Goal: Task Accomplishment & Management: Manage account settings

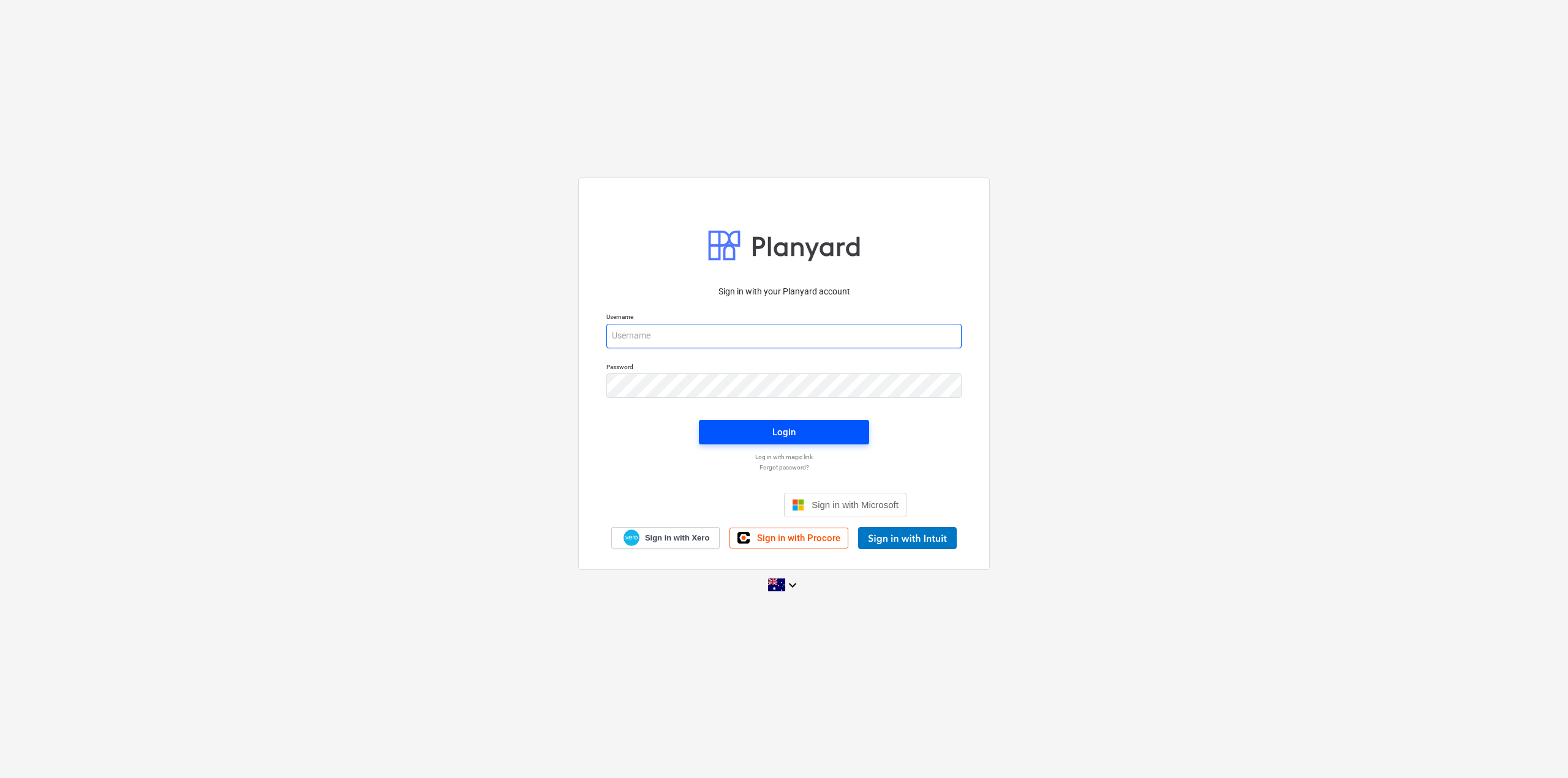
type input "azheng@epixbuild.com.au"
click at [766, 438] on span "Login" at bounding box center [783, 432] width 141 height 16
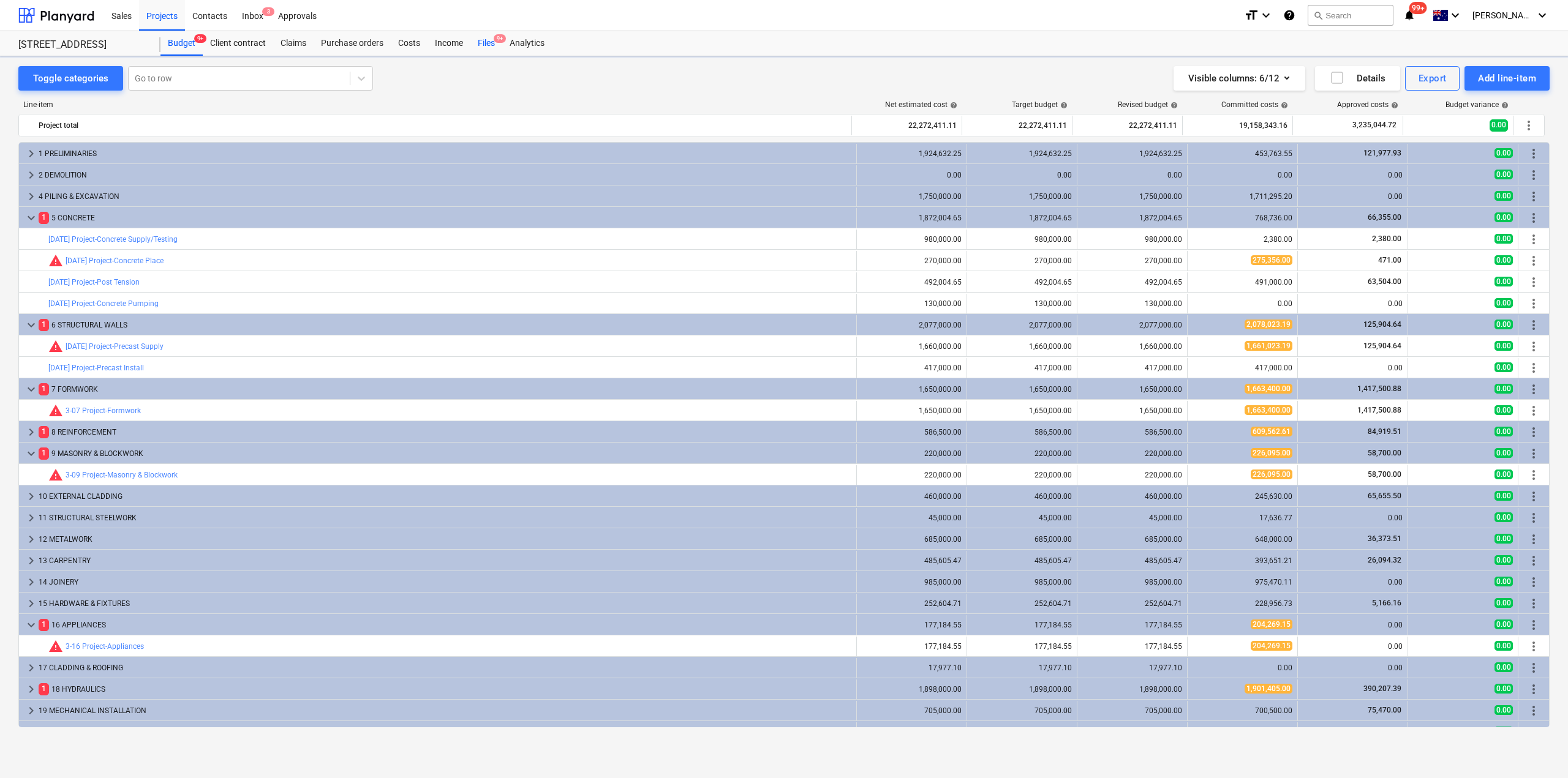
click at [490, 43] on div "Files 9+" at bounding box center [486, 43] width 32 height 24
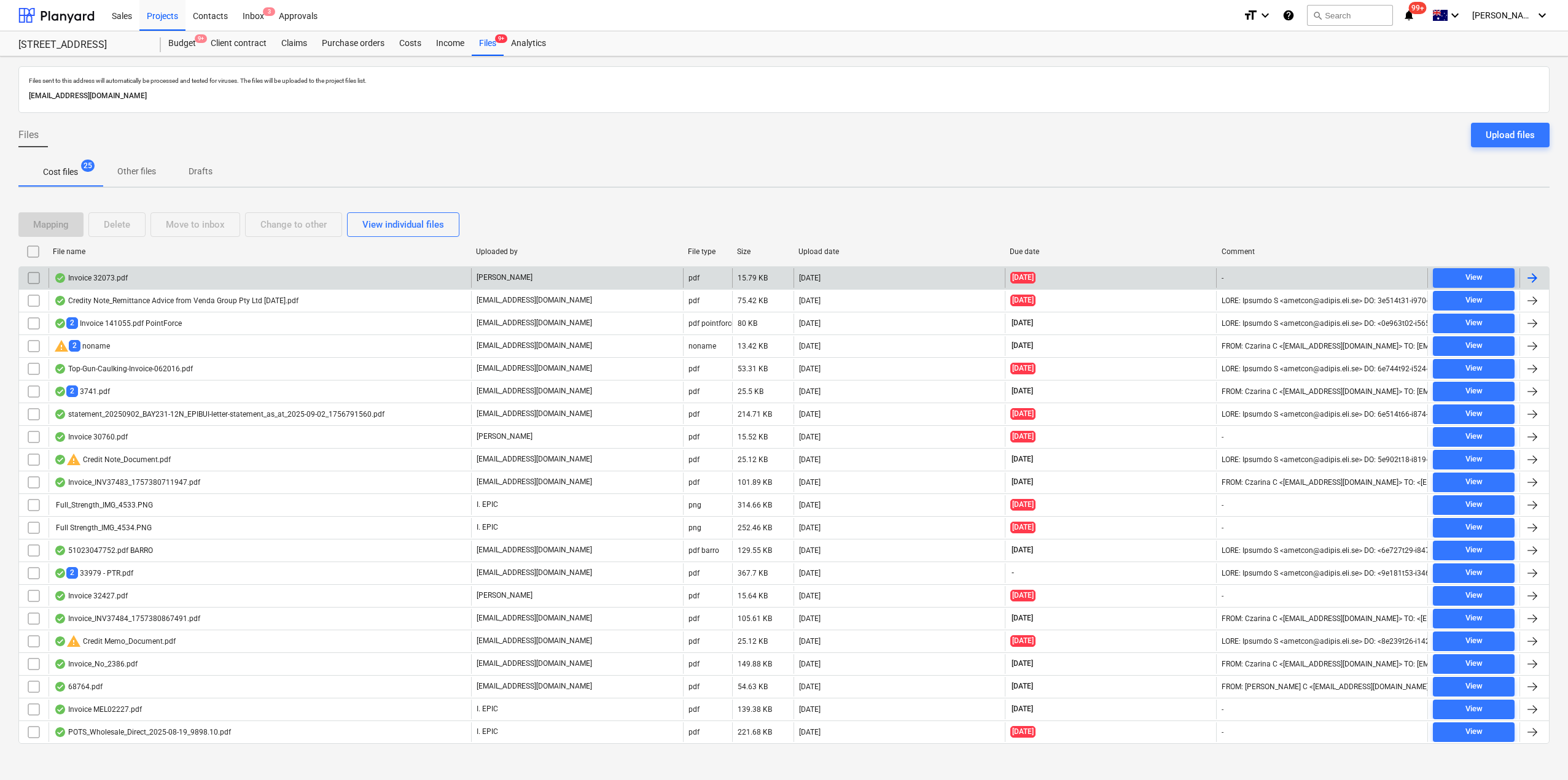
click at [187, 279] on div "Invoice 32073.pdf" at bounding box center [260, 278] width 423 height 20
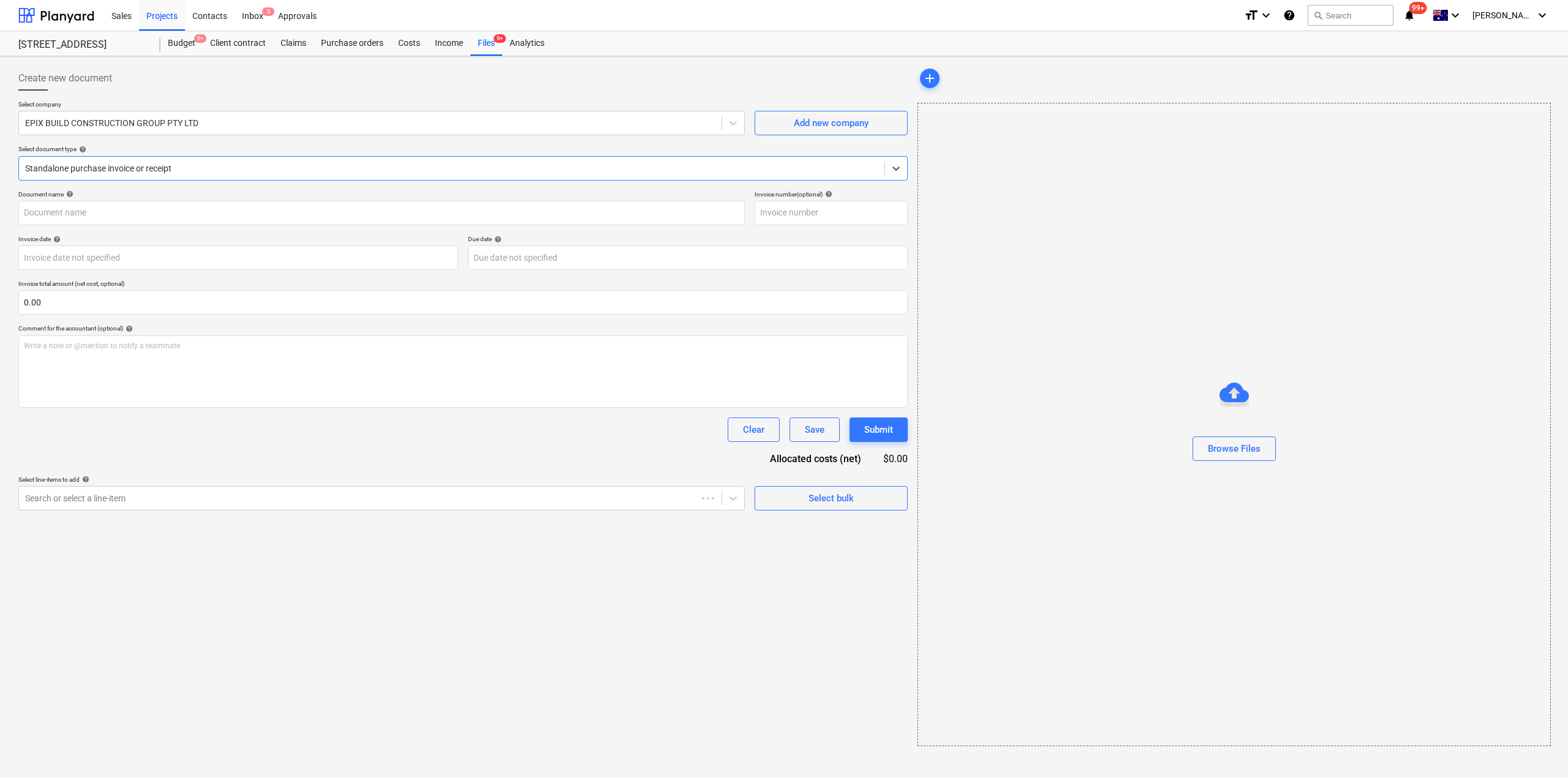
type input "32073"
type input "24 Aug 2025"
type input "31 Aug 2025"
click at [1504, 128] on span "chat" at bounding box center [1498, 129] width 15 height 15
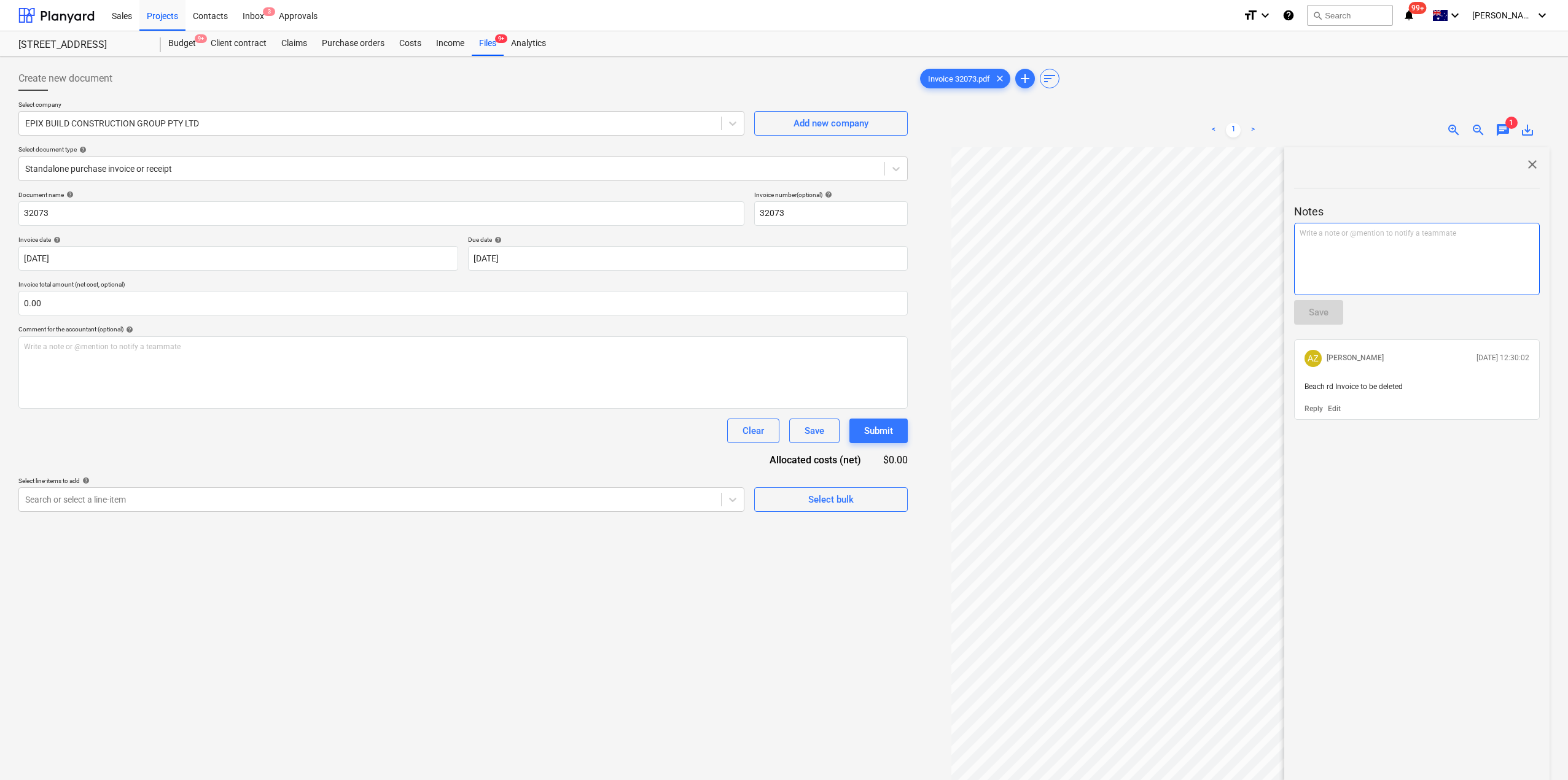
click at [1365, 262] on div "Write a note or @mention to notify a teammate [PERSON_NAME]" at bounding box center [1417, 259] width 246 height 72
click at [1530, 163] on span "close" at bounding box center [1532, 164] width 15 height 15
click at [497, 38] on span "9+" at bounding box center [501, 38] width 12 height 8
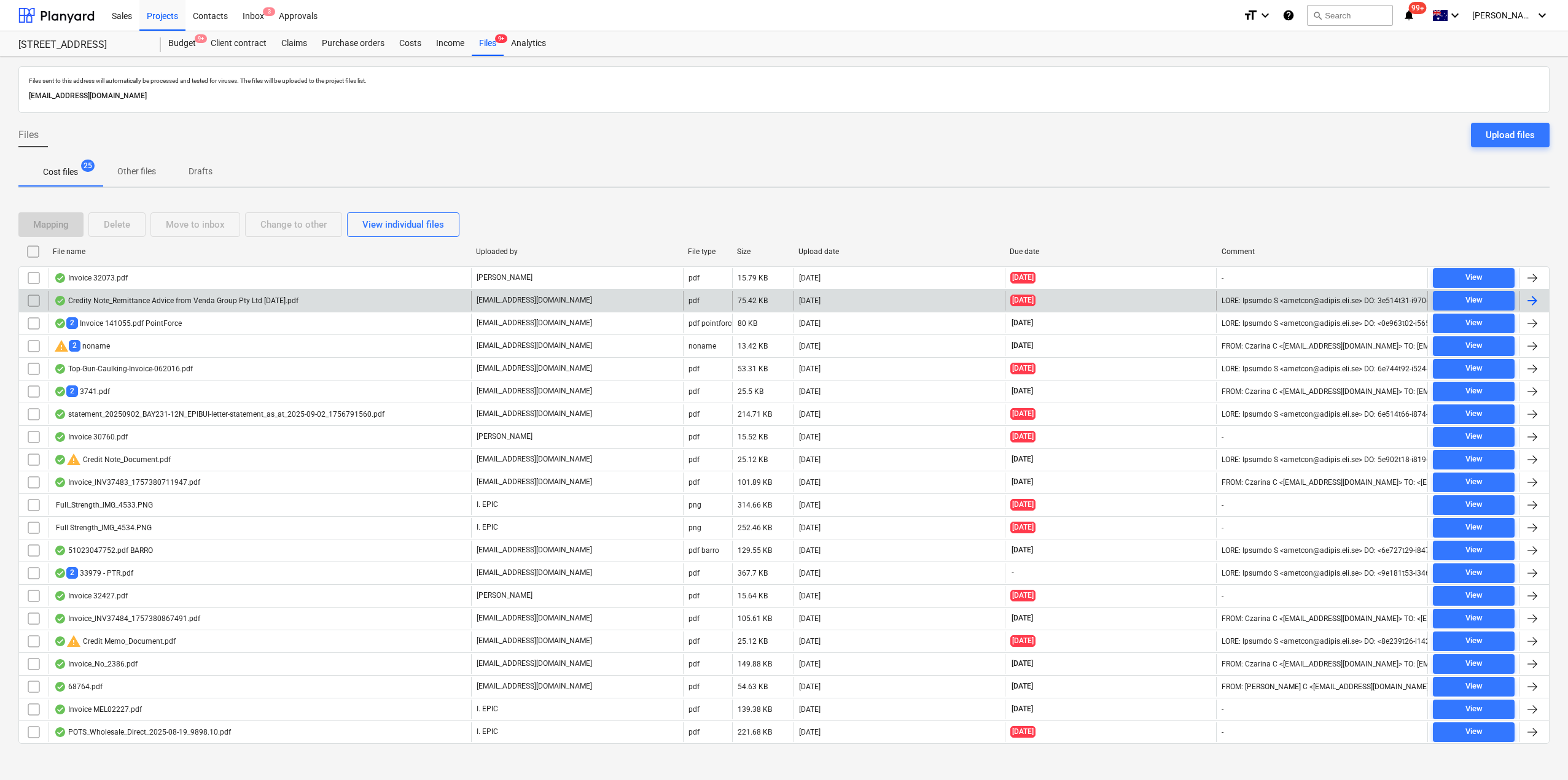
click at [530, 296] on p "[EMAIL_ADDRESS][DOMAIN_NAME]" at bounding box center [534, 301] width 116 height 10
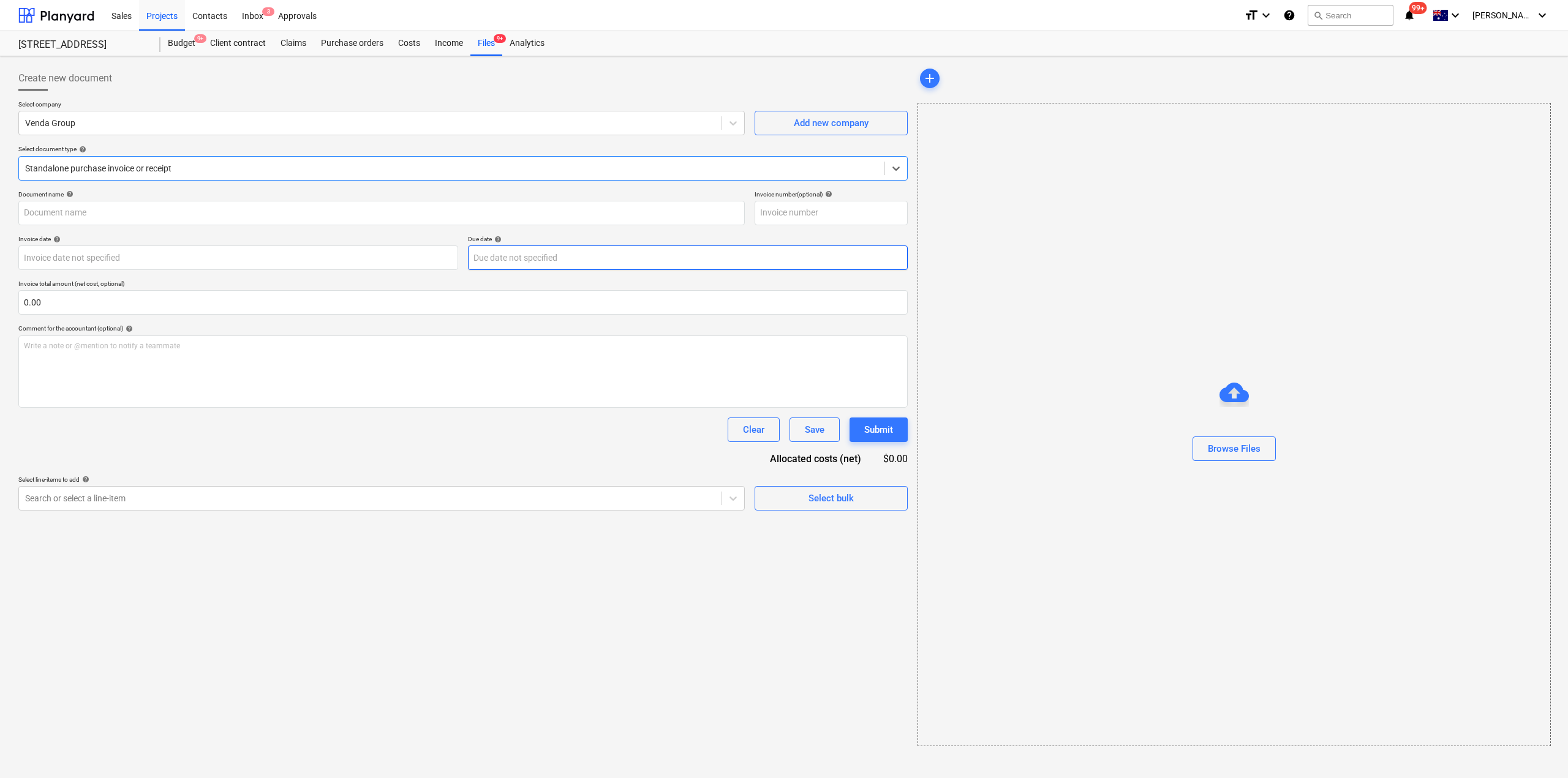
type input "Credit_Note_VG-250902081803"
type input "[DATE]"
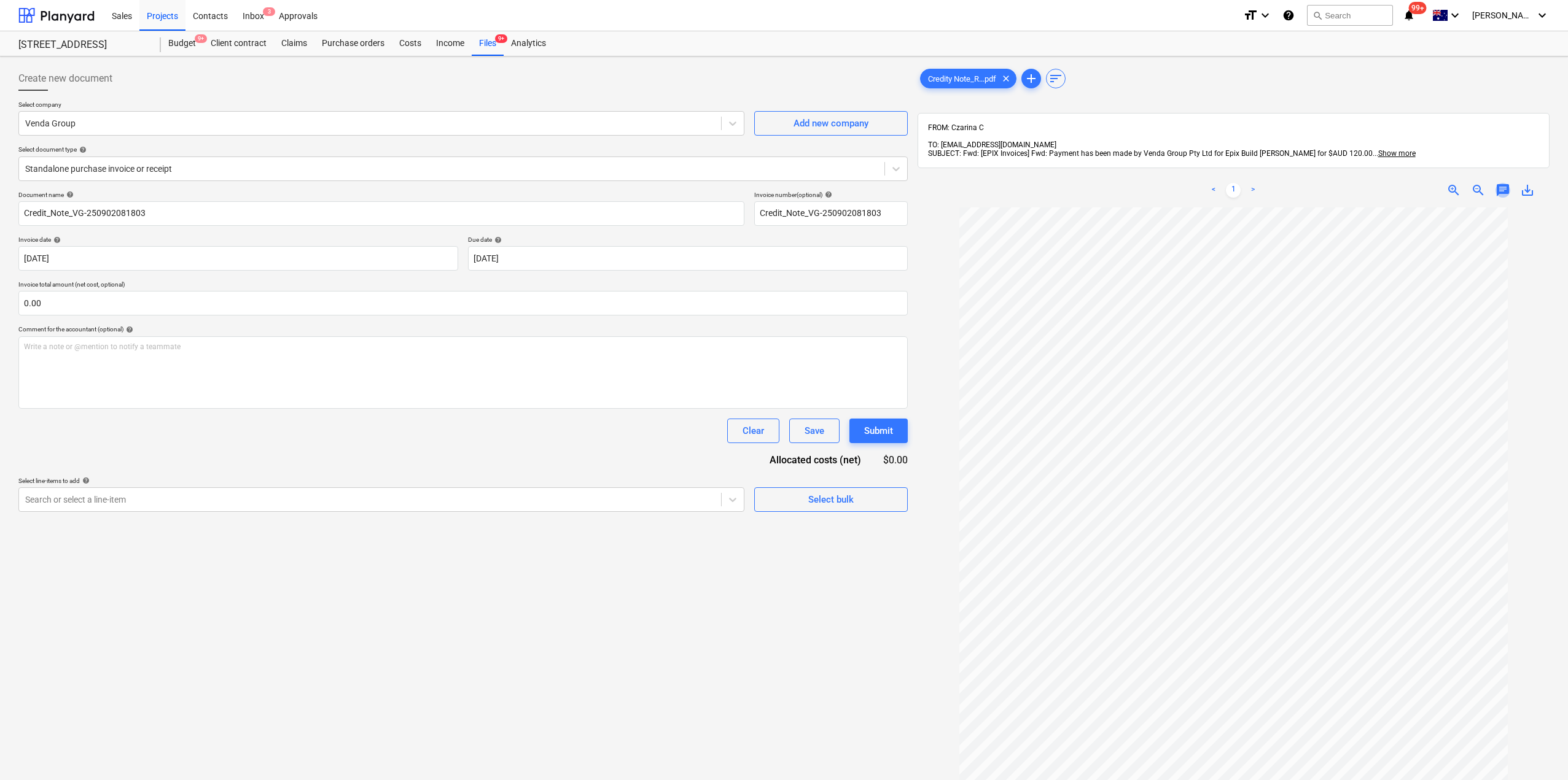
click at [1503, 183] on span "chat" at bounding box center [1502, 190] width 15 height 15
click at [495, 52] on div "Files 9+" at bounding box center [487, 43] width 32 height 24
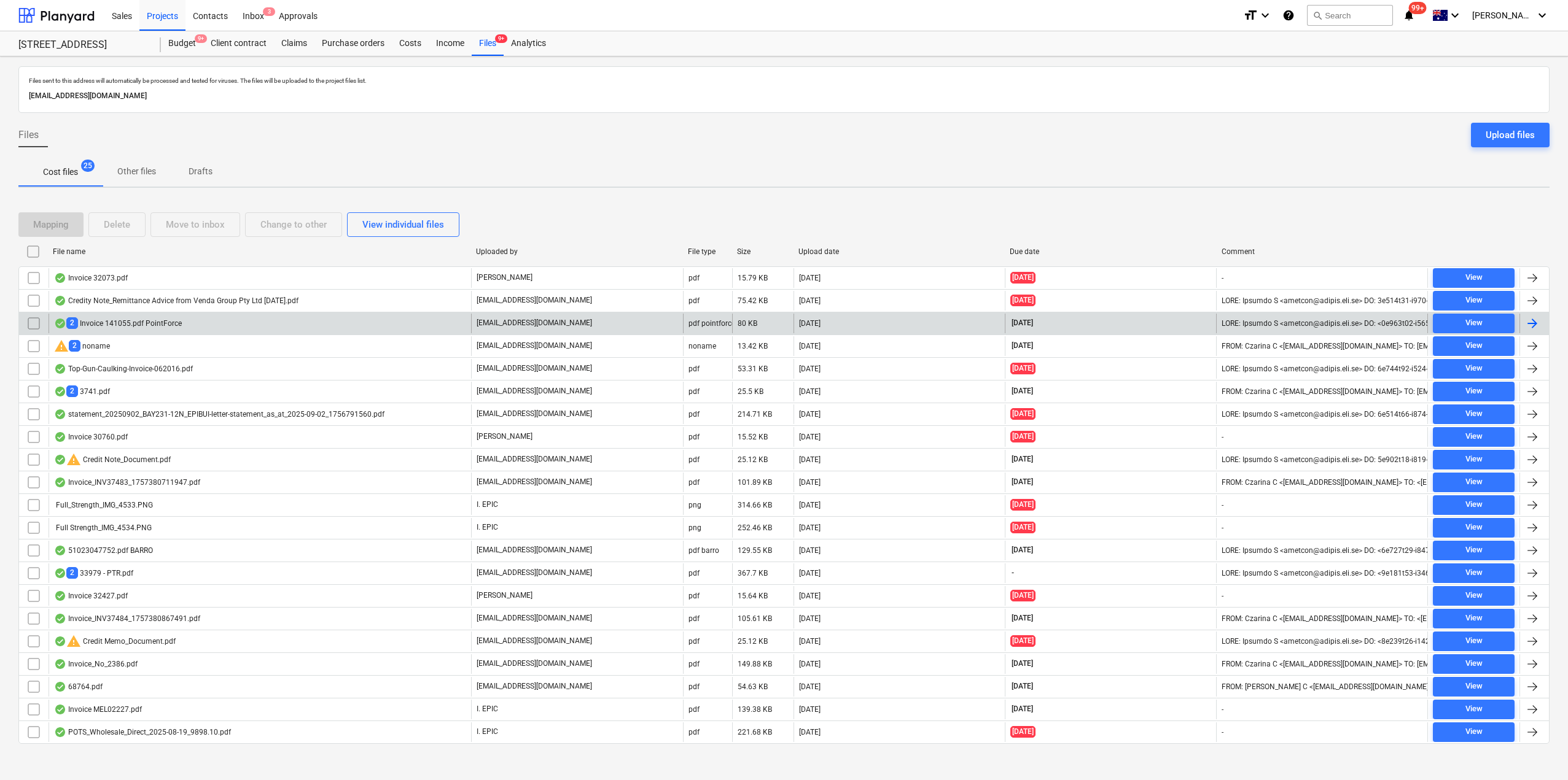
click at [144, 323] on div "2 Invoice 141055.pdf PointForce" at bounding box center [118, 323] width 128 height 11
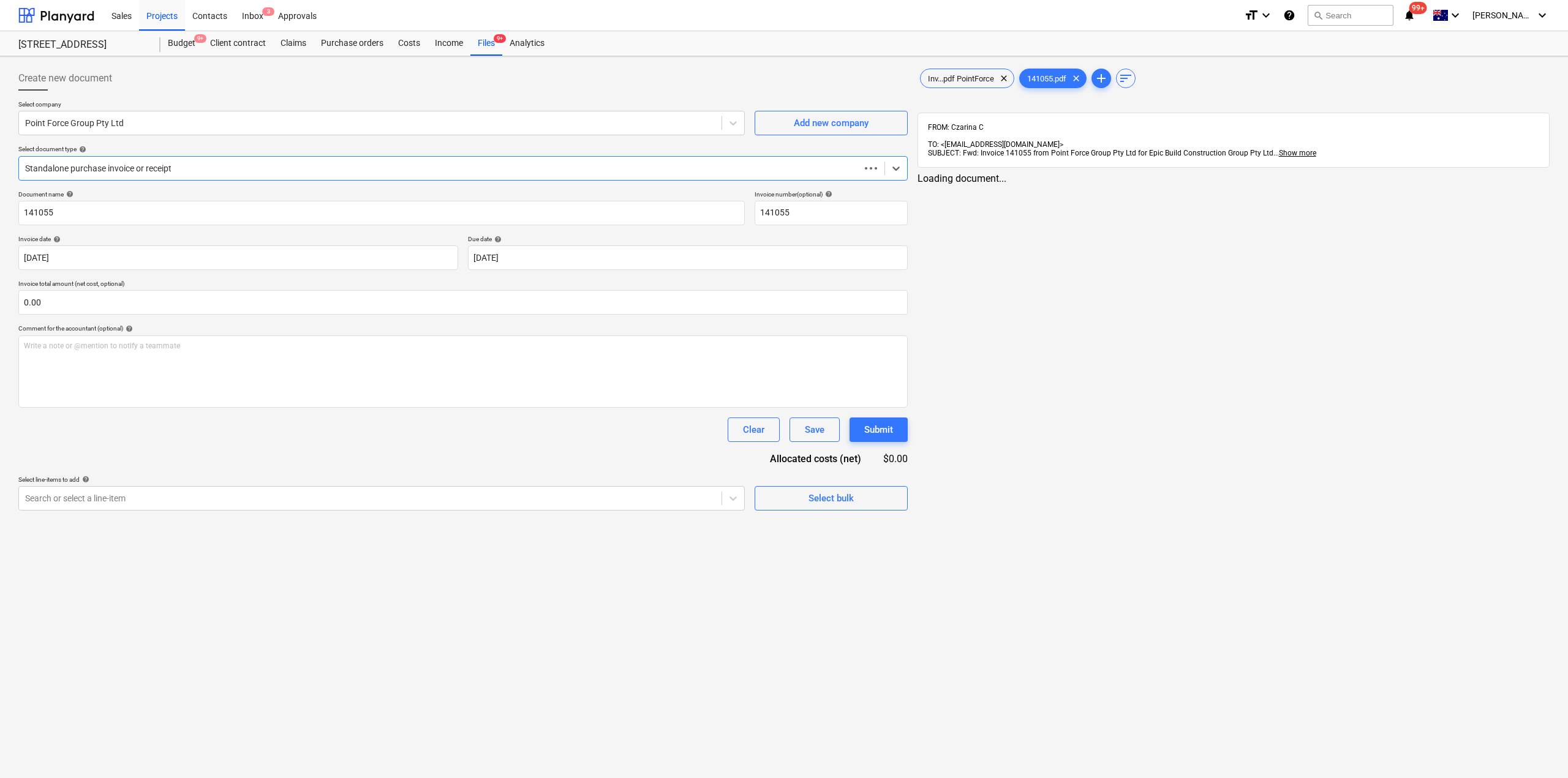
type input "141055"
type input "10 Sep 2025"
type input "19 Sep 2025"
click at [1185, 192] on div "< 1 2 3 ... 8 9 10 >" at bounding box center [1229, 190] width 203 height 34
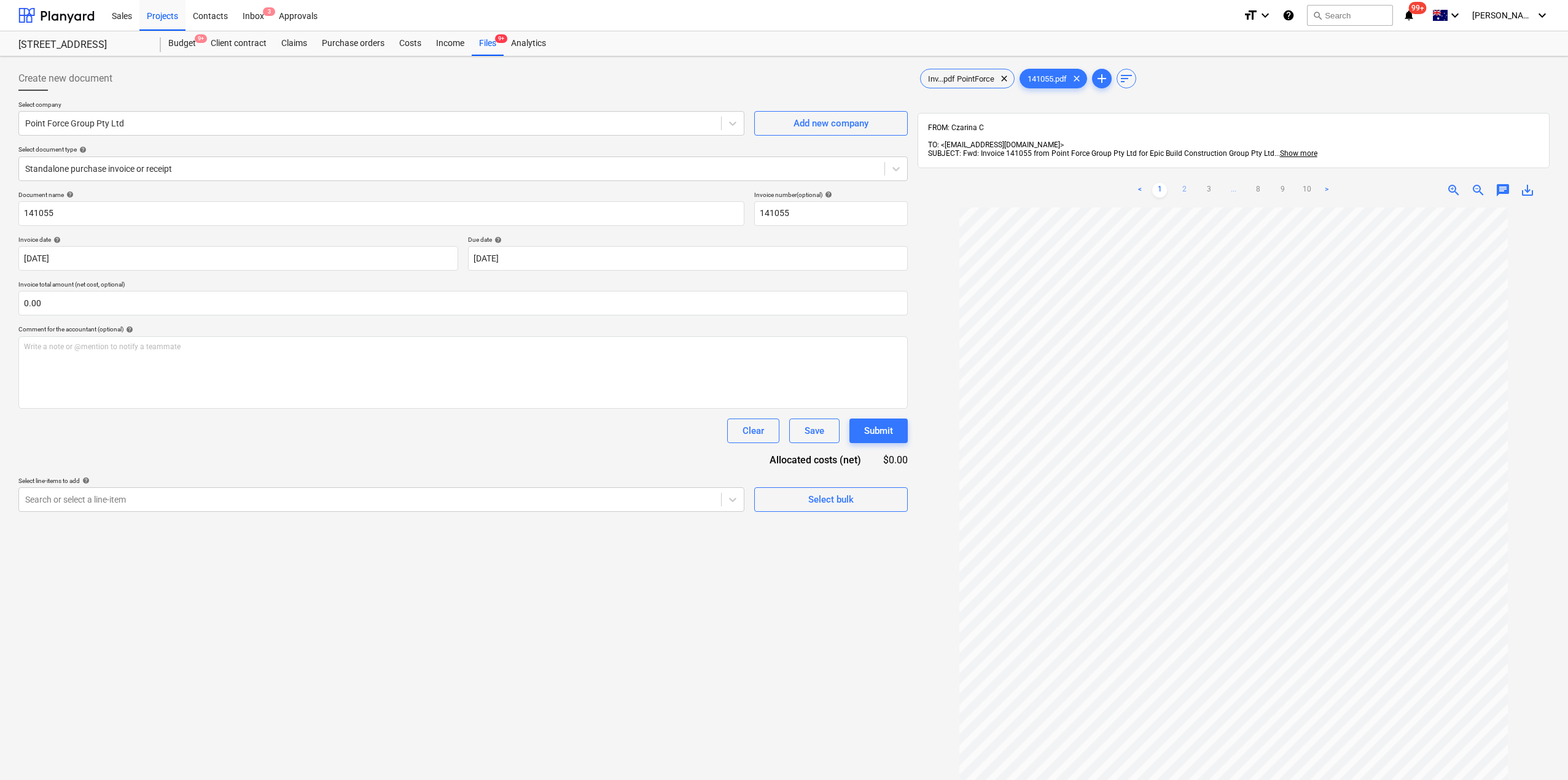
click at [1189, 187] on link "2" at bounding box center [1184, 190] width 15 height 15
click at [1217, 183] on ul "< 1 2 3 ... 8 9 10 >" at bounding box center [1233, 190] width 204 height 15
click at [1291, 183] on ul "< 1 2 3 ... 8 9 10 >" at bounding box center [1233, 190] width 204 height 15
click at [1307, 183] on link "10" at bounding box center [1307, 190] width 15 height 15
click at [1162, 183] on link "1" at bounding box center [1159, 190] width 15 height 15
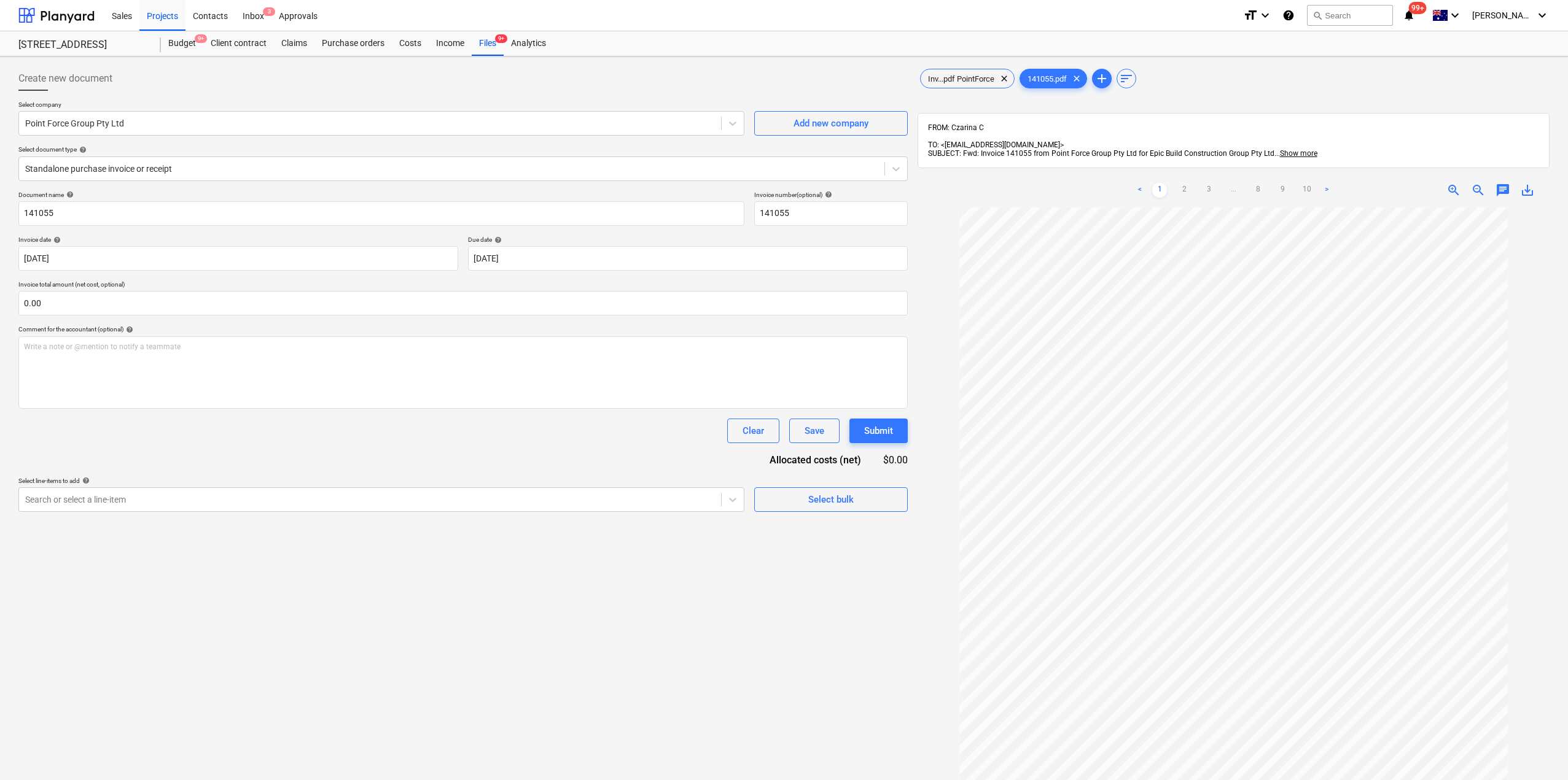
click at [1138, 183] on link "<" at bounding box center [1139, 190] width 15 height 15
click at [1188, 183] on link "2" at bounding box center [1184, 190] width 15 height 15
click at [1219, 185] on ul "< 1 2 3 ... 8 9 10 >" at bounding box center [1233, 190] width 204 height 15
click at [1211, 183] on link "3" at bounding box center [1208, 190] width 15 height 15
click at [1236, 183] on ul "< 1 2 3 4 ... 8 9 10 >" at bounding box center [1233, 190] width 226 height 15
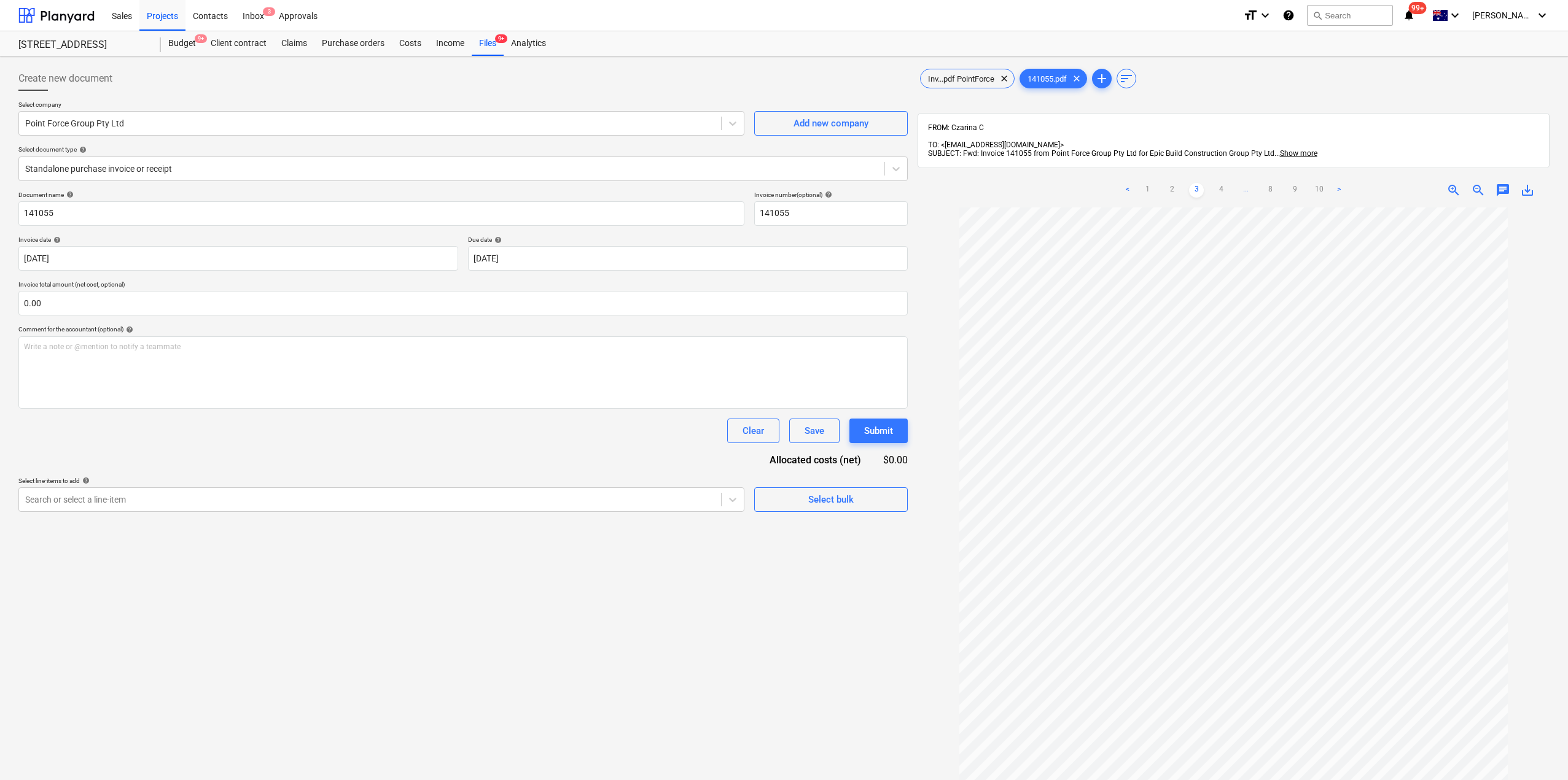
drag, startPoint x: 1219, startPoint y: 177, endPoint x: 1225, endPoint y: 181, distance: 7.2
click at [1219, 183] on link "4" at bounding box center [1221, 190] width 15 height 15
click at [1231, 183] on link "5" at bounding box center [1233, 190] width 15 height 15
click at [1231, 183] on ul "< 1 2 3 4 5 6 ... 8 9 10 >" at bounding box center [1233, 190] width 275 height 15
click at [1247, 183] on link "6" at bounding box center [1245, 190] width 15 height 15
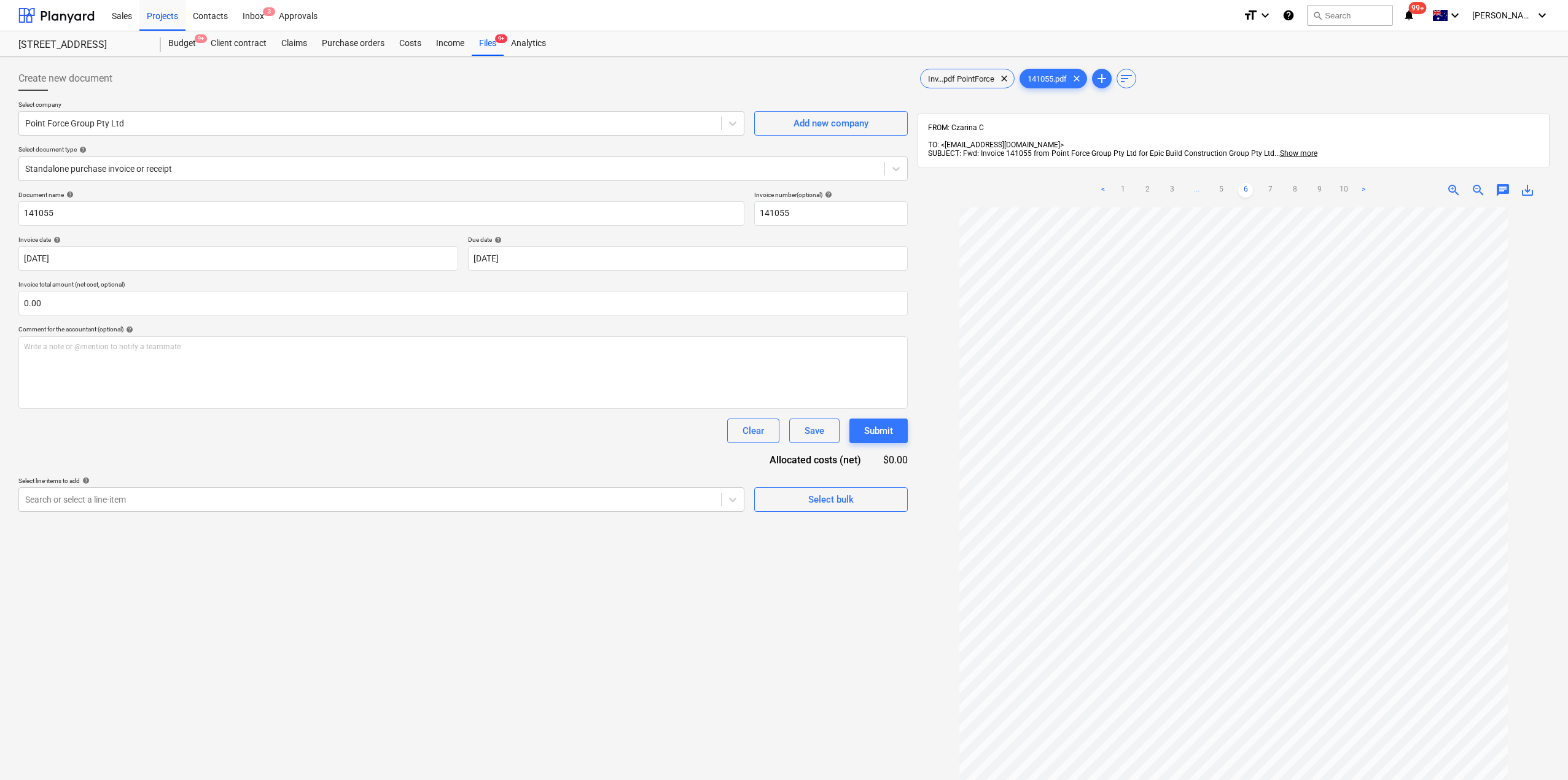
drag, startPoint x: 1249, startPoint y: 180, endPoint x: 1259, endPoint y: 184, distance: 10.8
click at [1256, 183] on ul "< 1 2 3 ... 5 6 7 8 9 10 >" at bounding box center [1233, 190] width 275 height 15
click at [1263, 184] on ul "< 1 2 3 ... 5 6 7 8 9 10 >" at bounding box center [1233, 190] width 275 height 15
click at [1270, 186] on link "7" at bounding box center [1270, 190] width 15 height 15
click at [1272, 185] on ul "< 1 2 3 ... 5 6 7 8 9 10 >" at bounding box center [1233, 190] width 275 height 15
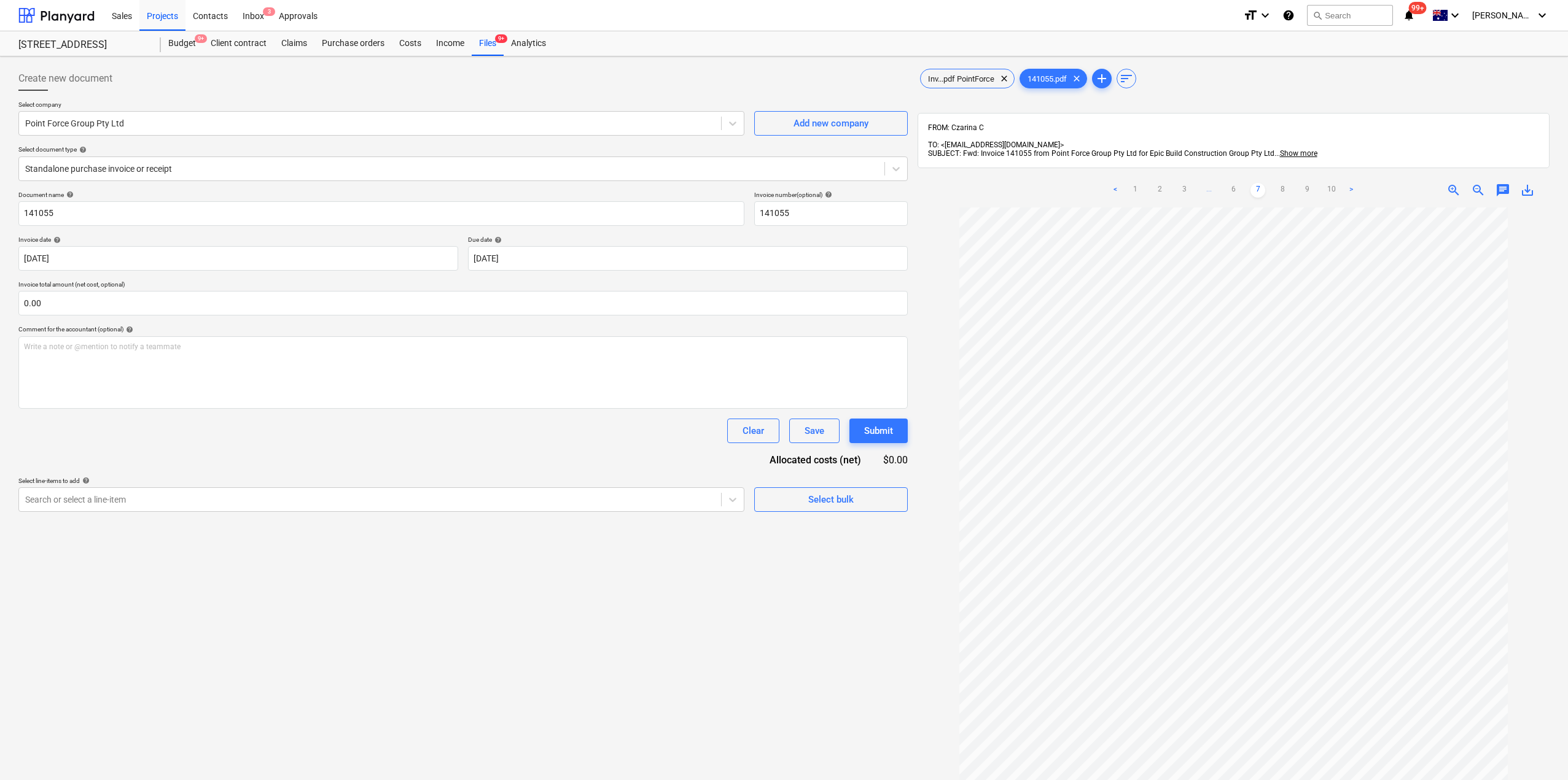
click at [1282, 185] on link "8" at bounding box center [1282, 190] width 15 height 15
click at [1282, 183] on ul "< 1 2 3 ... 7 8 9 10 >" at bounding box center [1233, 190] width 226 height 15
click at [1292, 183] on link "9" at bounding box center [1294, 190] width 15 height 15
click at [1297, 183] on ul "< 1 2 3 ... 7 8 9 10 >" at bounding box center [1233, 190] width 226 height 15
click at [1304, 183] on link "10" at bounding box center [1307, 190] width 15 height 15
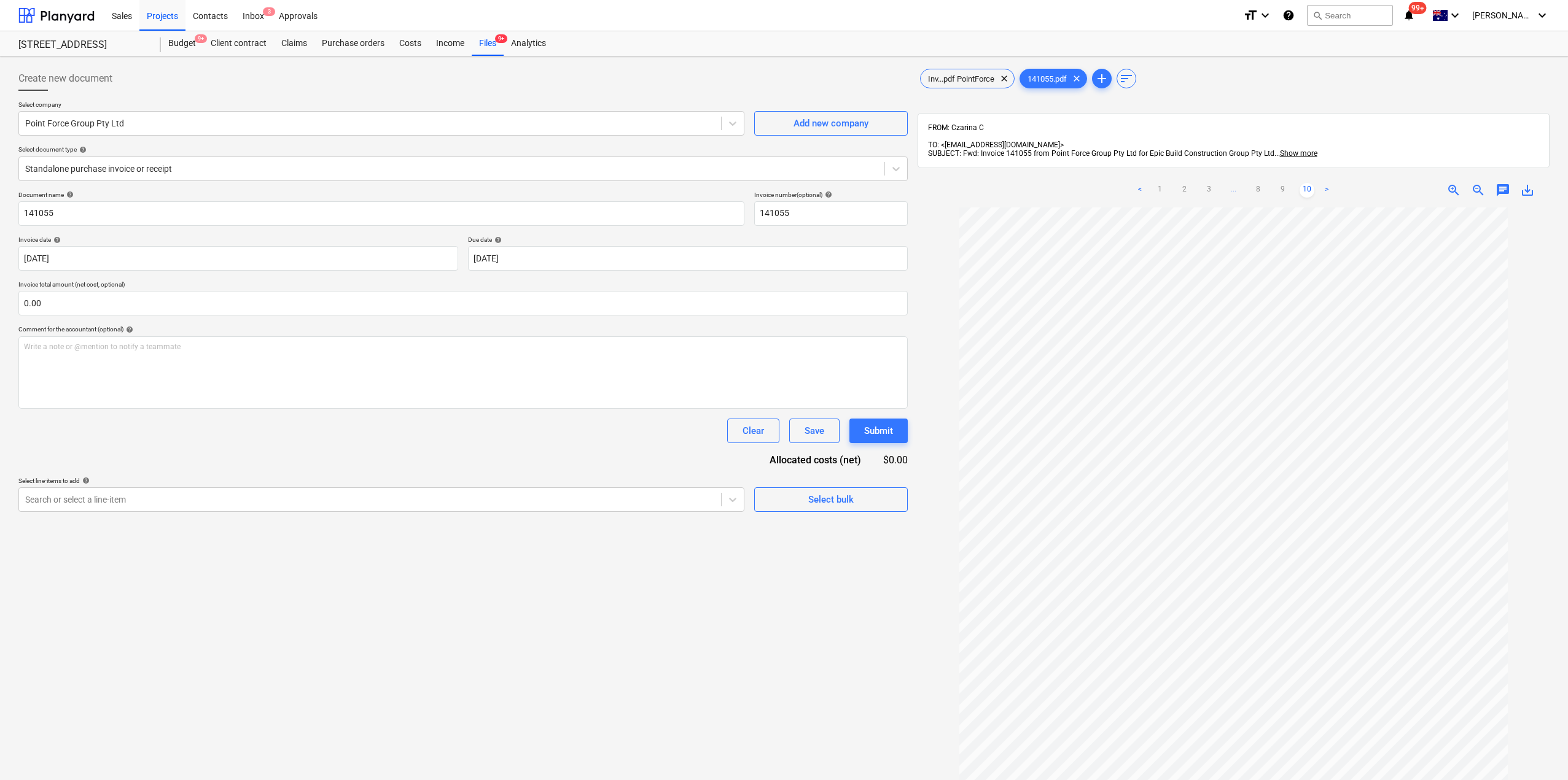
click at [1312, 183] on link "10" at bounding box center [1307, 190] width 15 height 15
drag, startPoint x: 1313, startPoint y: 181, endPoint x: 1334, endPoint y: 179, distance: 21.1
click at [1332, 183] on ul "< 1 2 3 ... 8 9 10 >" at bounding box center [1233, 190] width 204 height 15
click at [1335, 179] on div "< 1 2 3 ... 8 9 10 > zoom_in zoom_out chat 0 save_alt" at bounding box center [1233, 190] width 632 height 34
click at [1336, 183] on div "zoom_in zoom_out chat 0 save_alt" at bounding box center [1437, 190] width 204 height 15
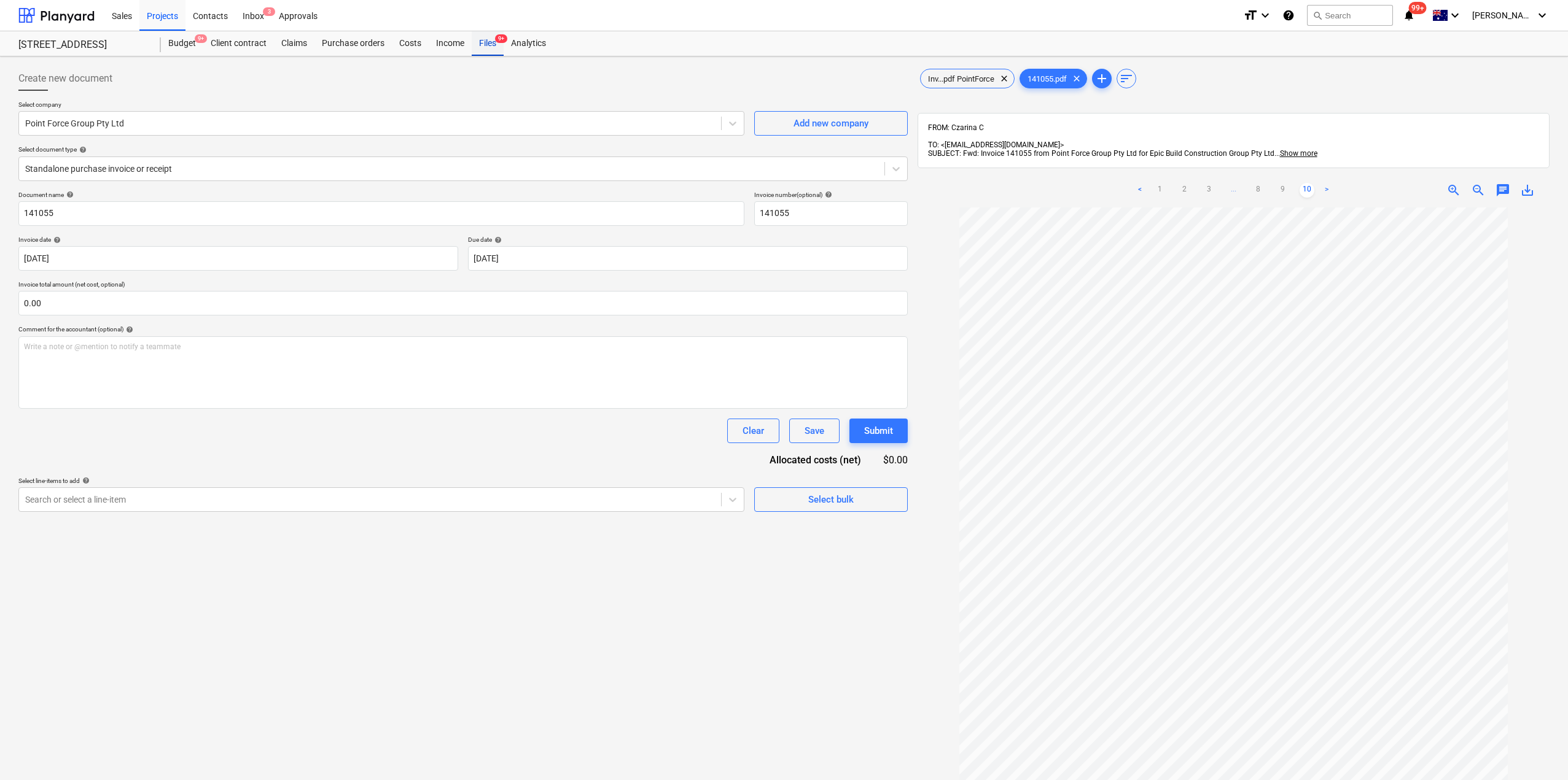
click at [494, 49] on div "Files 9+" at bounding box center [487, 43] width 32 height 24
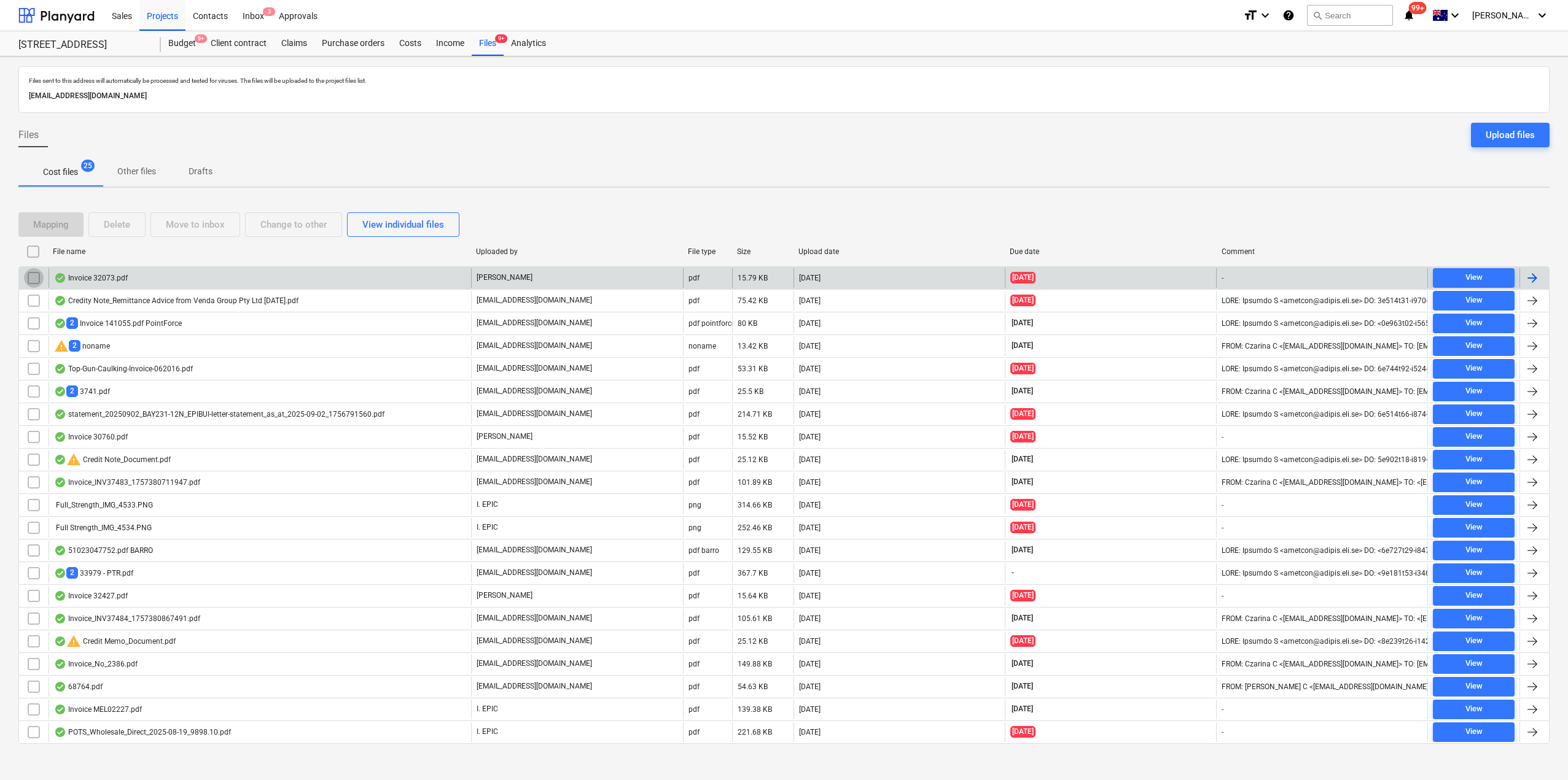
click at [41, 279] on input "checkbox" at bounding box center [34, 278] width 20 height 20
click at [129, 220] on div "Delete" at bounding box center [117, 224] width 26 height 16
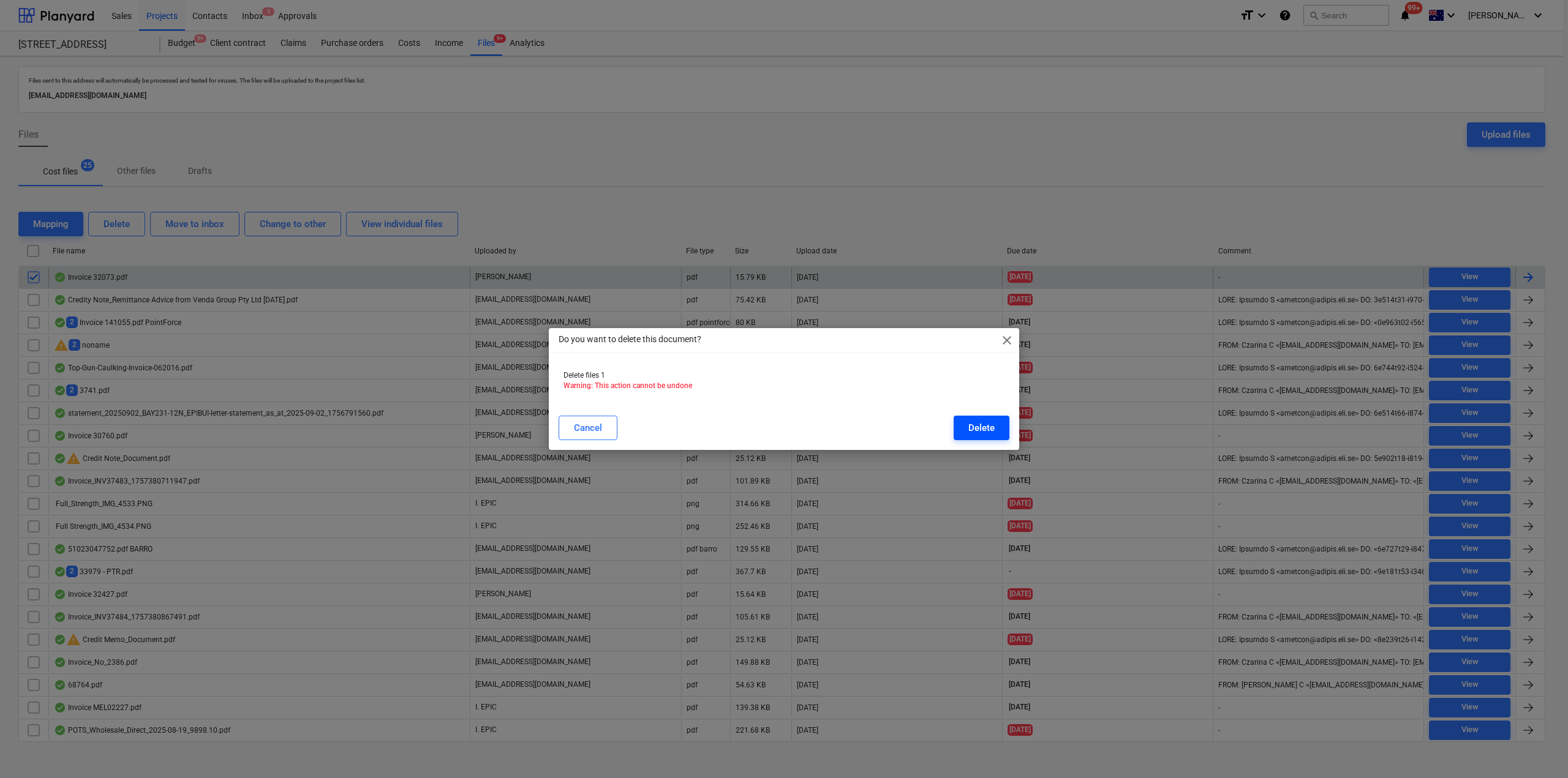
click at [975, 425] on div "Delete" at bounding box center [981, 428] width 26 height 16
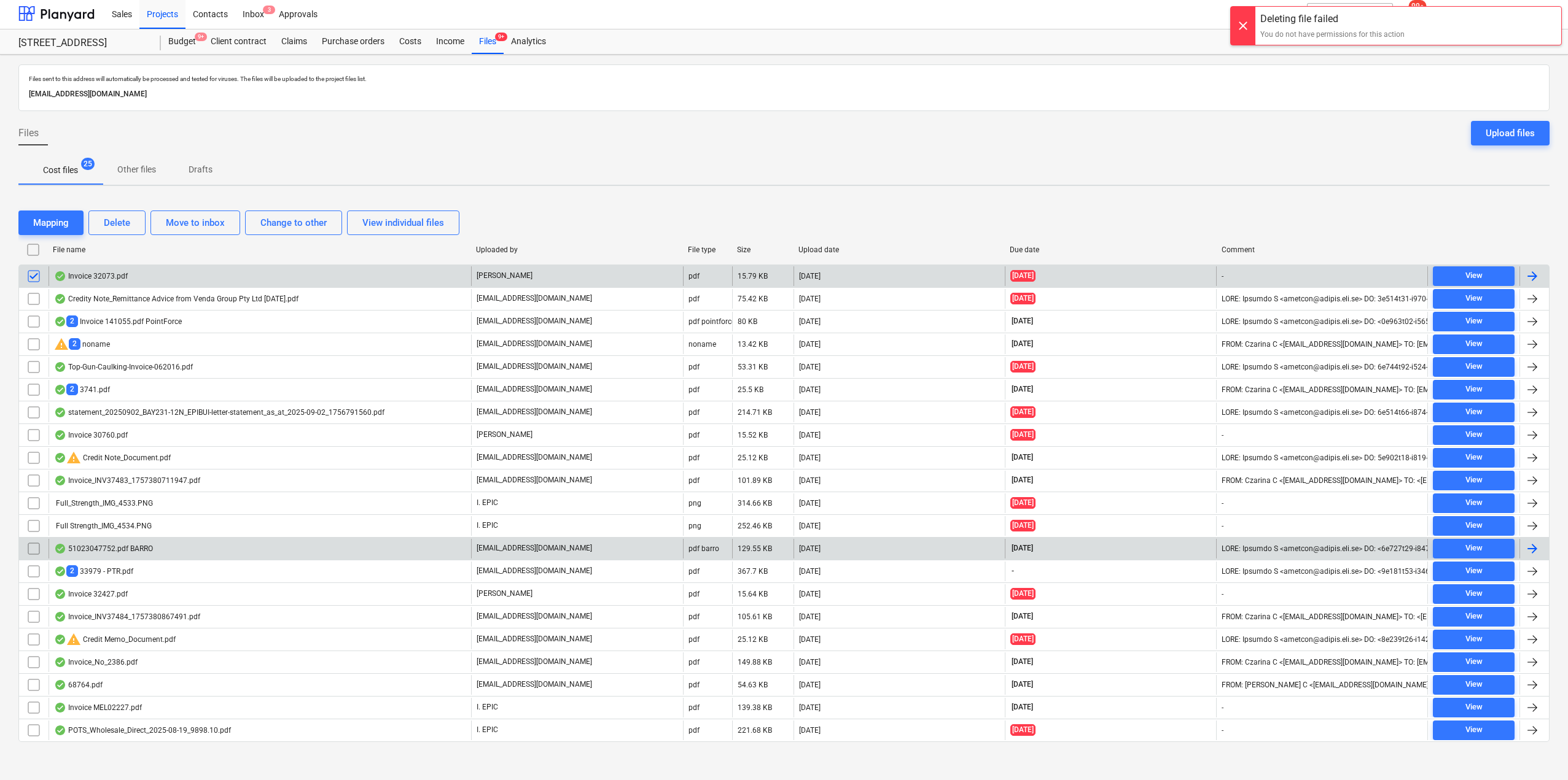
scroll to position [8, 0]
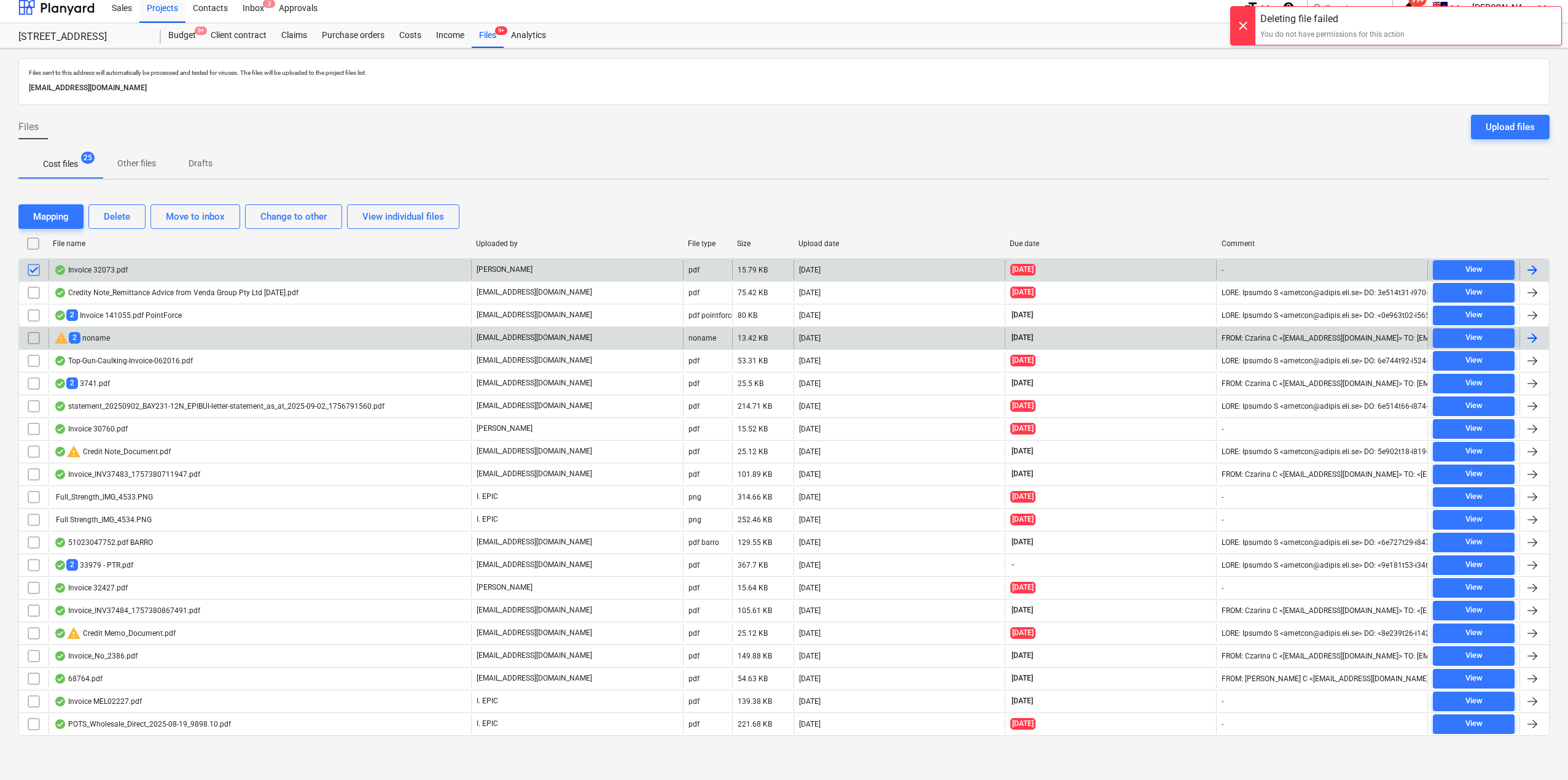
click at [135, 343] on div "warning 2 noname" at bounding box center [260, 338] width 423 height 20
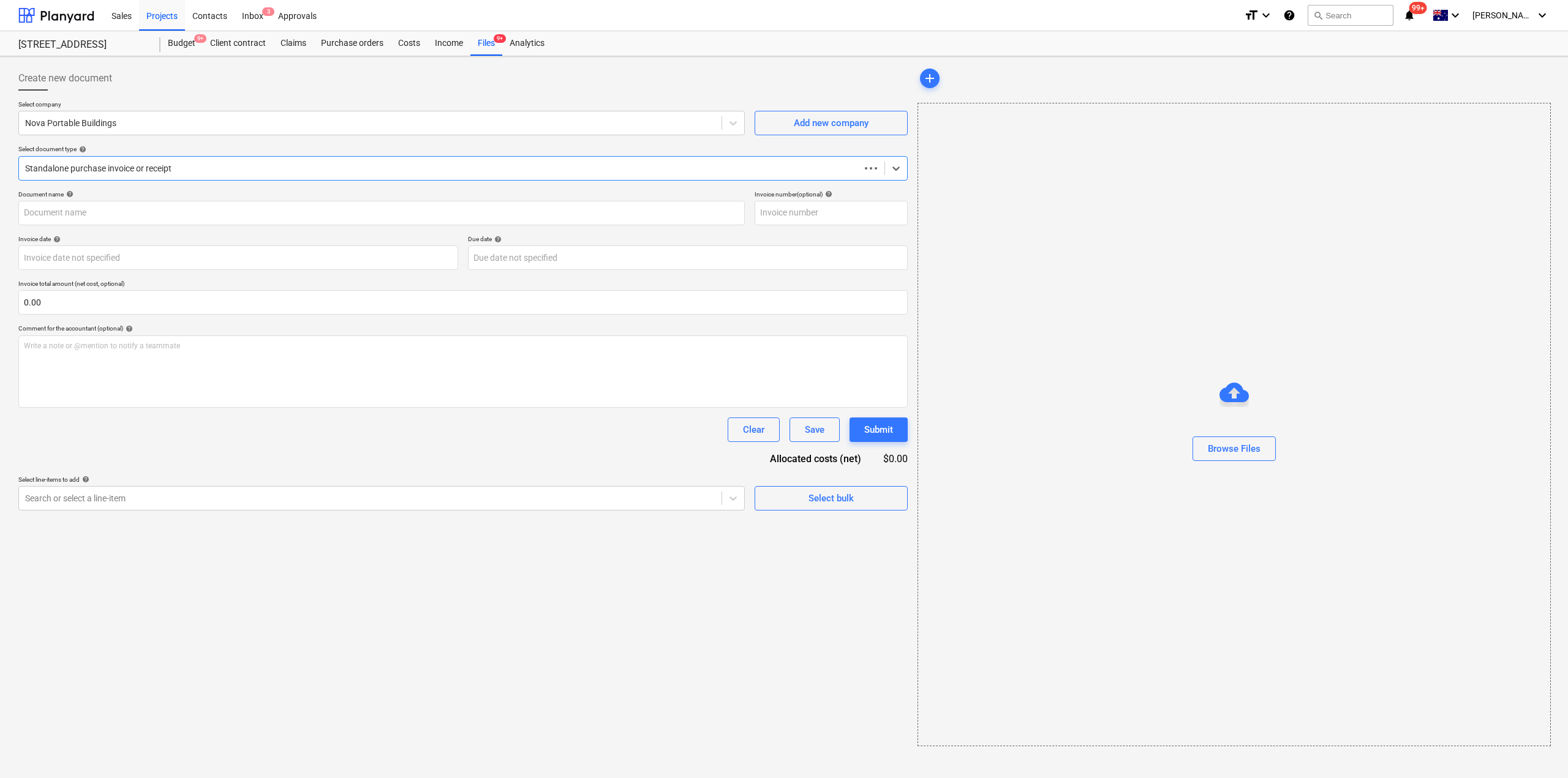
type input "3740"
type input "29 Aug 2025"
type input "28 Sep 2025"
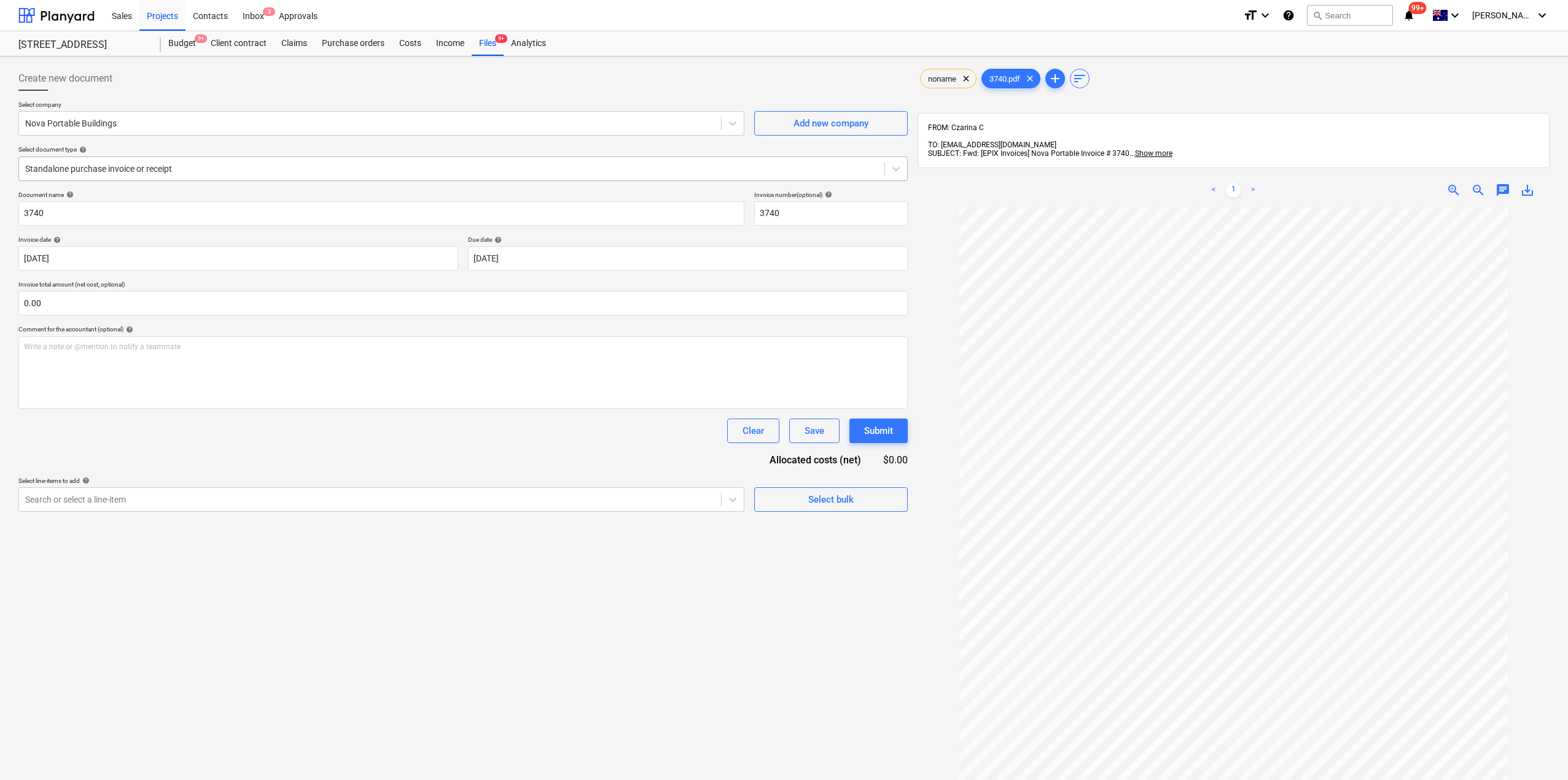
click at [217, 171] on div at bounding box center [452, 169] width 853 height 12
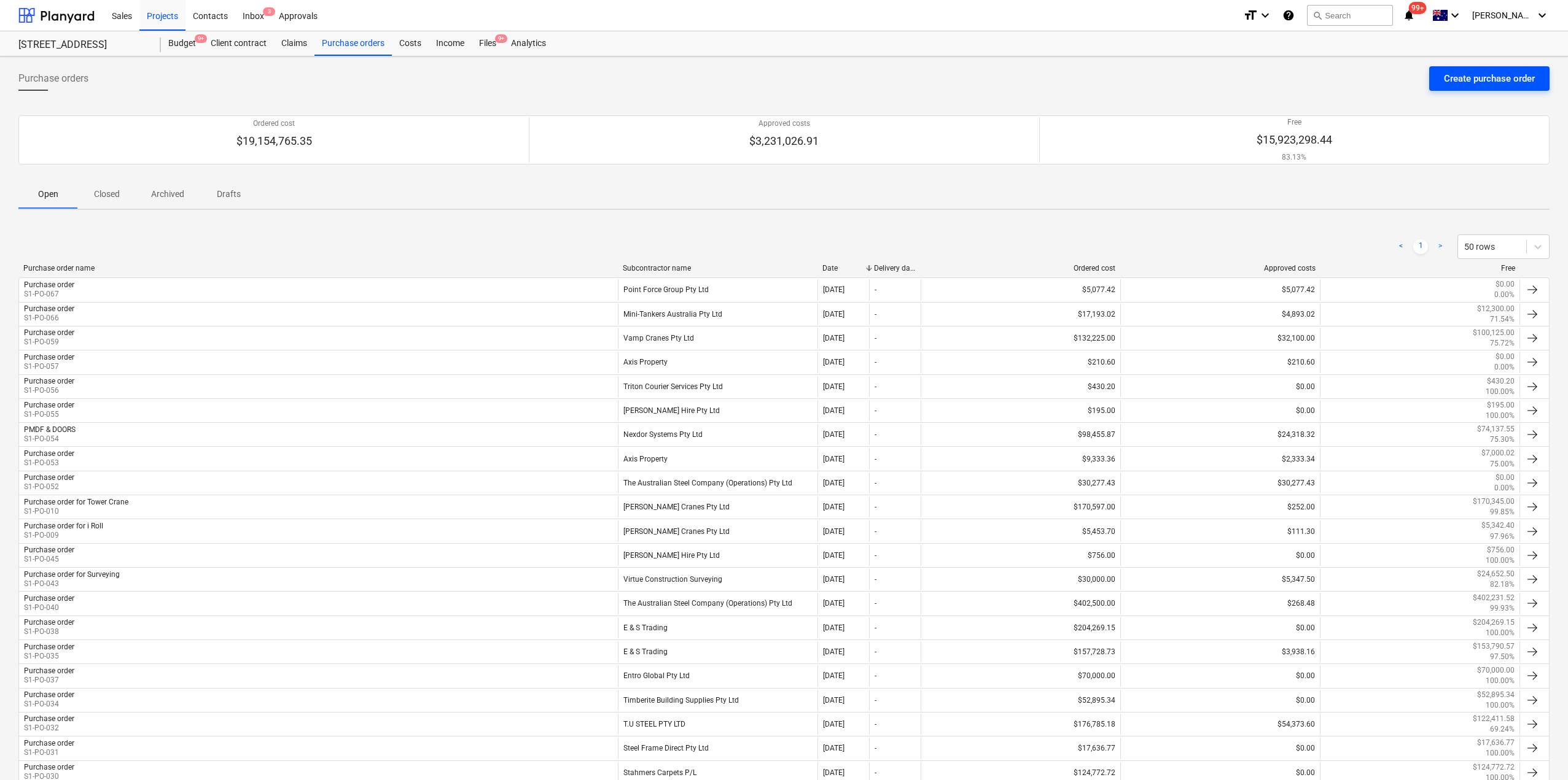
click at [1446, 72] on div "Create purchase order" at bounding box center [1489, 79] width 91 height 16
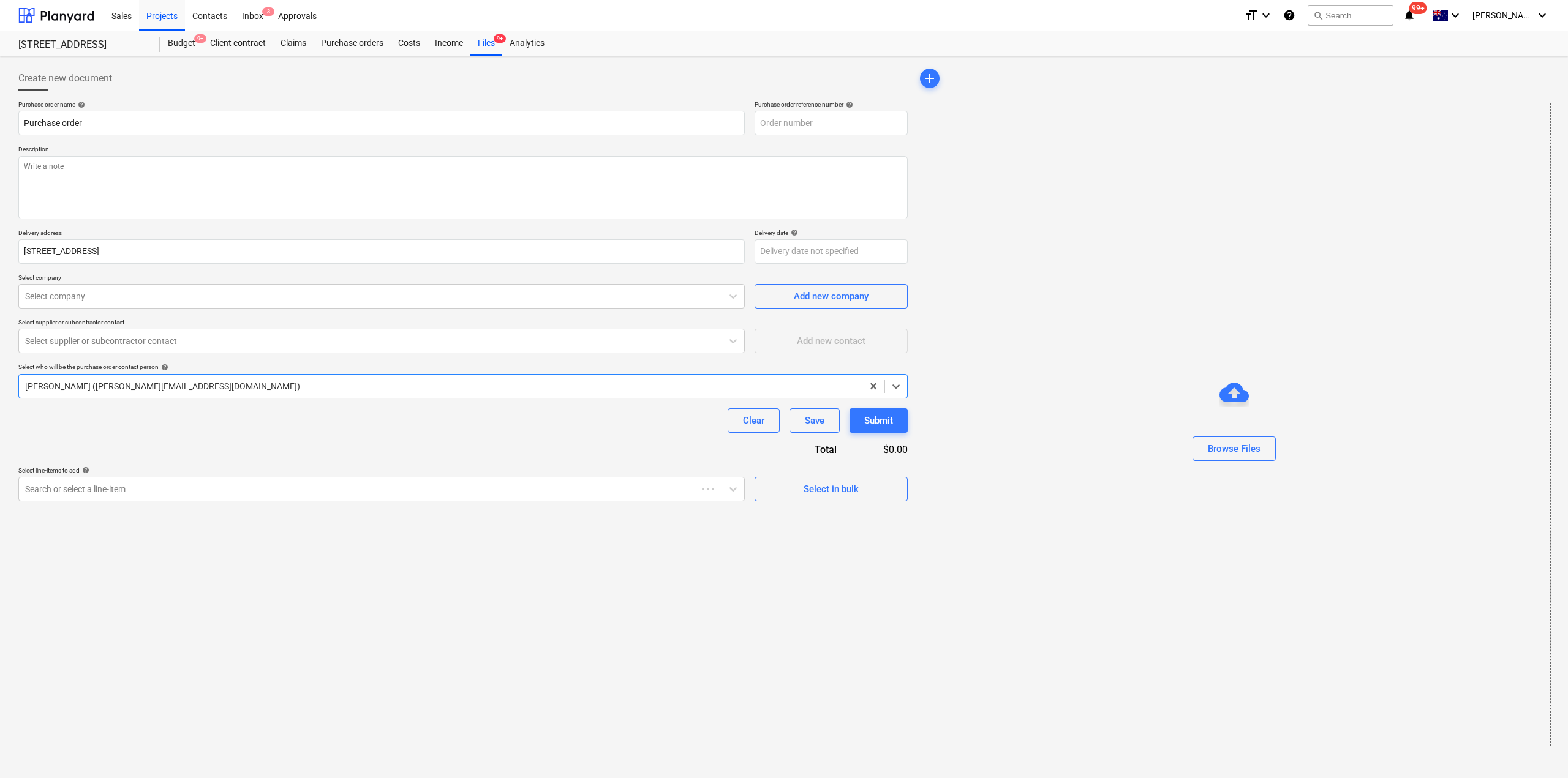
type textarea "x"
type input "S1-PO-070"
click at [310, 192] on textarea at bounding box center [463, 187] width 889 height 63
type textarea "x"
type textarea "L"
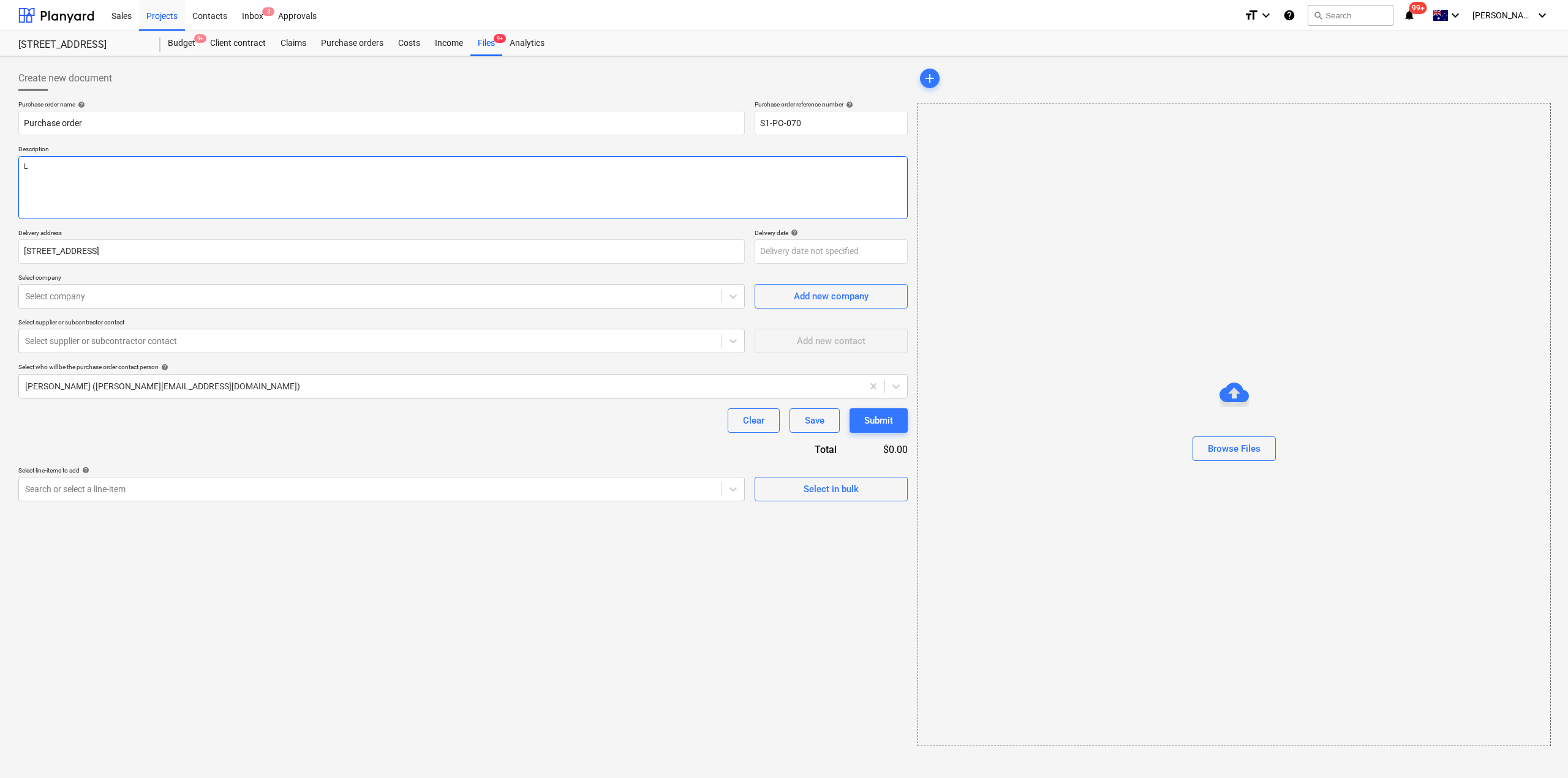
type textarea "x"
type textarea "Lu"
type textarea "x"
type textarea "Lun"
type textarea "x"
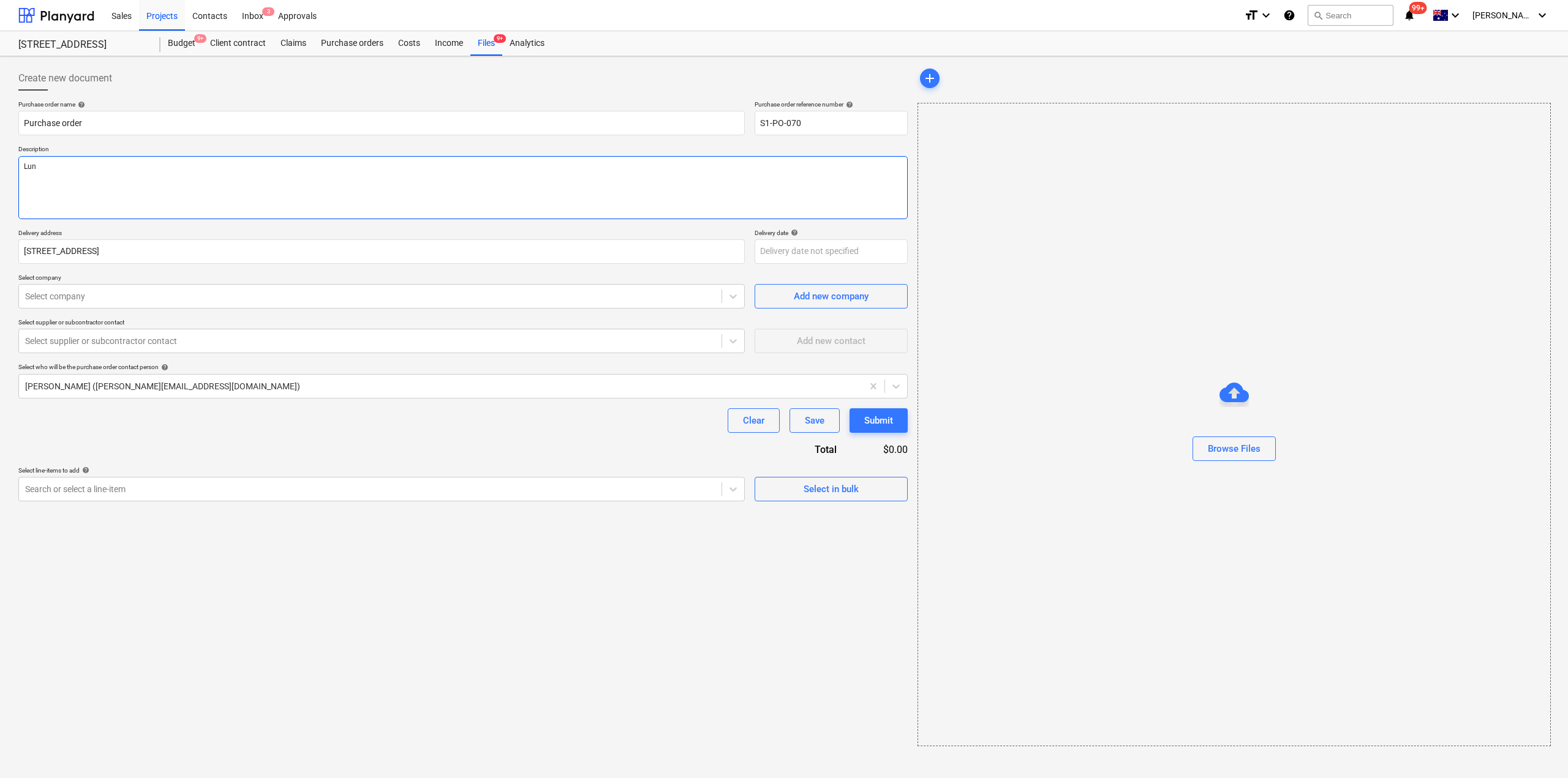
type textarea "Lunc"
type textarea "x"
type textarea "Lunch"
type textarea "x"
type textarea "Lunchr"
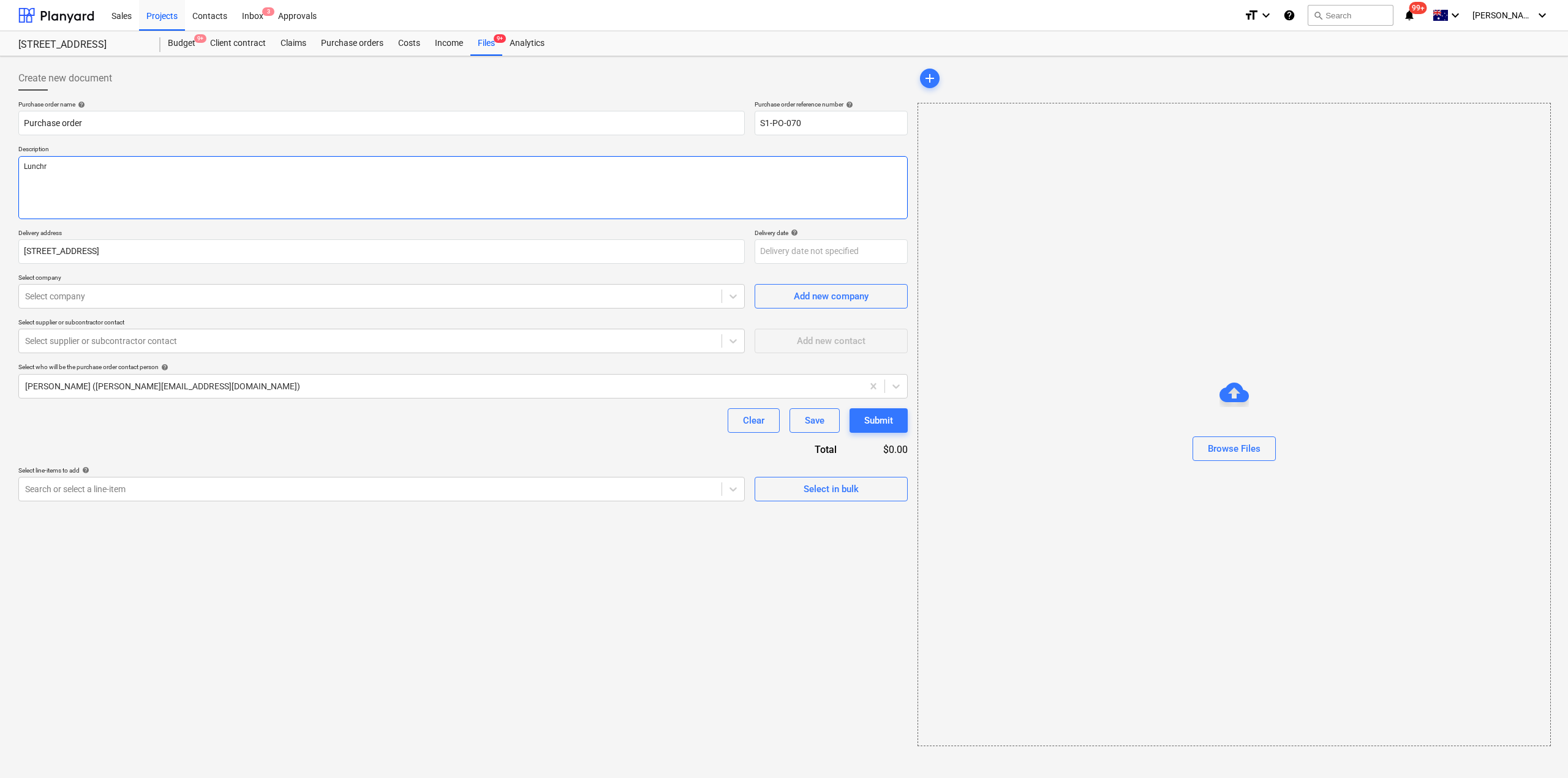
type textarea "x"
type textarea "Lunchro"
type textarea "x"
type textarea "Lunchroo"
type textarea "x"
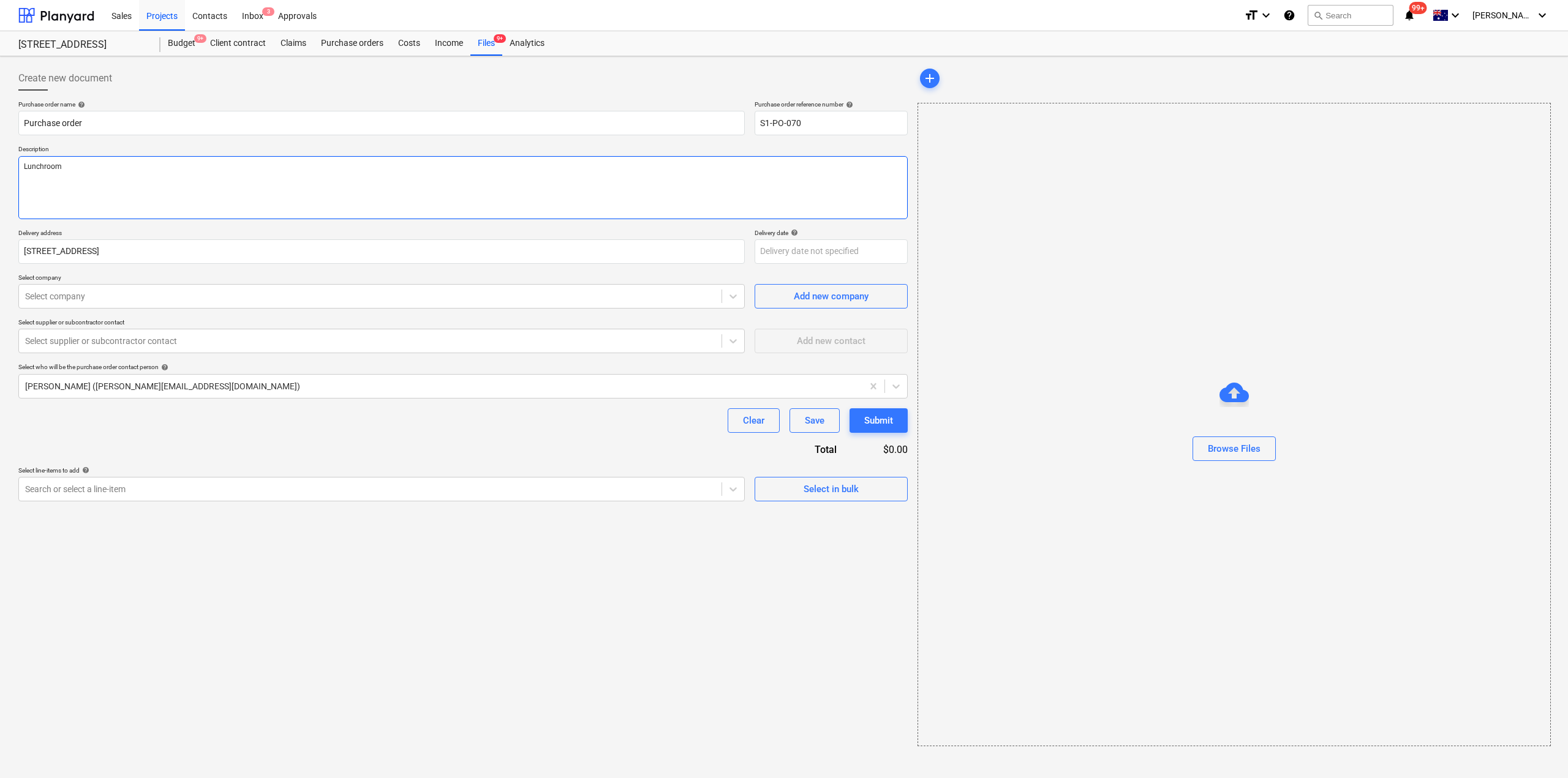
type textarea "Lunchroom"
type textarea "x"
type textarea "Lunchroom p"
type textarea "x"
type textarea "Lunchroom pic"
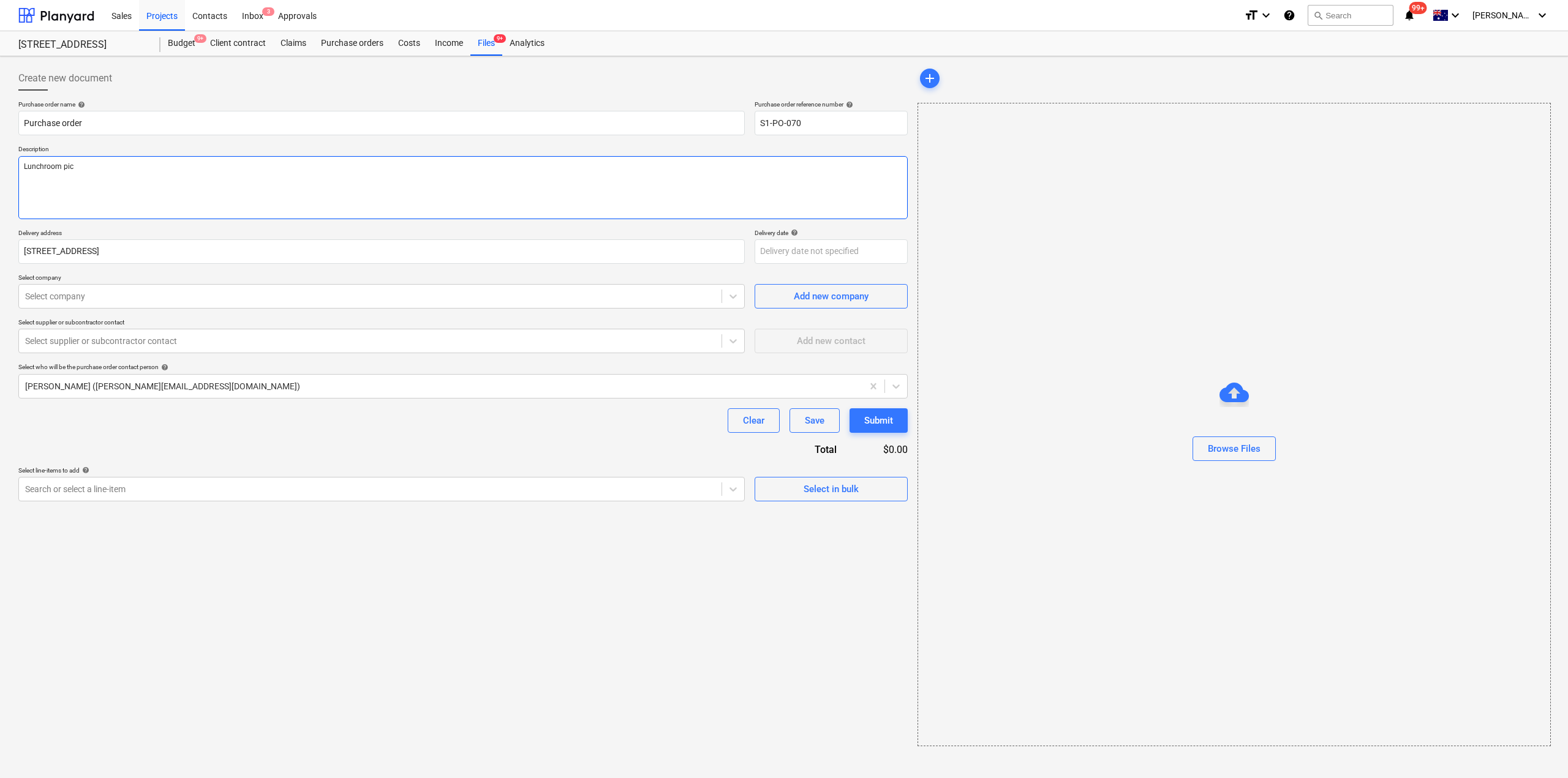
type textarea "x"
type textarea "Lunchroom pick"
type textarea "x"
type textarea "Lunchroom picku"
type textarea "x"
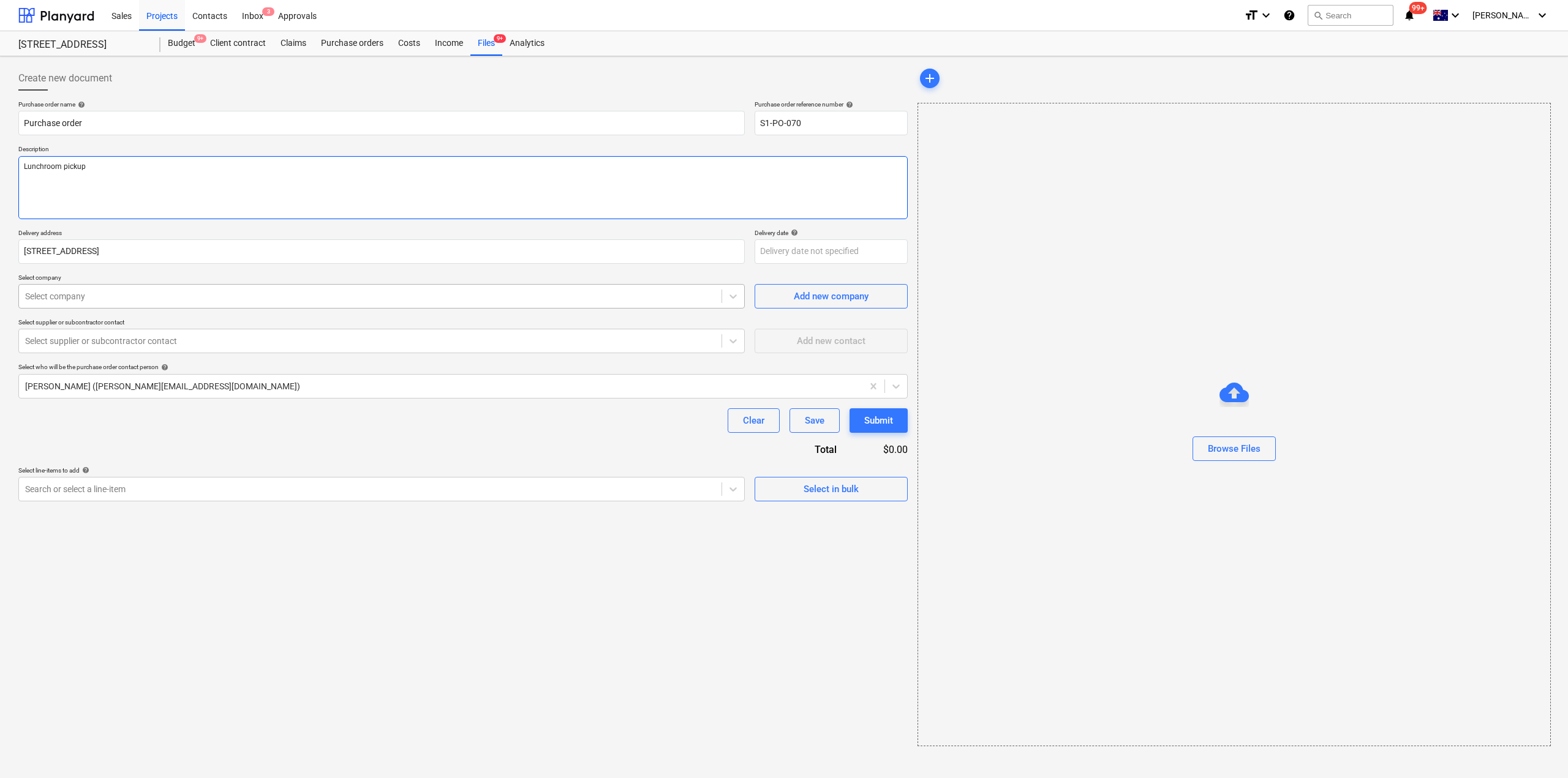
type textarea "Lunchroom pickup"
type textarea "x"
click at [178, 291] on div at bounding box center [370, 296] width 690 height 12
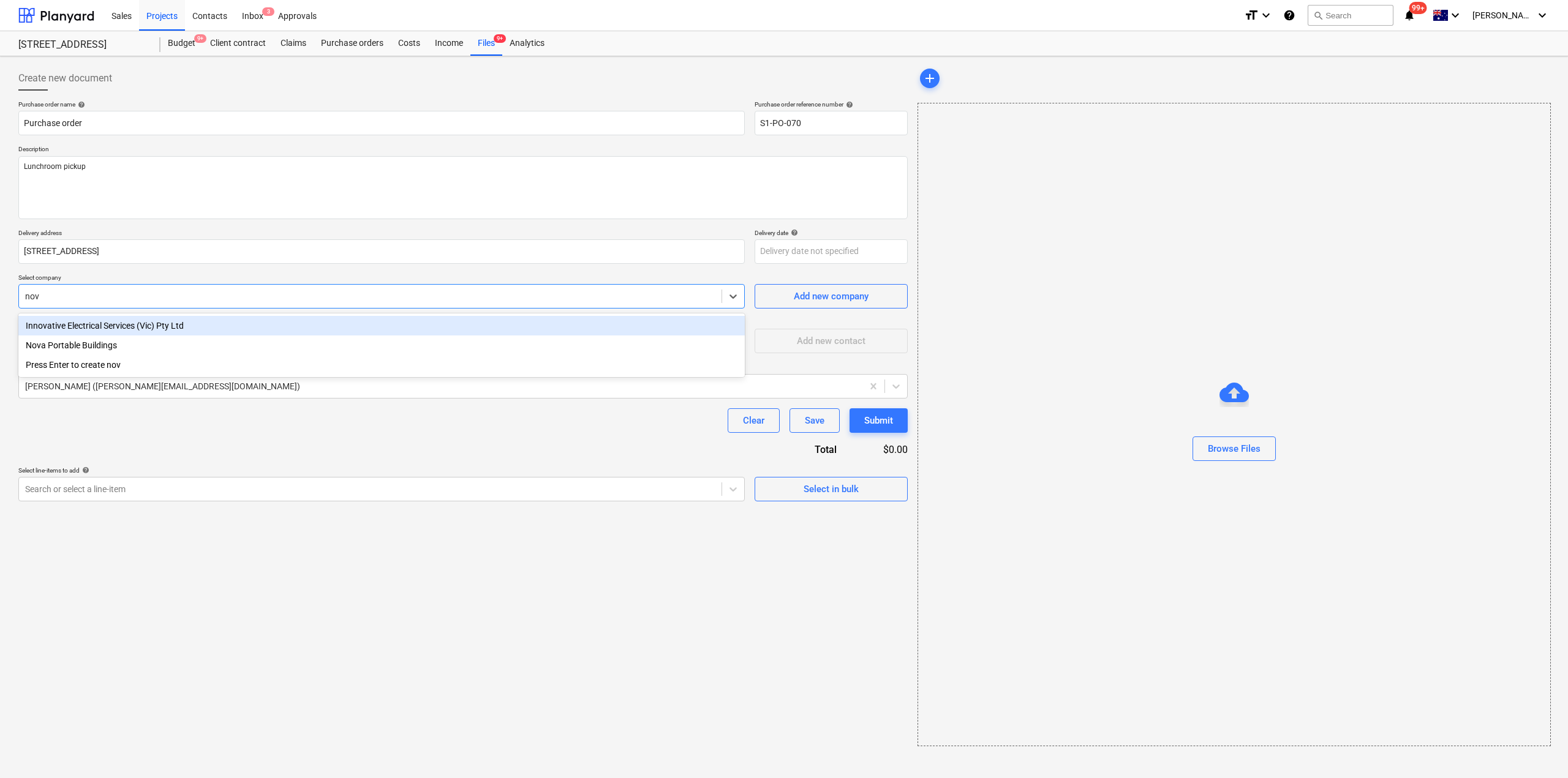
type input "nova"
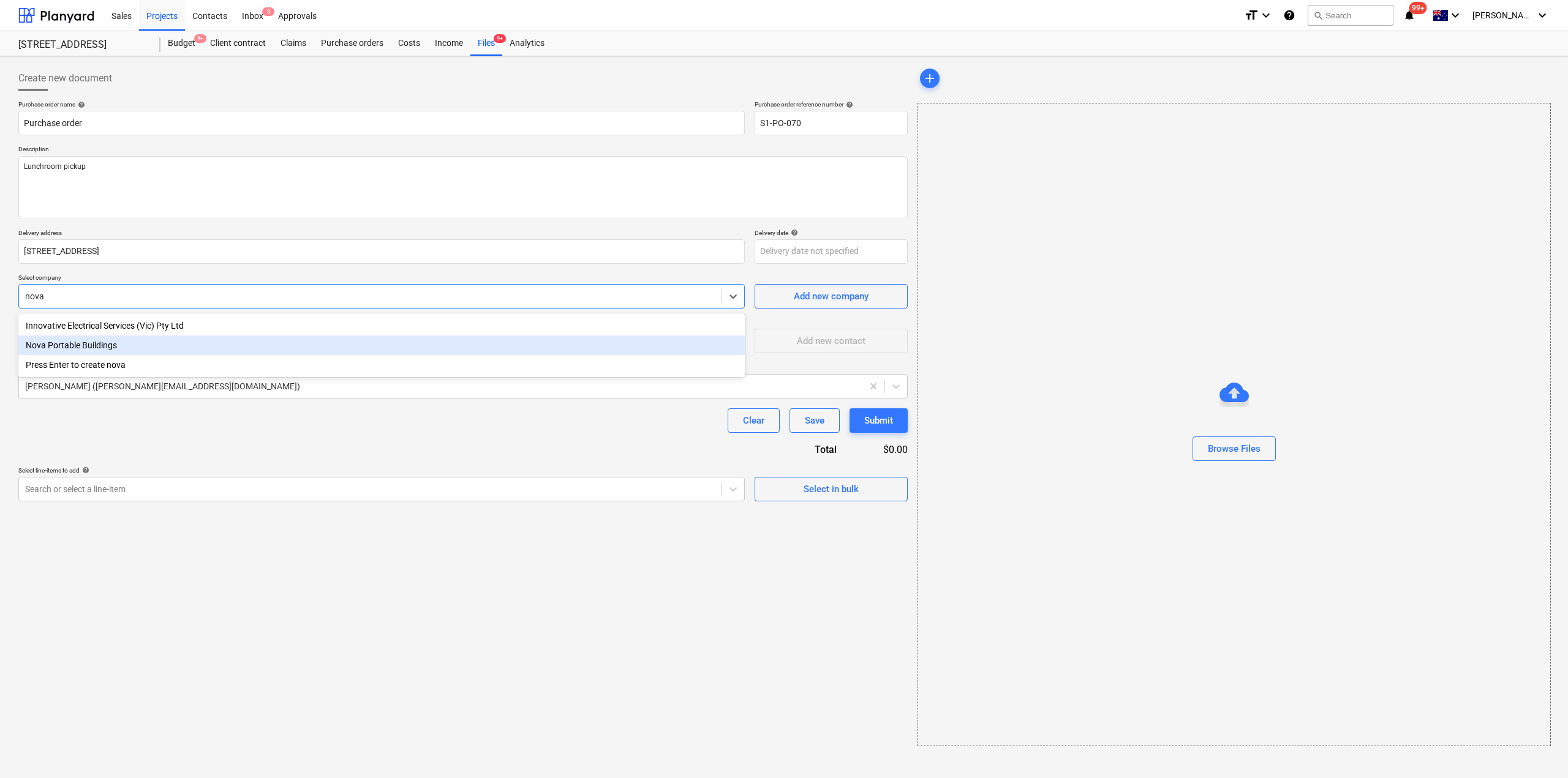
click at [103, 348] on div "Nova Portable Buildings" at bounding box center [381, 345] width 726 height 20
type textarea "x"
click at [143, 415] on div "Clear Save Submit" at bounding box center [463, 420] width 889 height 24
click at [190, 490] on div at bounding box center [370, 489] width 690 height 12
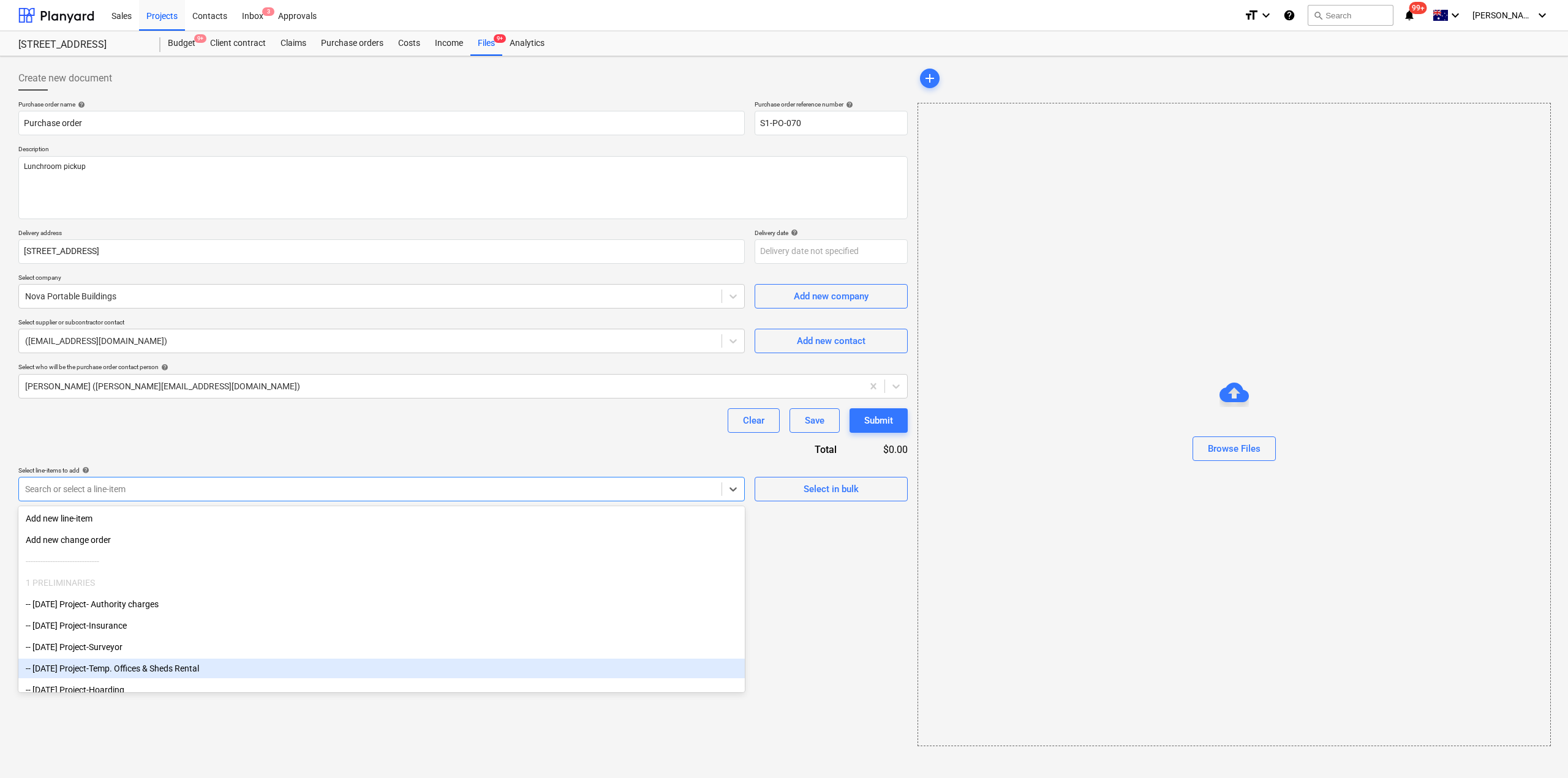
click at [171, 665] on div "-- [DATE] Project-Temp. Offices & Sheds Rental" at bounding box center [381, 668] width 726 height 20
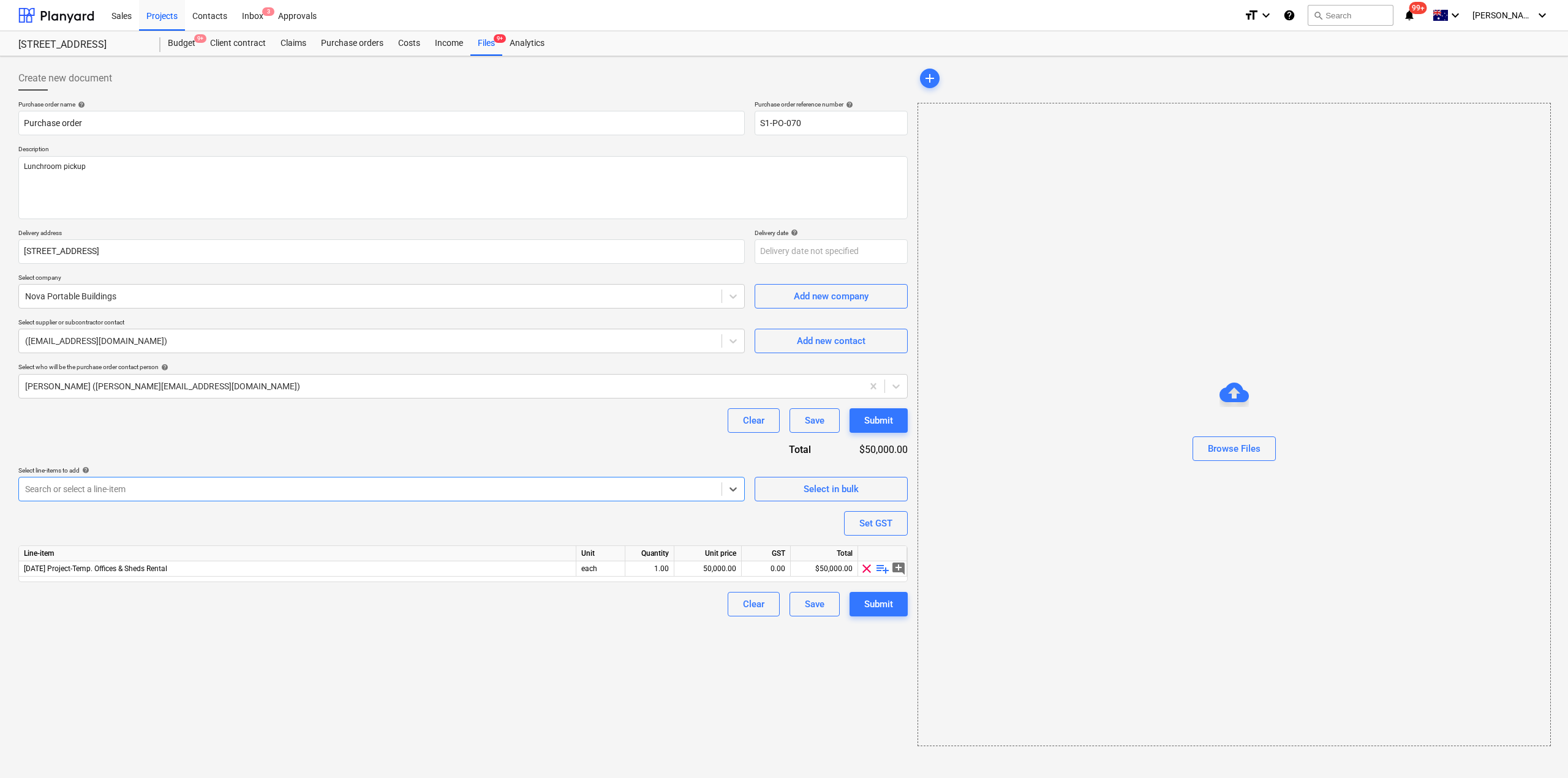
click at [712, 640] on div "Create new document Purchase order name help Purchase order Purchase order refe…" at bounding box center [463, 406] width 899 height 690
click at [881, 571] on span "playlist_add" at bounding box center [882, 569] width 15 height 15
type textarea "x"
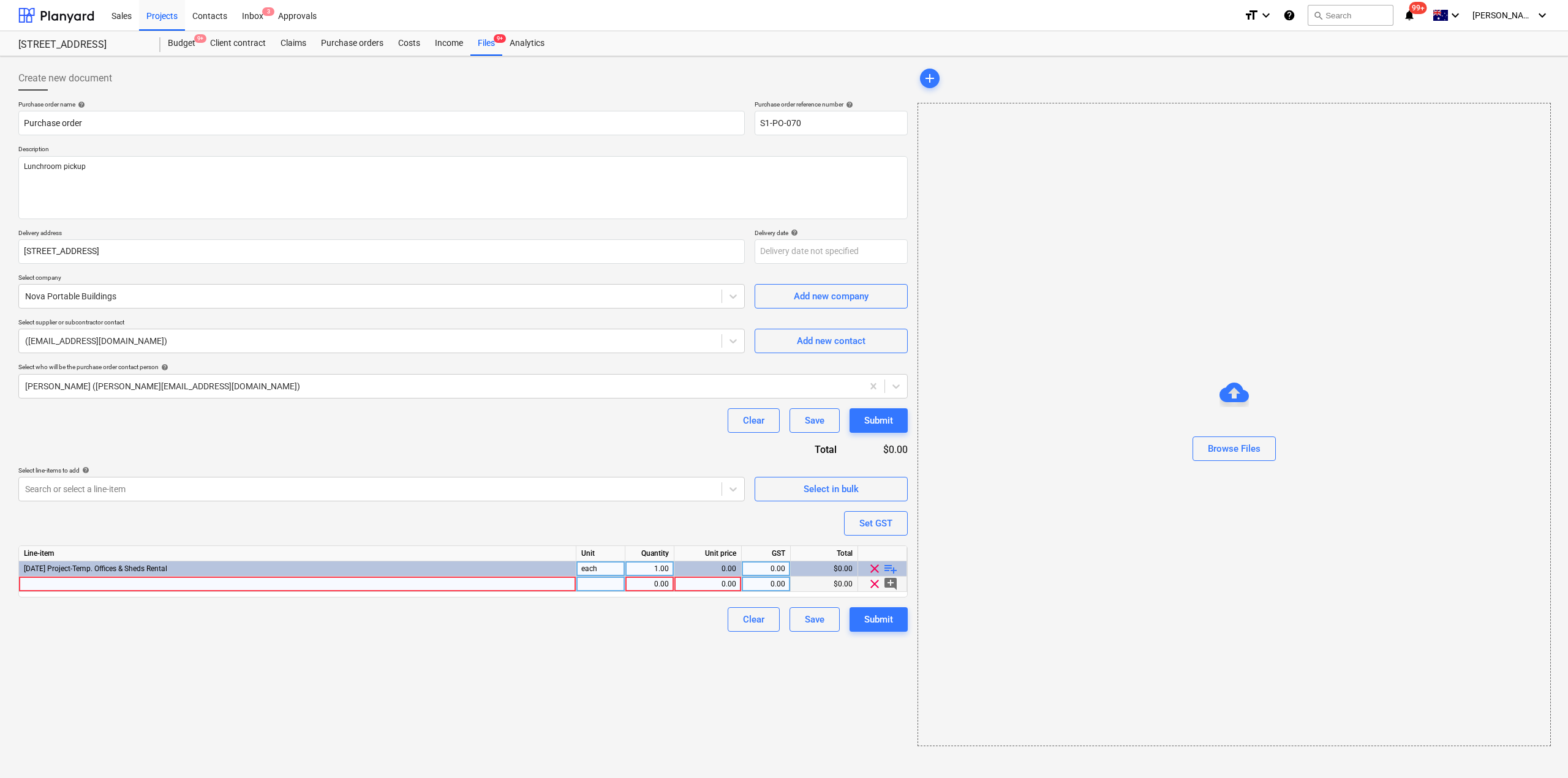
click at [260, 590] on div at bounding box center [297, 584] width 557 height 15
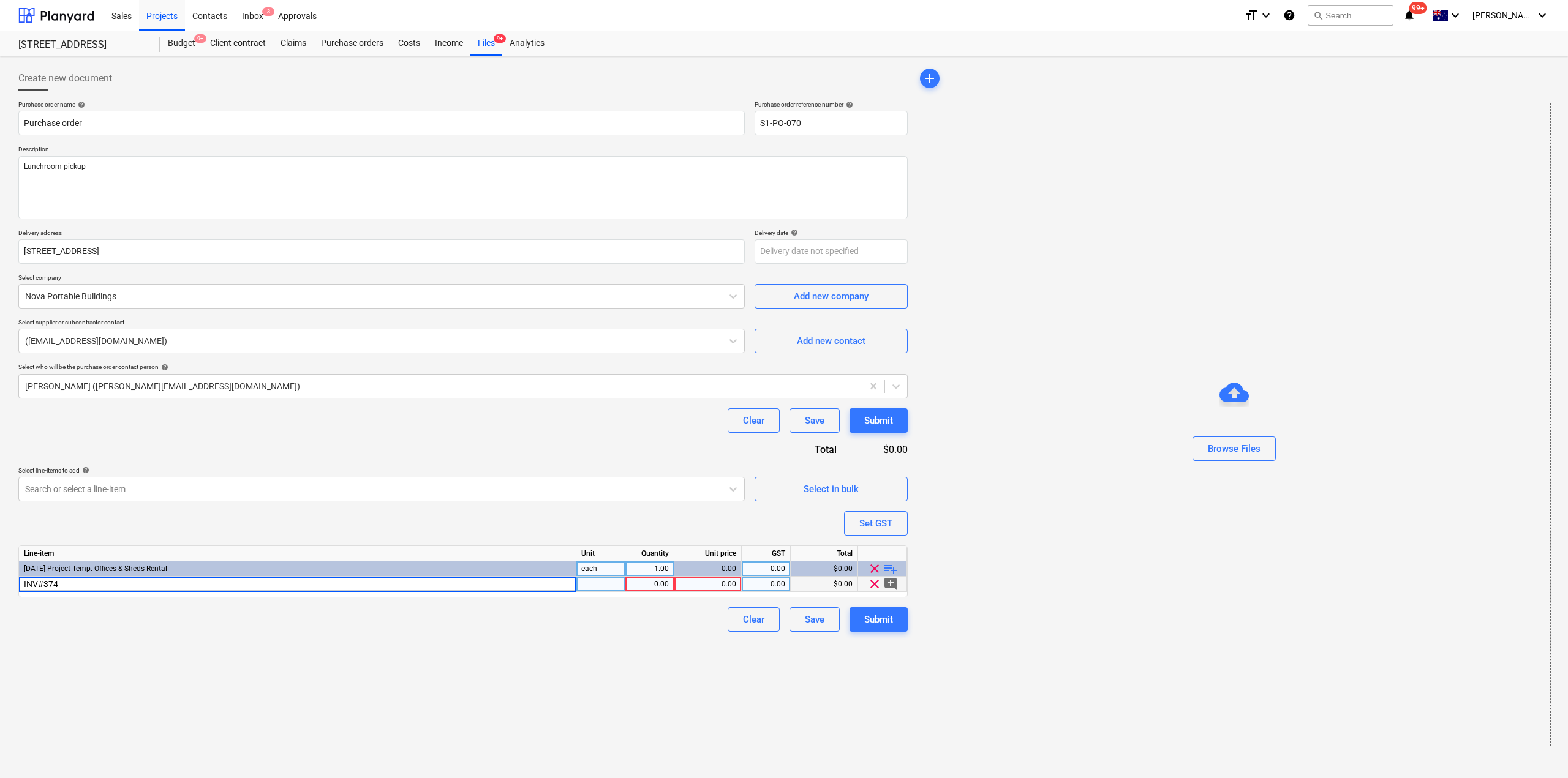
type input "INV#3740"
type textarea "x"
type input "1287"
click at [106, 374] on div "Andrew Zheng (azheng@epixbuild.com.au)" at bounding box center [463, 386] width 889 height 24
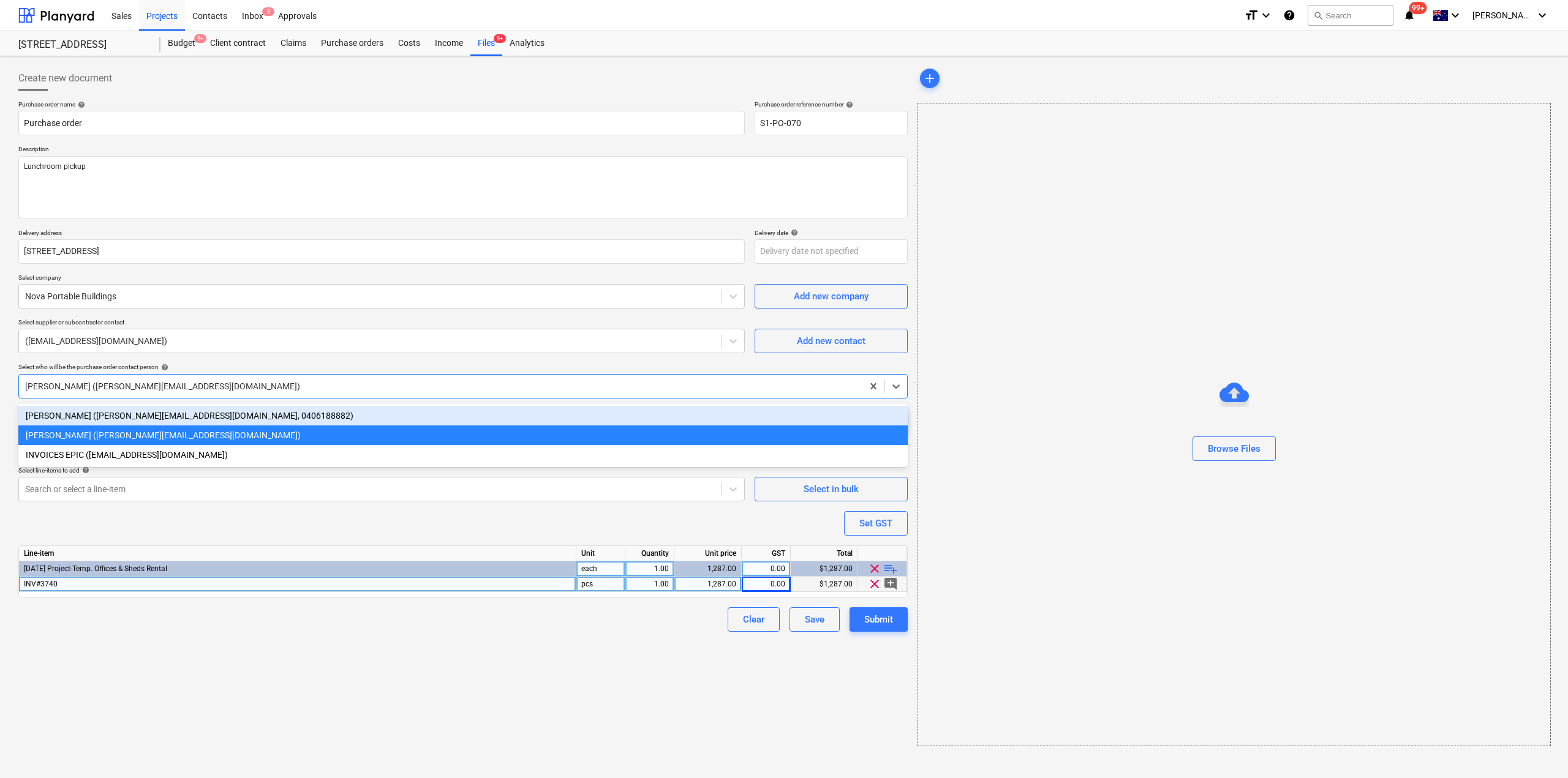
click at [96, 419] on div "Matt Lebon (matt@epicbuilds.com.au, 0406188882)" at bounding box center [463, 416] width 889 height 20
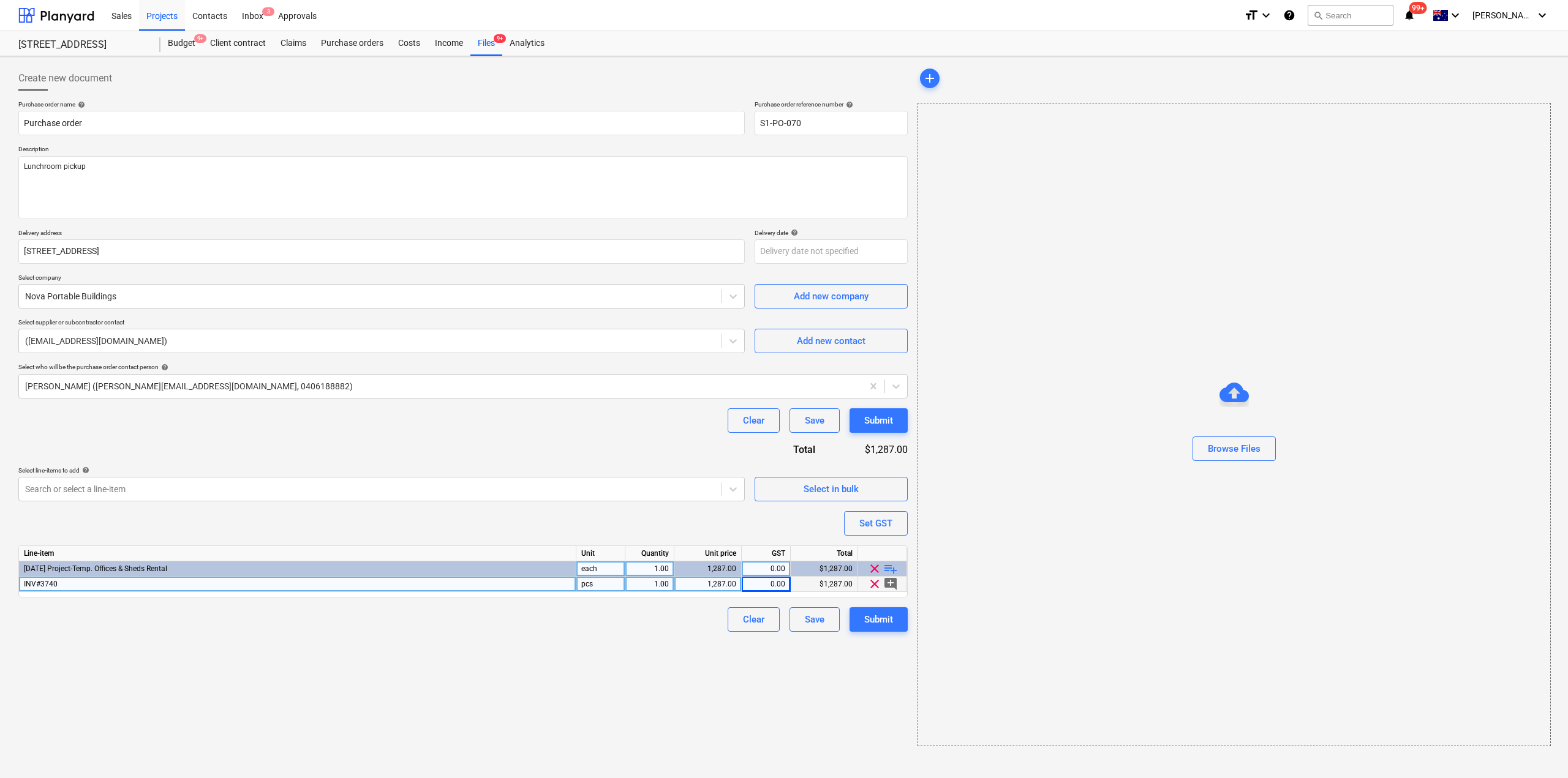
click at [262, 441] on div "Purchase order name help Purchase order Purchase order reference number help S1…" at bounding box center [463, 366] width 889 height 532
click at [180, 391] on div at bounding box center [440, 386] width 831 height 12
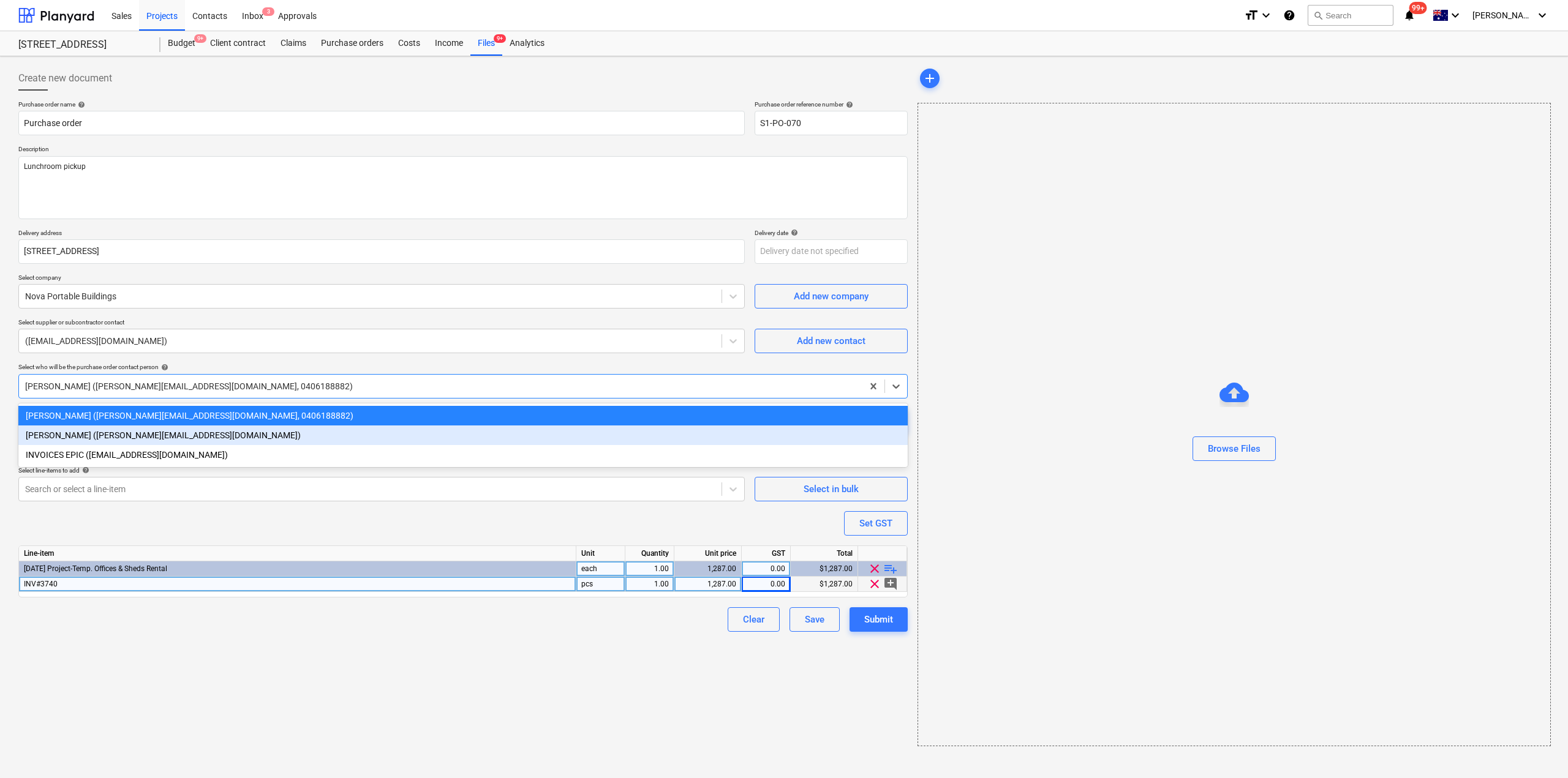
click at [167, 432] on div "Andrew Zheng (azheng@epixbuild.com.au)" at bounding box center [463, 435] width 889 height 20
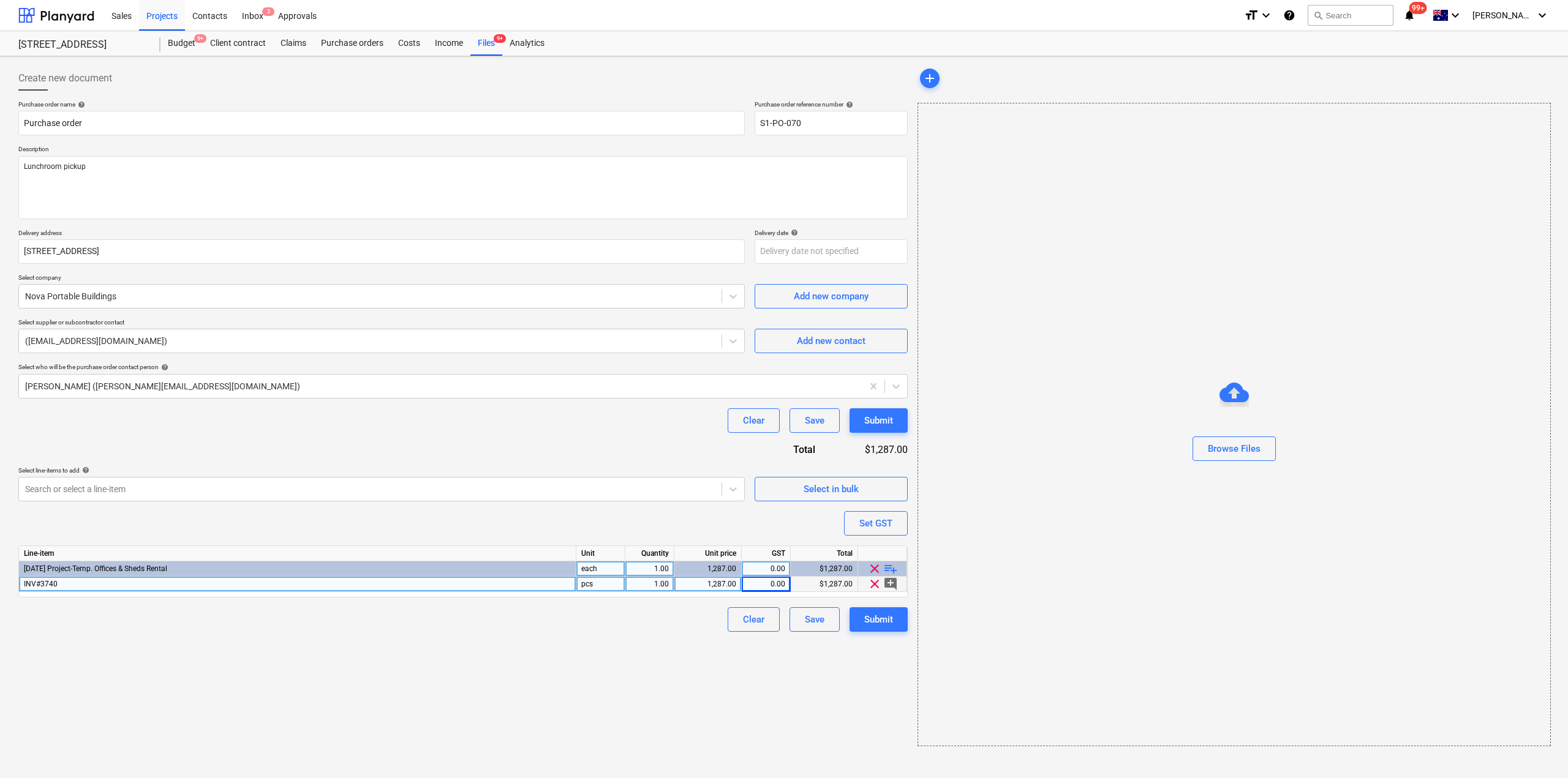
click at [167, 432] on div "Clear Save Submit" at bounding box center [463, 420] width 889 height 24
click at [866, 623] on div "Submit" at bounding box center [878, 619] width 29 height 16
type textarea "x"
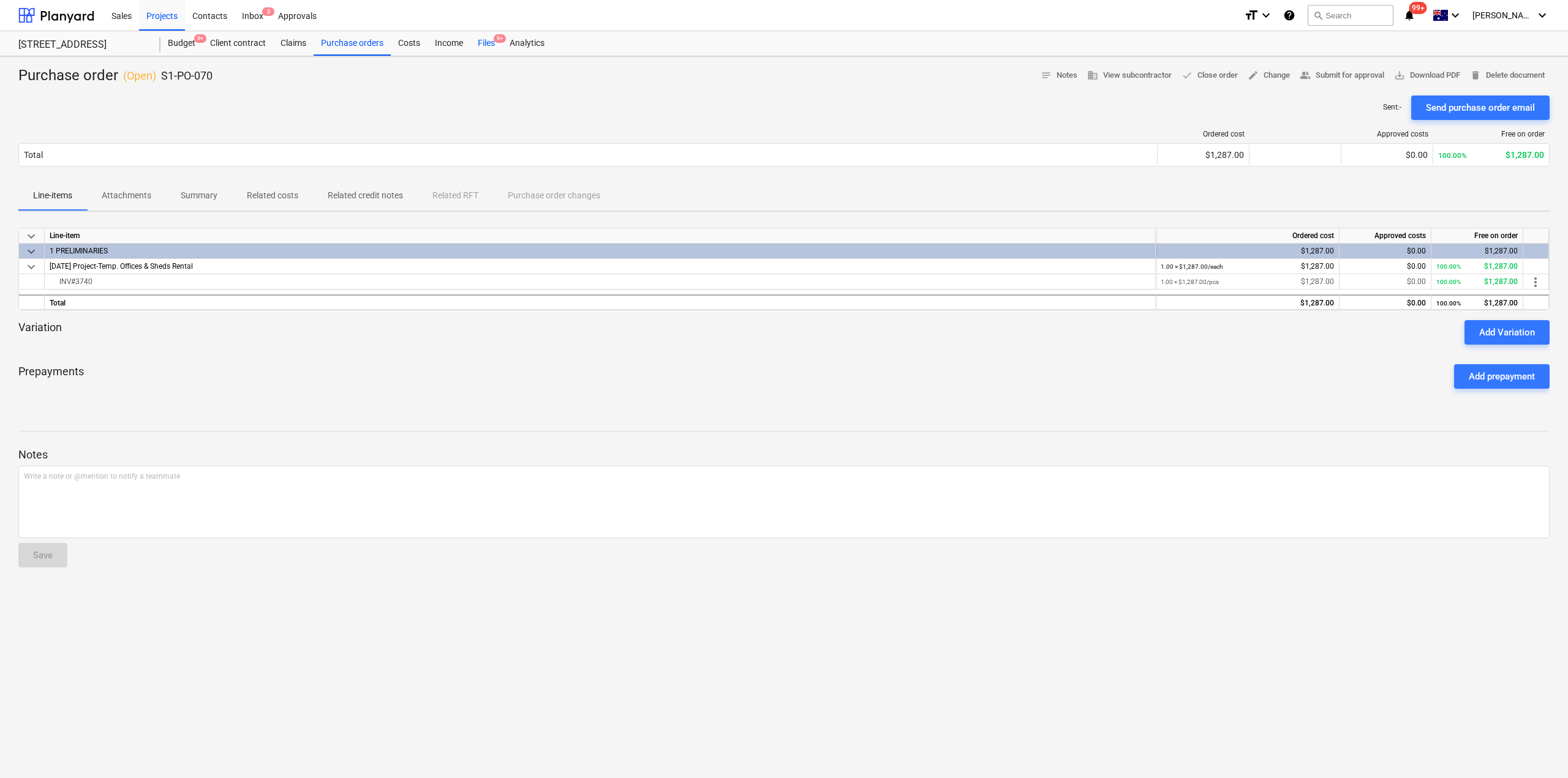
click at [485, 41] on div "Files 9+" at bounding box center [486, 43] width 32 height 24
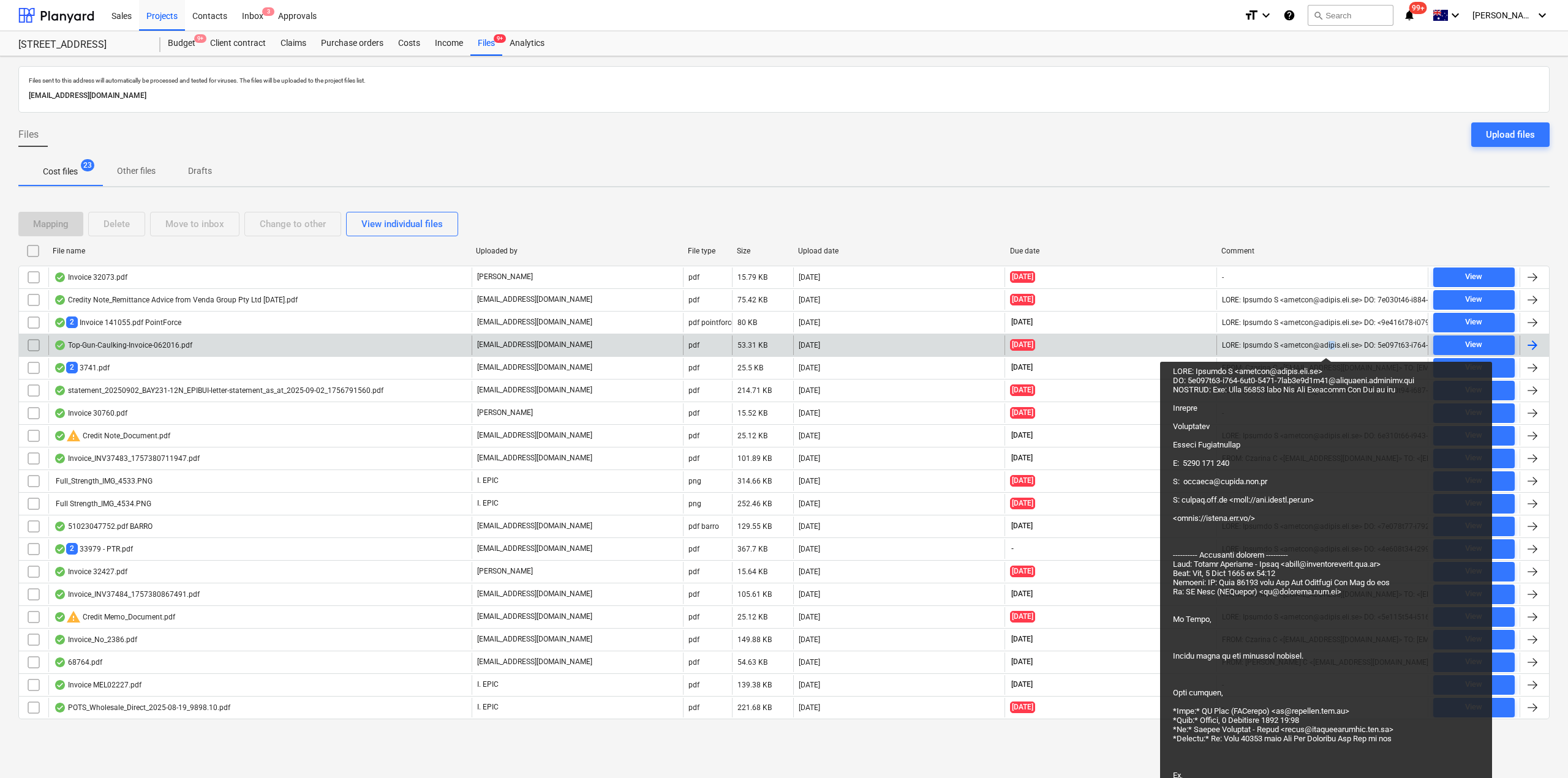
drag, startPoint x: 1320, startPoint y: 345, endPoint x: 1327, endPoint y: 346, distance: 7.1
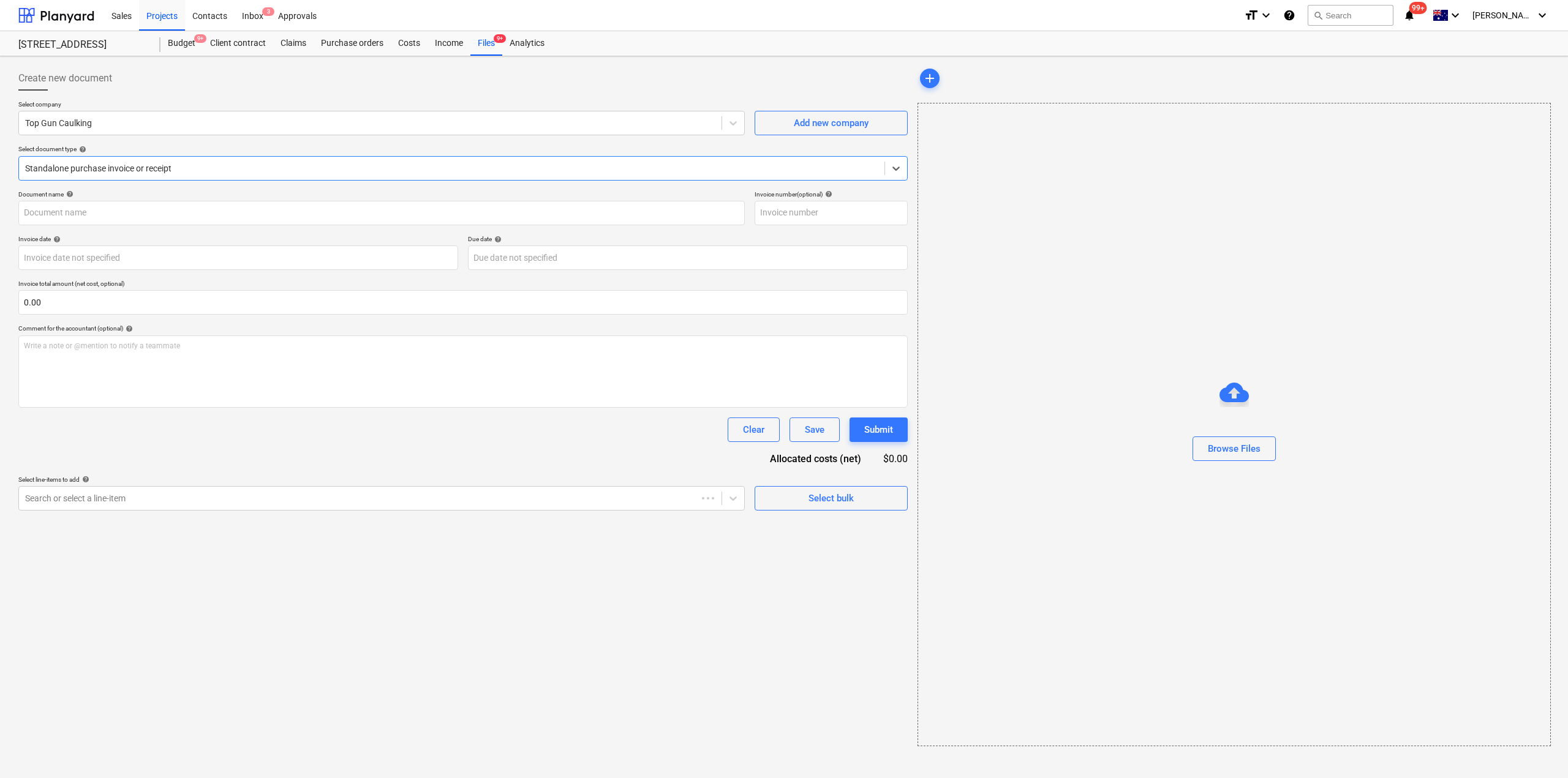
type input "62016"
type input "23 Jul 2025"
type input "[DATE]"
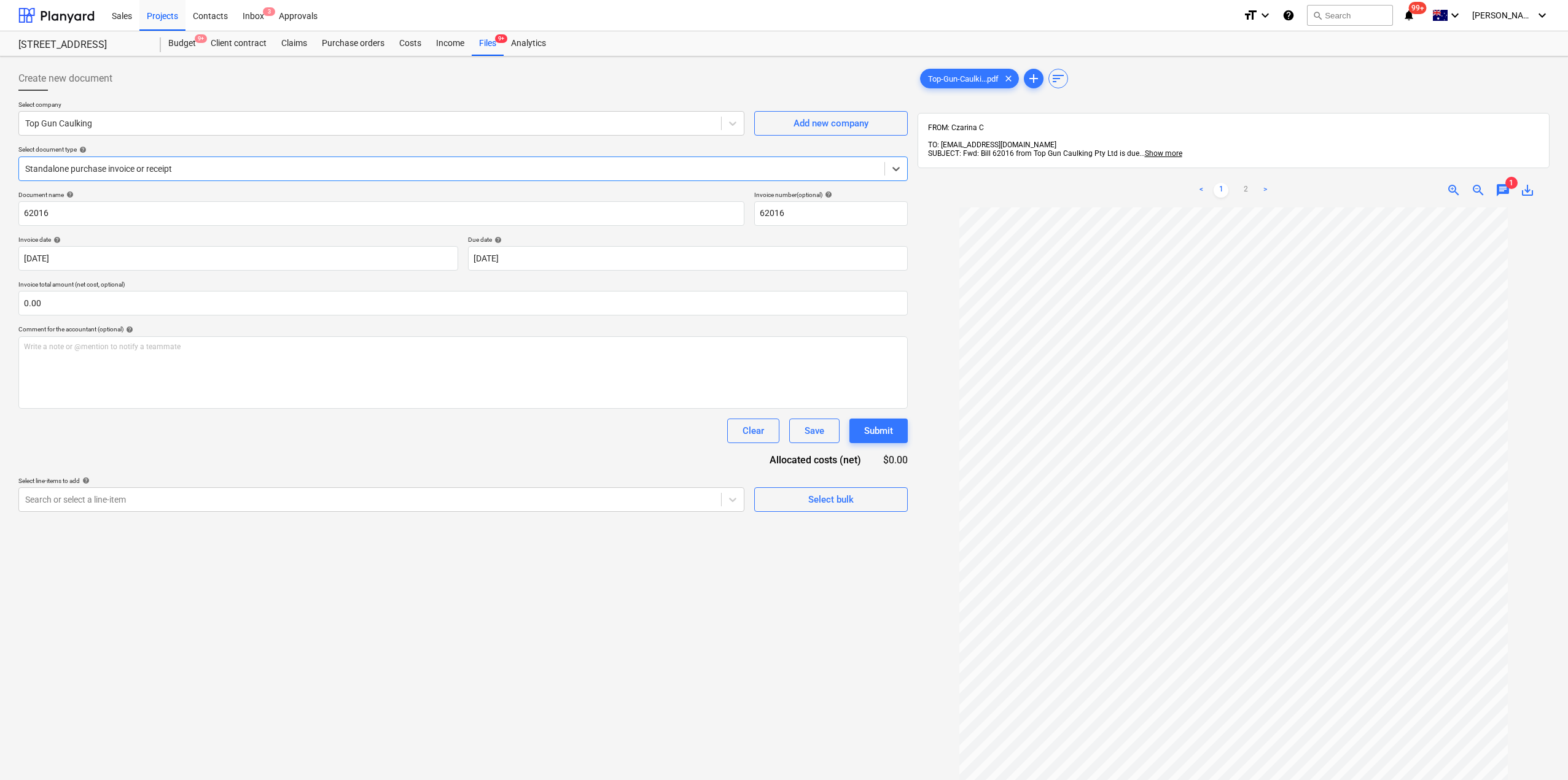
click at [1505, 185] on span "chat" at bounding box center [1502, 190] width 15 height 15
click at [1528, 217] on span "close" at bounding box center [1532, 224] width 15 height 15
click at [1489, 183] on div "zoom_out" at bounding box center [1478, 190] width 24 height 15
drag, startPoint x: 1502, startPoint y: 183, endPoint x: 1496, endPoint y: 191, distance: 10.0
click at [1502, 183] on span "chat" at bounding box center [1502, 190] width 15 height 15
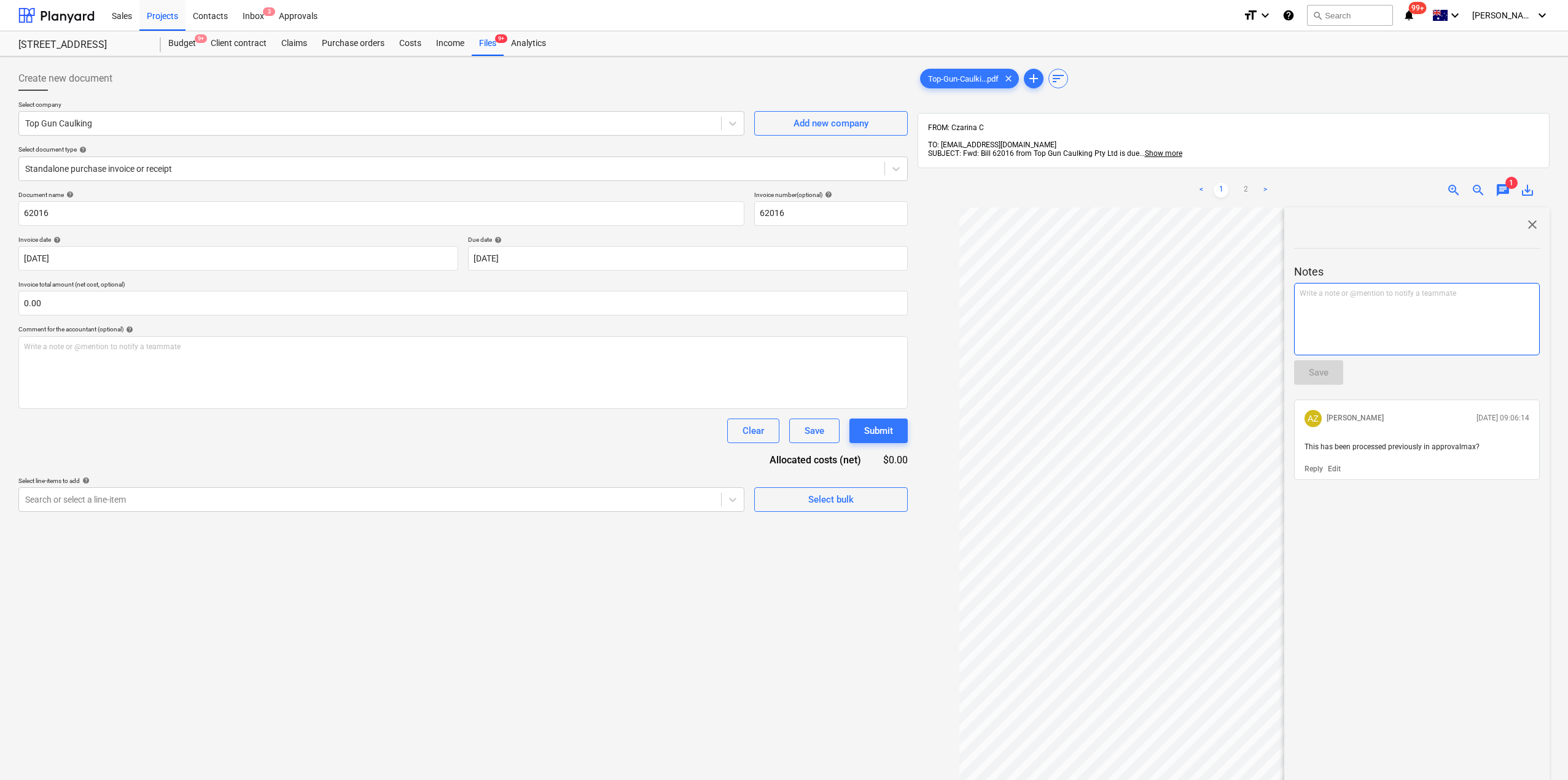
click at [1351, 304] on div "Write a note or @mention to notify a teammate ﻿" at bounding box center [1417, 319] width 246 height 72
paste div
click at [1314, 364] on div "Save" at bounding box center [1318, 372] width 20 height 16
click at [1342, 442] on span "@czarina@cornus.com.au this can be deleted? it's been already processed previou…" at bounding box center [1415, 452] width 222 height 19
click at [1383, 442] on span "@czarina@cornus.com.au this can be deleted? it's been already processed previou…" at bounding box center [1415, 452] width 222 height 19
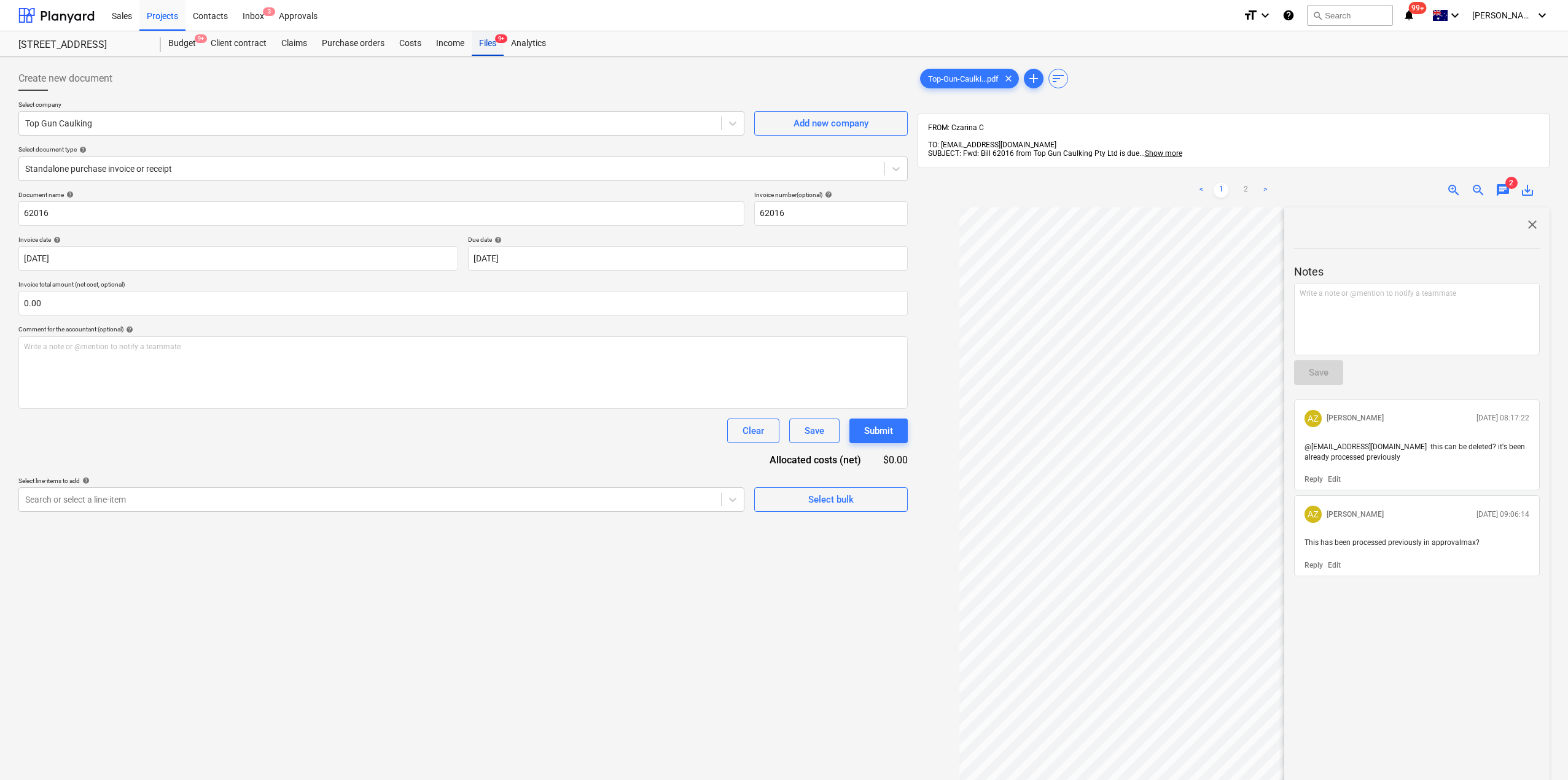
click at [487, 45] on div "Files 9+" at bounding box center [487, 43] width 32 height 24
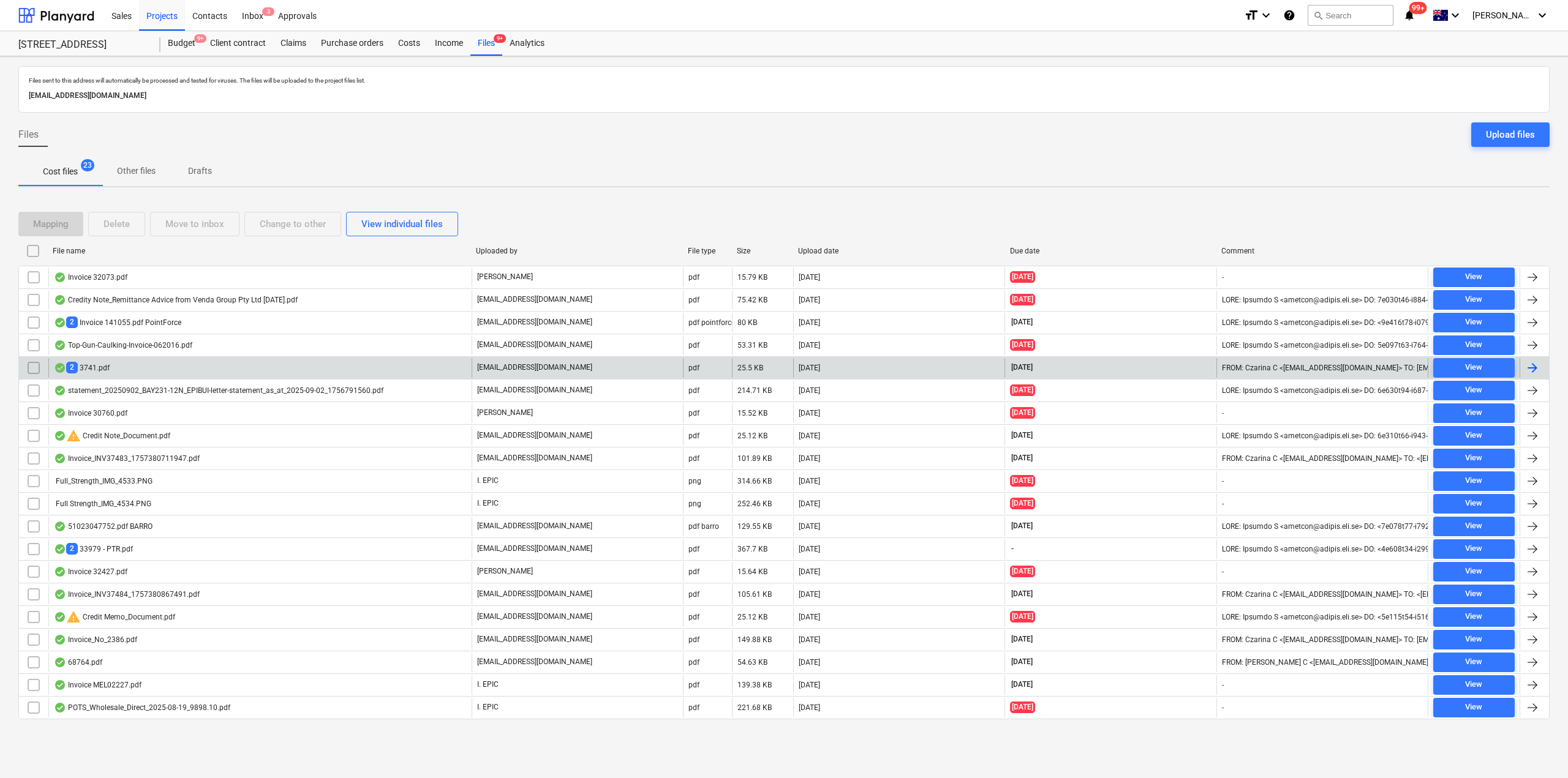
click at [143, 362] on div "2 3741.pdf" at bounding box center [260, 368] width 423 height 20
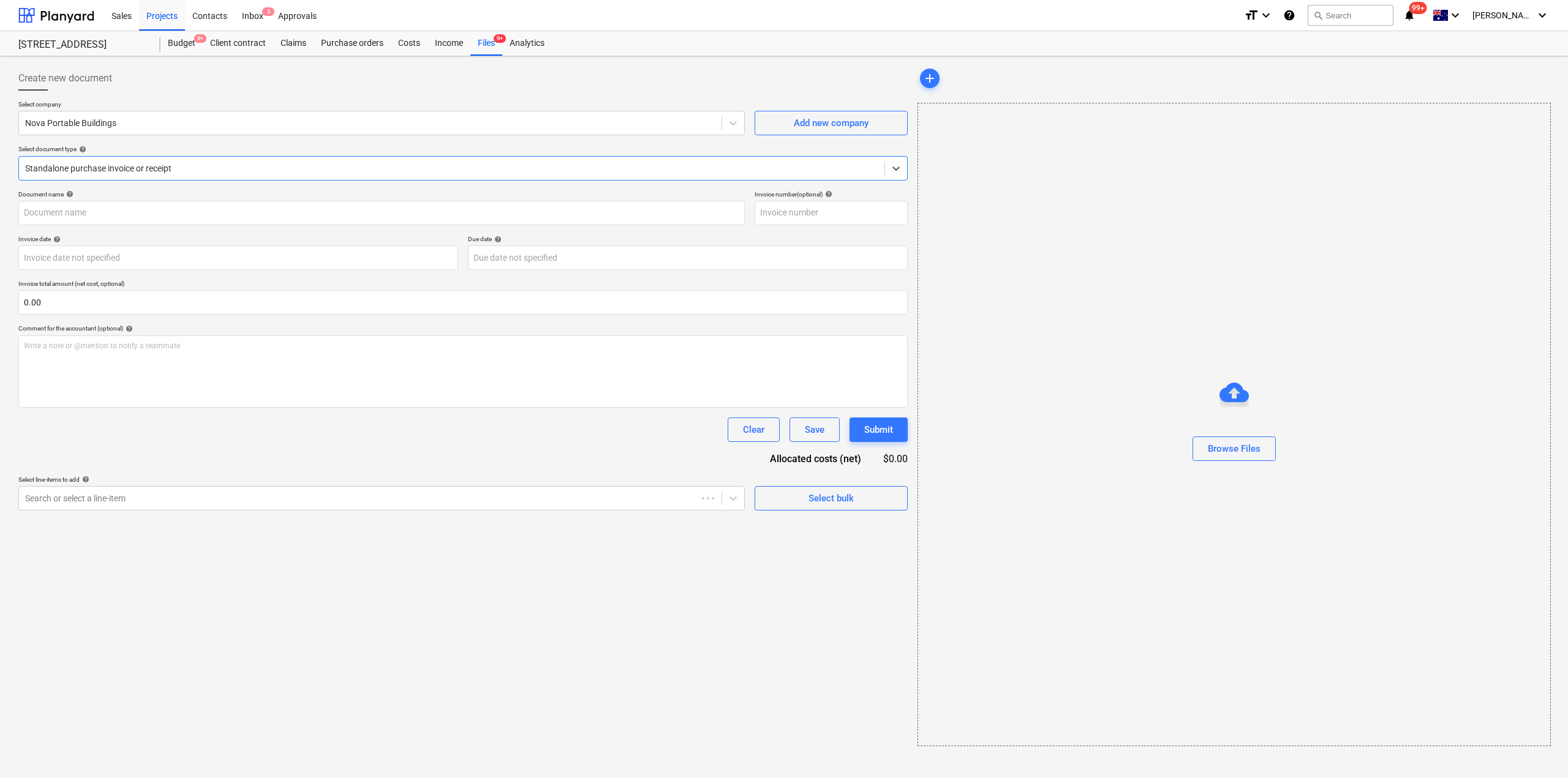
type input "3741"
type input "29 Aug 2025"
type input "28 Sep 2025"
type input "3740"
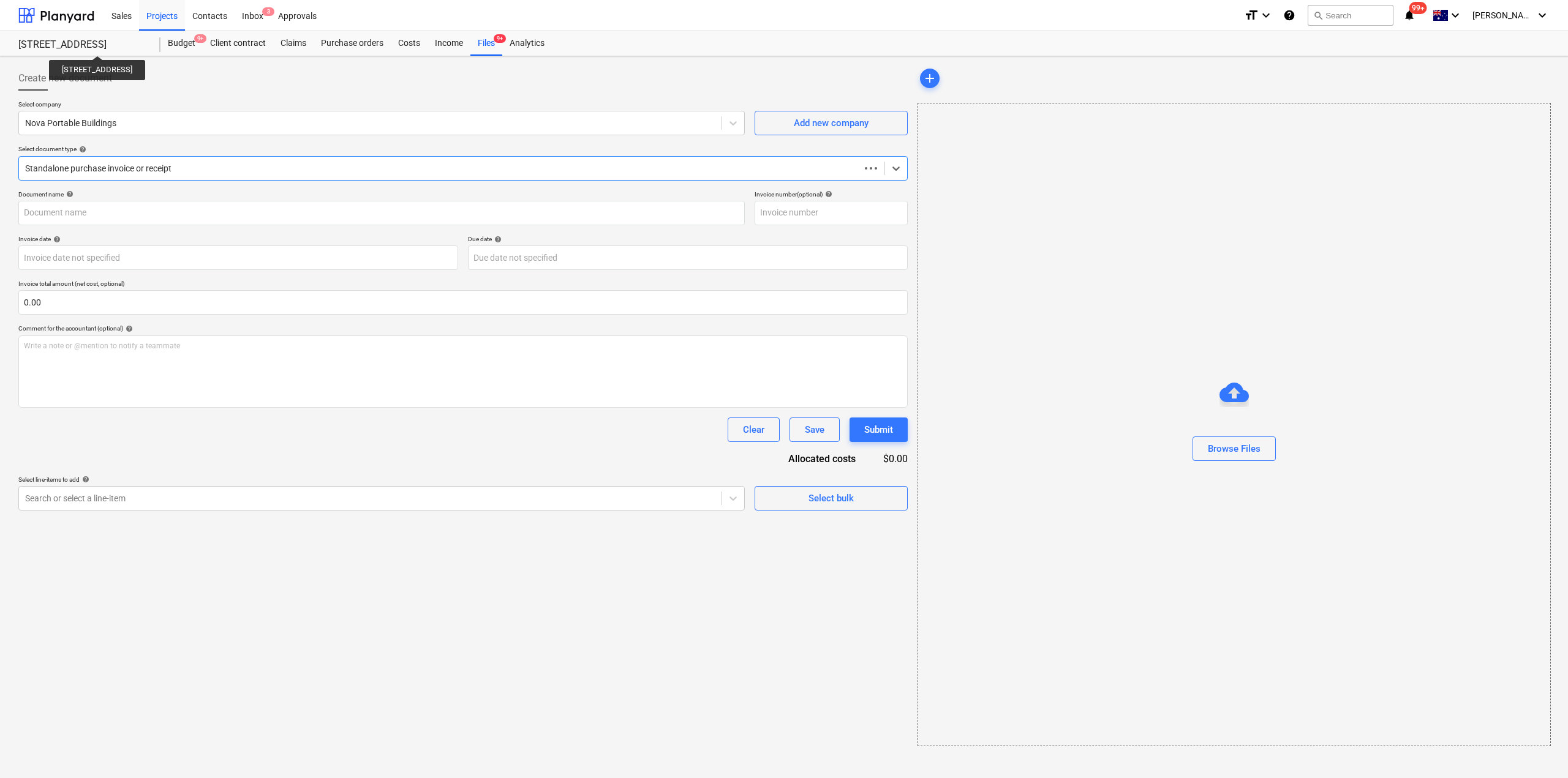
type input "3740"
type input "[DATE]"
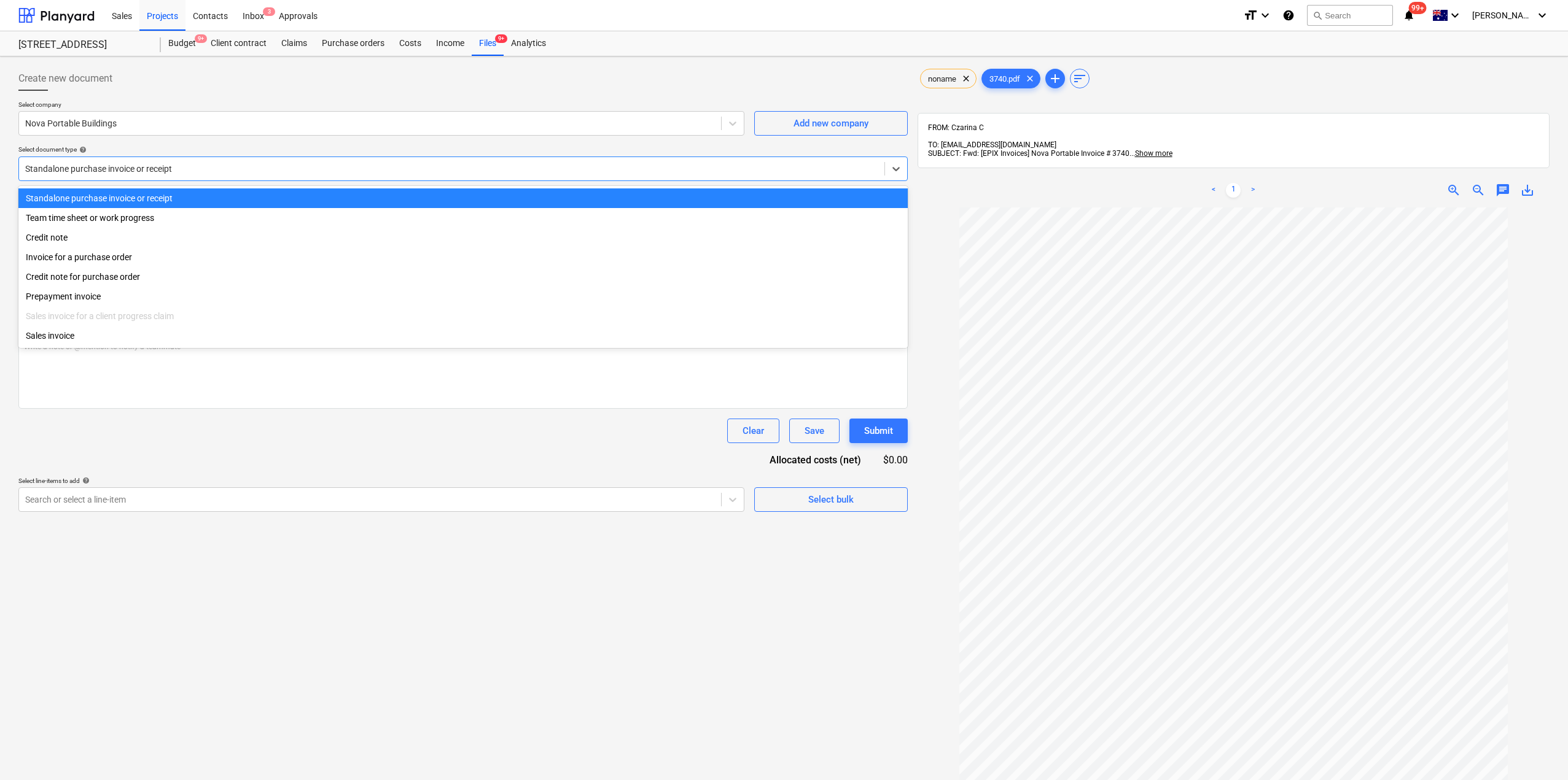
click at [185, 168] on div at bounding box center [452, 169] width 853 height 12
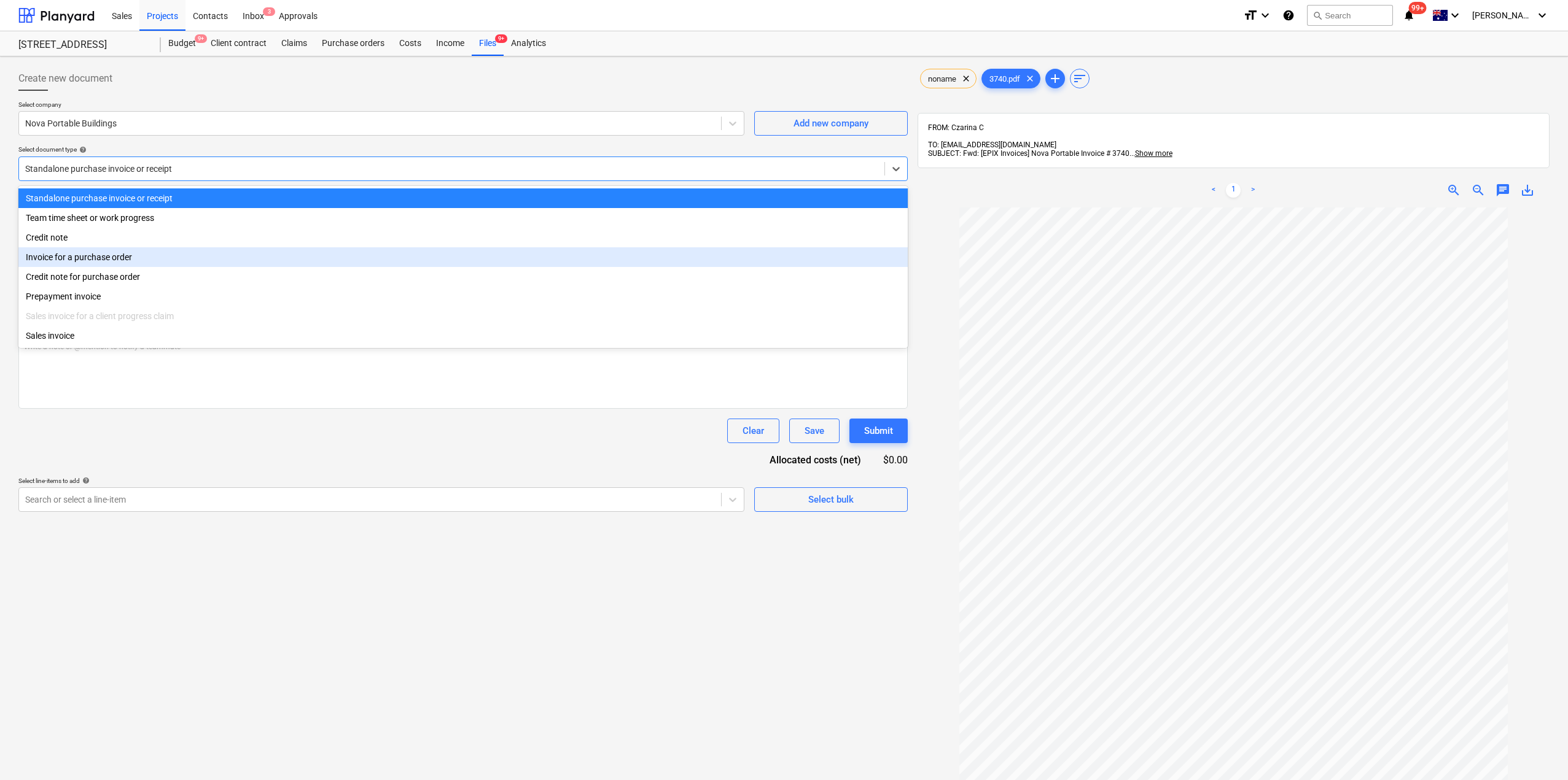
click at [110, 264] on div "Invoice for a purchase order" at bounding box center [463, 257] width 889 height 20
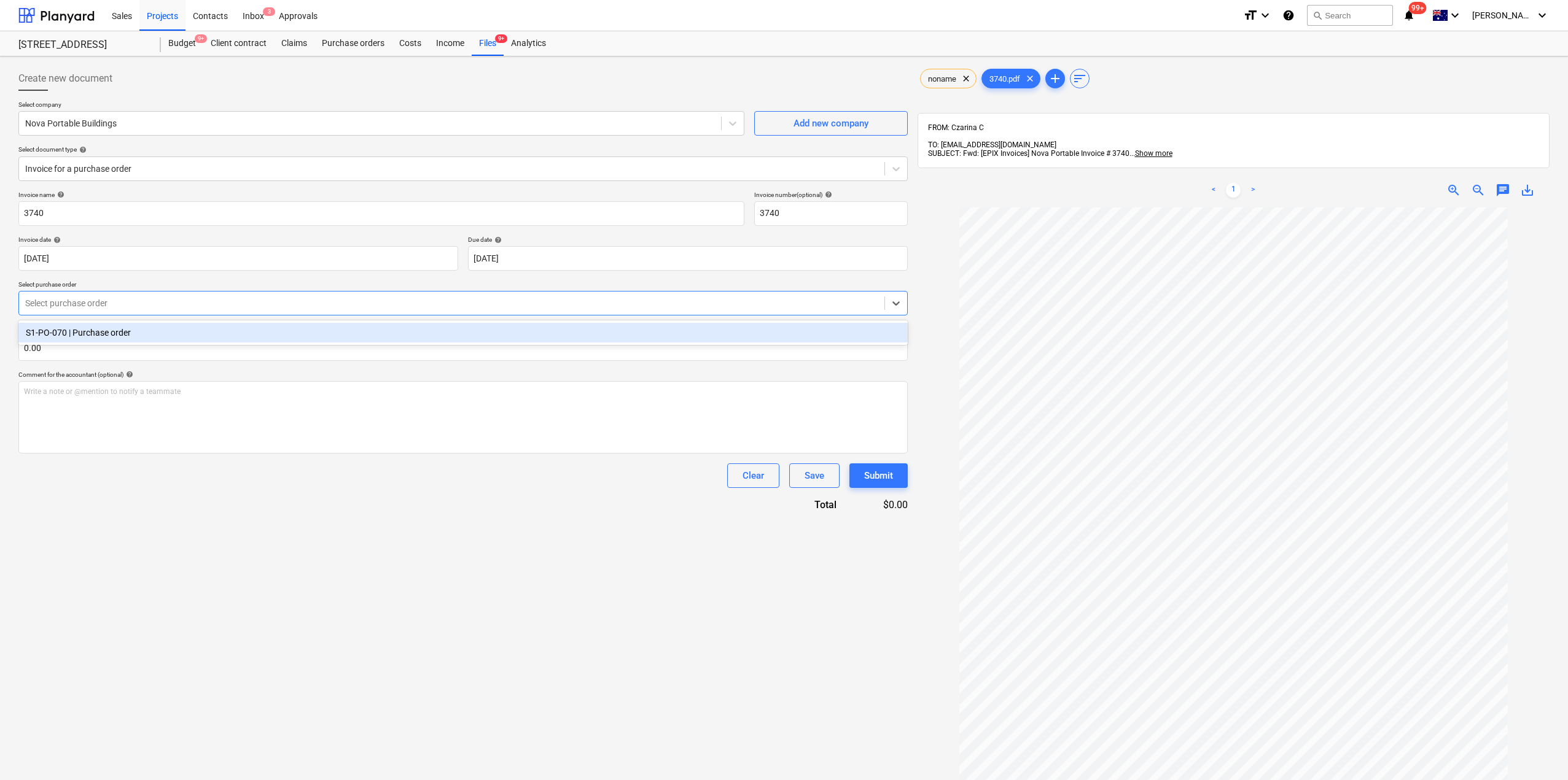
click at [120, 300] on div at bounding box center [452, 303] width 853 height 12
click at [112, 330] on div "S1-PO-070 | Purchase order" at bounding box center [463, 333] width 889 height 20
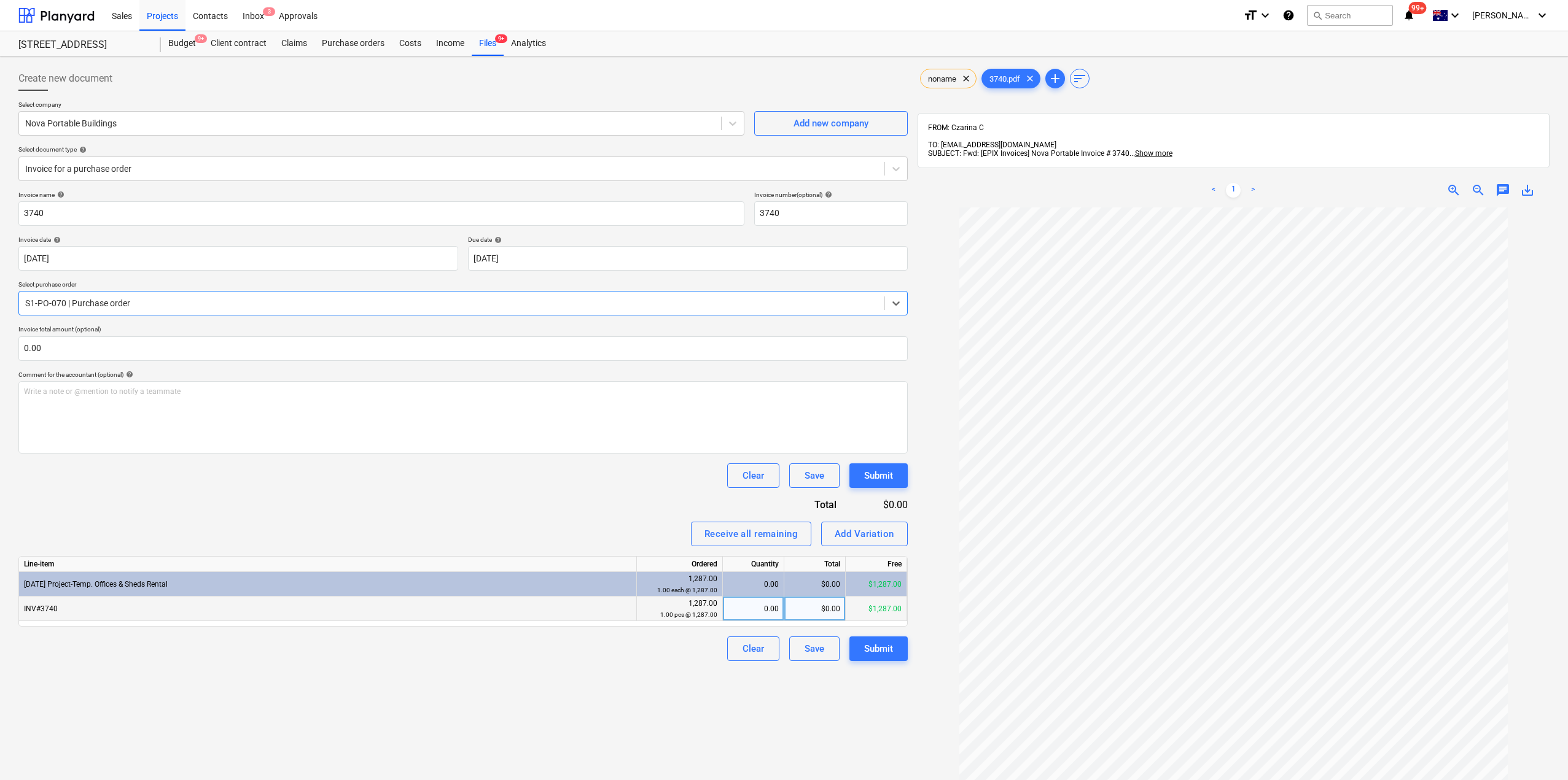
click at [772, 610] on div "0.00" at bounding box center [753, 609] width 51 height 24
type input "1"
drag, startPoint x: 785, startPoint y: 737, endPoint x: 791, endPoint y: 740, distance: 6.7
click at [784, 737] on div "Create new document Select company Nova Portable Buildings Add new company Sele…" at bounding box center [463, 509] width 899 height 897
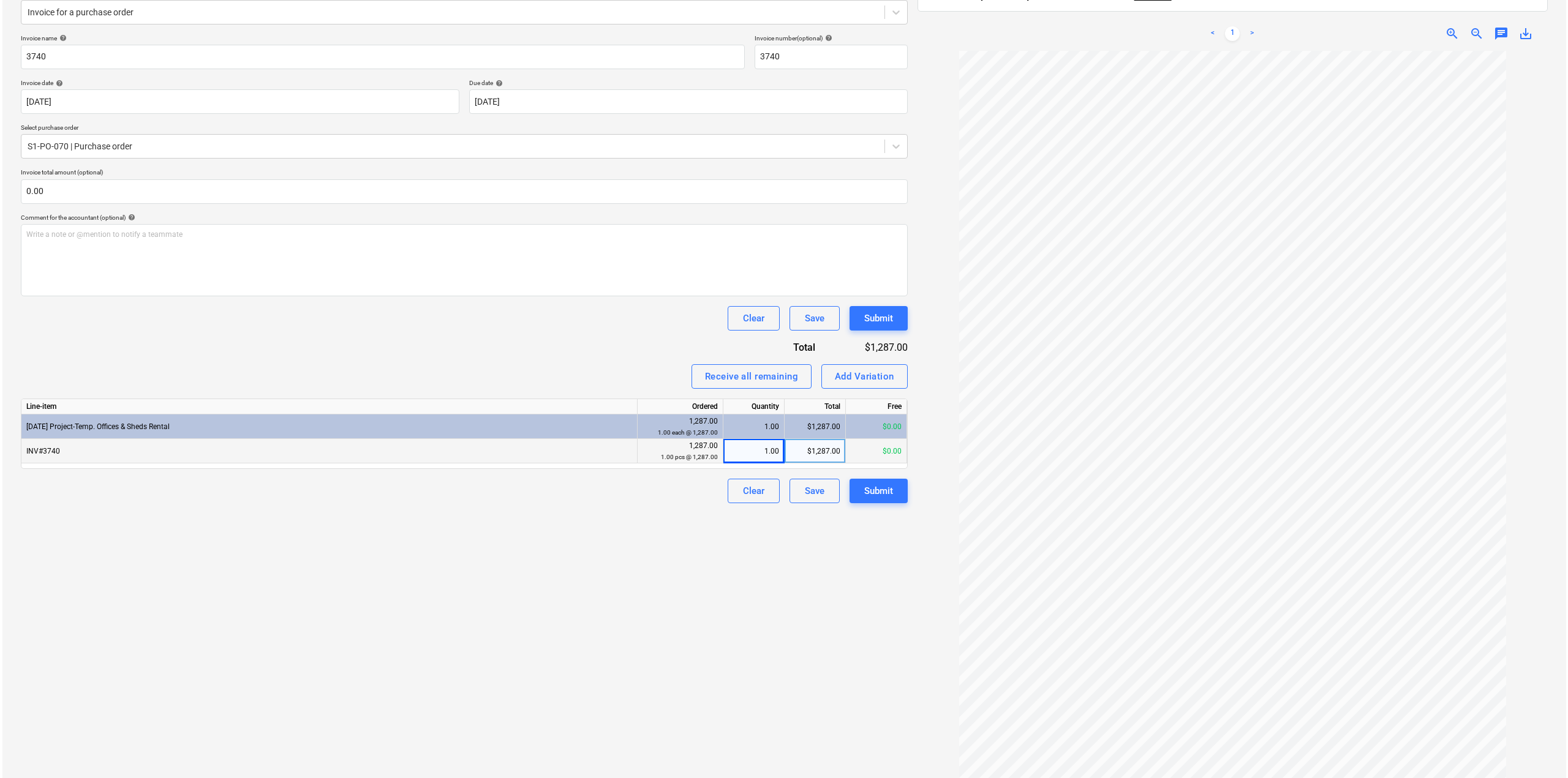
scroll to position [174, 0]
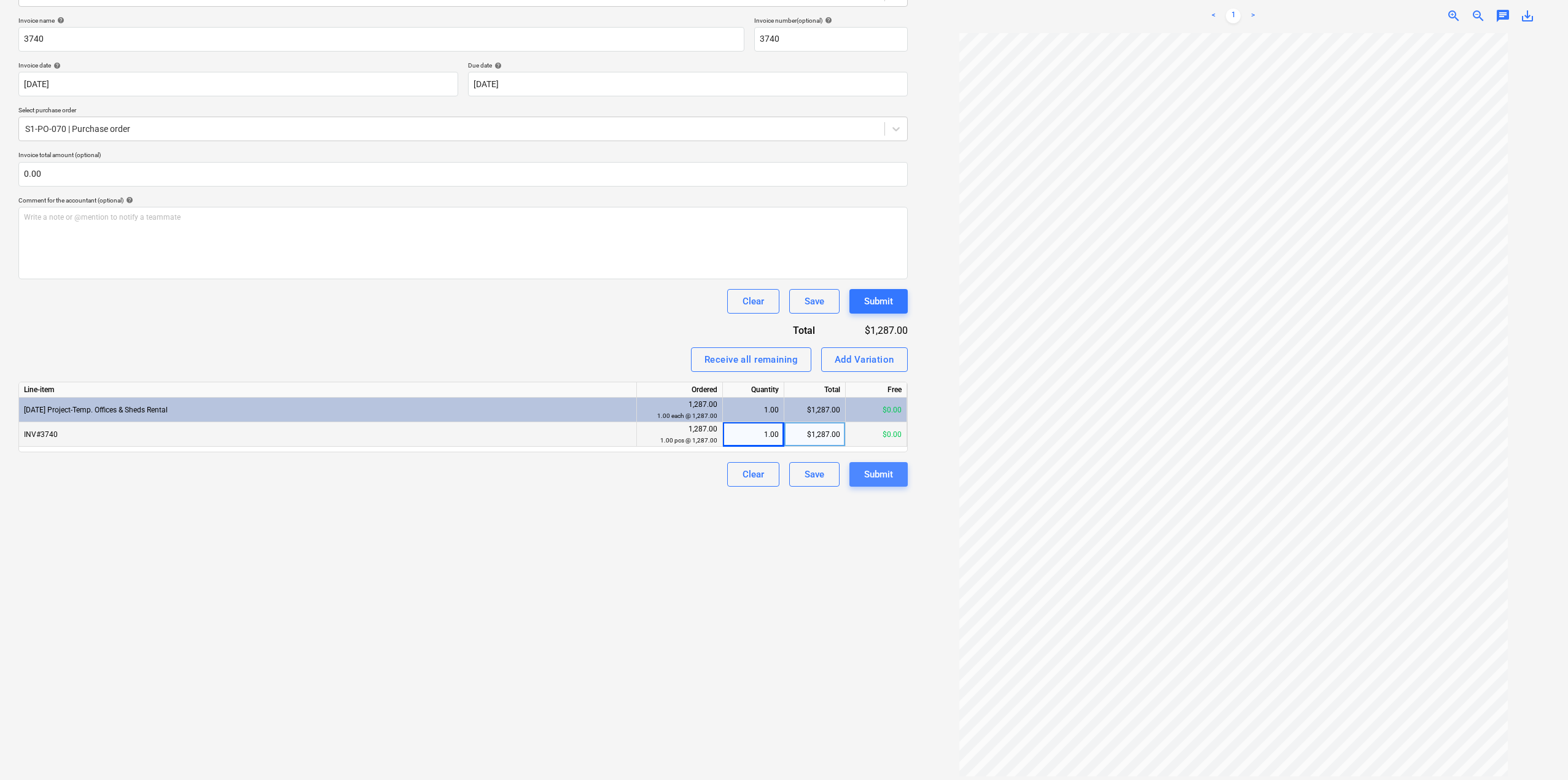
click at [888, 479] on div "Submit" at bounding box center [878, 474] width 29 height 16
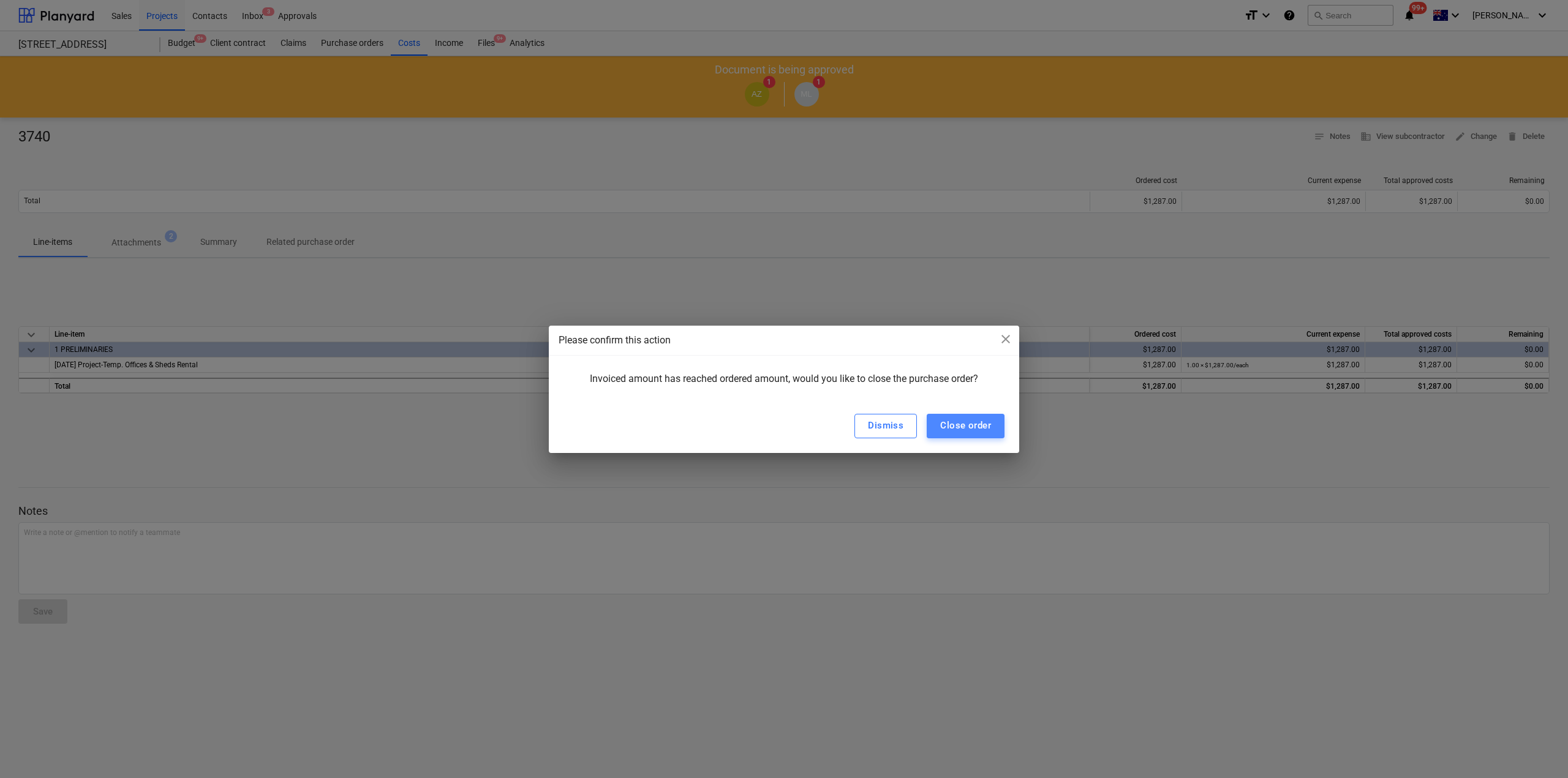
click at [956, 427] on div "Close order" at bounding box center [966, 425] width 51 height 16
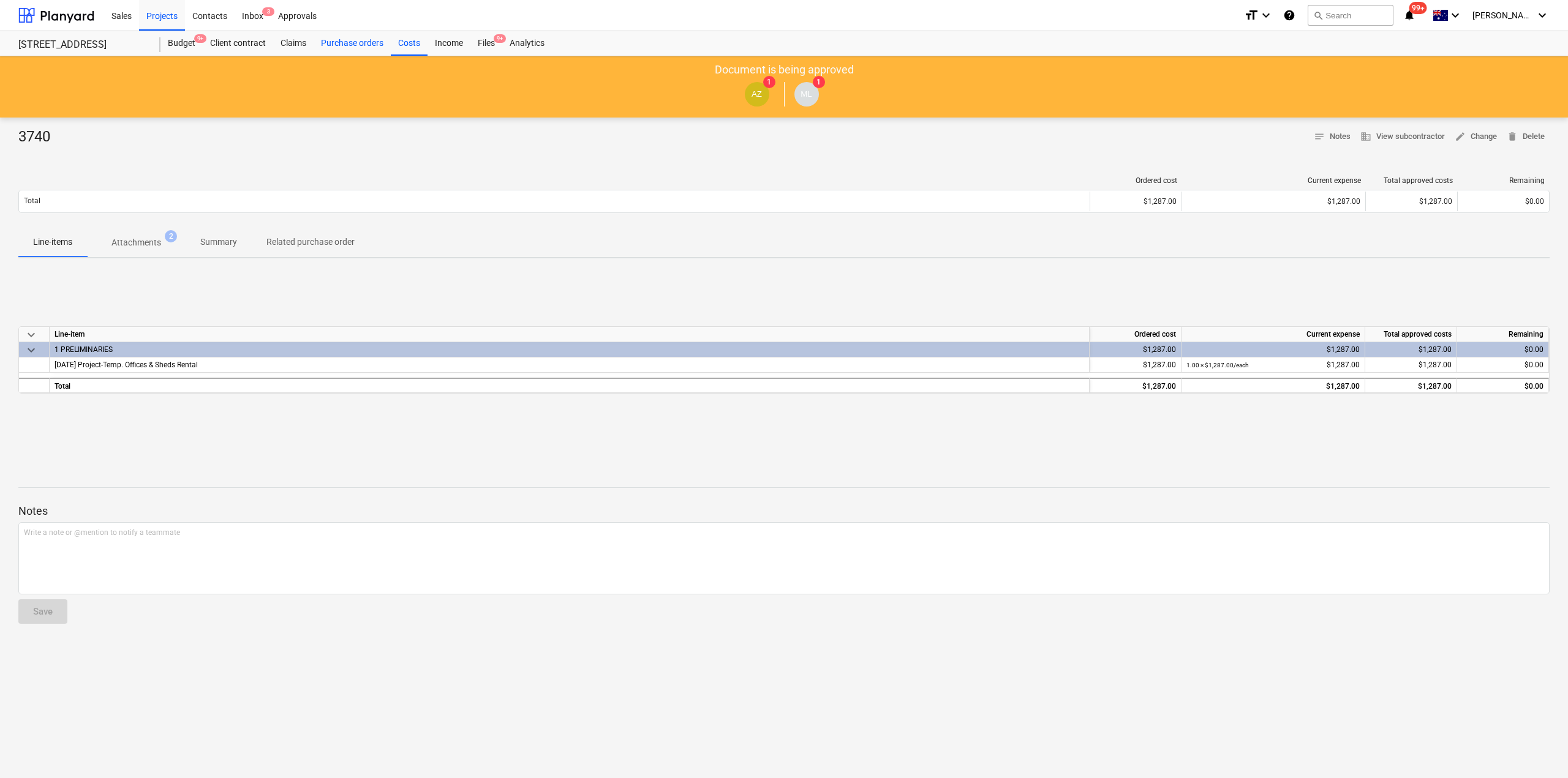
click at [369, 40] on div "Purchase orders" at bounding box center [352, 43] width 77 height 24
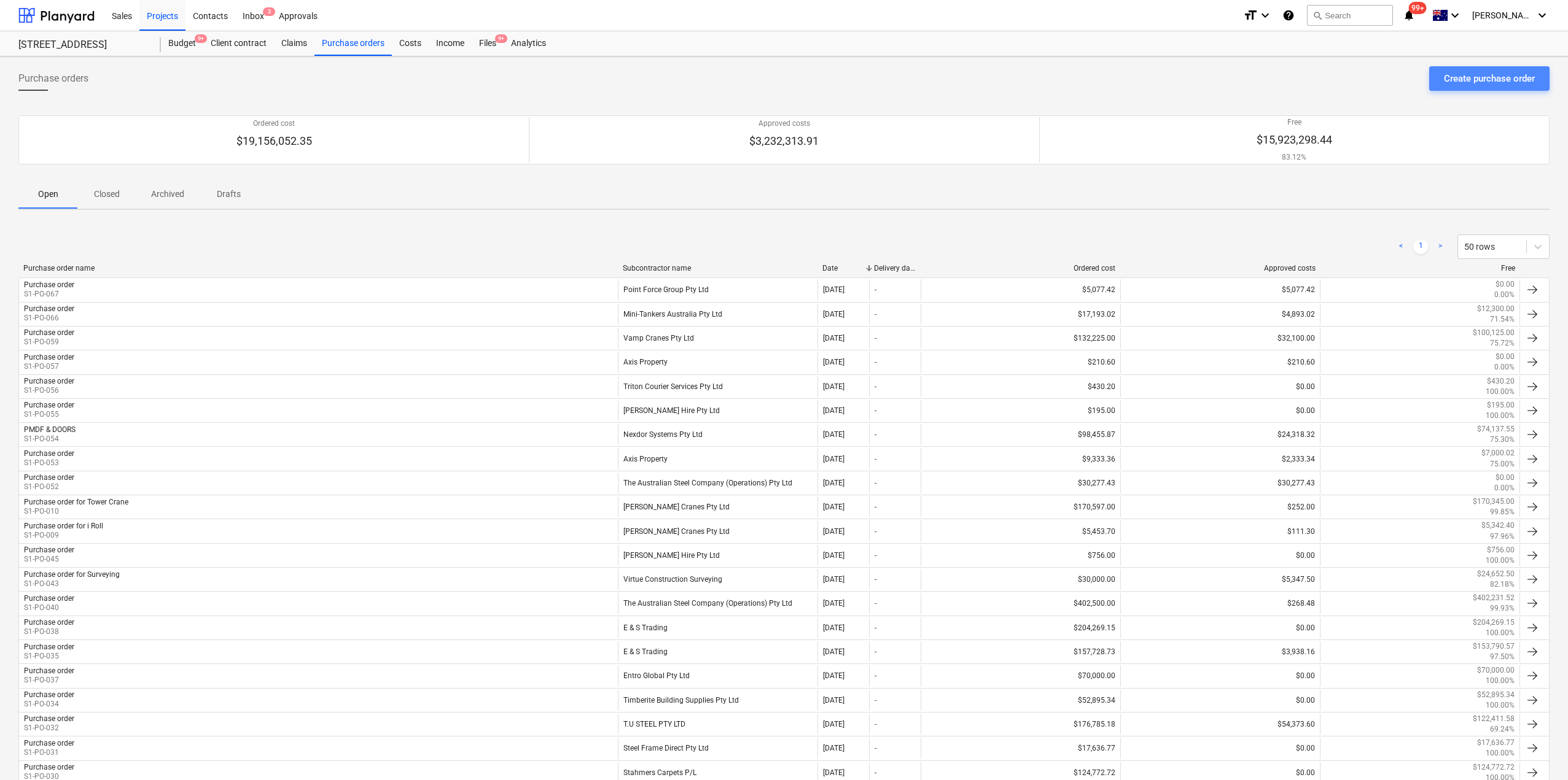
click at [1481, 73] on div "Create purchase order" at bounding box center [1489, 79] width 91 height 16
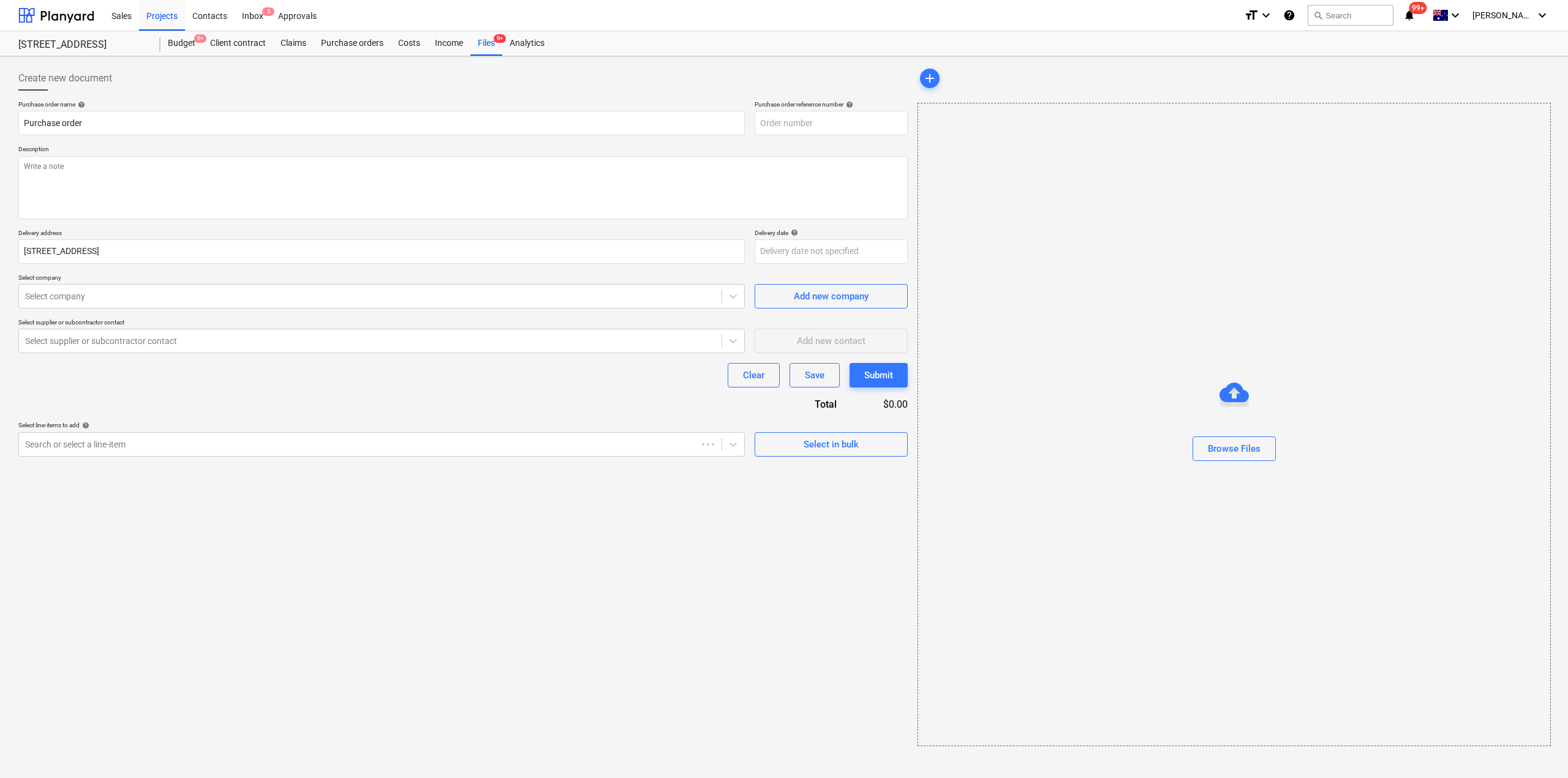
type textarea "x"
type input "S1-PO-071"
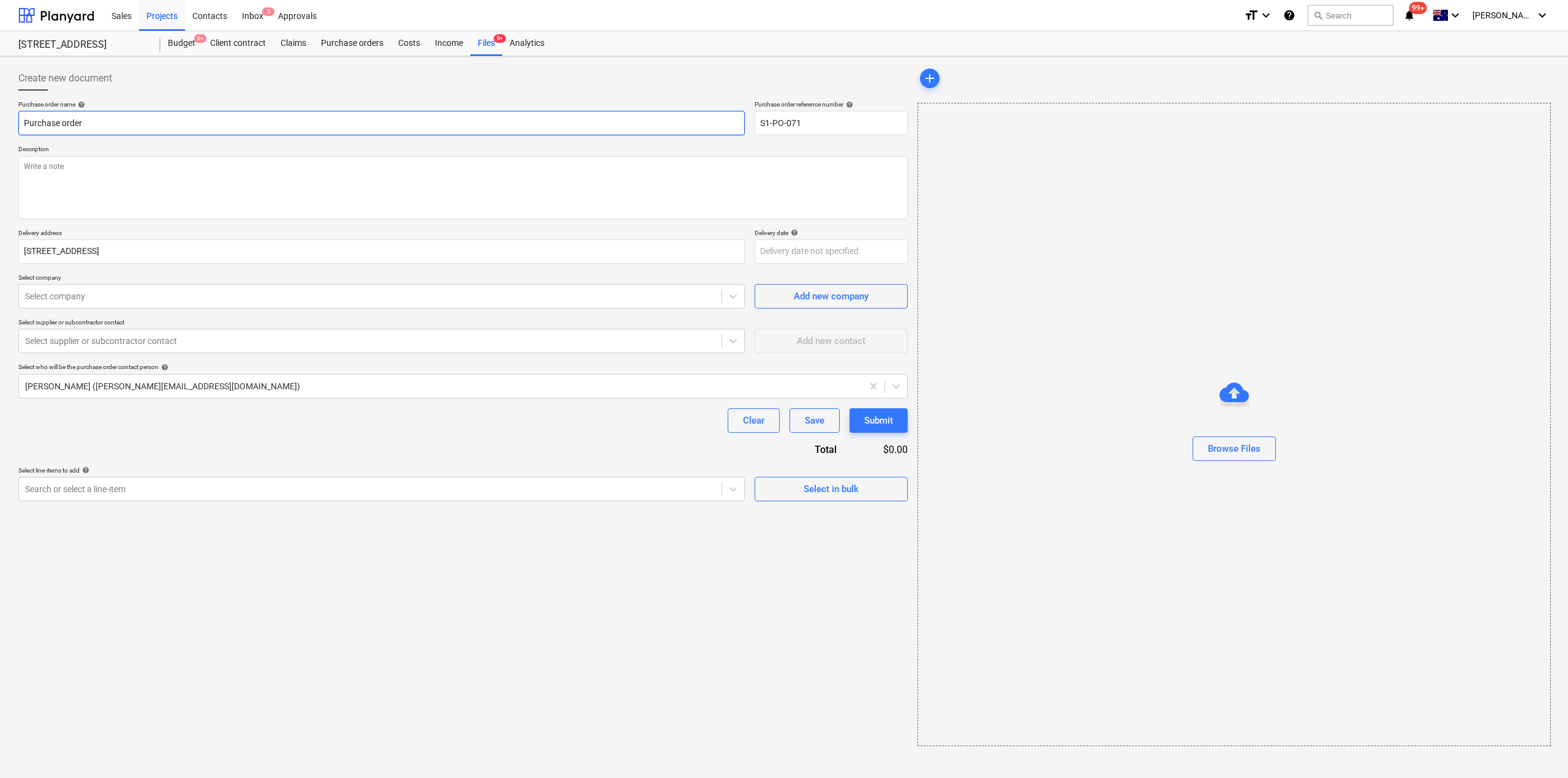
click at [125, 124] on input "Purchase order" at bounding box center [381, 123] width 726 height 24
drag, startPoint x: 89, startPoint y: 191, endPoint x: 83, endPoint y: 186, distance: 7.8
click at [85, 188] on textarea at bounding box center [463, 187] width 889 height 63
type textarea "x"
type textarea "S"
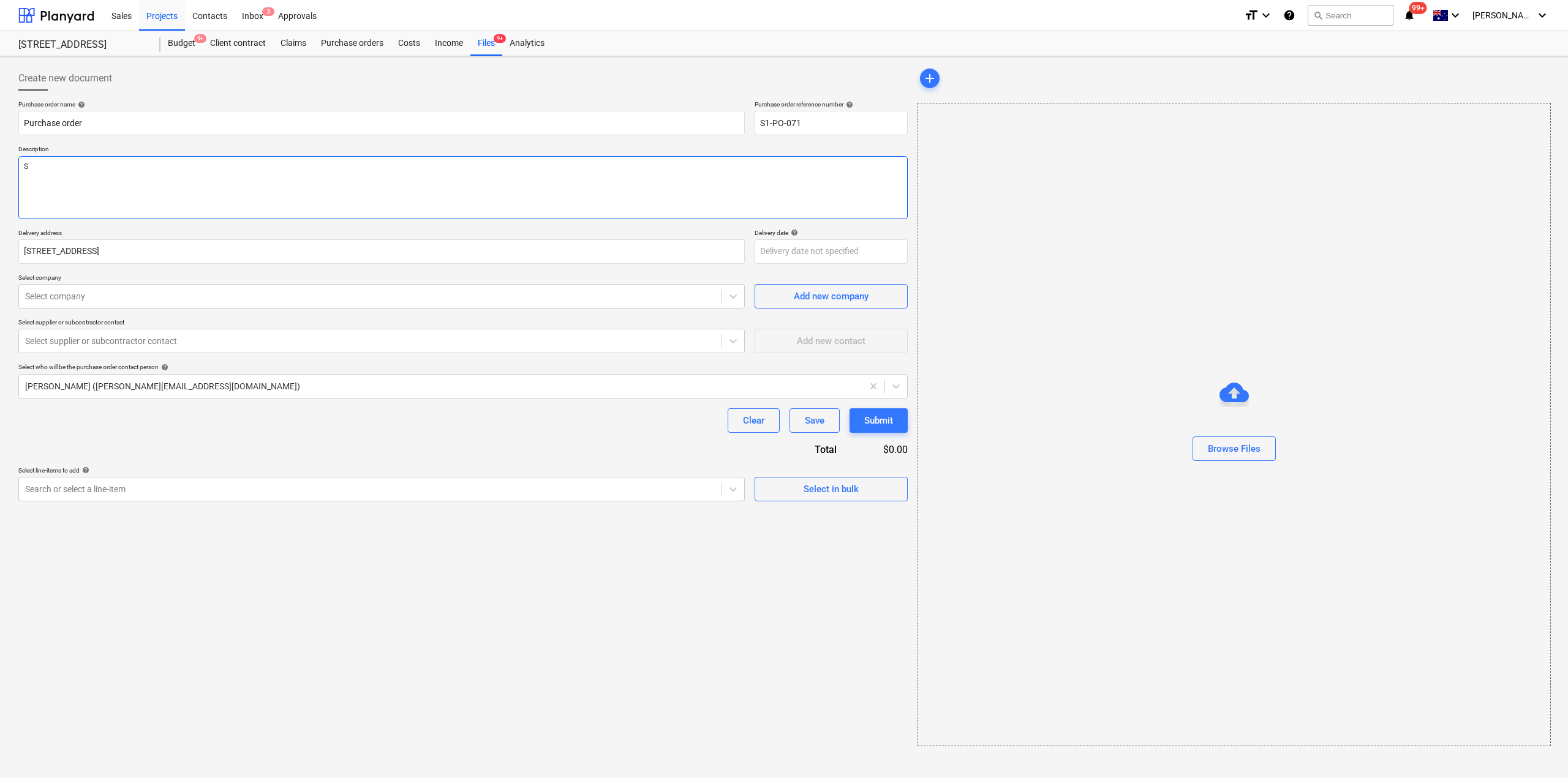
type textarea "x"
type textarea "F"
type textarea "x"
type textarea "Fem"
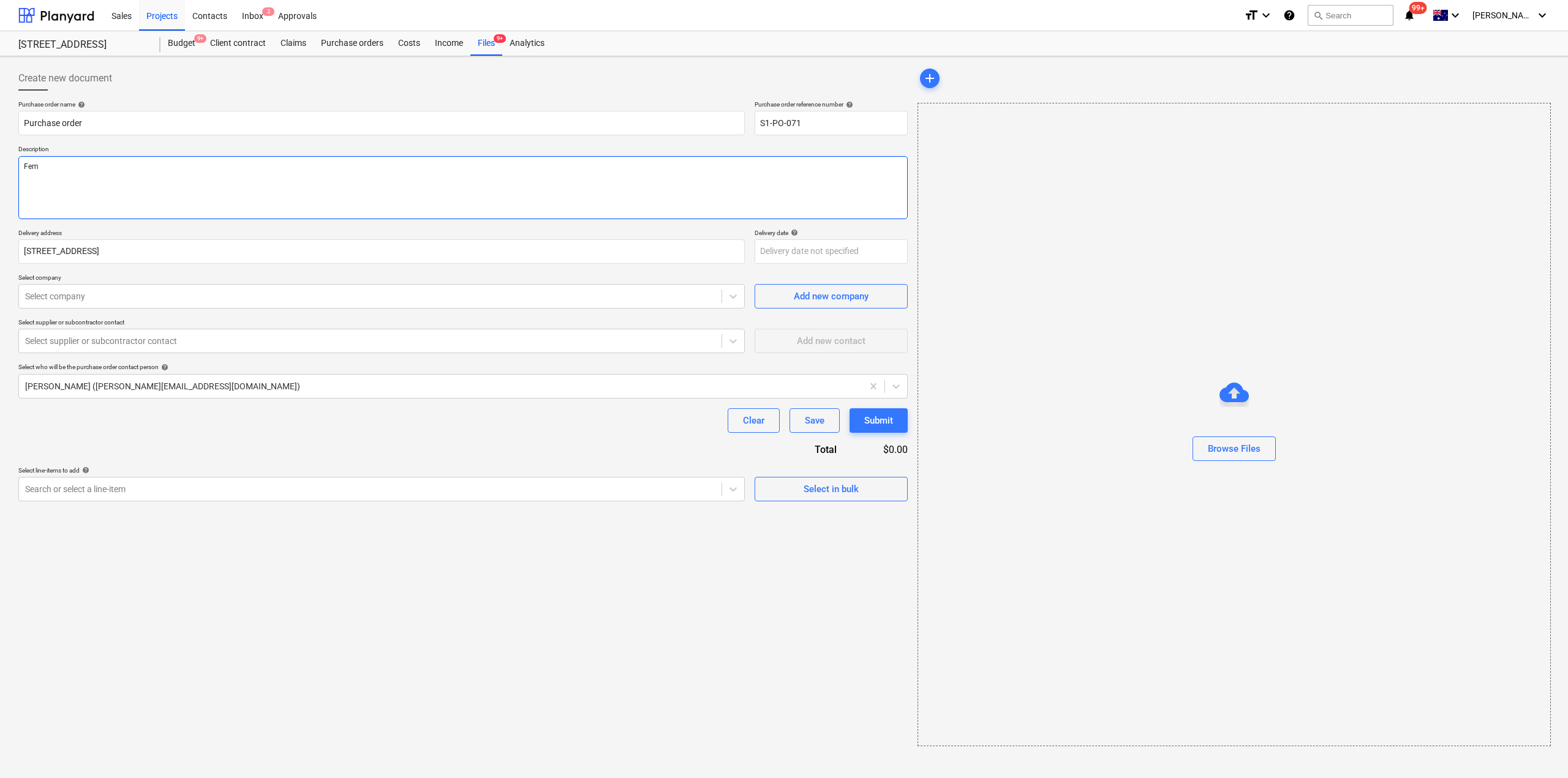
type textarea "x"
type textarea "Fema"
type textarea "x"
type textarea "Femal"
type textarea "x"
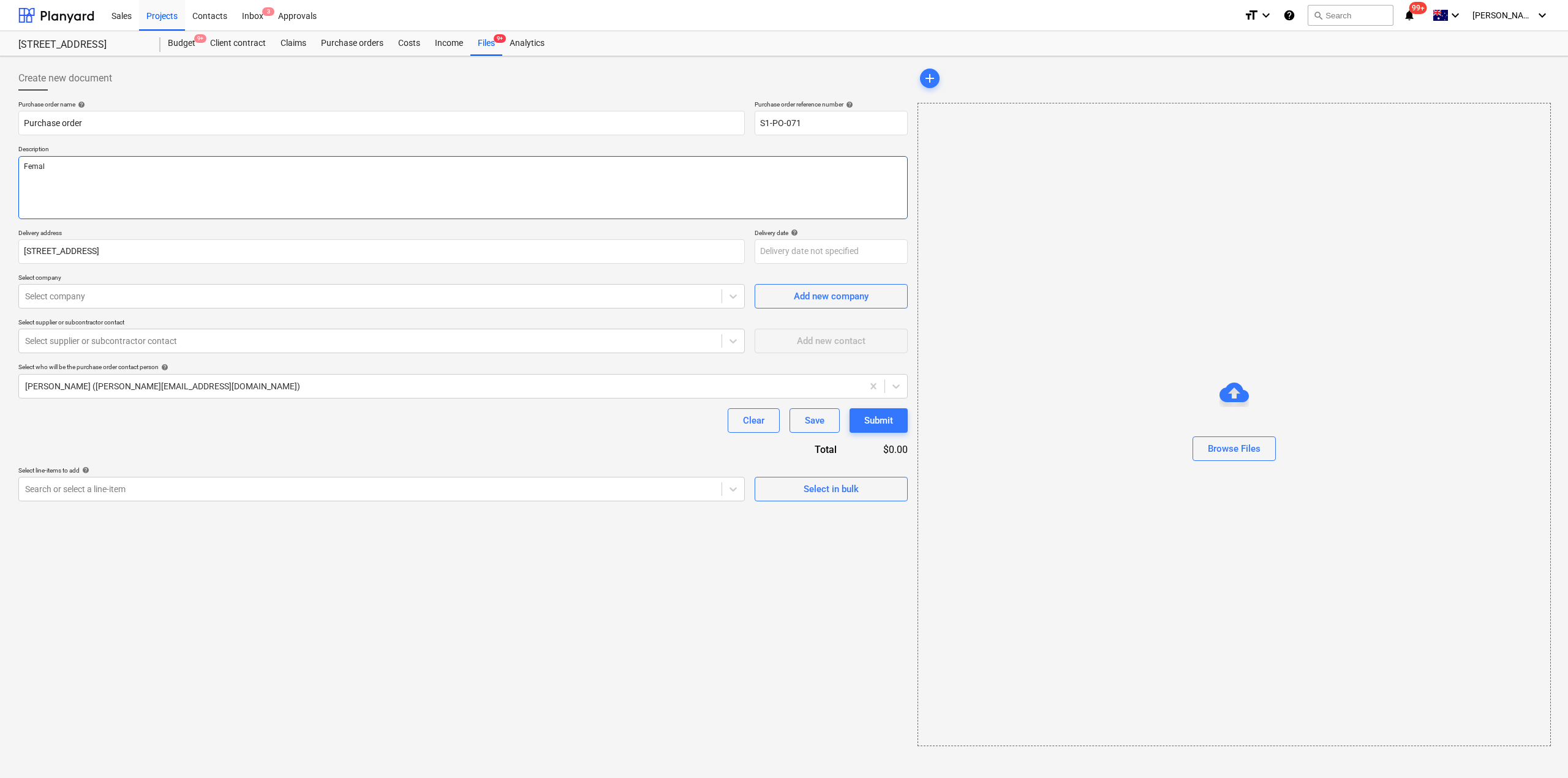
type textarea "Female"
type textarea "x"
type textarea "Female"
type textarea "x"
type textarea "Female S"
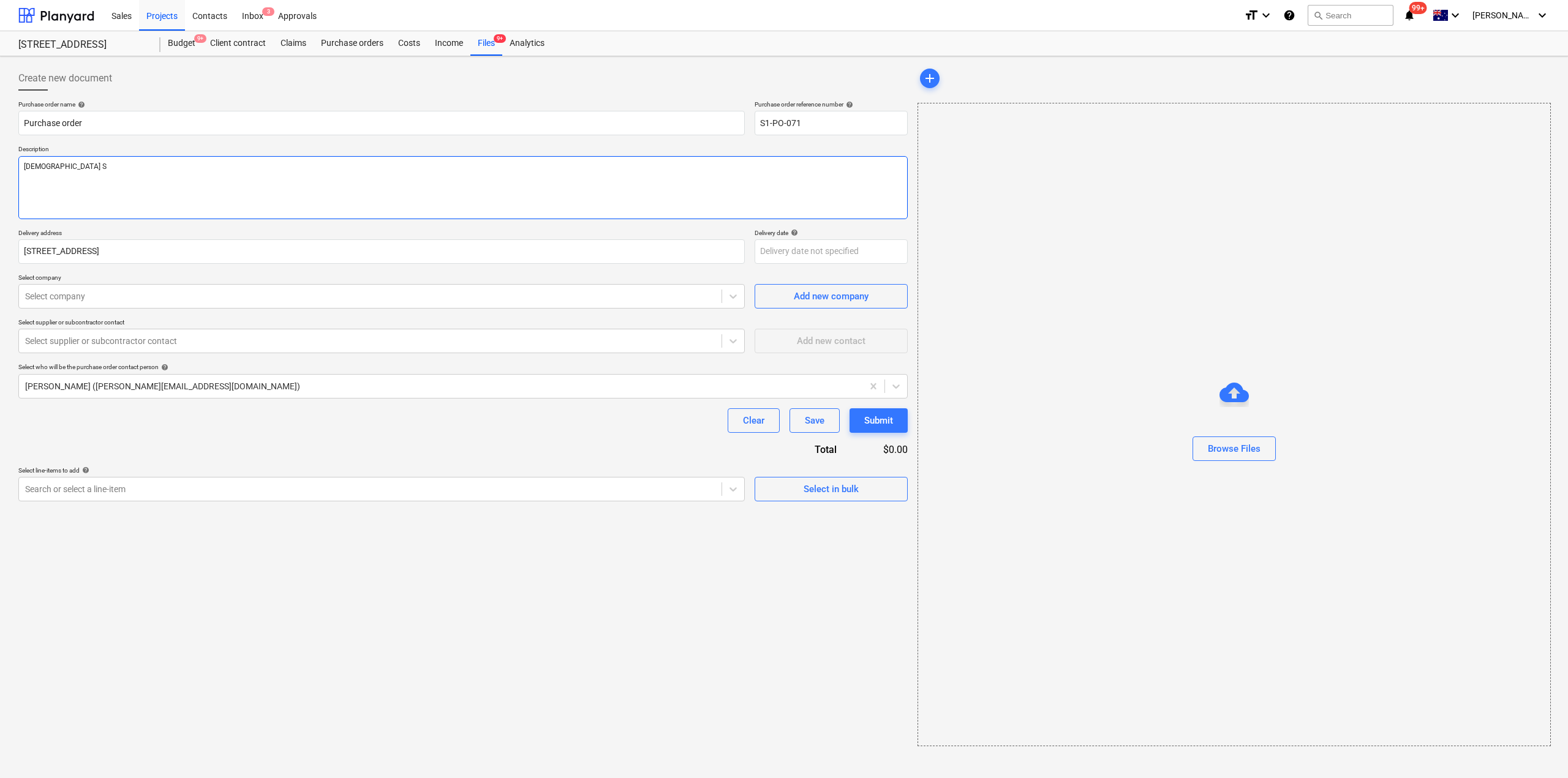
type textarea "x"
type textarea "Female Sin"
type textarea "x"
type textarea "Female Singl"
type textarea "x"
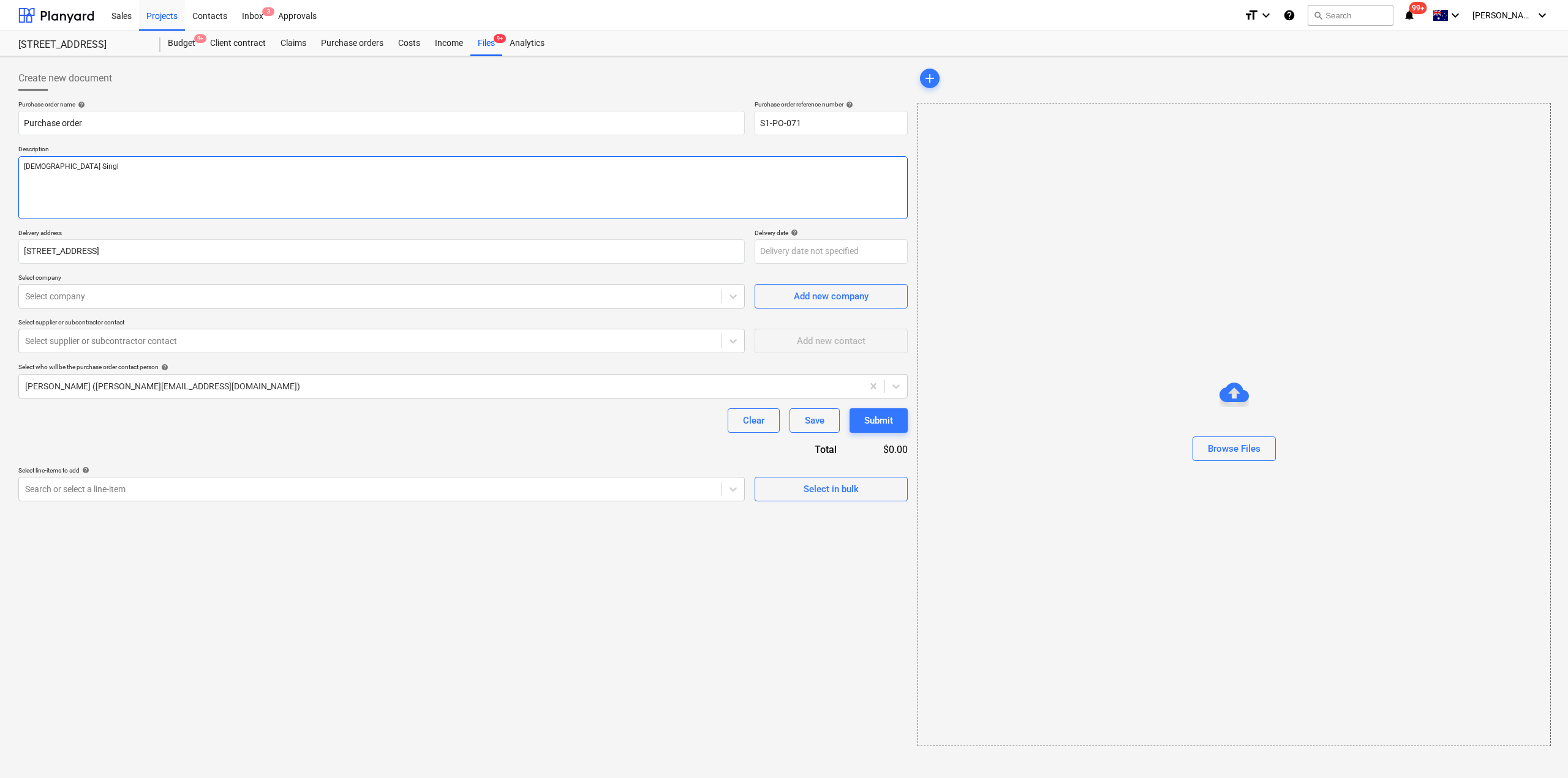
type textarea "Female Single"
type textarea "x"
type textarea "Female Single"
type textarea "x"
type textarea "Female Single t"
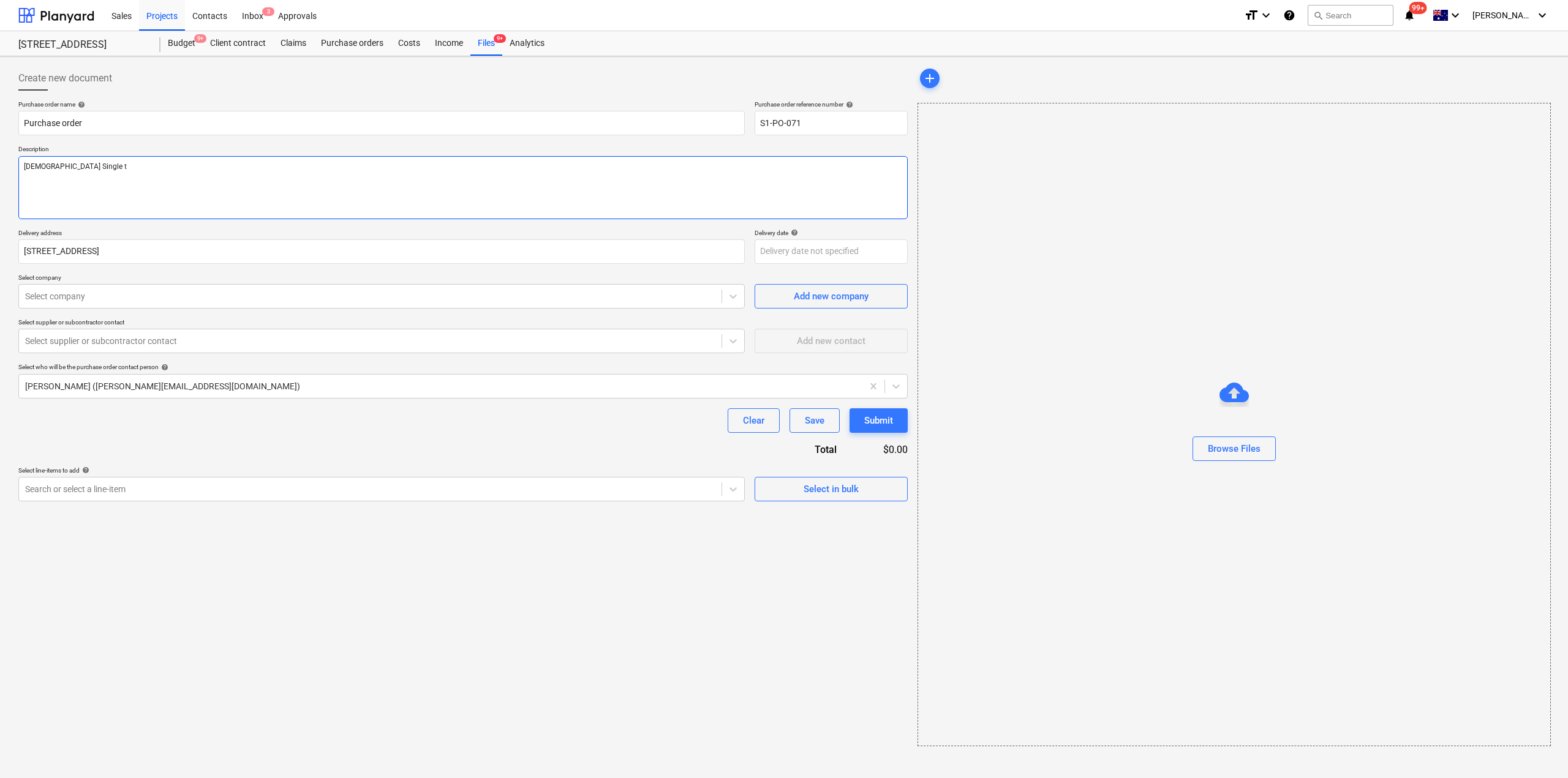
type textarea "x"
type textarea "Female Single to"
type textarea "x"
type textarea "Female Single toi"
type textarea "x"
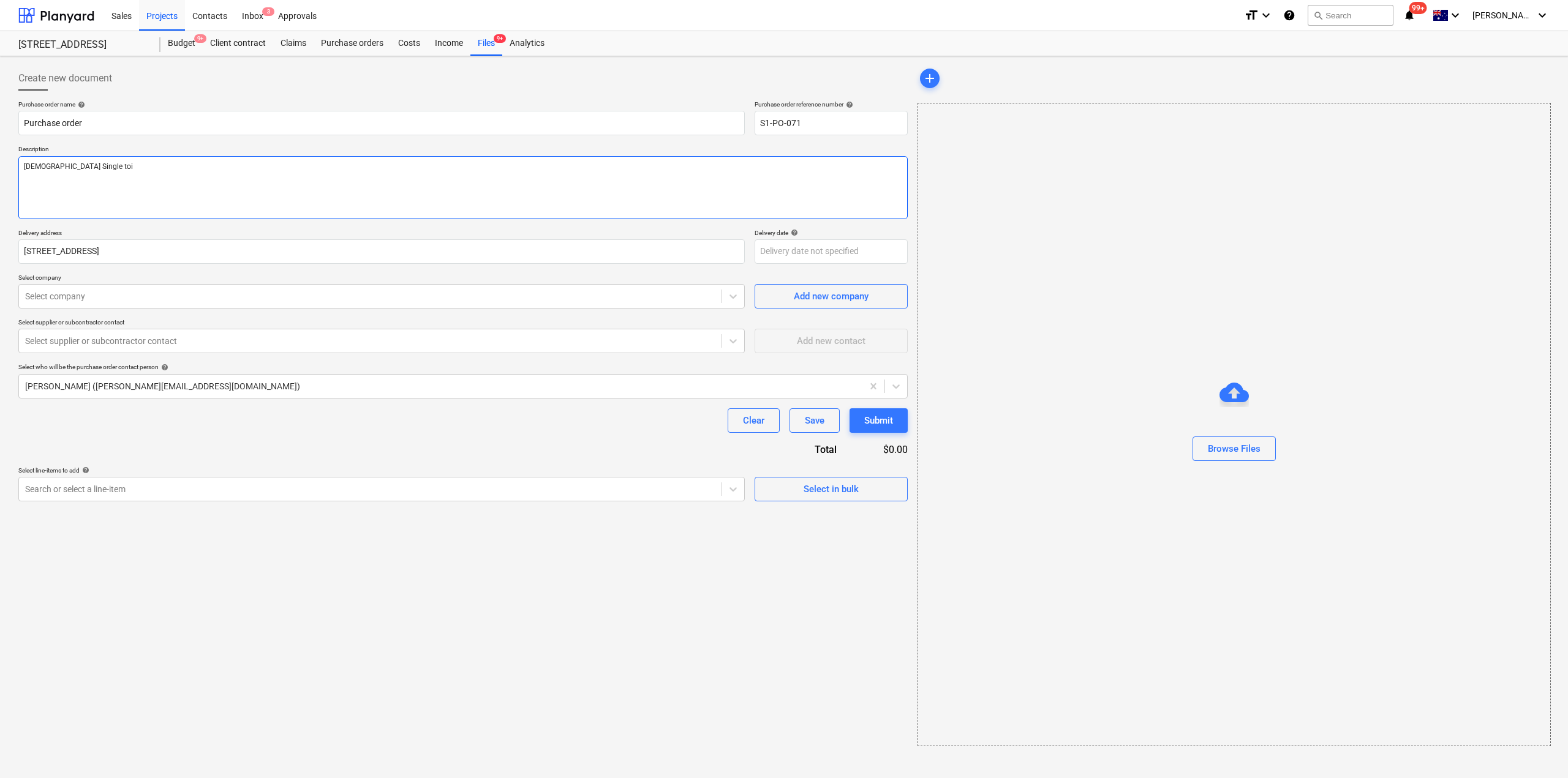
type textarea "Female Single toil"
type textarea "x"
type textarea "Female Single toile"
type textarea "x"
type textarea "Female Single toilet"
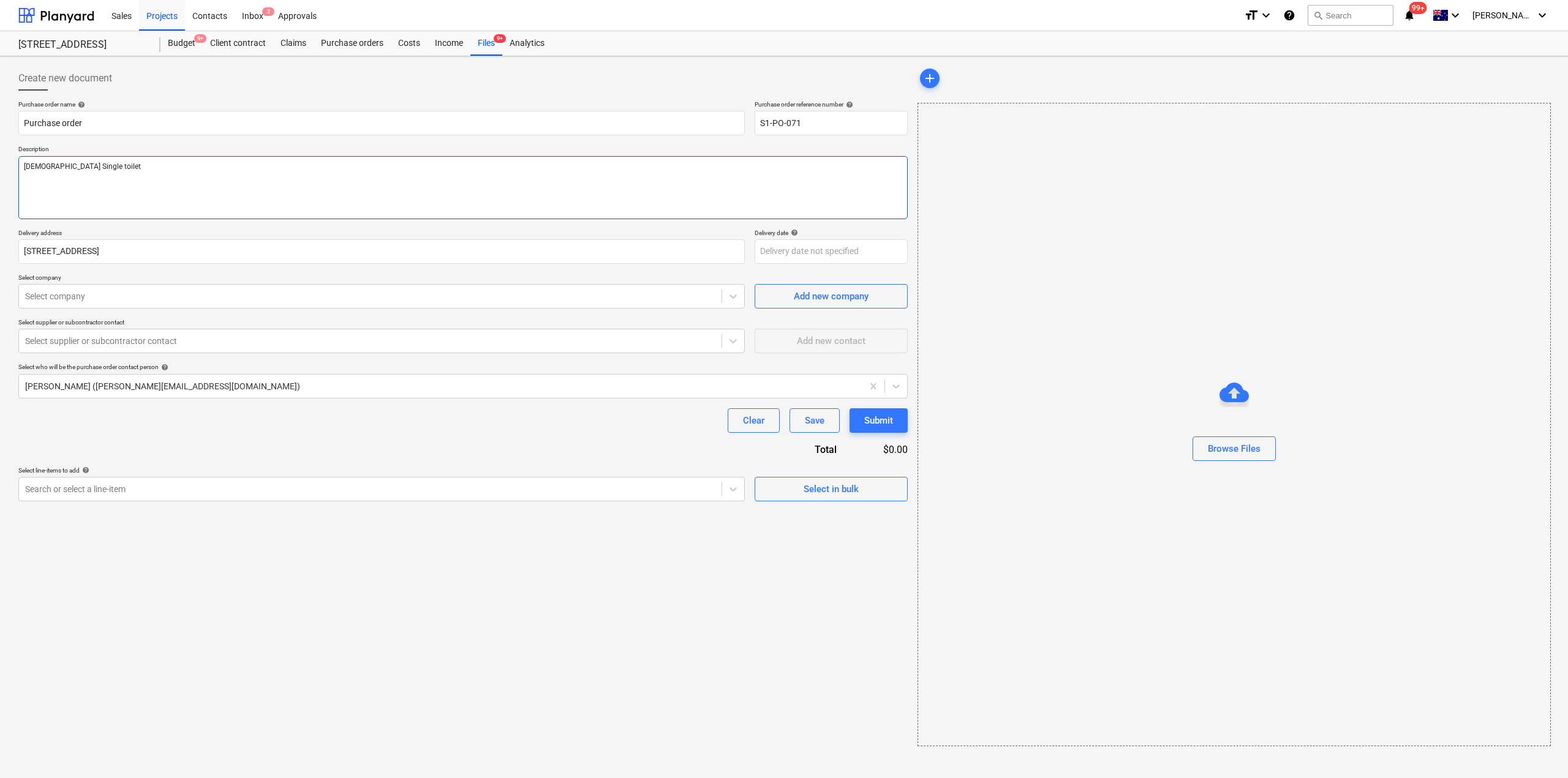
type textarea "x"
type textarea "Female Single toilet p"
type textarea "x"
type textarea "Female Single toilet pic"
type textarea "x"
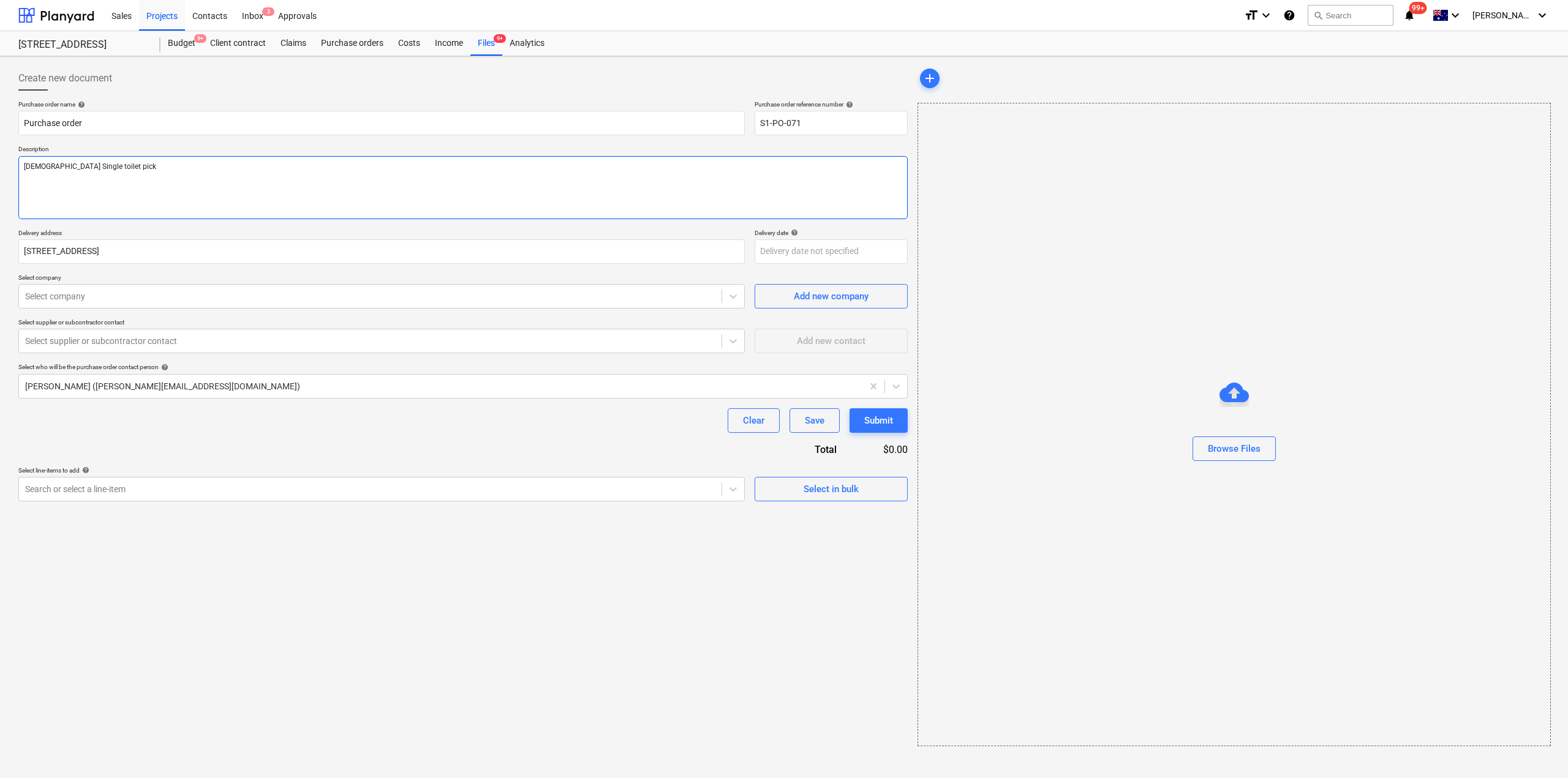
type textarea "Female Single toilet pick"
type textarea "x"
type textarea "Female Single toilet pick u"
type textarea "x"
type textarea "Female Single toilet pick up"
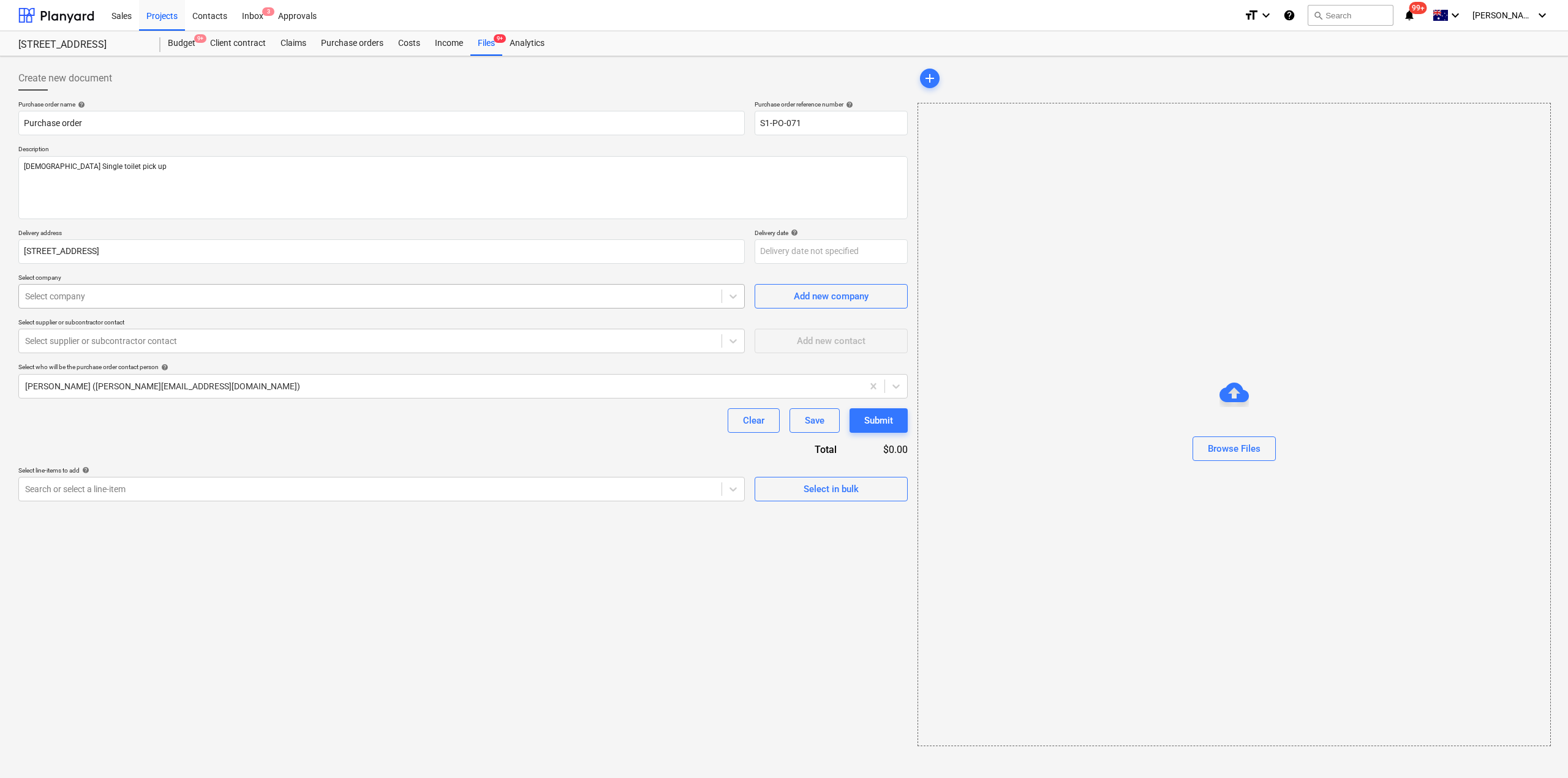
type textarea "x"
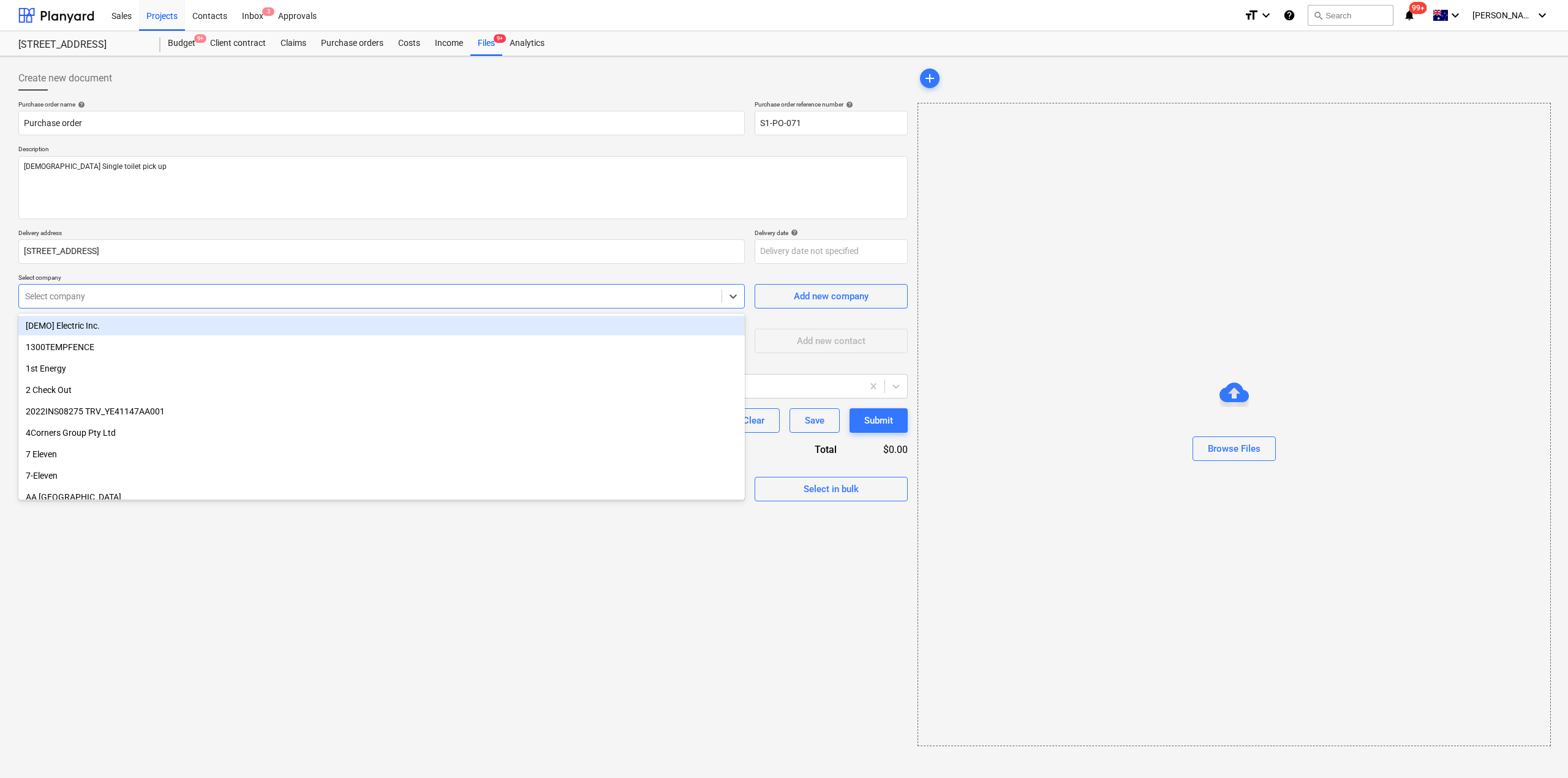
click at [231, 295] on div at bounding box center [370, 296] width 690 height 12
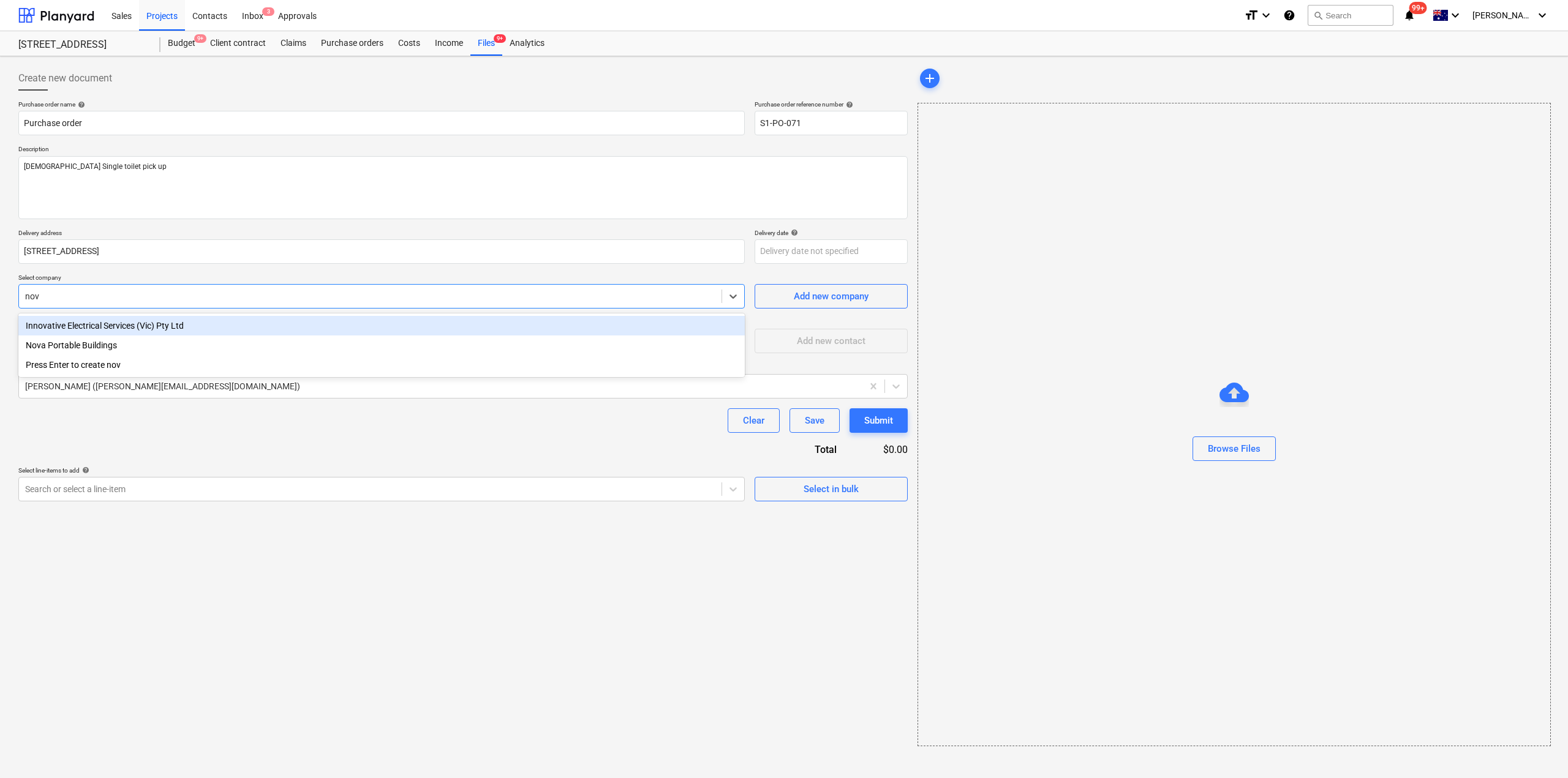
type input "nova"
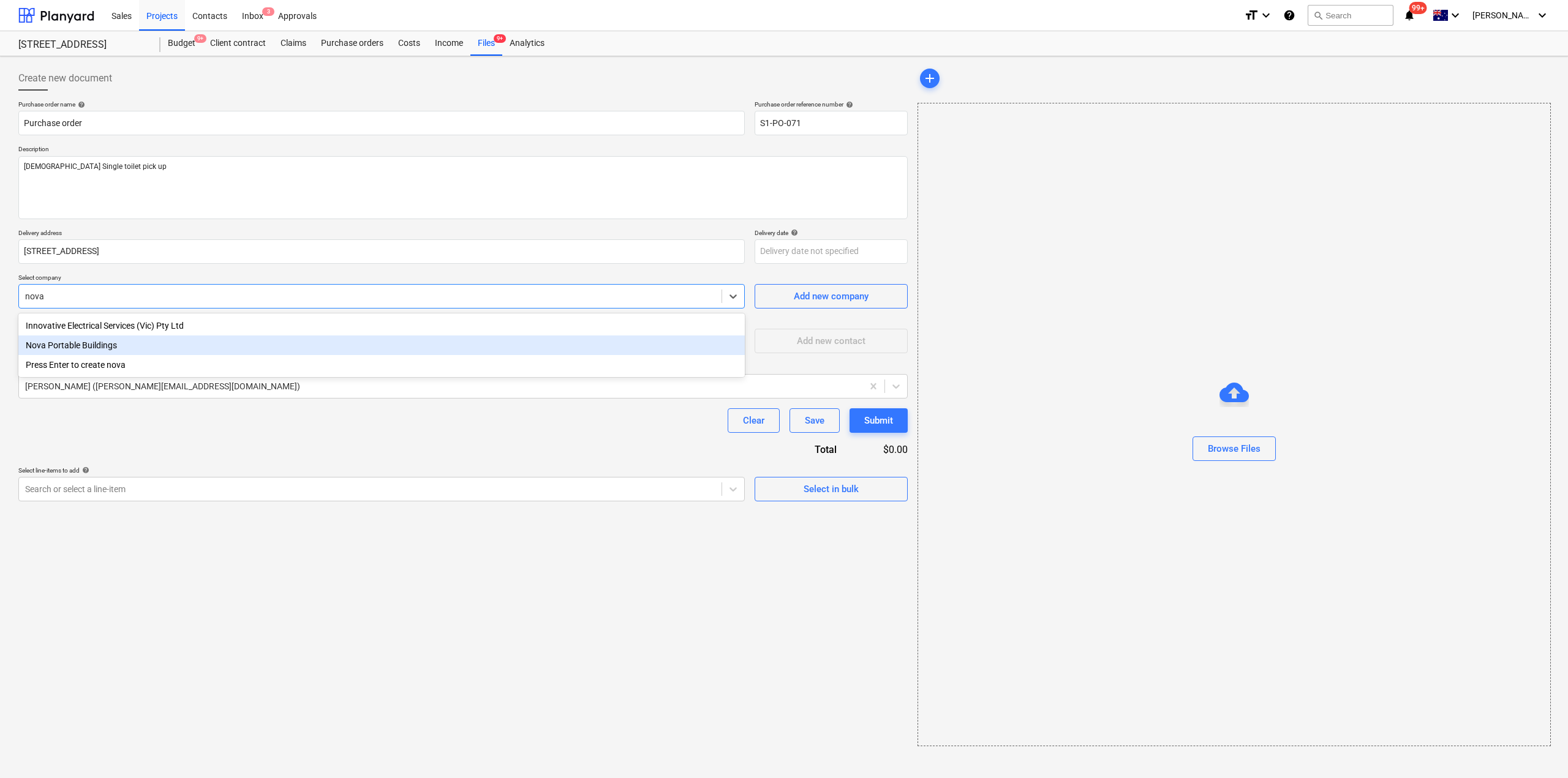
click at [162, 343] on div "Nova Portable Buildings" at bounding box center [381, 345] width 726 height 20
type textarea "x"
click at [159, 426] on div "Clear Save Submit" at bounding box center [463, 420] width 889 height 24
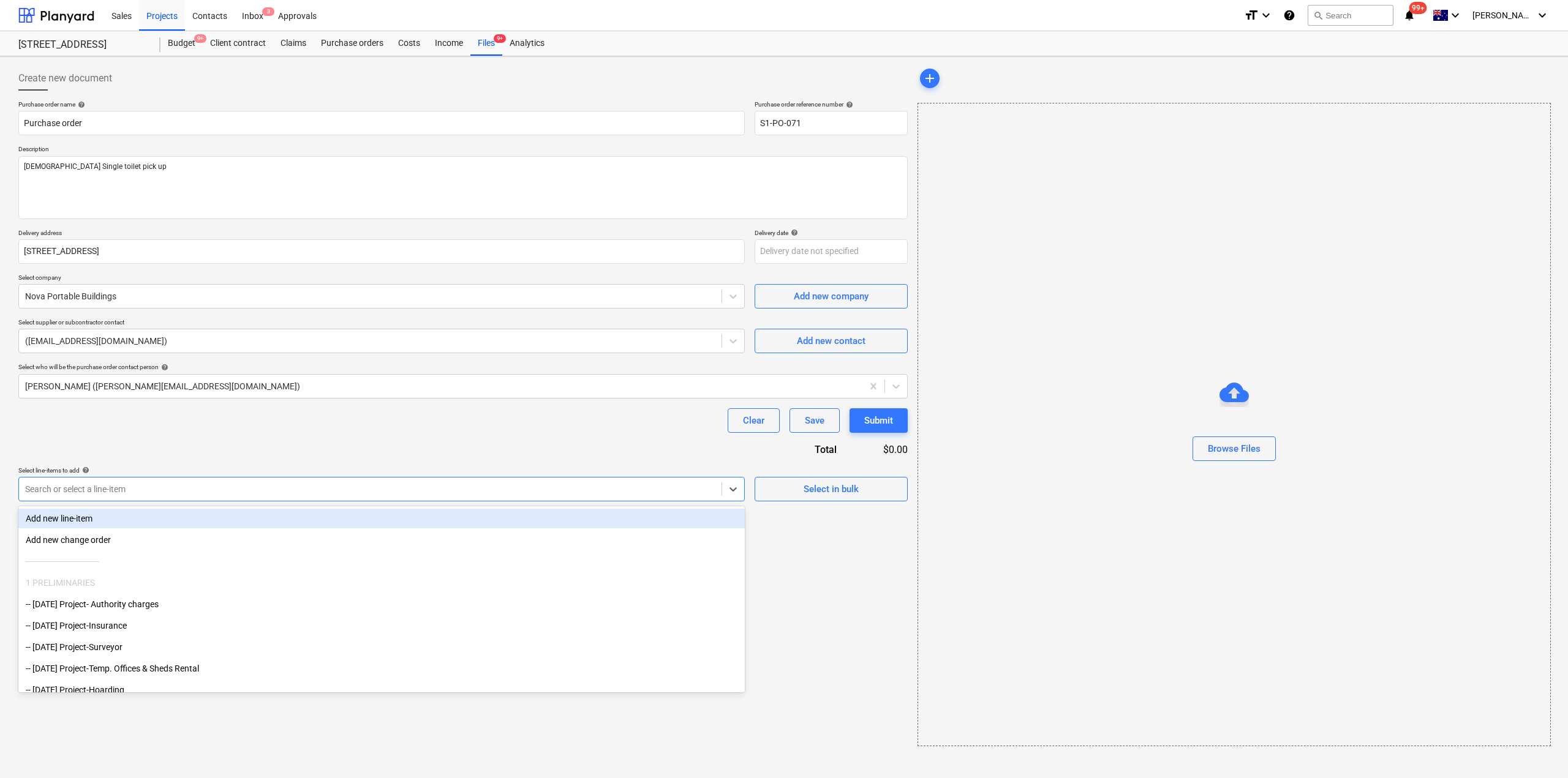
click at [685, 489] on div at bounding box center [370, 489] width 690 height 12
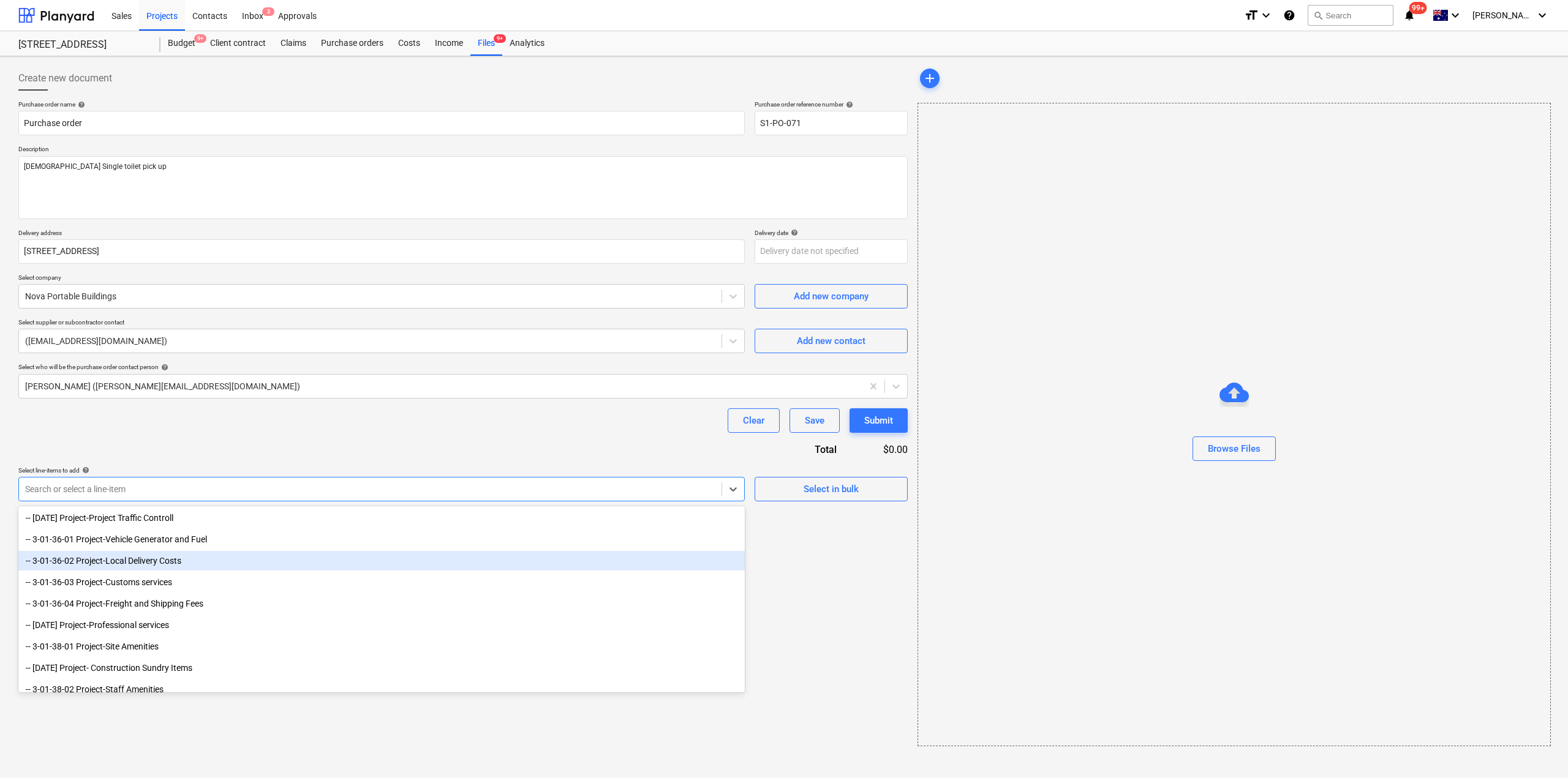
scroll to position [490, 0]
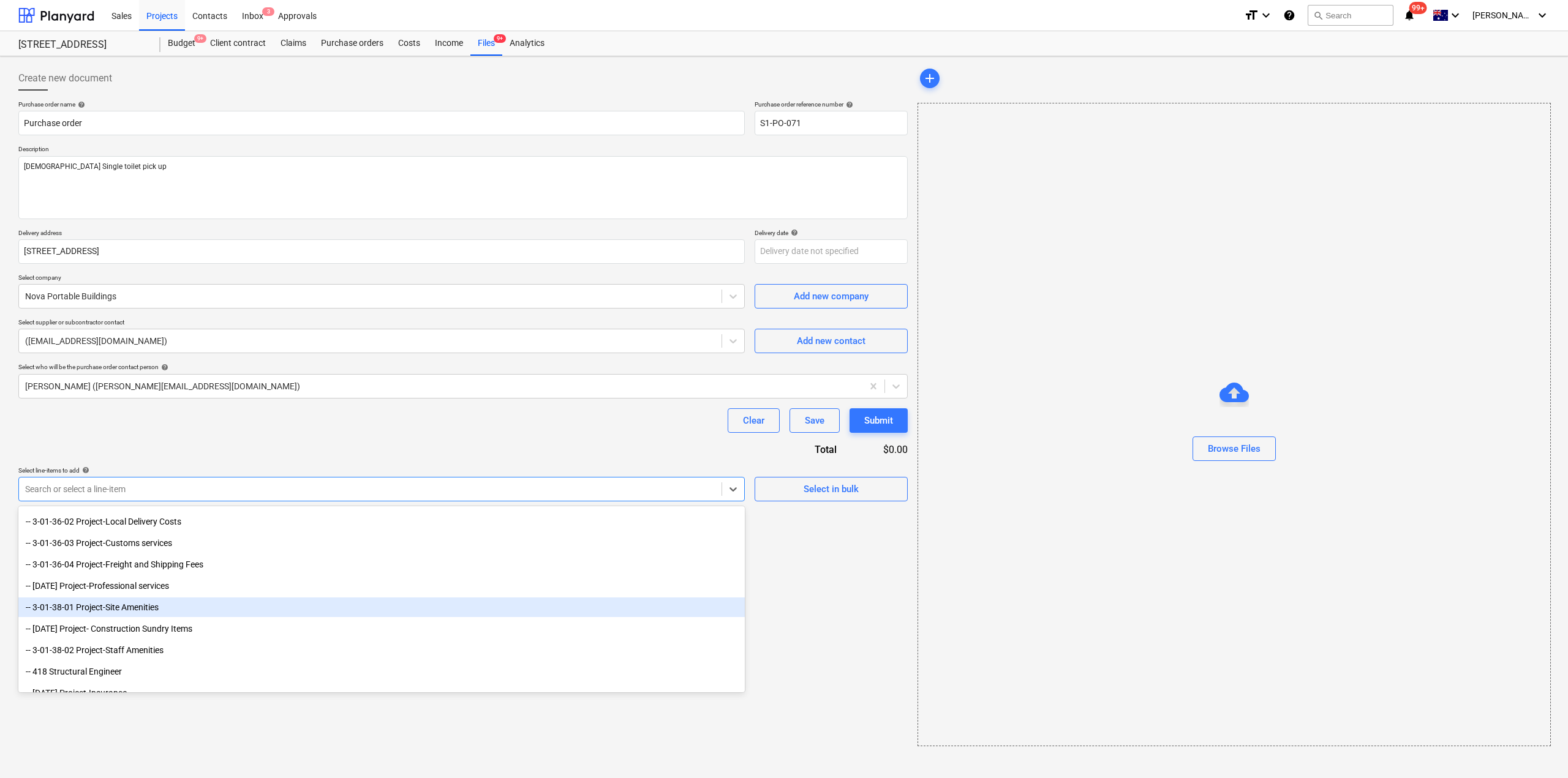
click at [125, 612] on div "-- 3-01-38-01 Project-Site Amenities" at bounding box center [381, 607] width 726 height 20
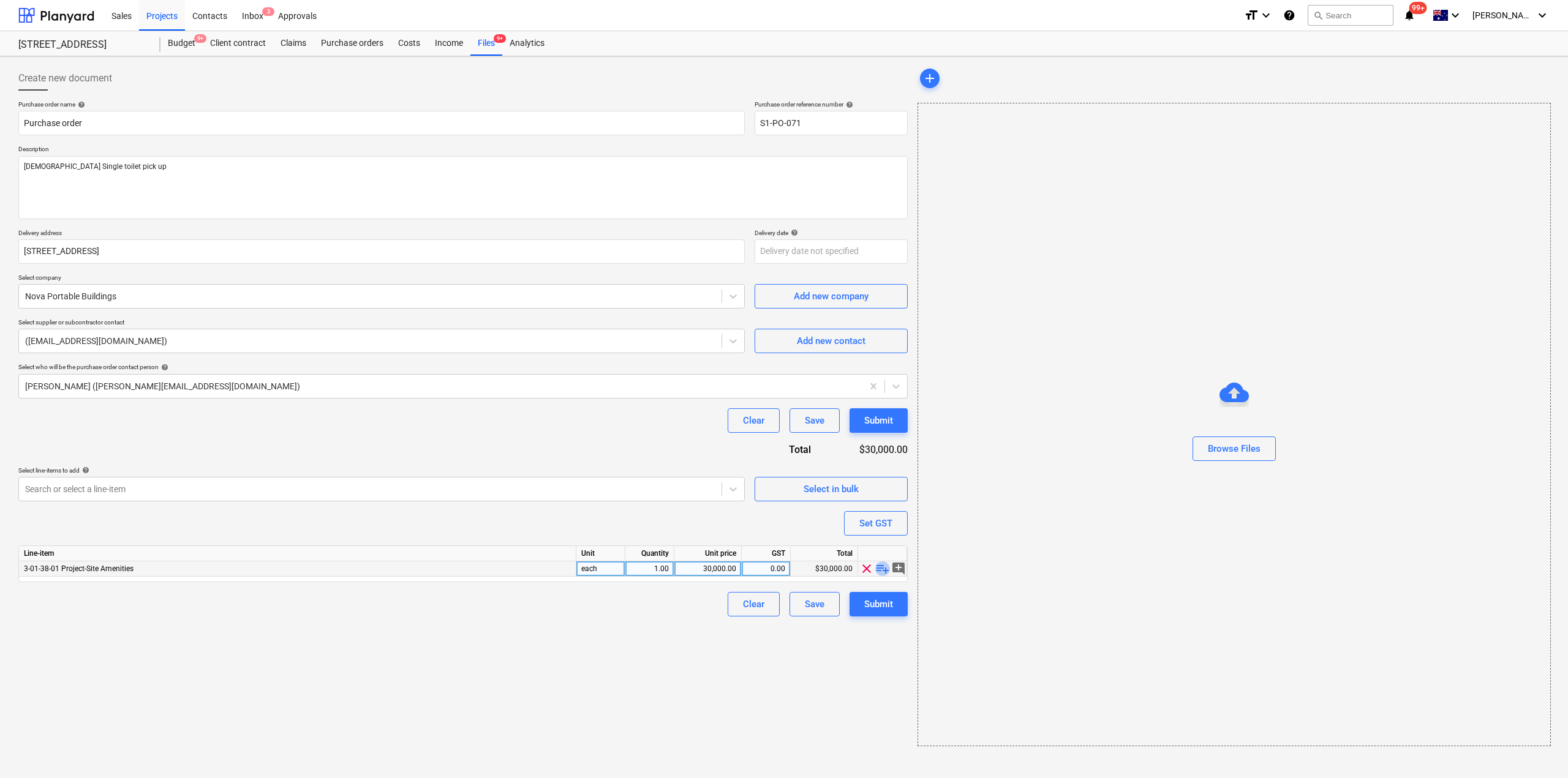
click at [883, 569] on span "playlist_add" at bounding box center [882, 569] width 15 height 15
type textarea "x"
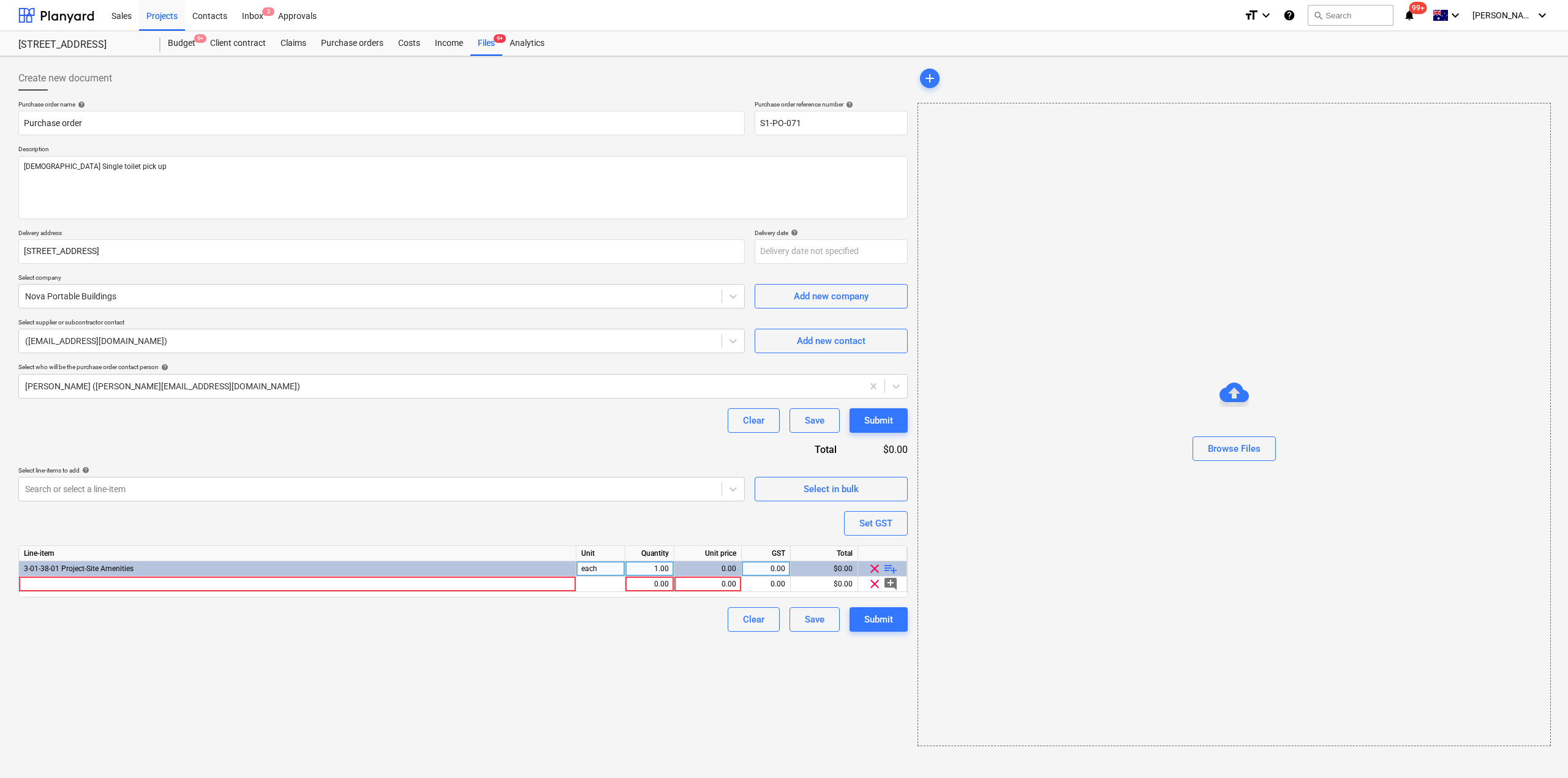
click at [194, 593] on div "Line-item Unit Quantity Unit price GST Total 3-01-38-01 Project-Site Amenities …" at bounding box center [463, 572] width 889 height 52
click at [190, 589] on div at bounding box center [297, 584] width 557 height 15
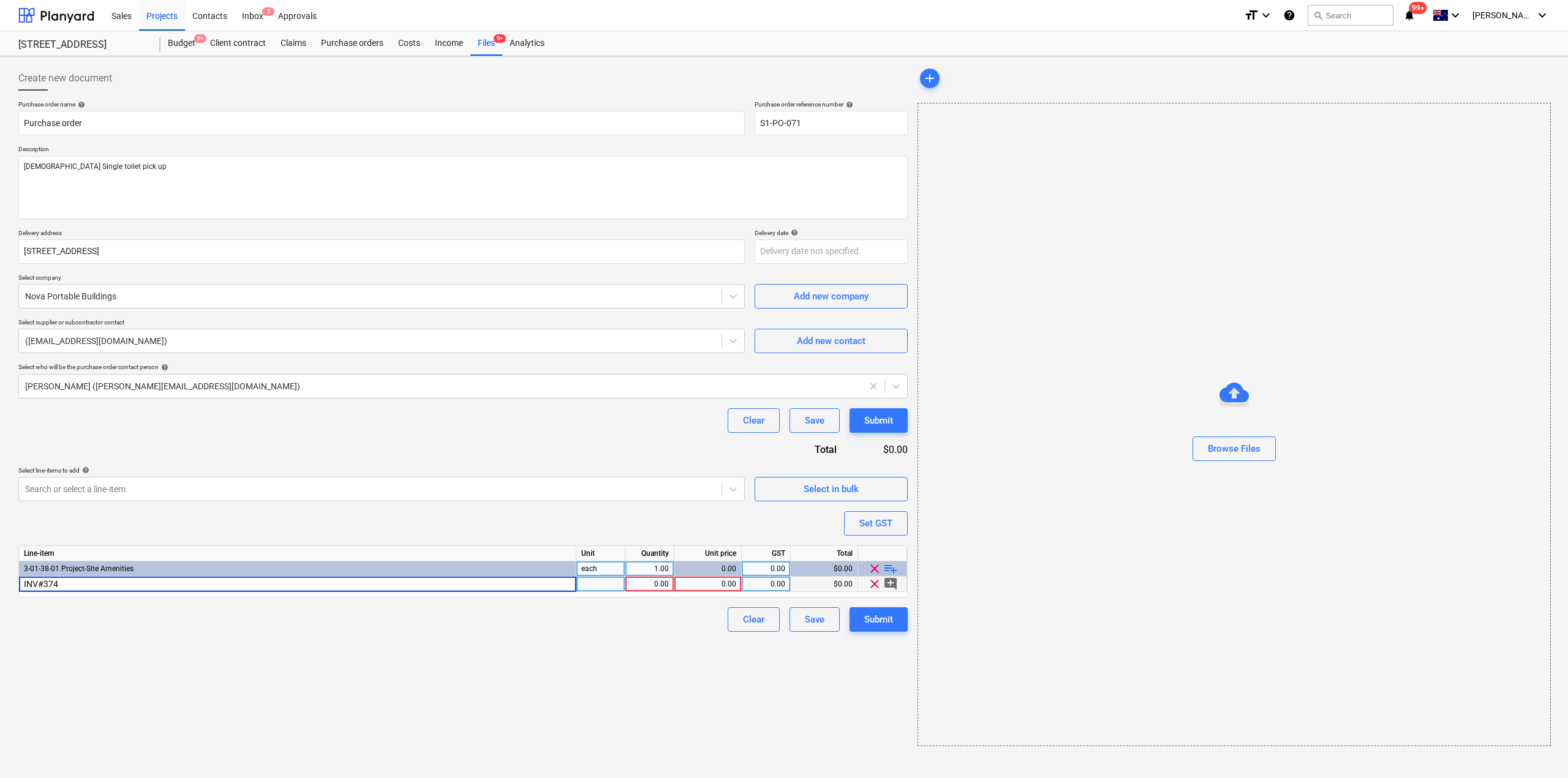
type input "INV#3741"
type textarea "x"
type input "442.35"
click at [888, 624] on div "Submit" at bounding box center [878, 619] width 29 height 16
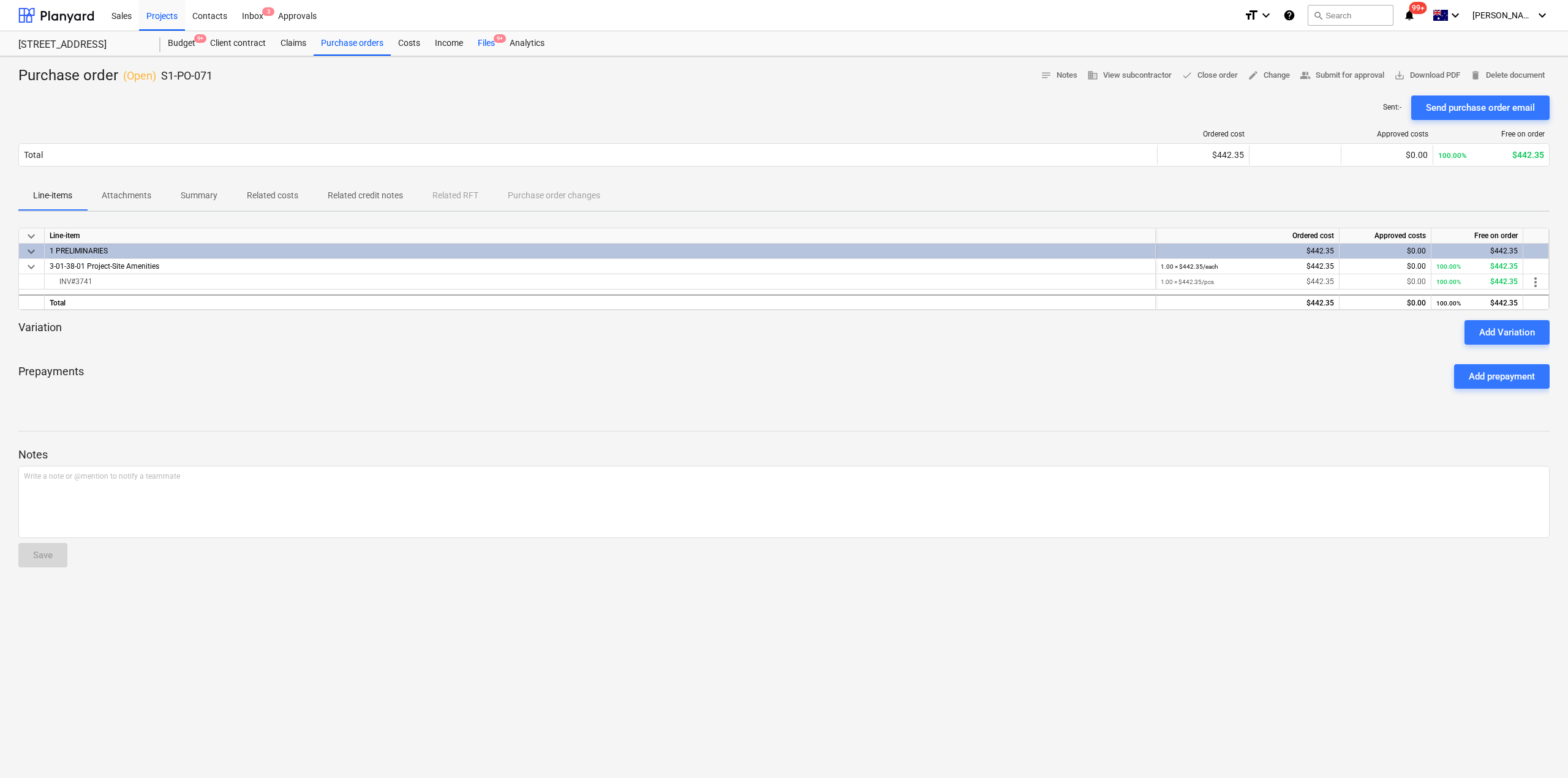
click at [476, 43] on div "Files 9+" at bounding box center [486, 43] width 32 height 24
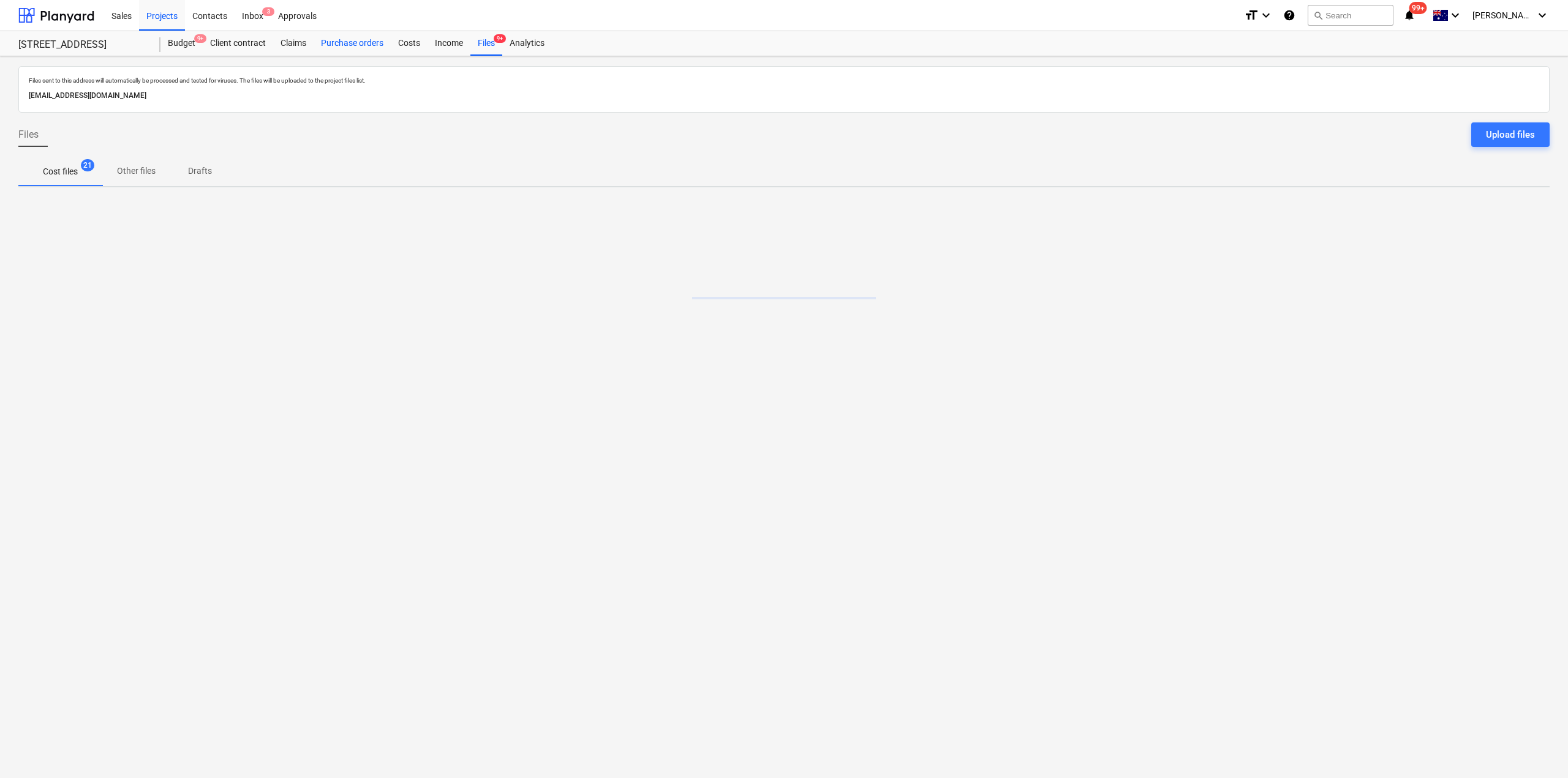
click at [343, 41] on div "Purchase orders" at bounding box center [352, 43] width 77 height 24
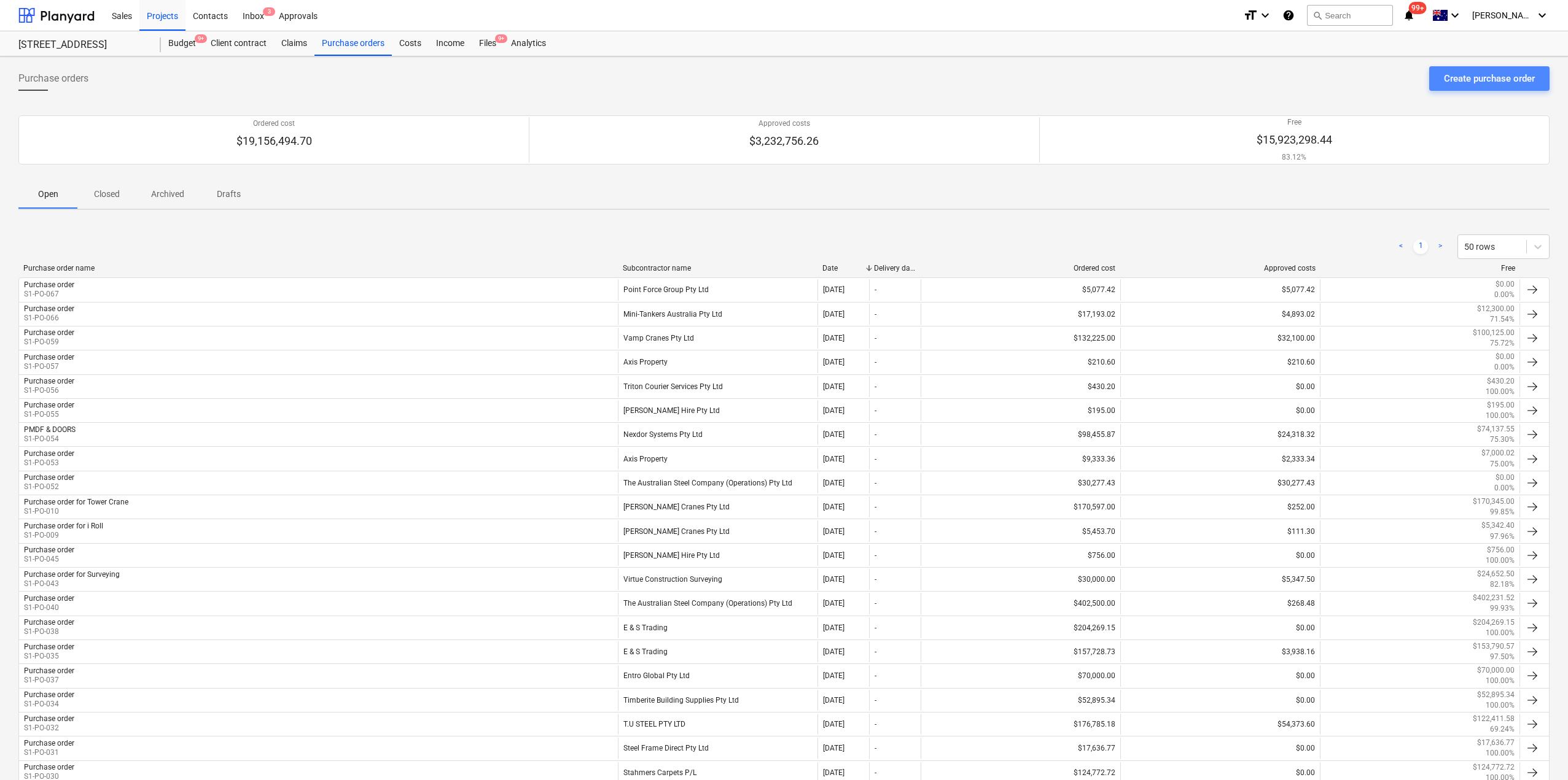
click at [1466, 84] on div "Create purchase order" at bounding box center [1489, 79] width 91 height 16
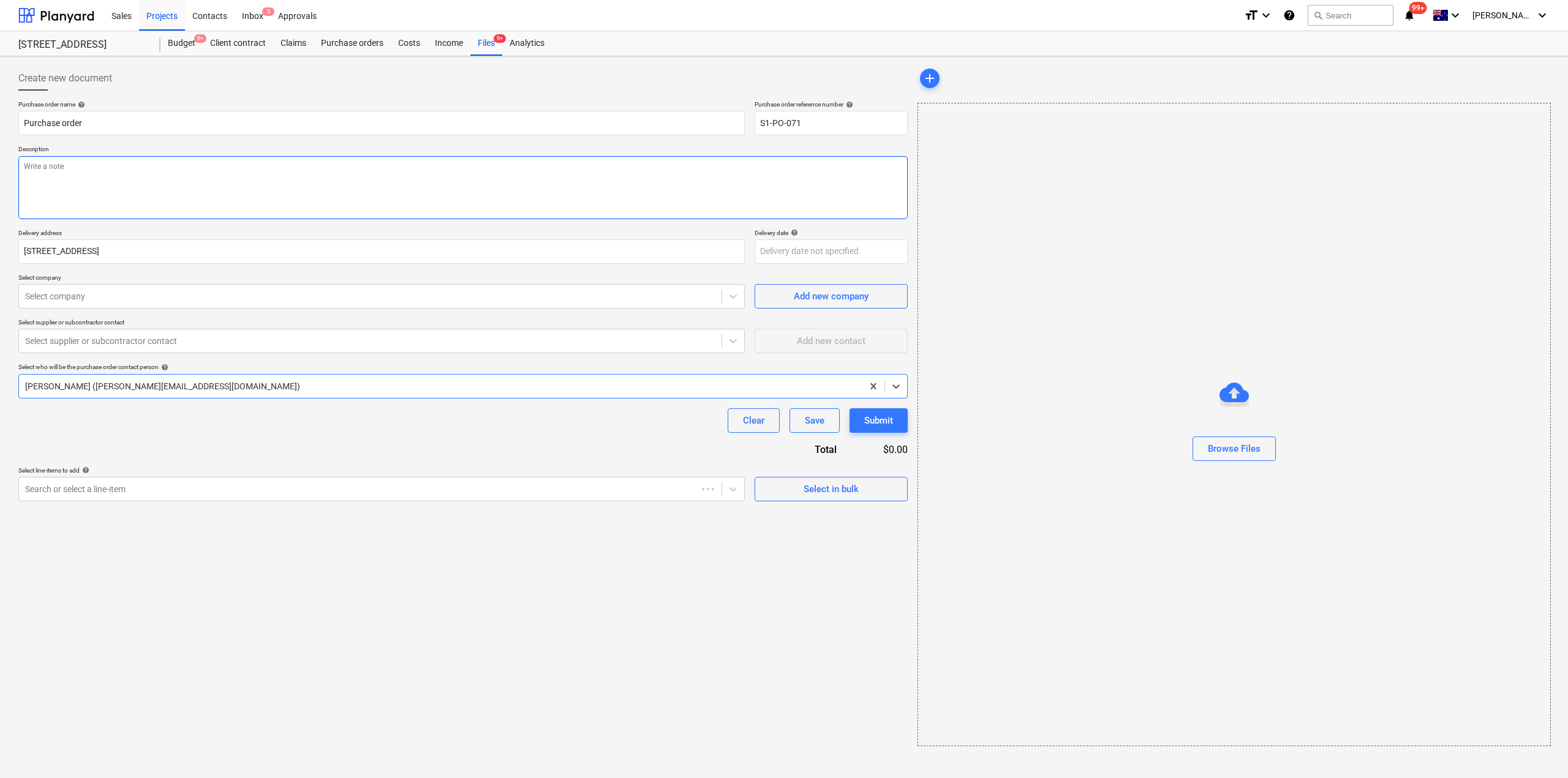
click at [117, 174] on textarea at bounding box center [463, 187] width 889 height 63
type textarea "x"
click at [92, 296] on div at bounding box center [370, 296] width 690 height 12
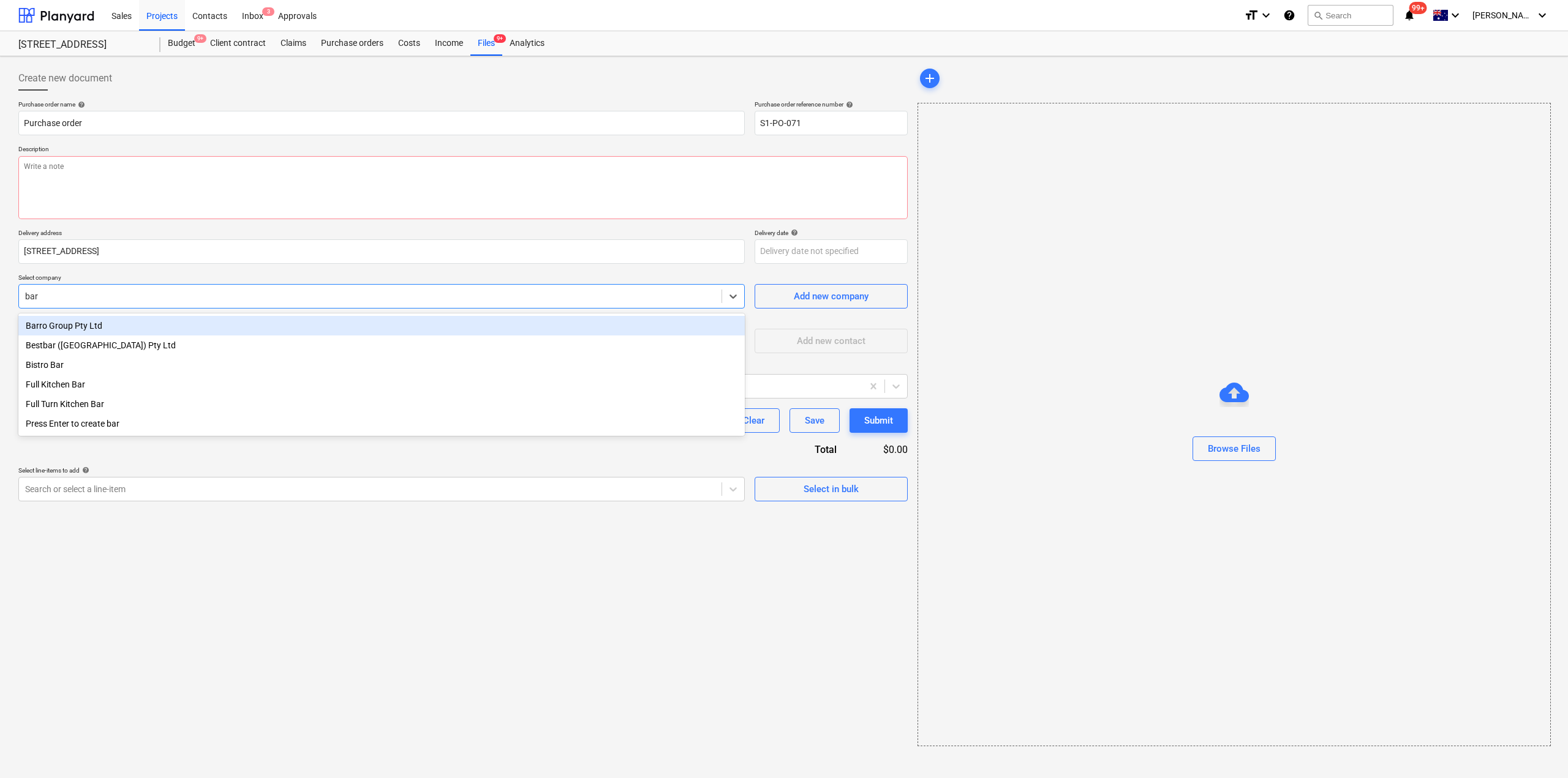
type input "barr"
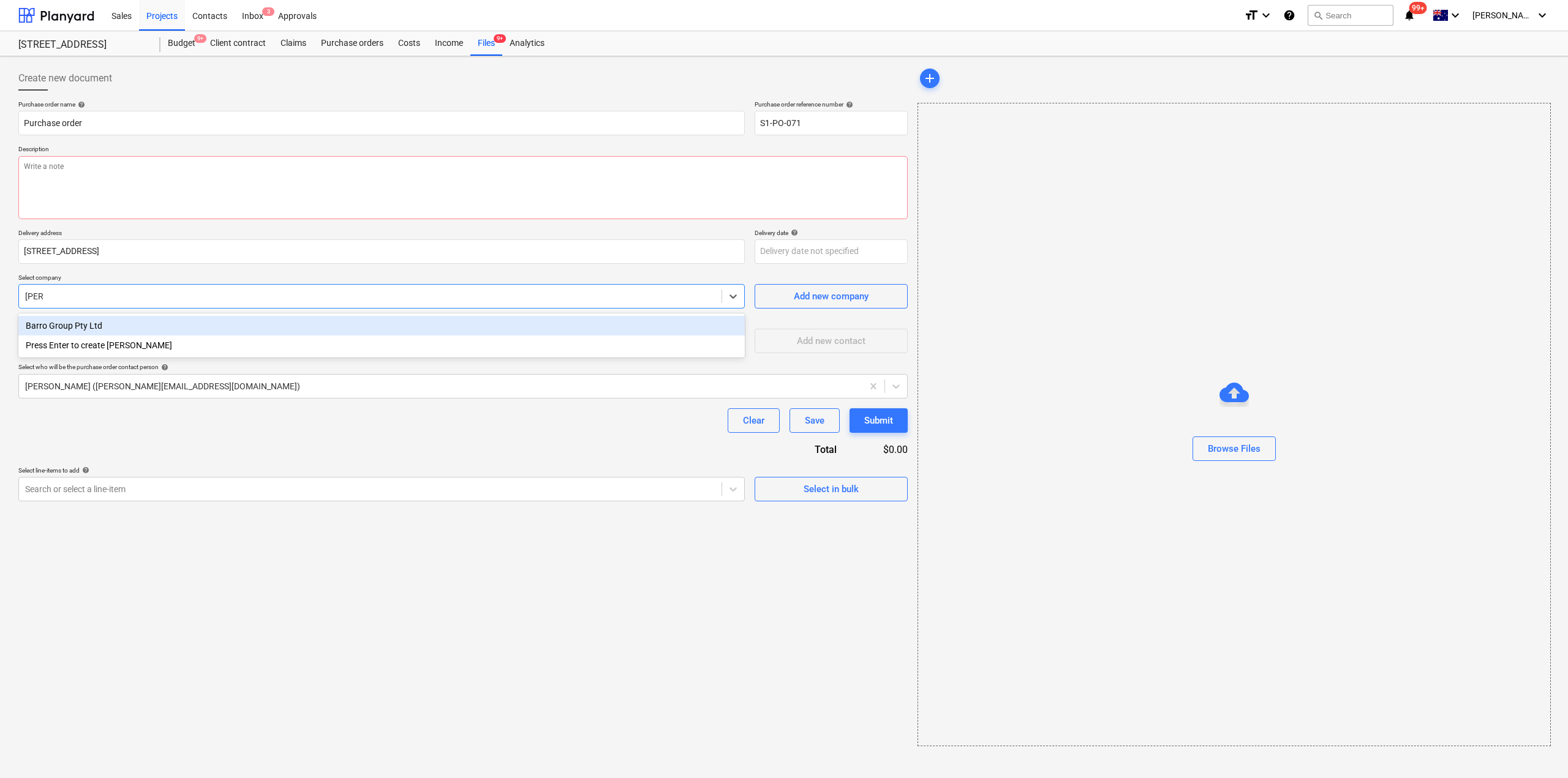
click at [92, 326] on div "Barro Group Pty Ltd" at bounding box center [381, 325] width 726 height 20
type textarea "x"
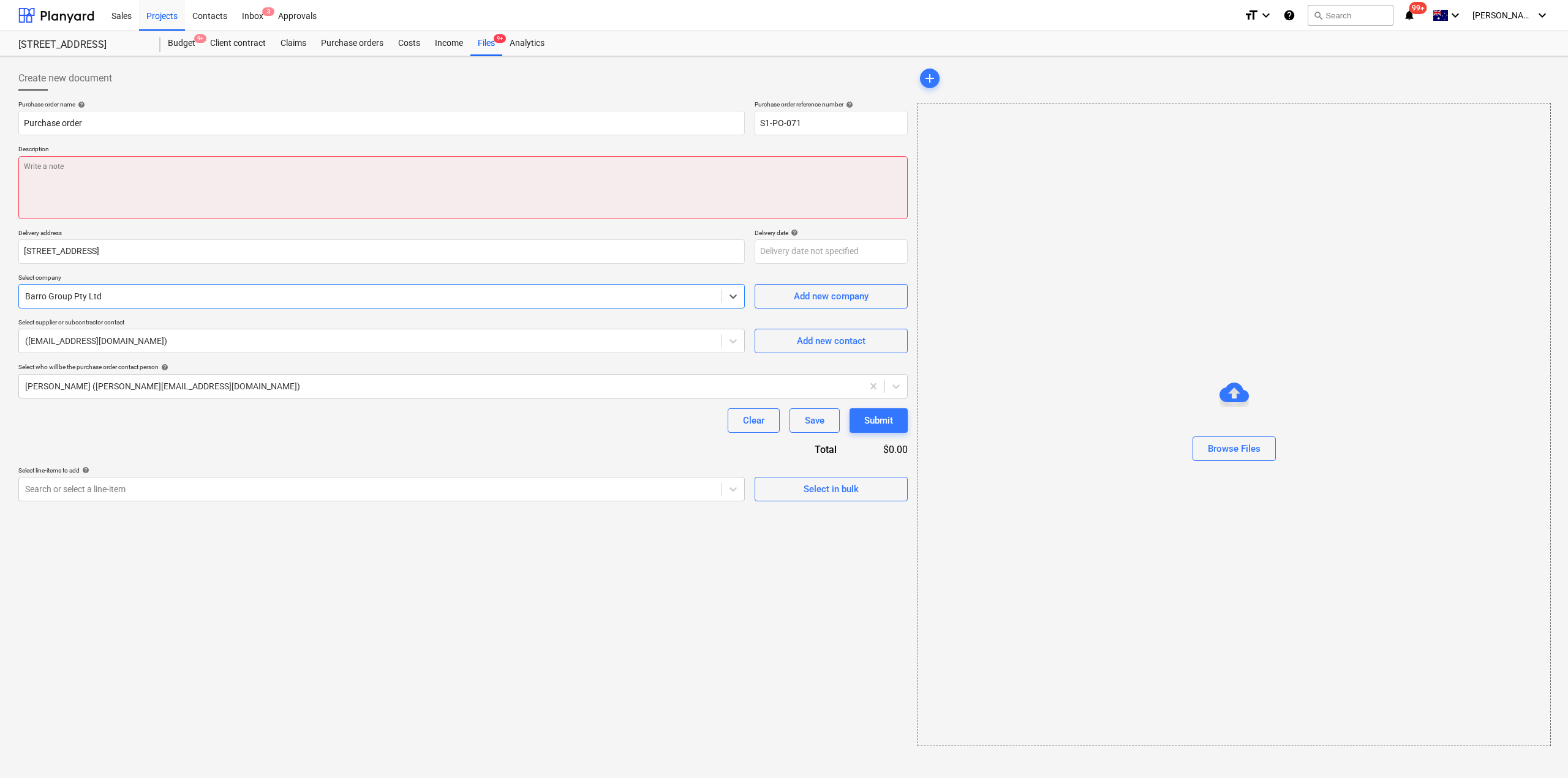
click at [100, 188] on textarea at bounding box center [463, 187] width 889 height 63
type textarea "x"
type textarea "C"
type textarea "x"
type textarea "Co"
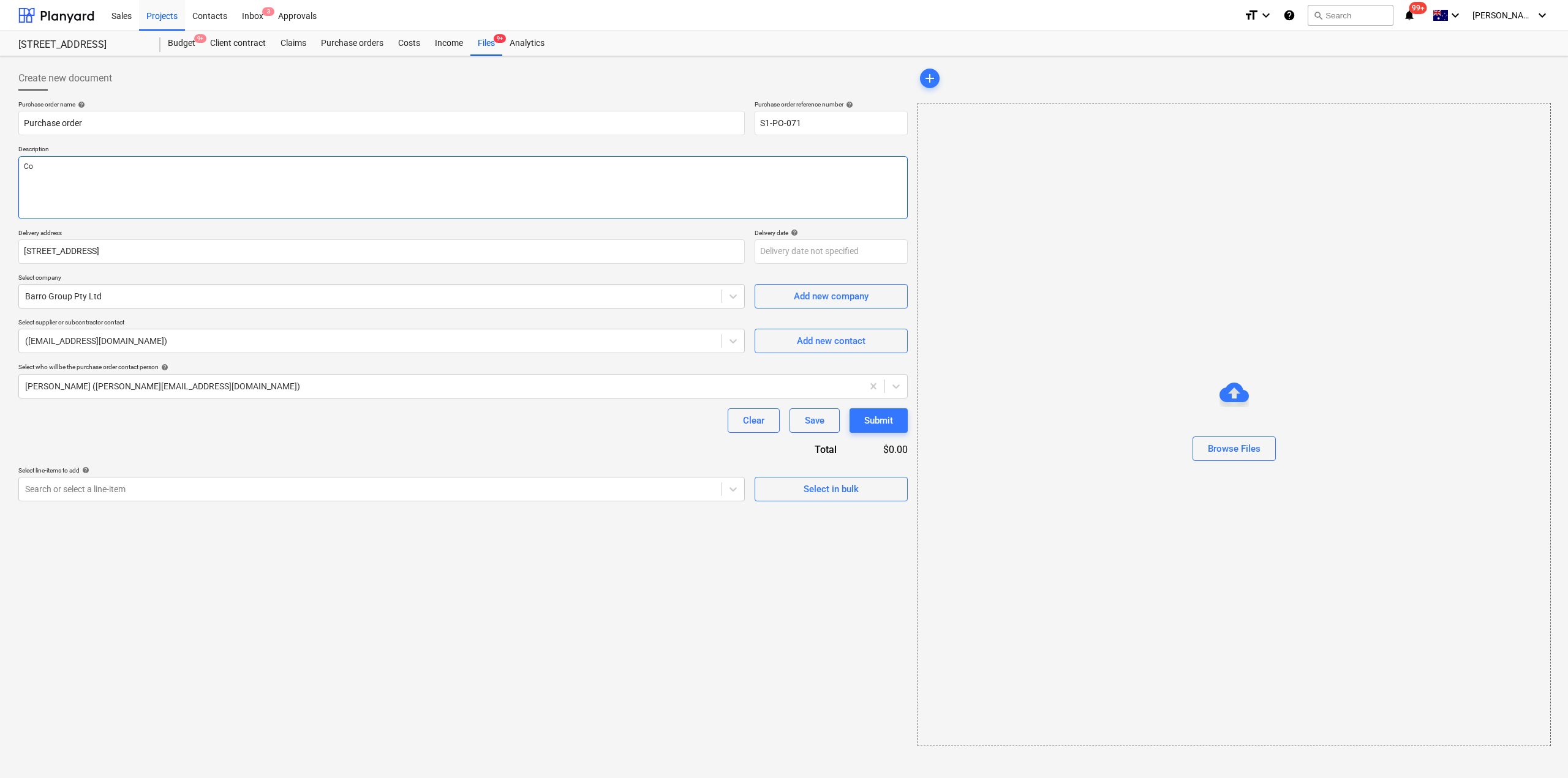
type textarea "x"
type textarea "Con"
type textarea "x"
type textarea "Conc"
type textarea "x"
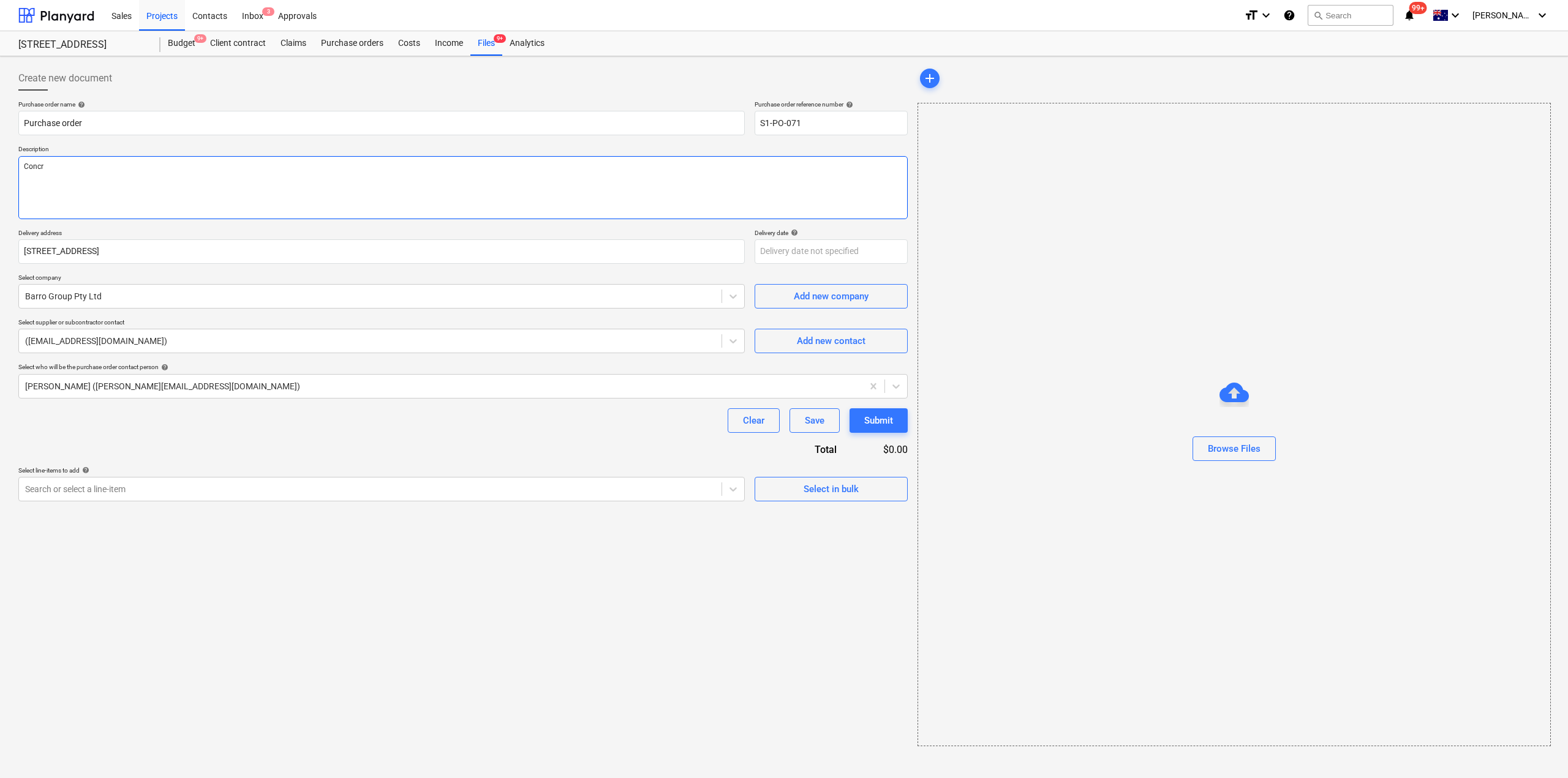
type textarea "Concre"
type textarea "x"
type textarea "Concret"
type textarea "x"
type textarea "Concrete"
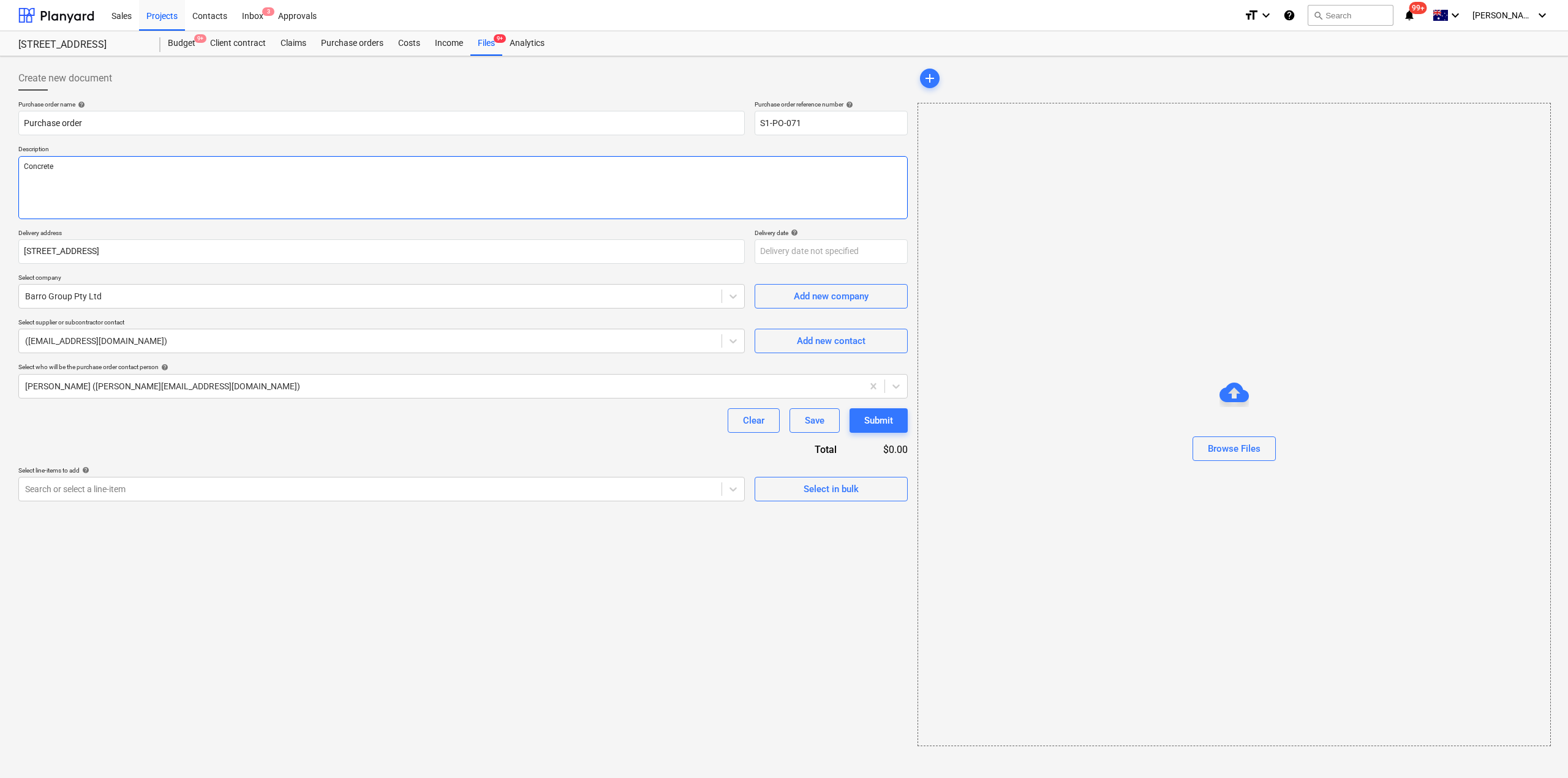
type textarea "x"
type textarea "Concrete t"
type textarea "x"
type textarea "Concrete te"
type textarea "x"
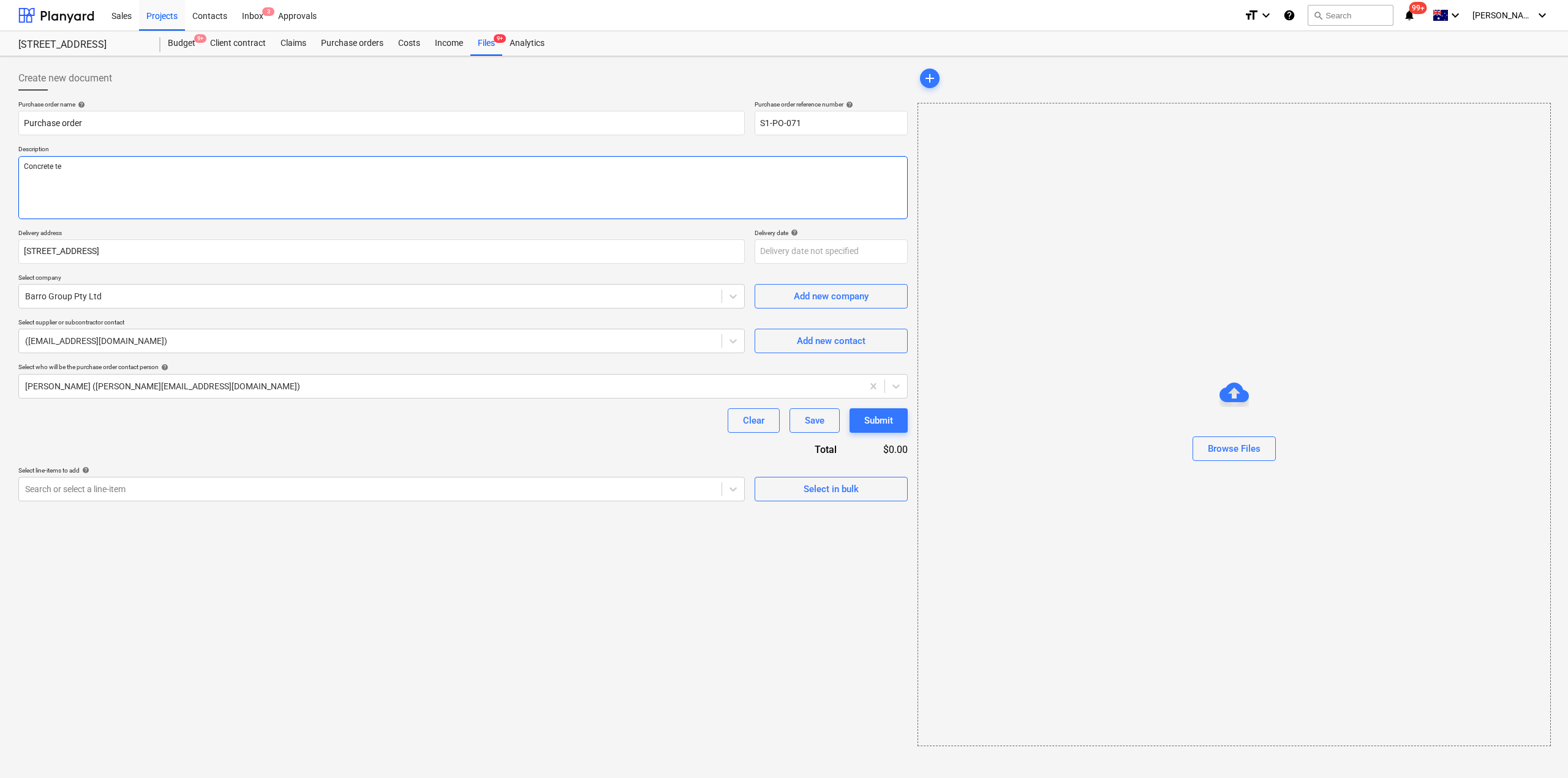
type textarea "Concrete tes"
type textarea "x"
type textarea "Concrete test"
type textarea "x"
click at [185, 400] on div "Purchase order name help Purchase order Purchase order reference number help S1…" at bounding box center [463, 301] width 889 height 401
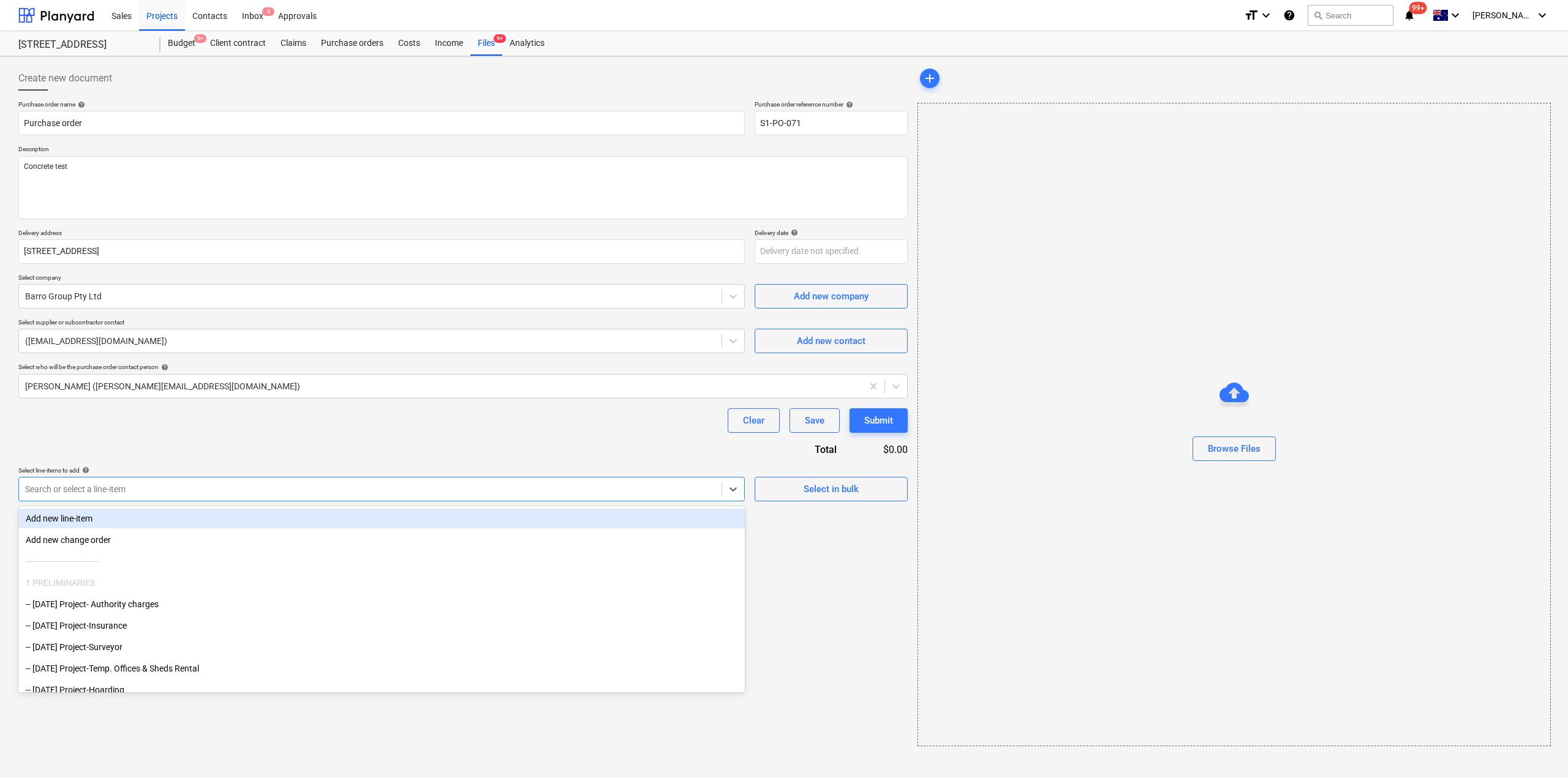
click at [201, 488] on div at bounding box center [370, 489] width 690 height 12
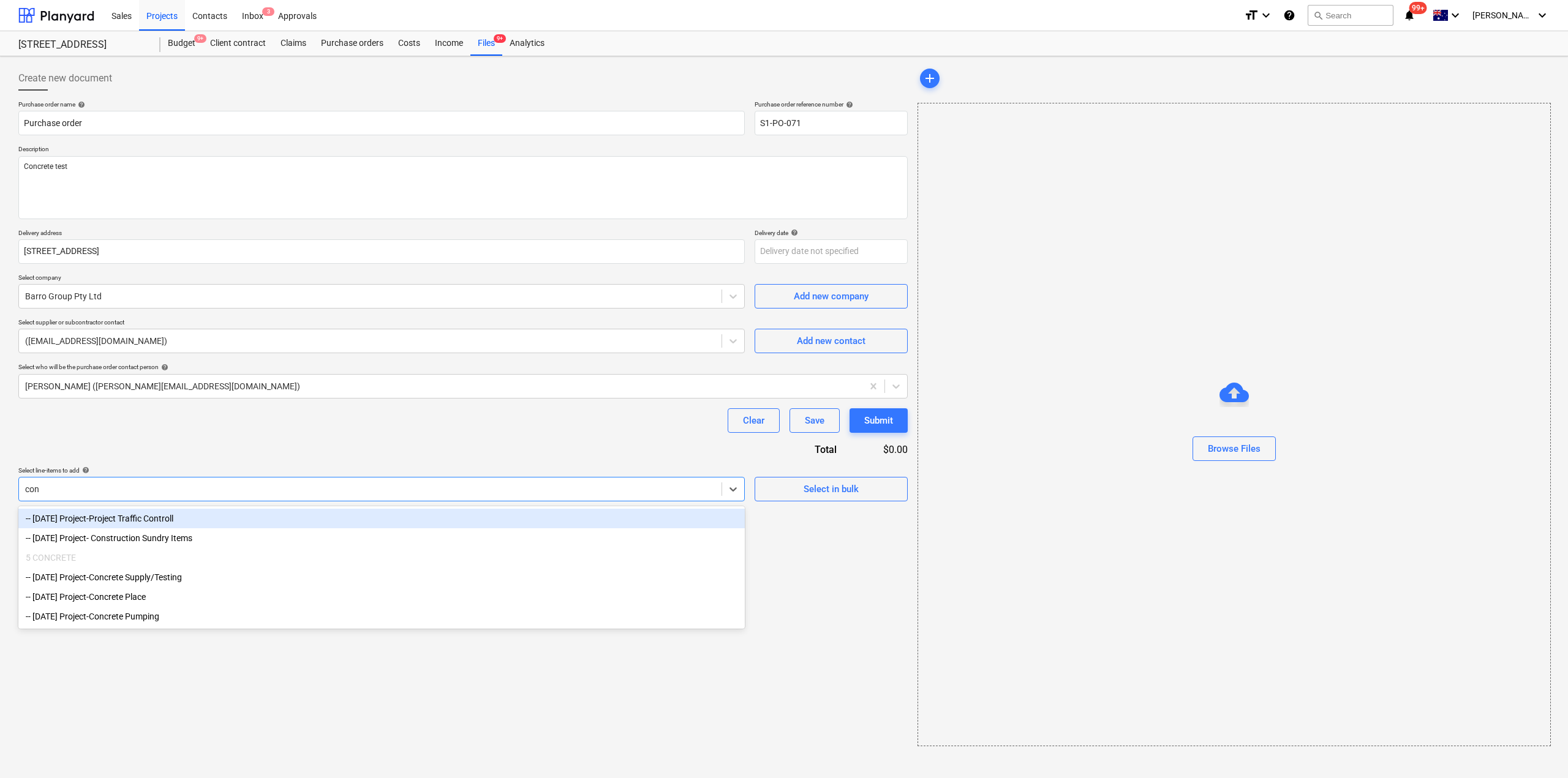
type input "conc"
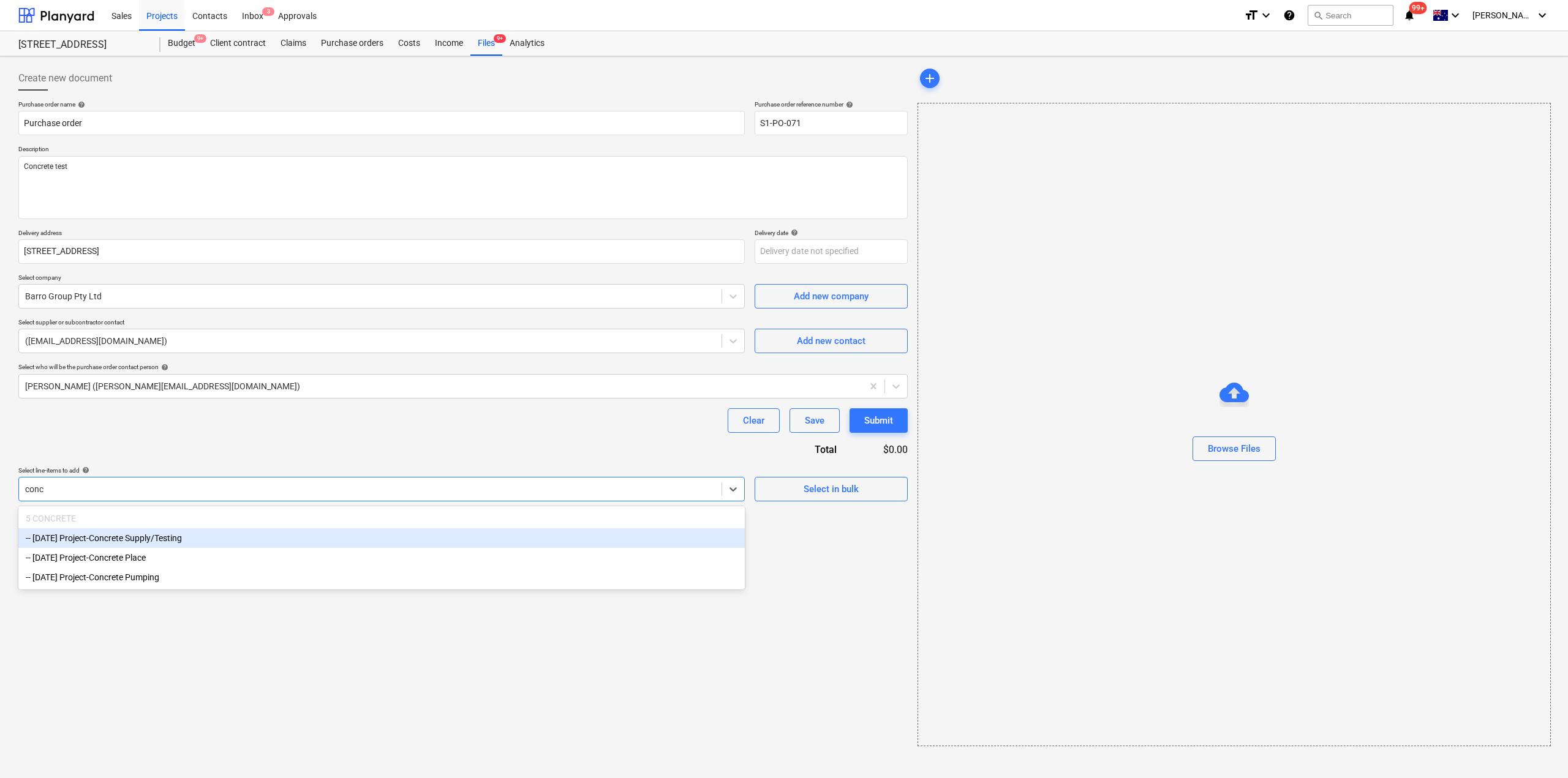
click at [169, 541] on div "-- 3-05-01 Project-Concrete Supply/Testing" at bounding box center [381, 538] width 726 height 20
type textarea "x"
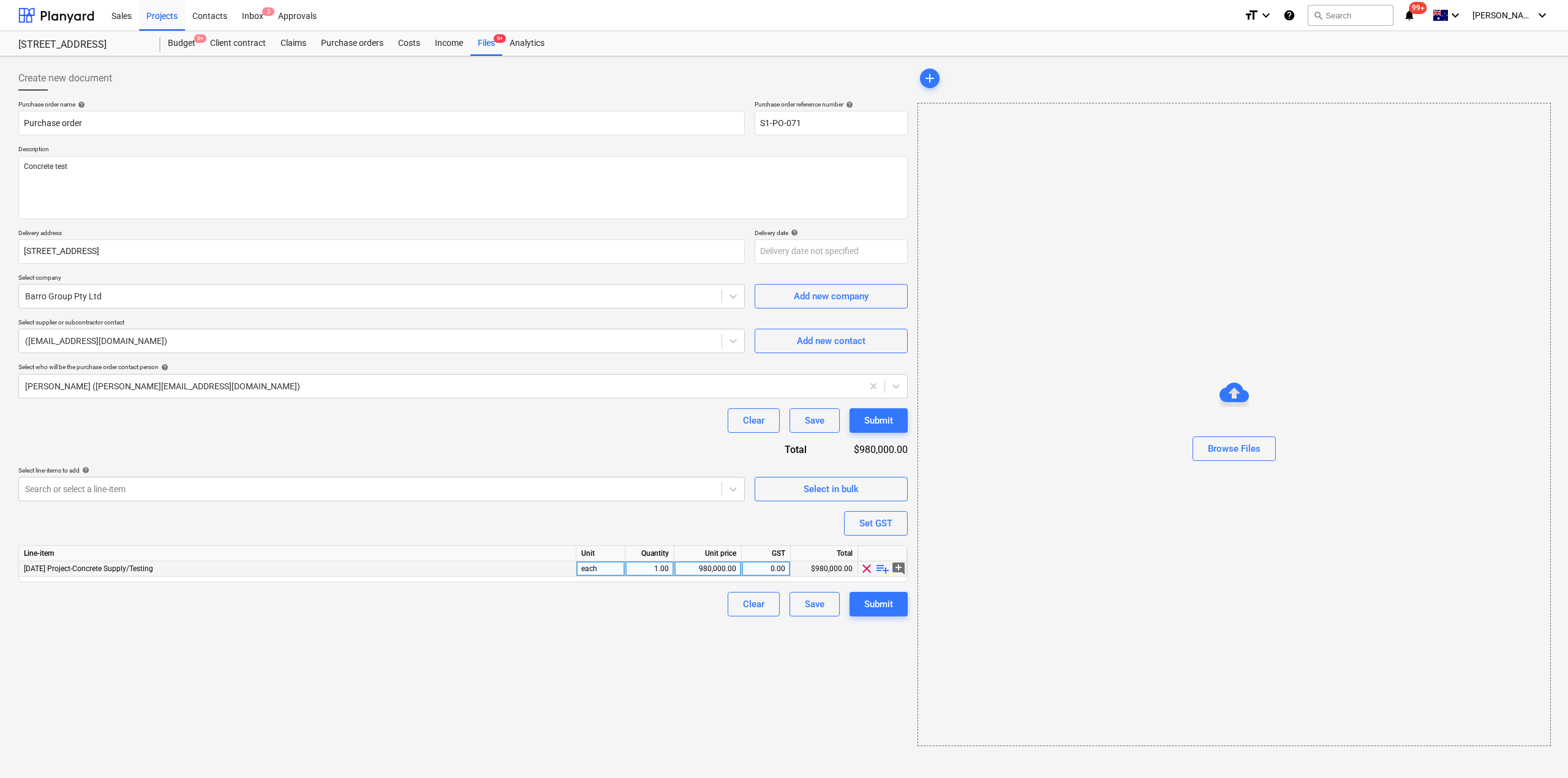
click at [883, 569] on span "playlist_add" at bounding box center [882, 569] width 15 height 15
type textarea "x"
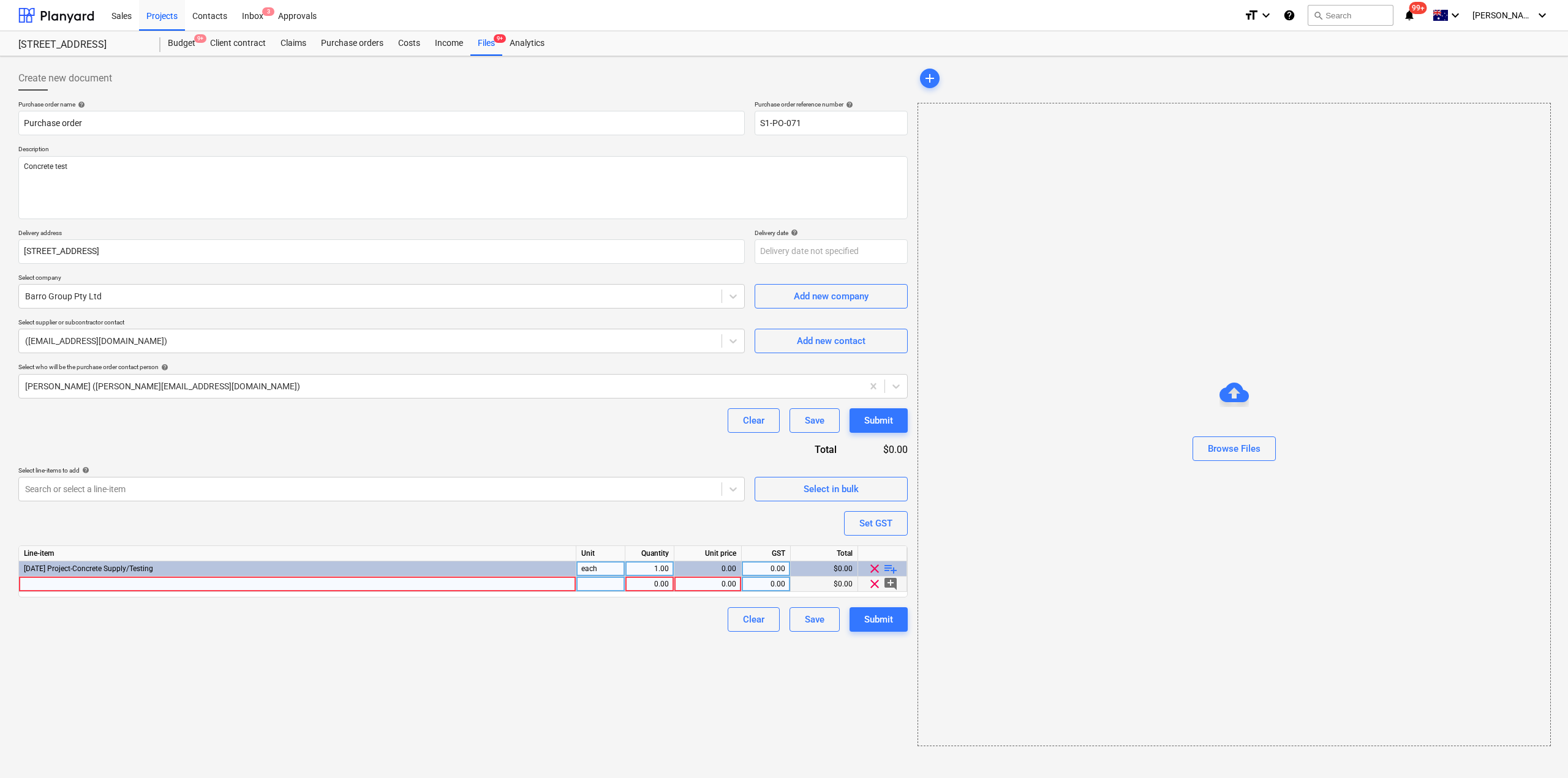
click at [224, 589] on div at bounding box center [297, 584] width 557 height 15
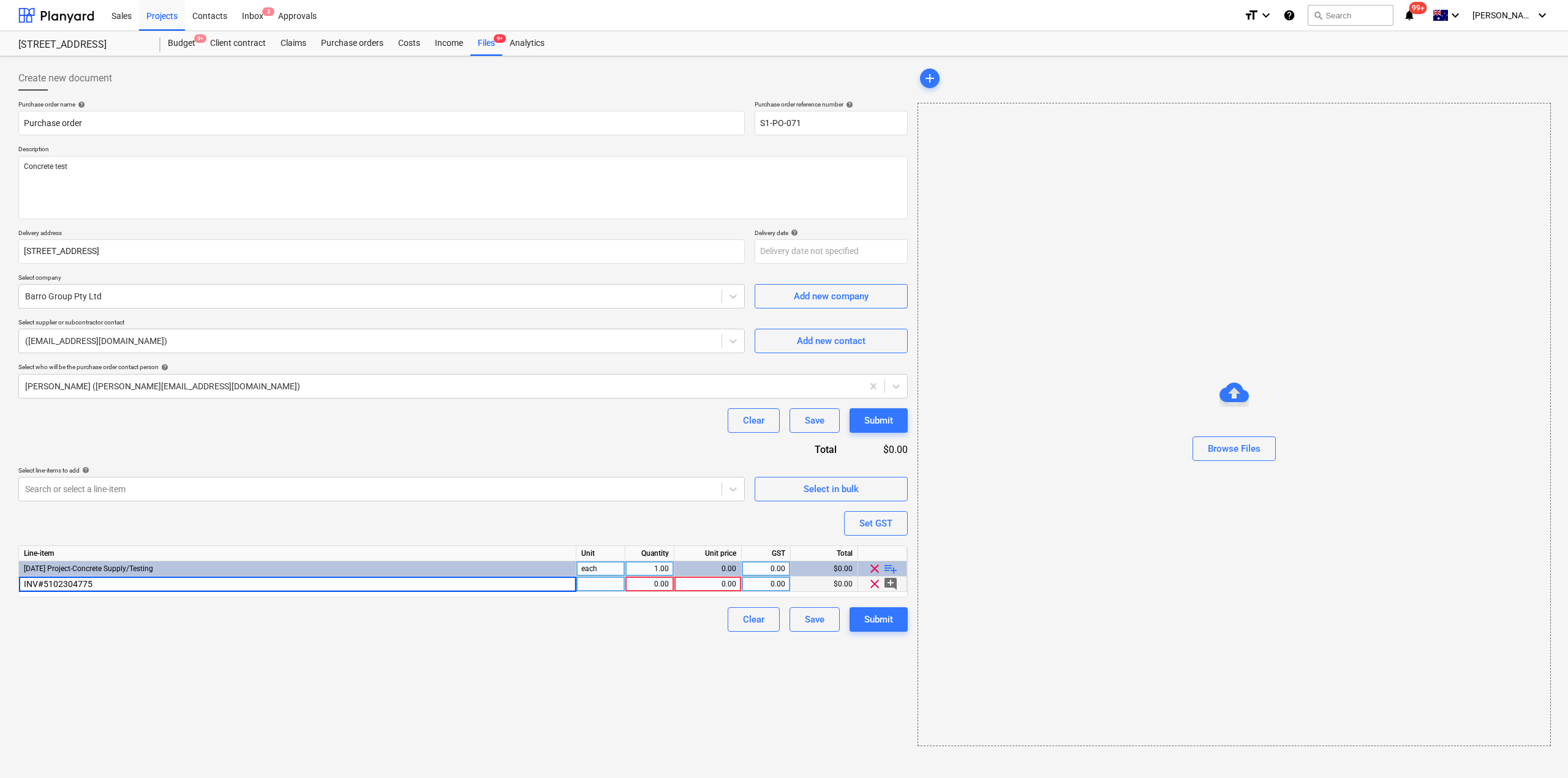
type input "INV#51023047752"
type textarea "x"
type input "1450"
click at [894, 621] on button "Submit" at bounding box center [878, 619] width 58 height 24
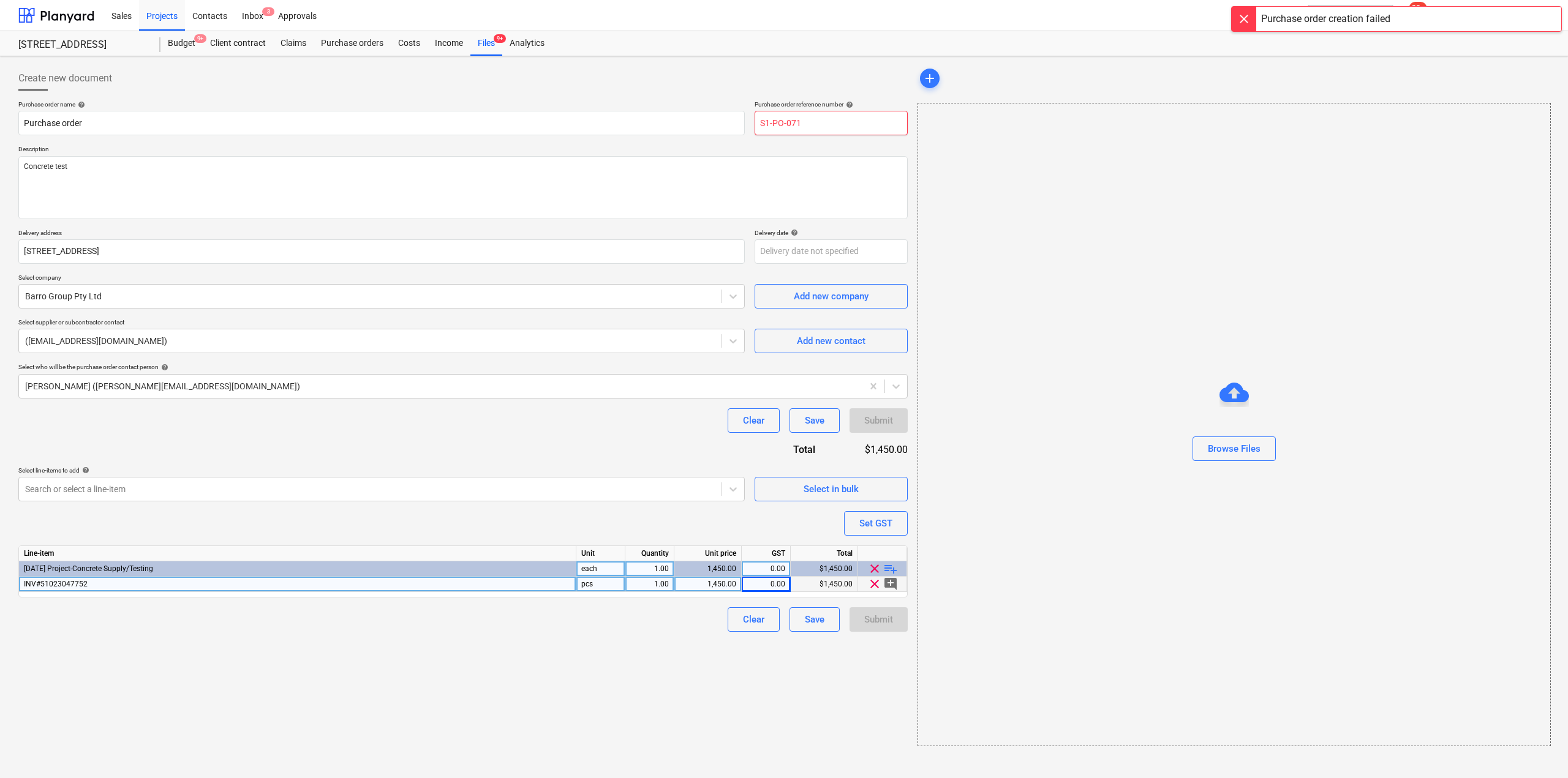
click at [822, 127] on input "S1-PO-071" at bounding box center [831, 123] width 153 height 24
drag, startPoint x: 795, startPoint y: 120, endPoint x: 834, endPoint y: 150, distance: 49.2
click at [822, 136] on input "S1-PO-071" at bounding box center [831, 123] width 153 height 24
type textarea "x"
type input "S1-PO-072"
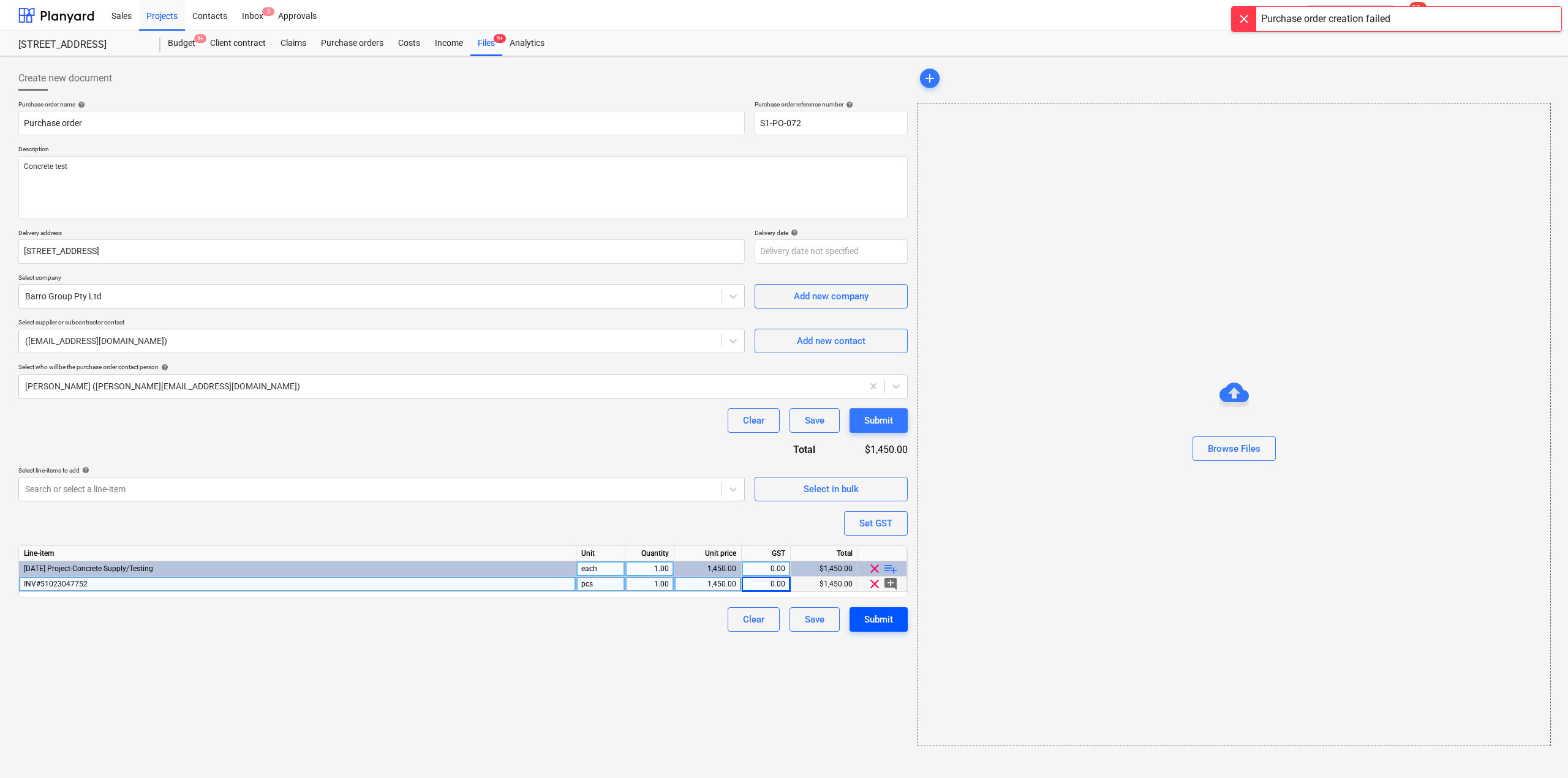
click at [890, 627] on div "Submit" at bounding box center [878, 619] width 29 height 16
type textarea "x"
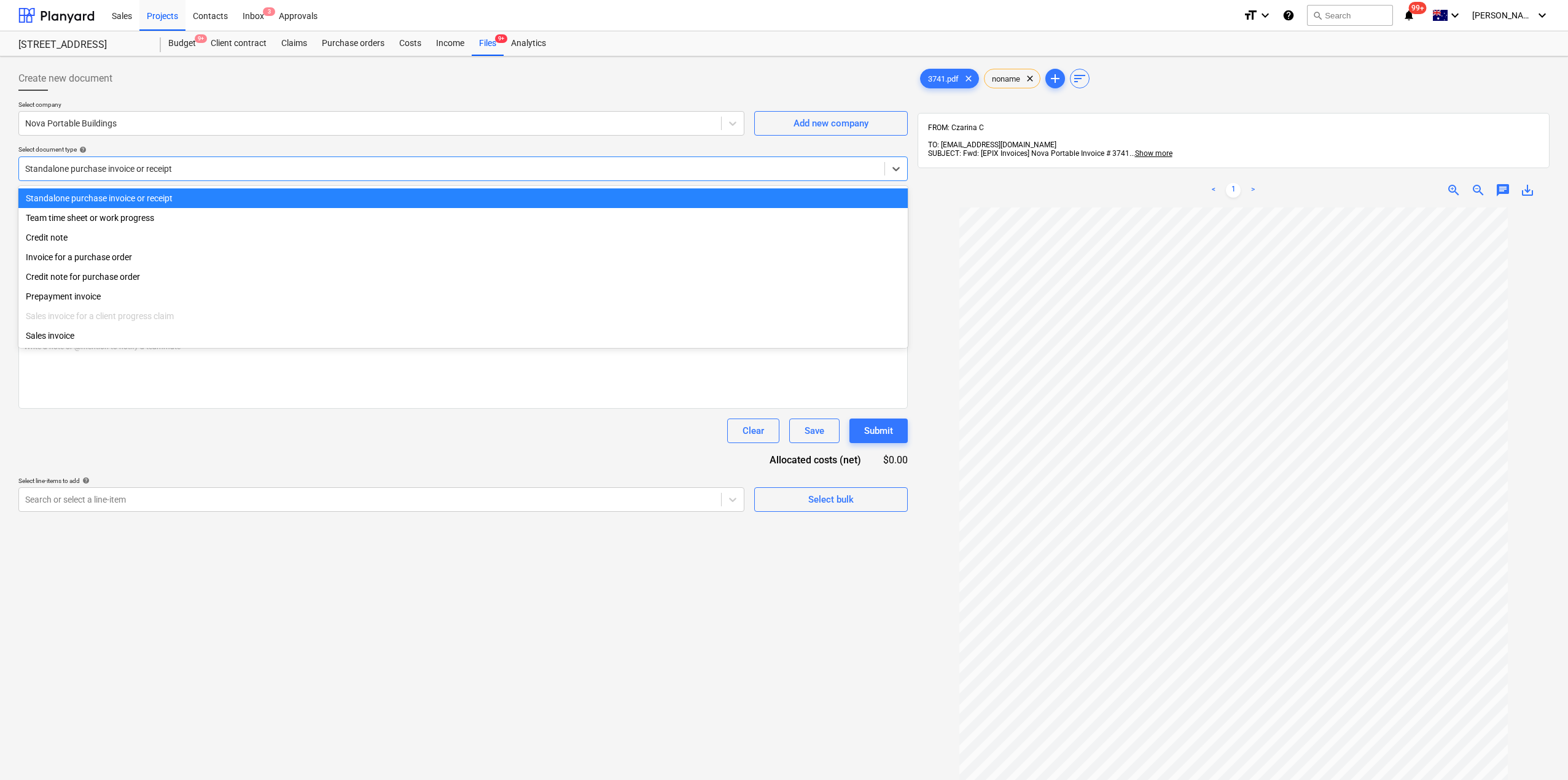
click at [197, 176] on div "Standalone purchase invoice or receipt" at bounding box center [452, 169] width 865 height 17
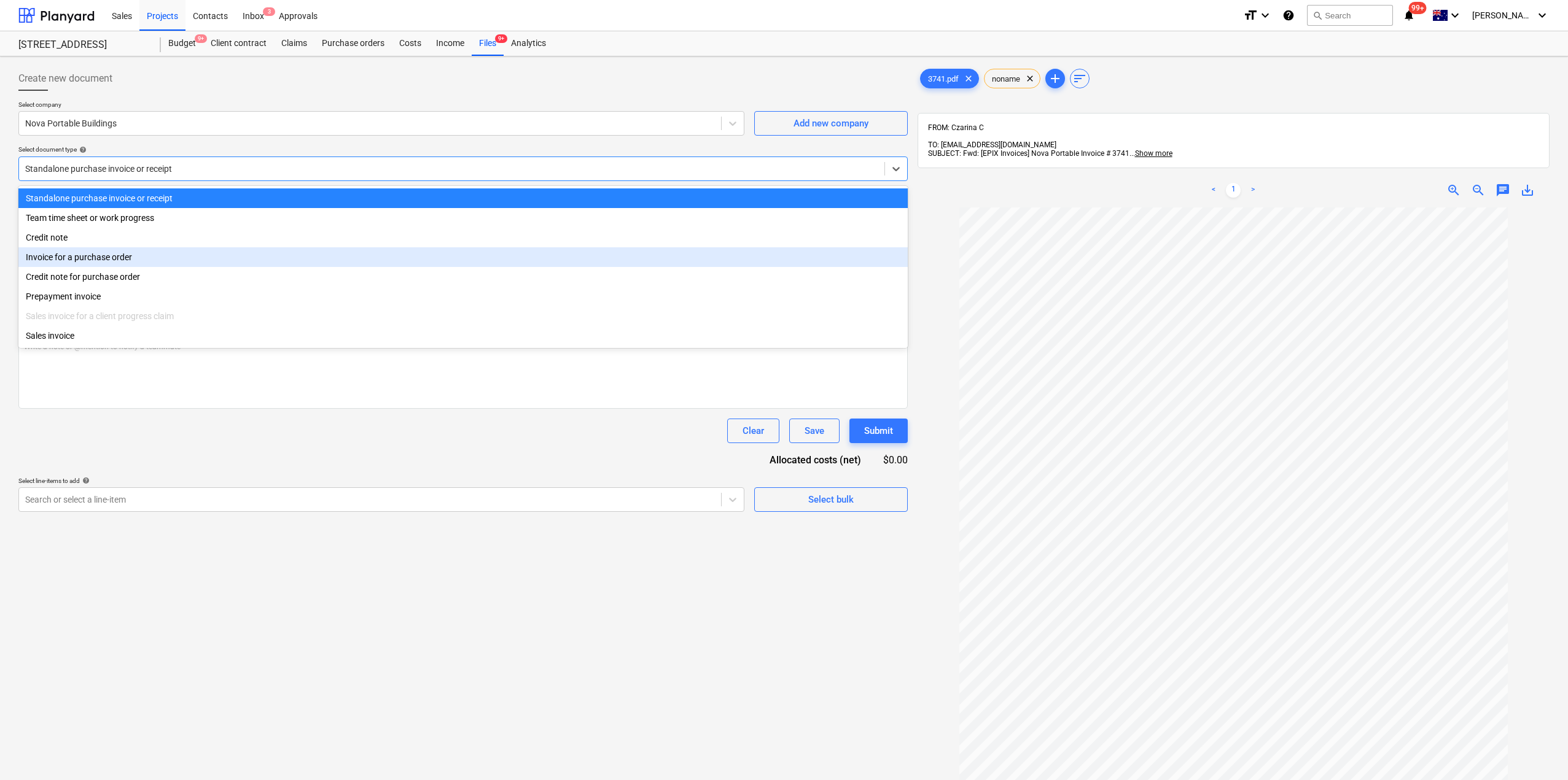
click at [107, 267] on div "Invoice for a purchase order" at bounding box center [463, 257] width 889 height 20
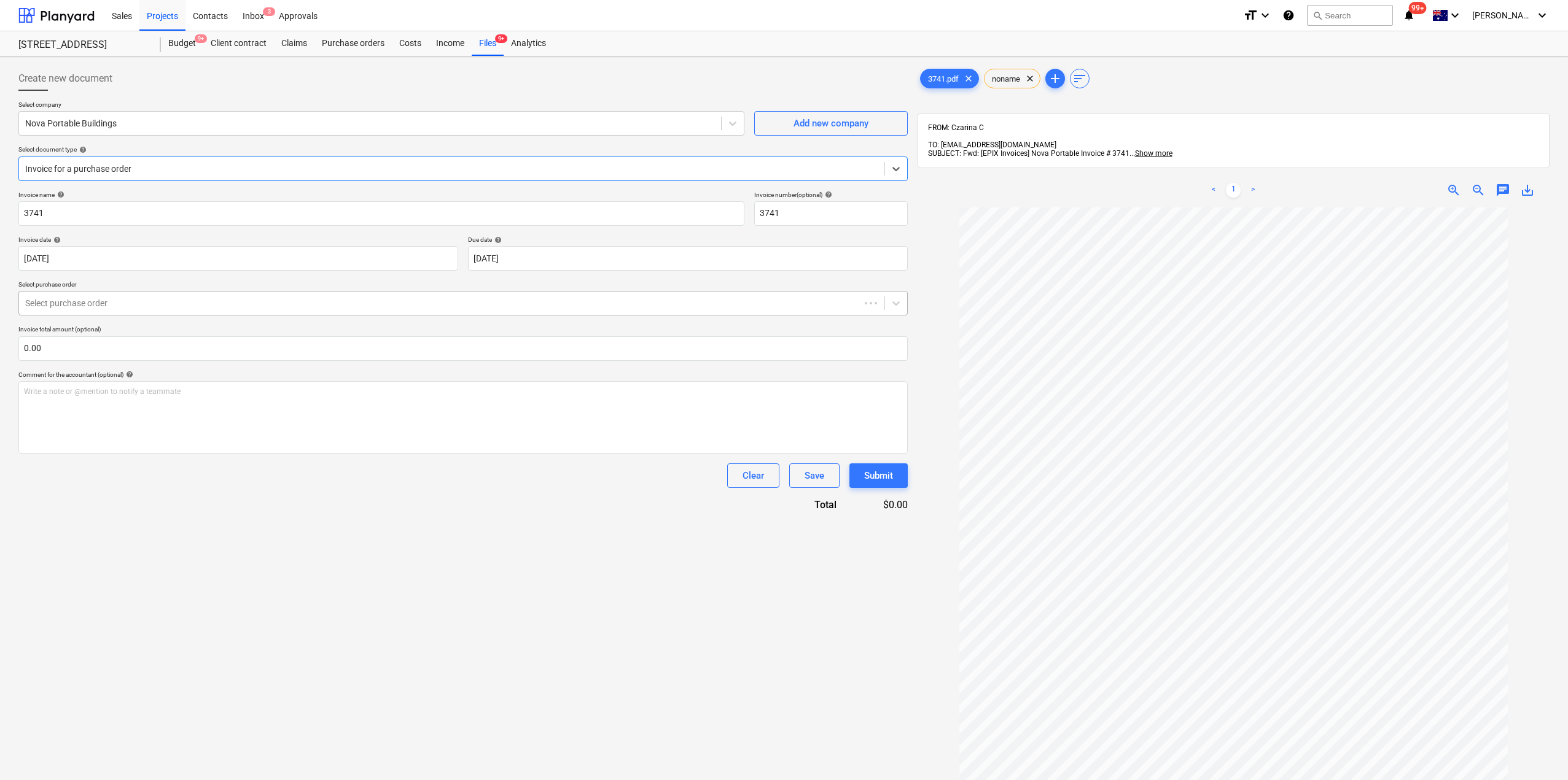
click at [107, 304] on div at bounding box center [439, 303] width 828 height 12
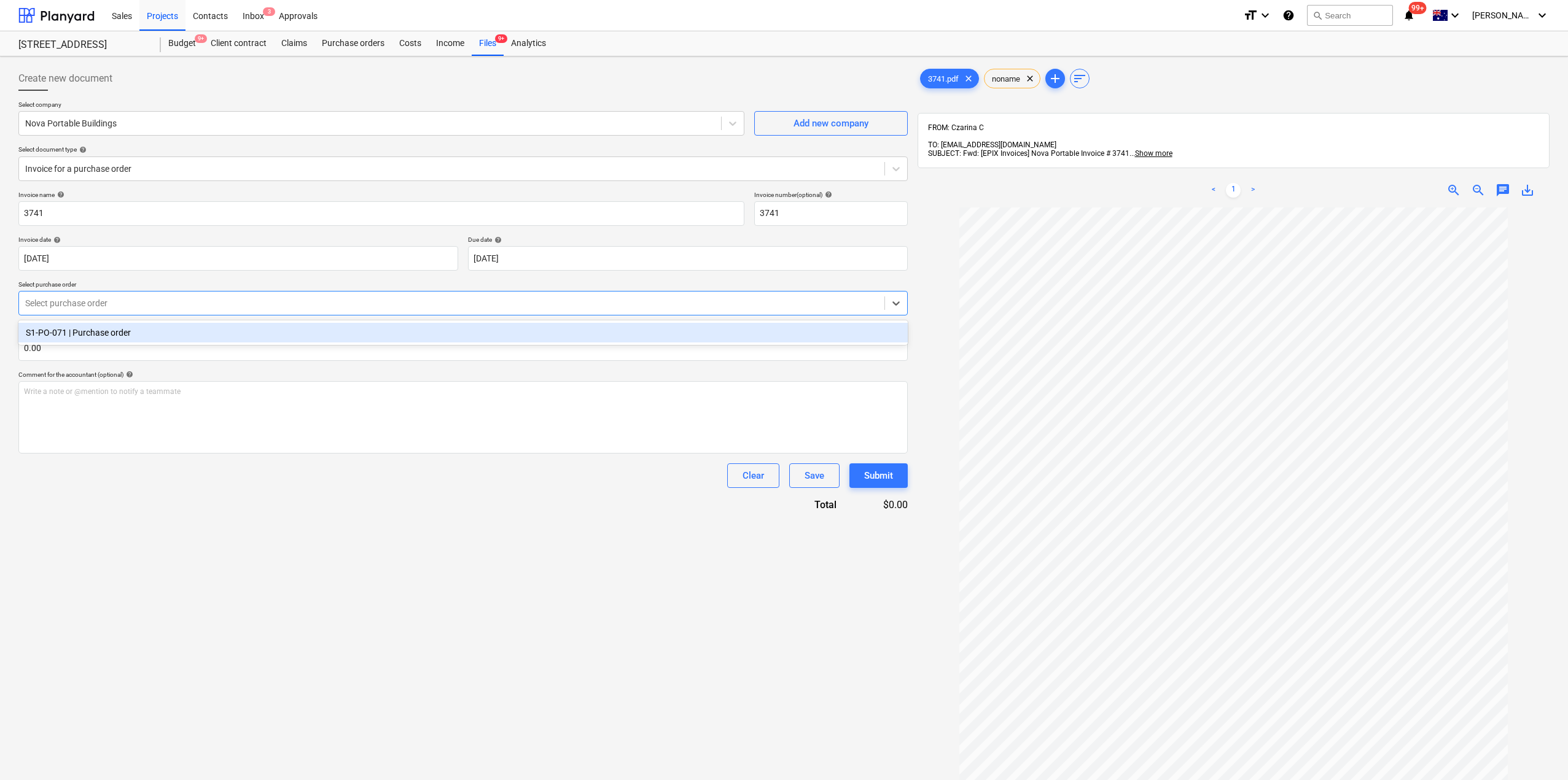
click at [116, 336] on div "S1-PO-071 | Purchase order" at bounding box center [463, 333] width 889 height 20
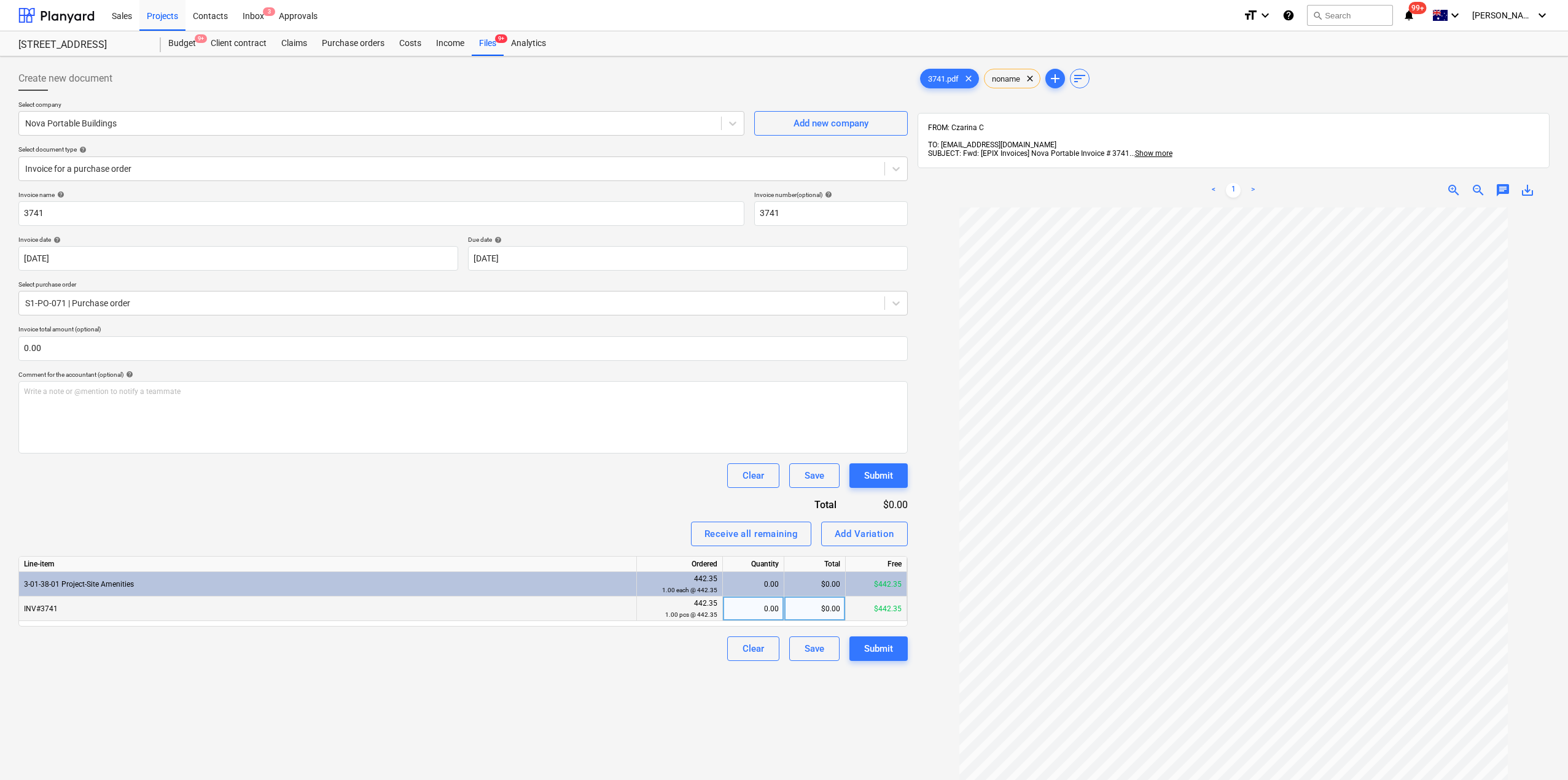
click at [756, 600] on div "0.00" at bounding box center [753, 609] width 51 height 24
type input "1"
click at [804, 720] on div "Create new document Select company Nova Portable Buildings Add new company Sele…" at bounding box center [463, 509] width 899 height 897
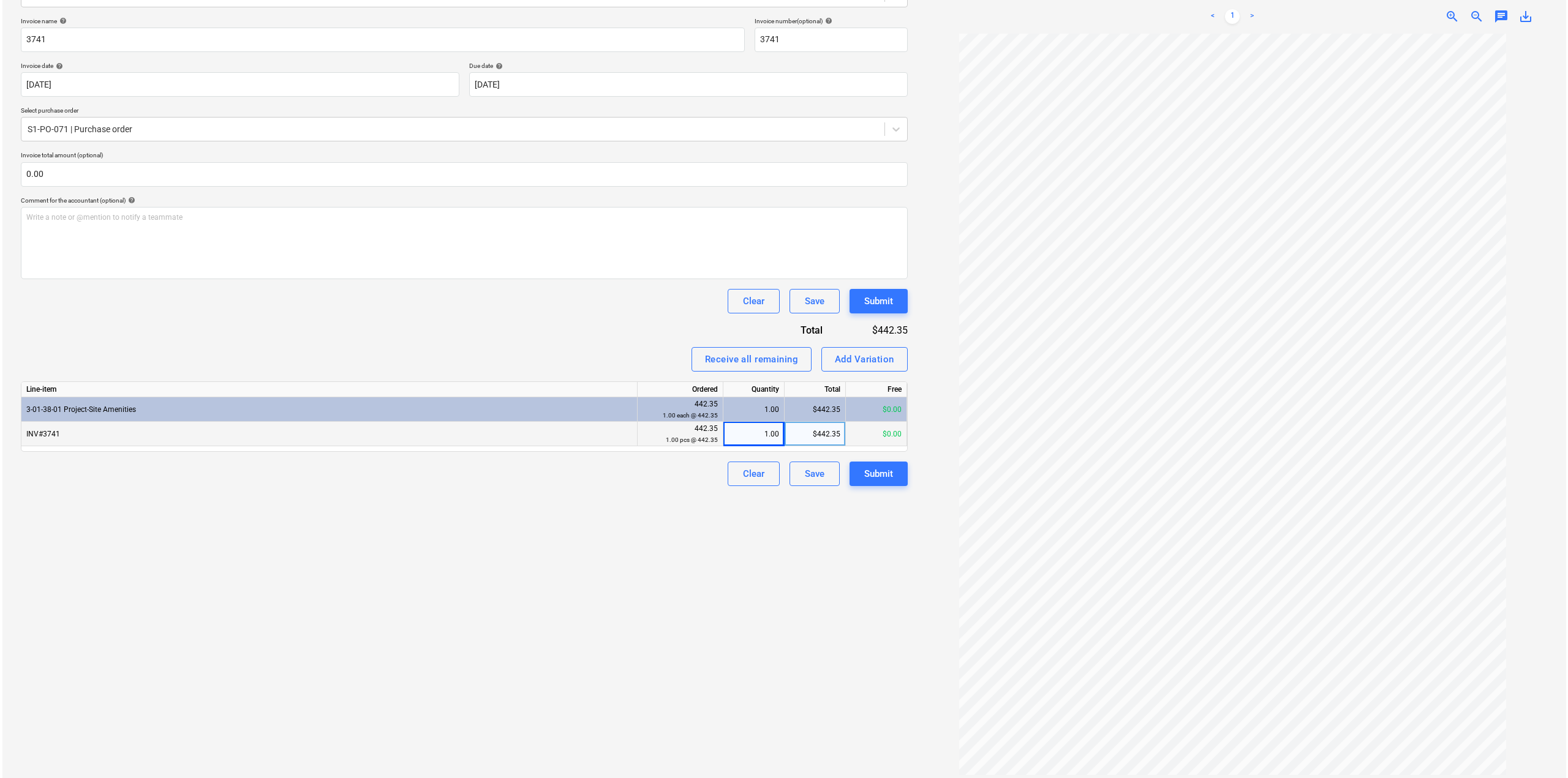
scroll to position [174, 0]
click at [887, 477] on div "Submit" at bounding box center [876, 473] width 29 height 16
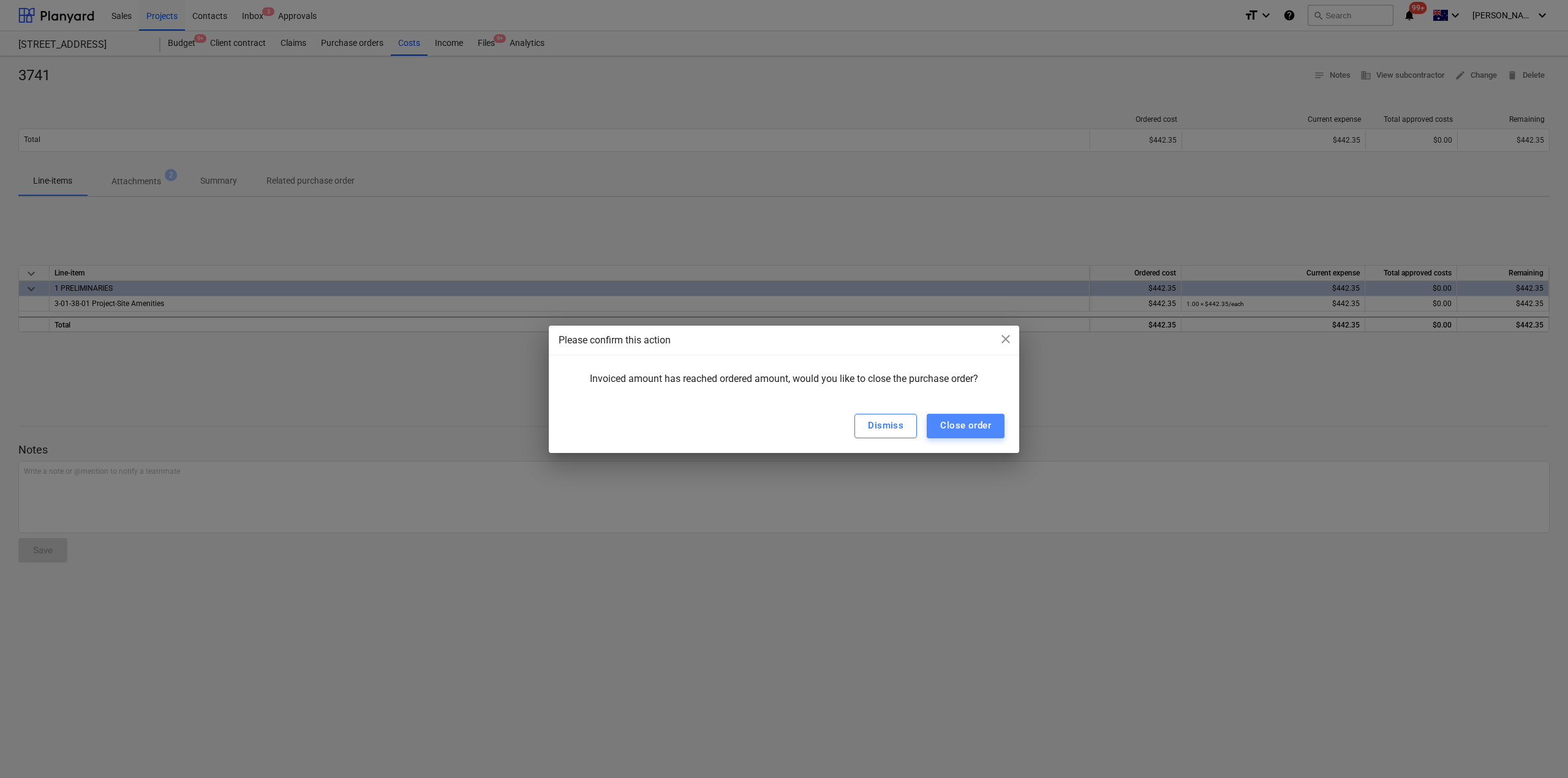
click at [969, 431] on div "Close order" at bounding box center [966, 425] width 51 height 16
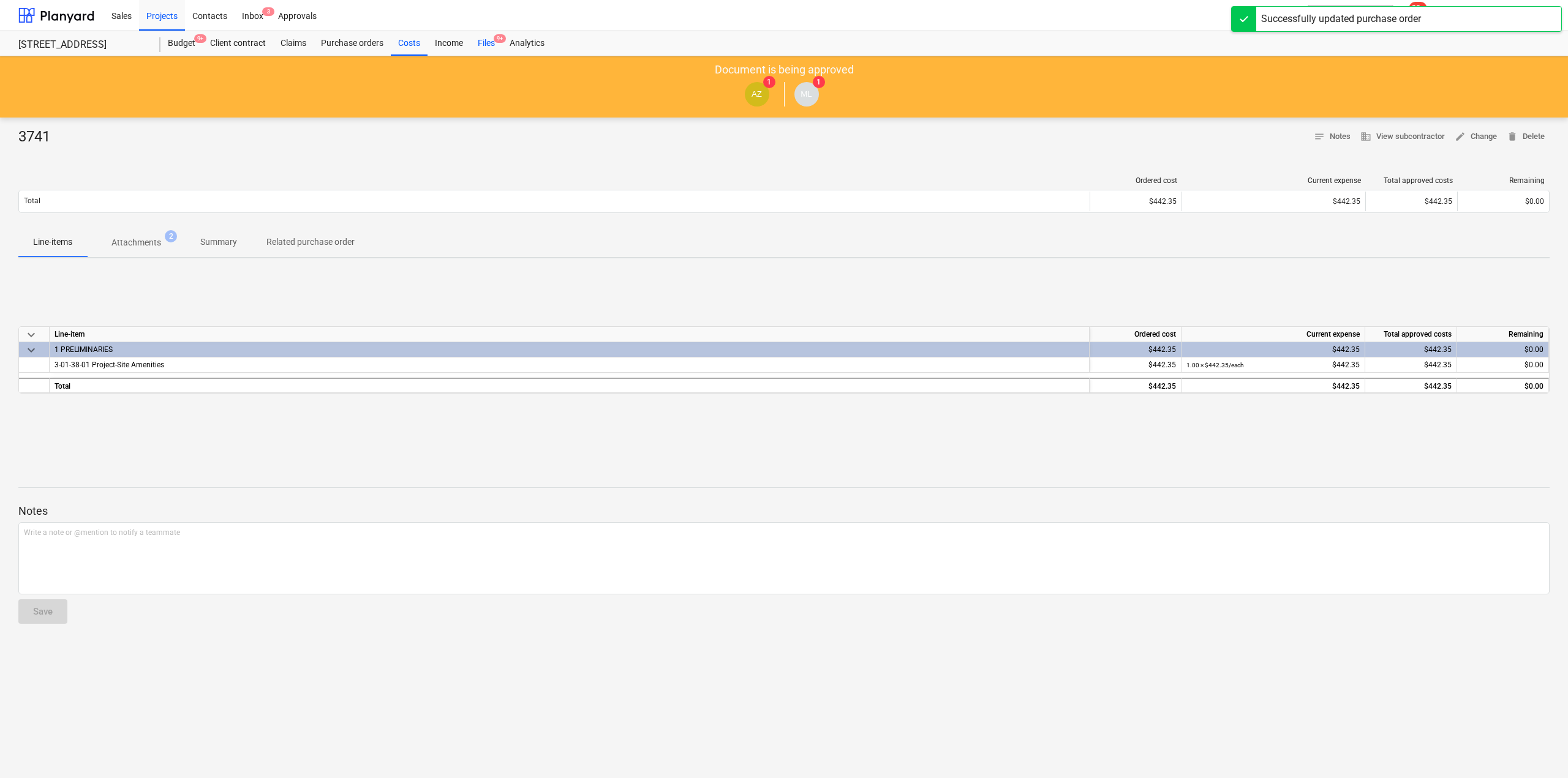
click at [490, 41] on div "Files 9+" at bounding box center [486, 43] width 32 height 24
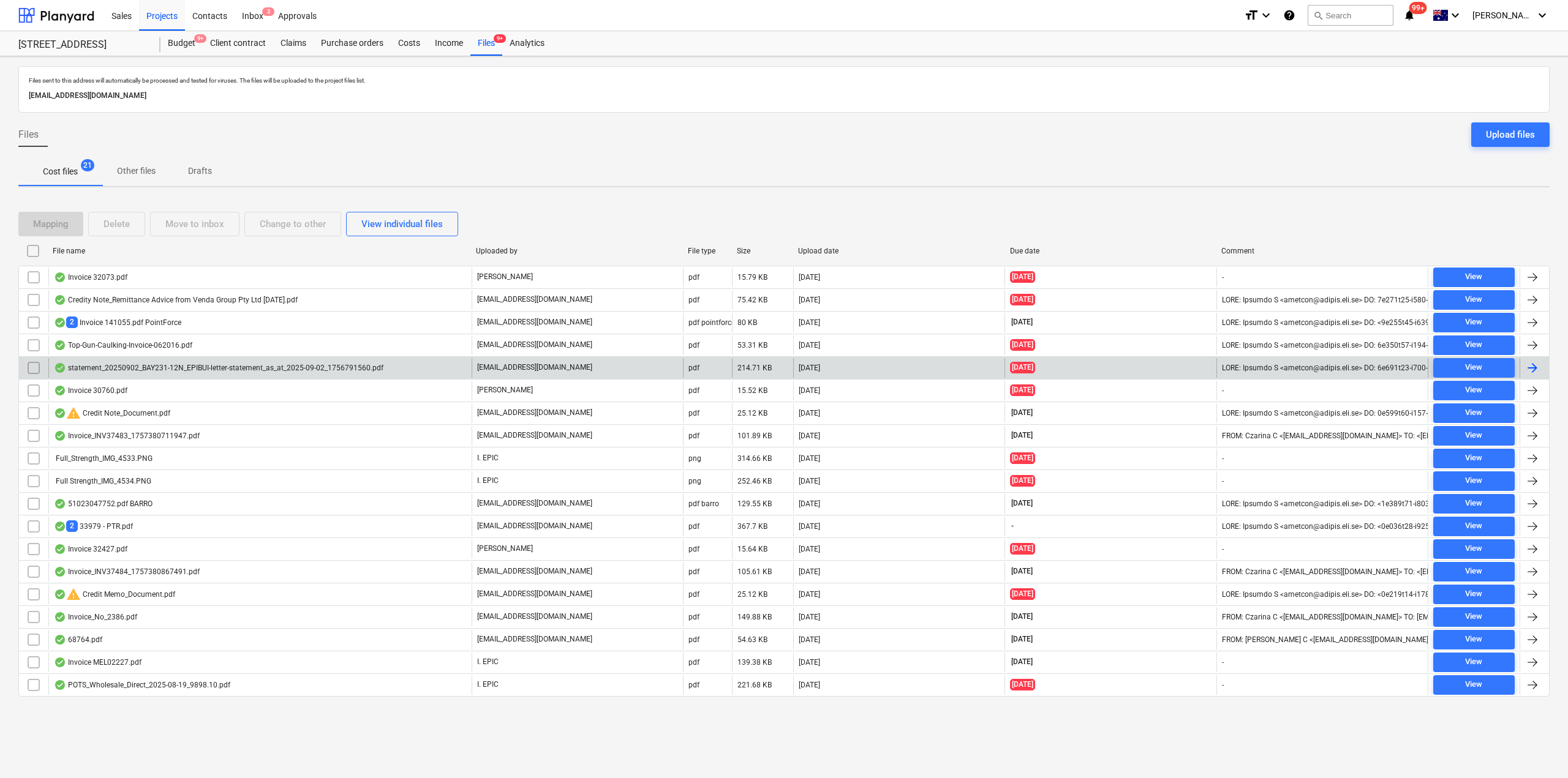
click at [571, 362] on div "[EMAIL_ADDRESS][DOMAIN_NAME]" at bounding box center [577, 368] width 211 height 20
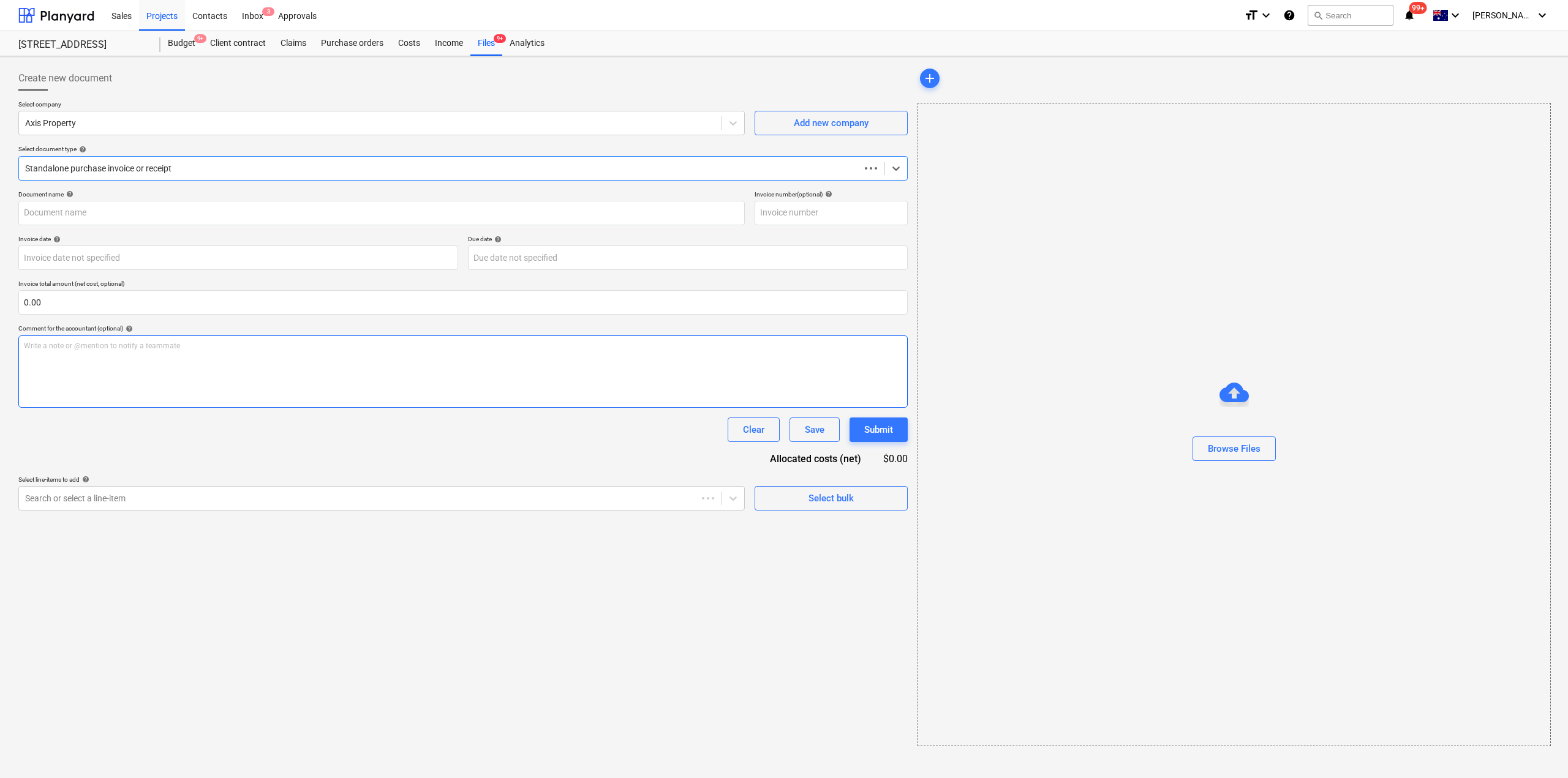
type input "89279"
type input "[DATE]"
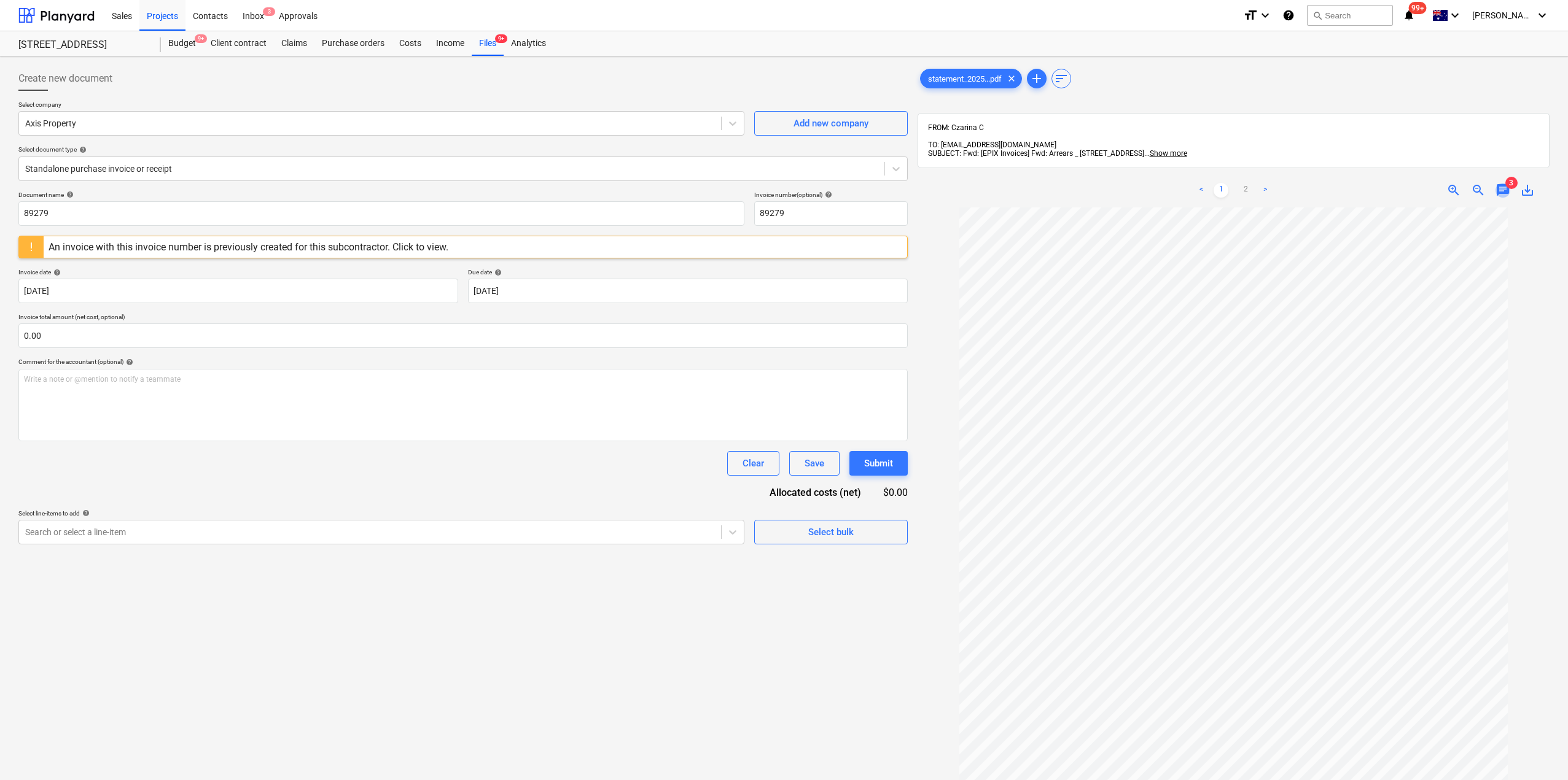
click at [1506, 183] on span "chat" at bounding box center [1502, 190] width 15 height 15
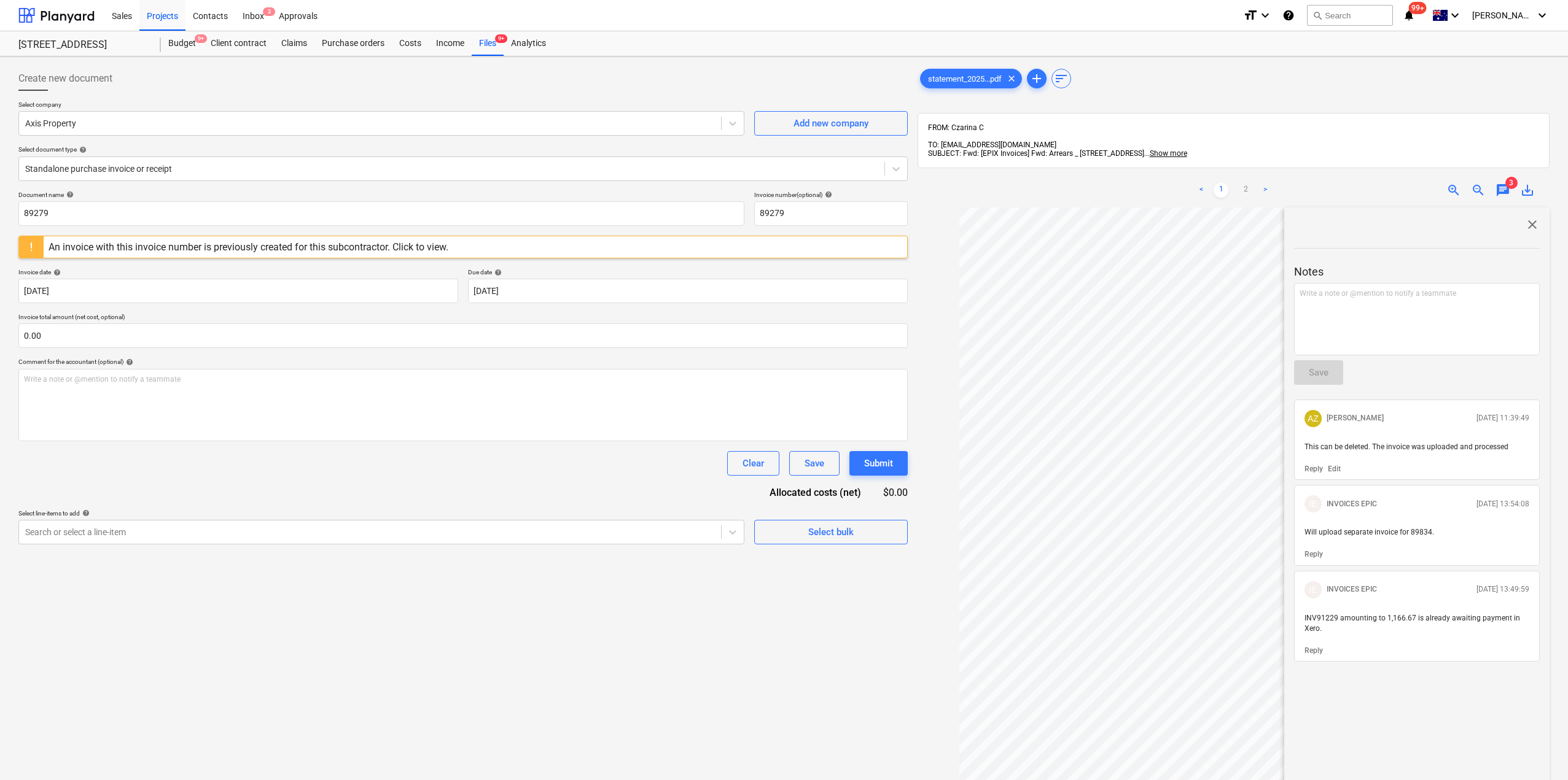
click at [659, 592] on div "Create new document Select company Axis Property Add new company Select documen…" at bounding box center [463, 509] width 899 height 897
click at [1526, 217] on span "close" at bounding box center [1532, 224] width 15 height 15
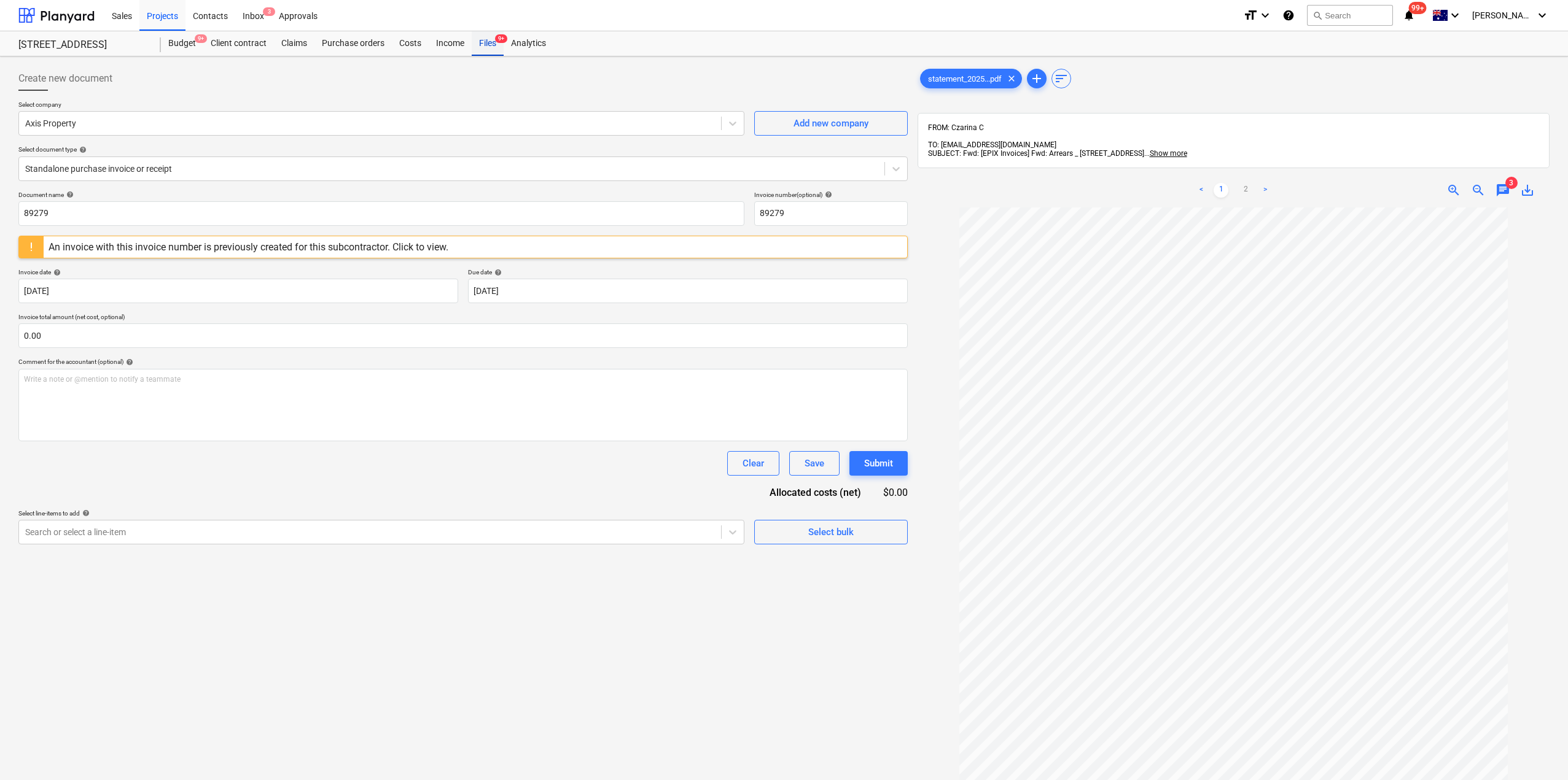
click at [483, 47] on div "Files 9+" at bounding box center [487, 43] width 32 height 24
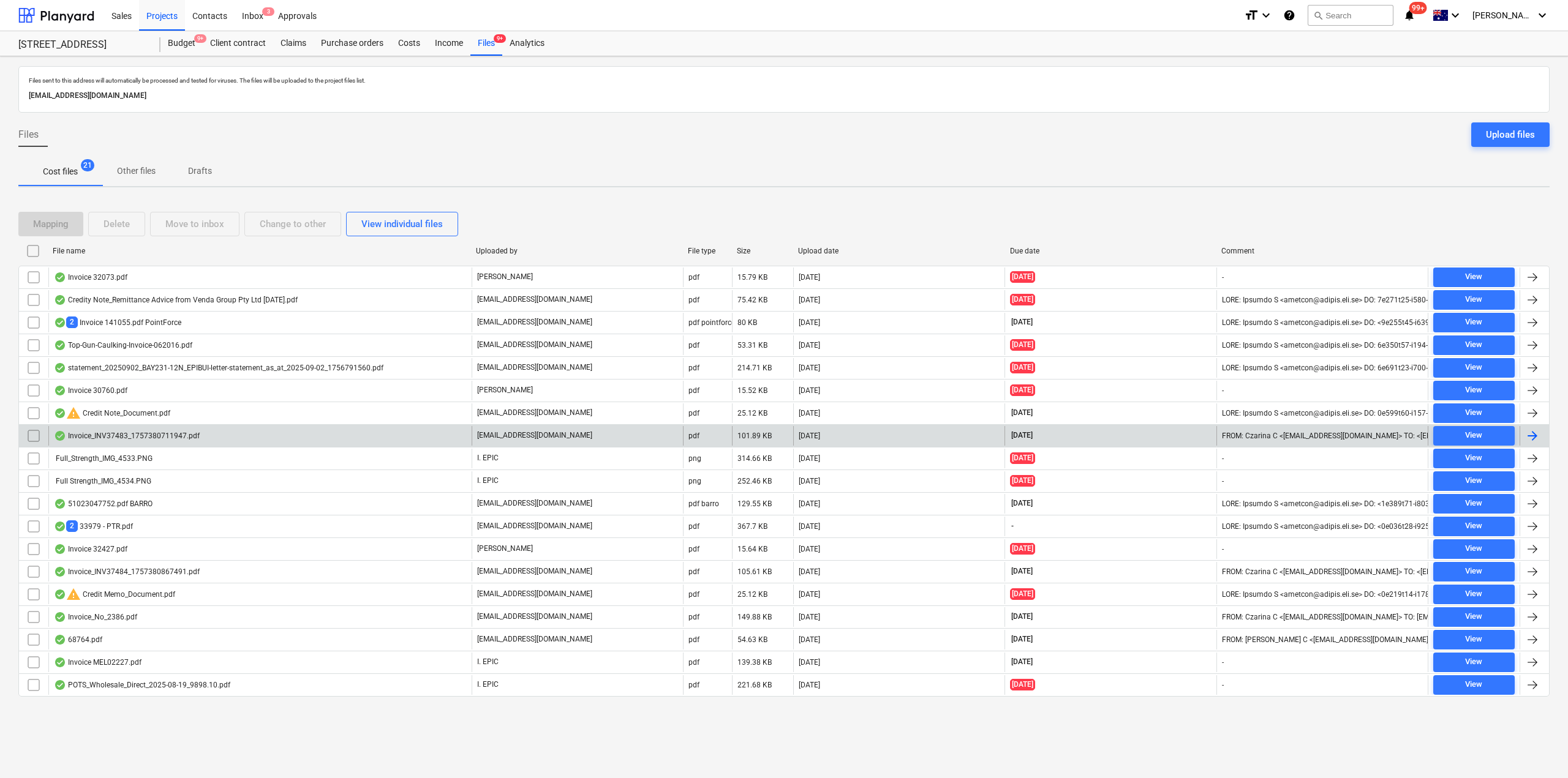
click at [179, 434] on div "Invoice_INV37483_1757380711947.pdf" at bounding box center [127, 435] width 146 height 10
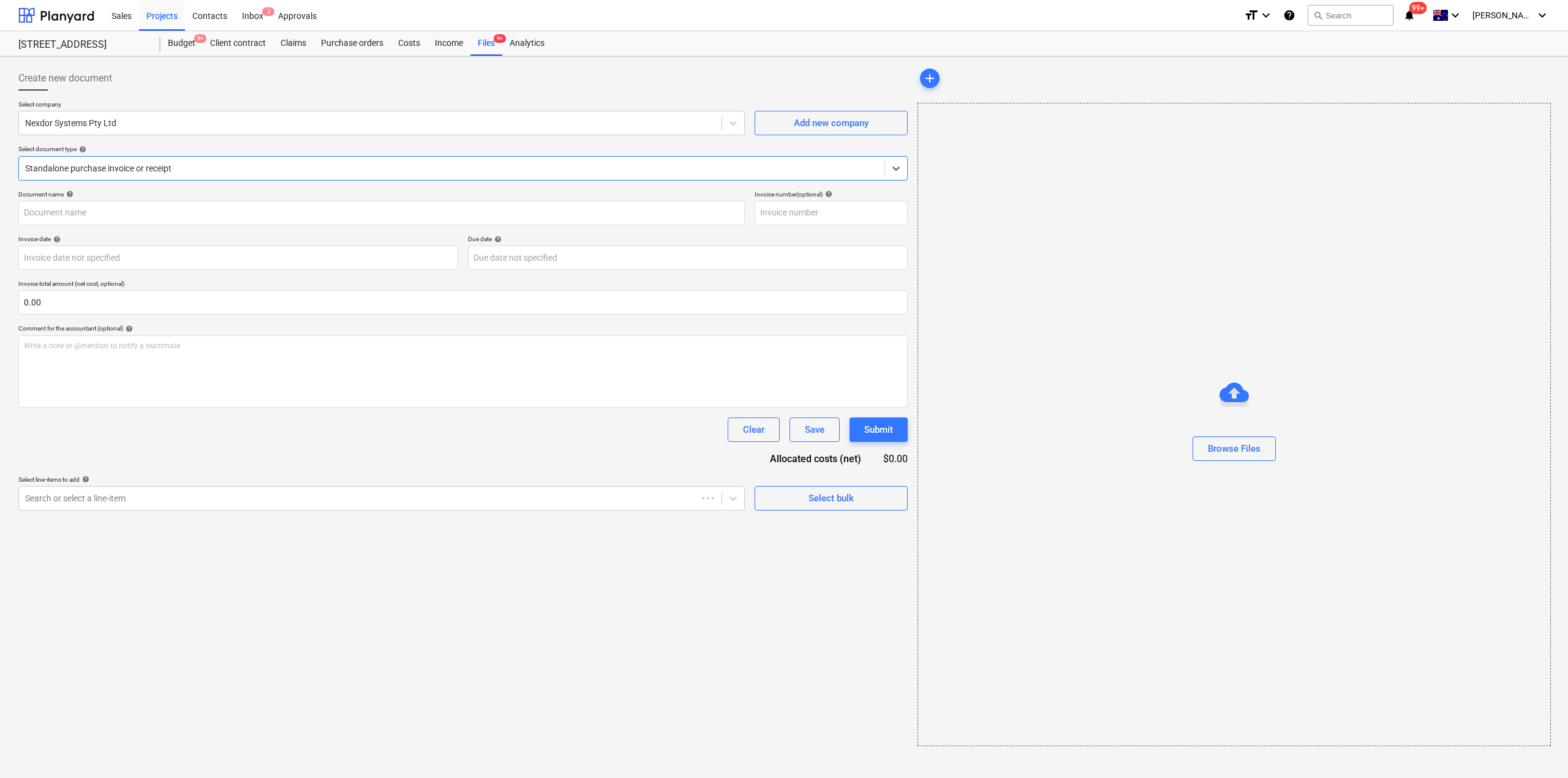
type input "INV37483"
type input "[DATE]"
type input "31 Oct 2025"
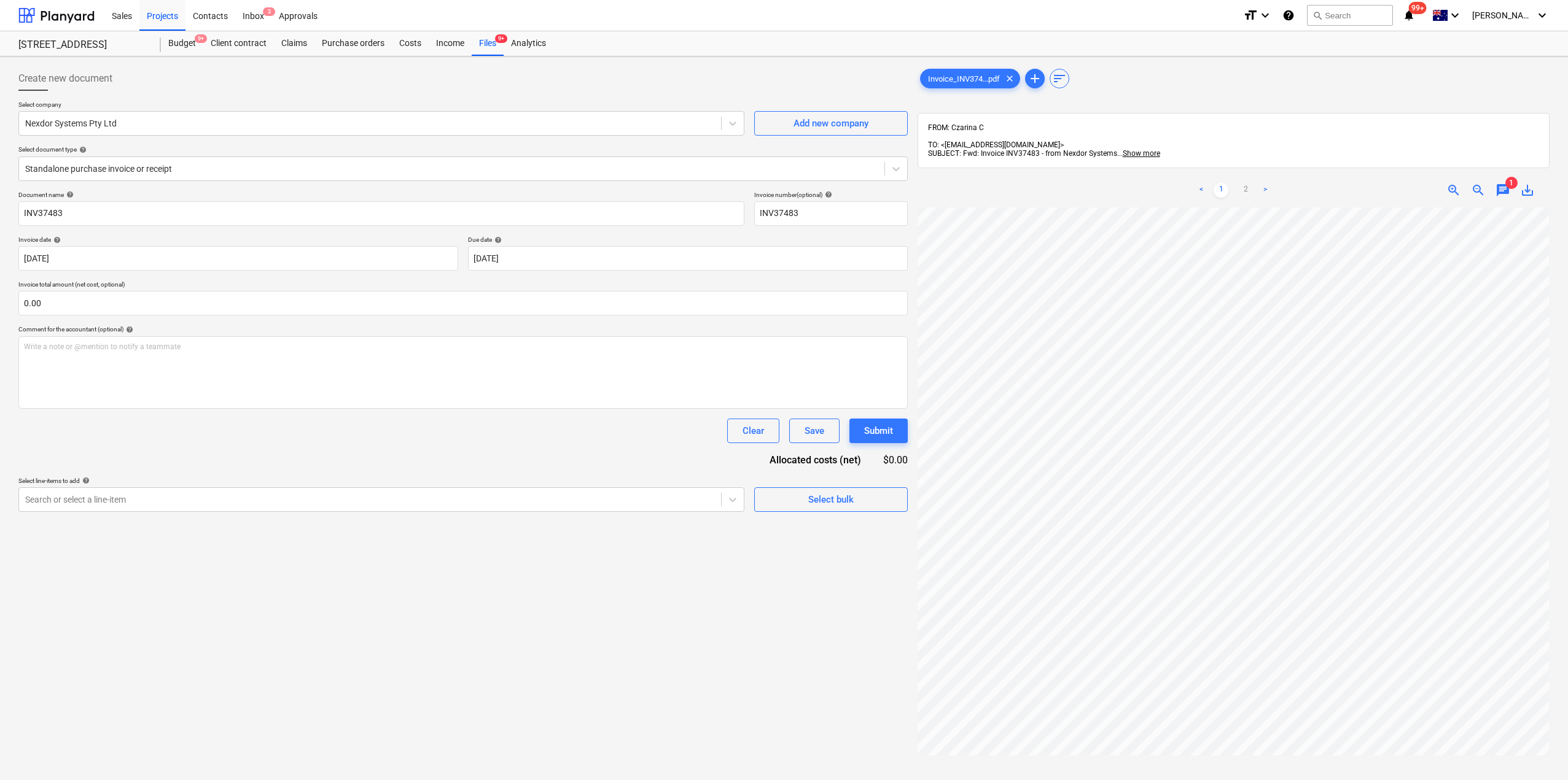
scroll to position [0, 149]
click at [1269, 183] on link ">" at bounding box center [1265, 190] width 15 height 15
click at [1220, 173] on div "< 1 2 >" at bounding box center [1233, 190] width 204 height 34
click at [1221, 183] on link "1" at bounding box center [1221, 190] width 15 height 15
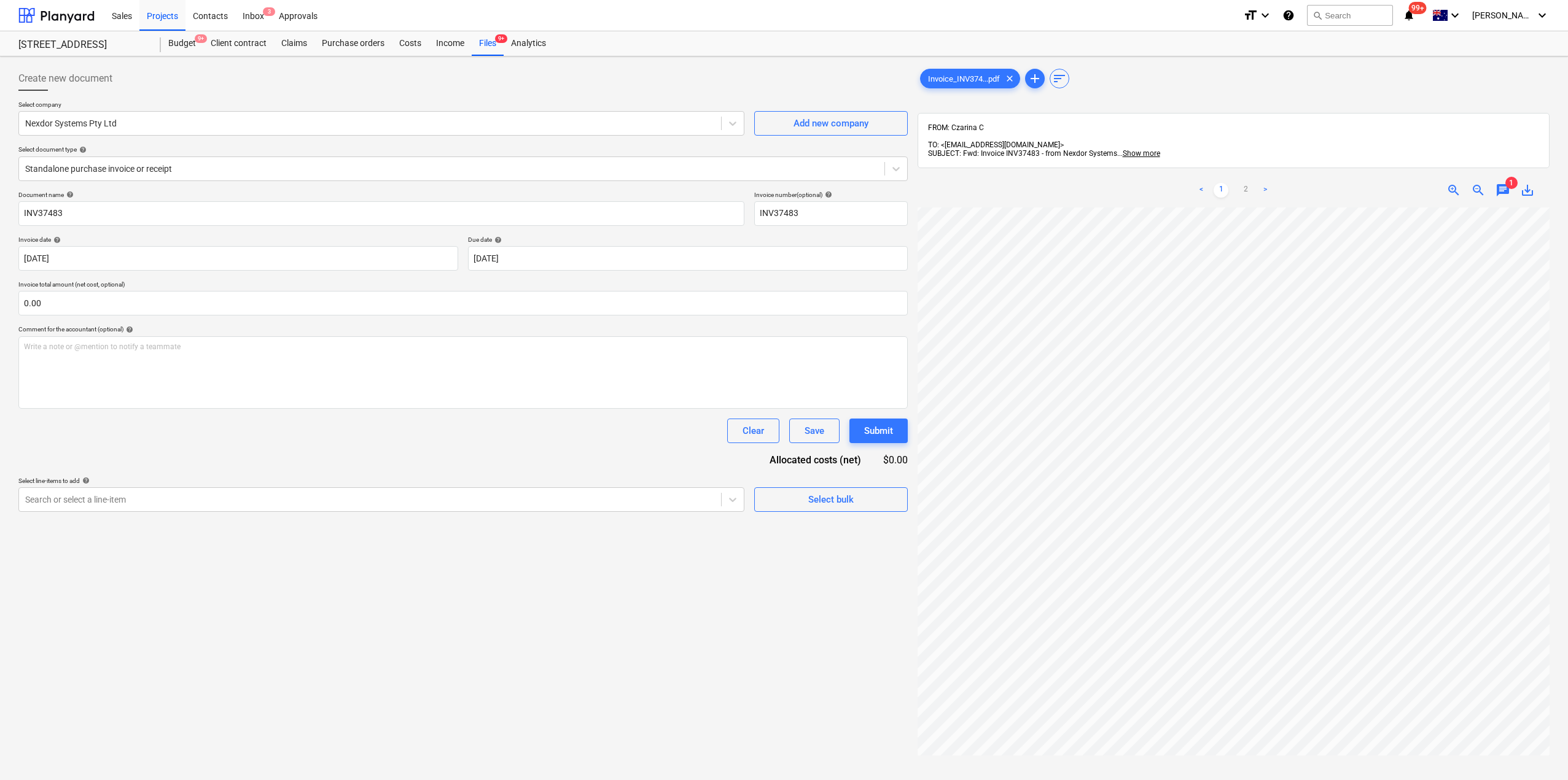
scroll to position [0, 150]
click at [498, 47] on div "Files 9+" at bounding box center [487, 43] width 32 height 24
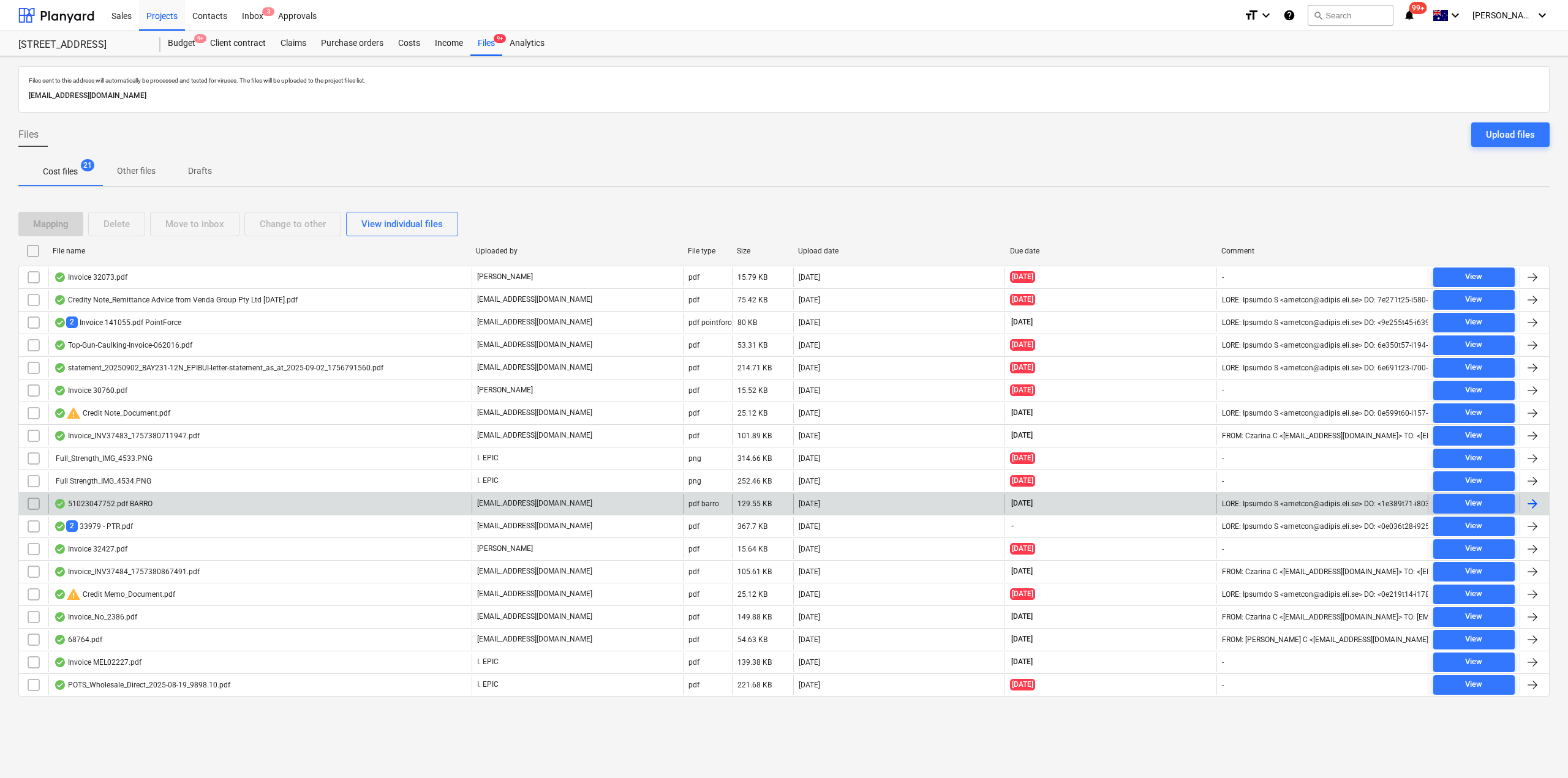
click at [131, 500] on div "51023047752.pdf BARRO" at bounding box center [103, 504] width 99 height 10
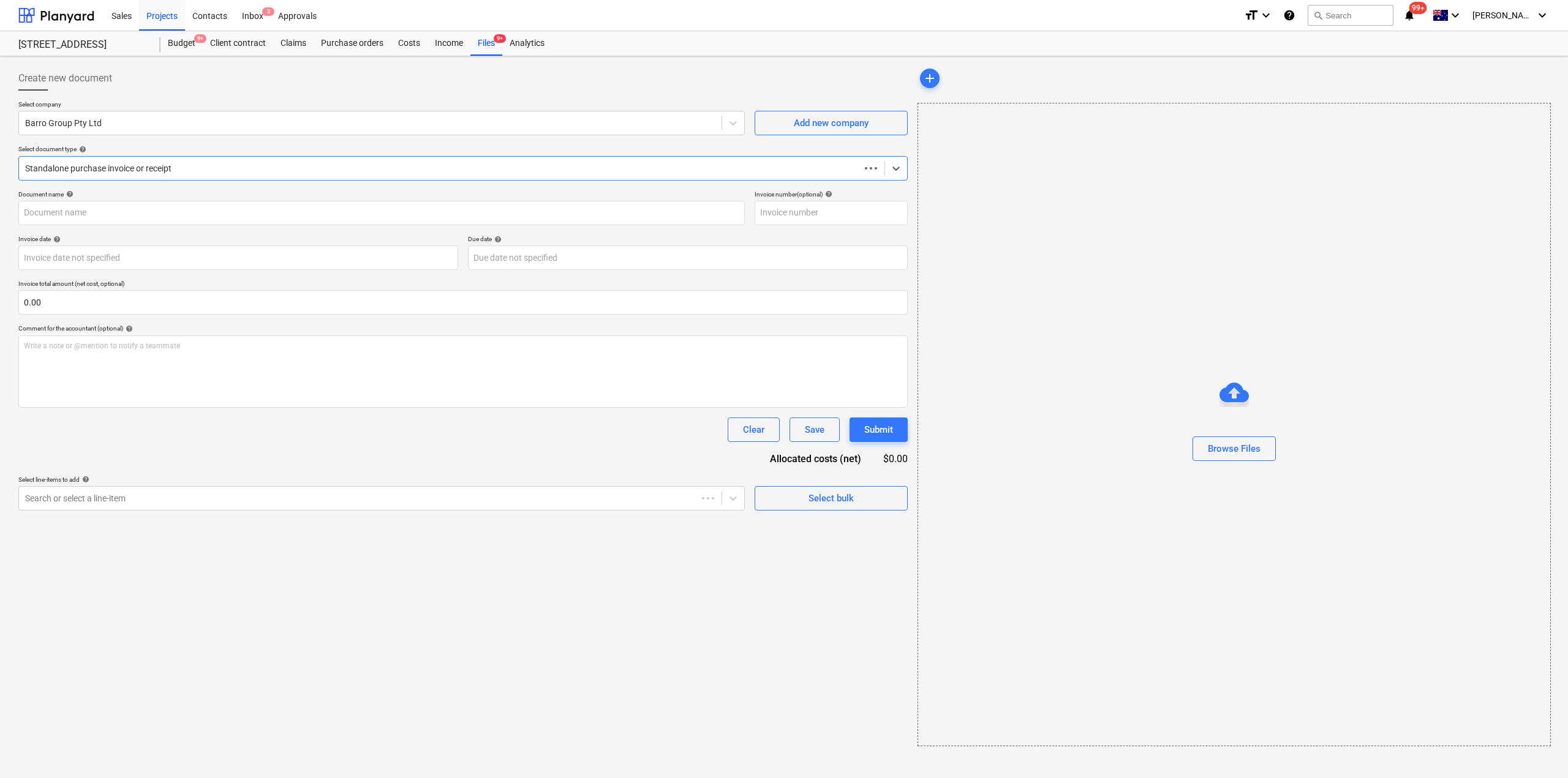
type input "51023047752"
type input "12 Sep 2025"
type input "12 Oct 2025"
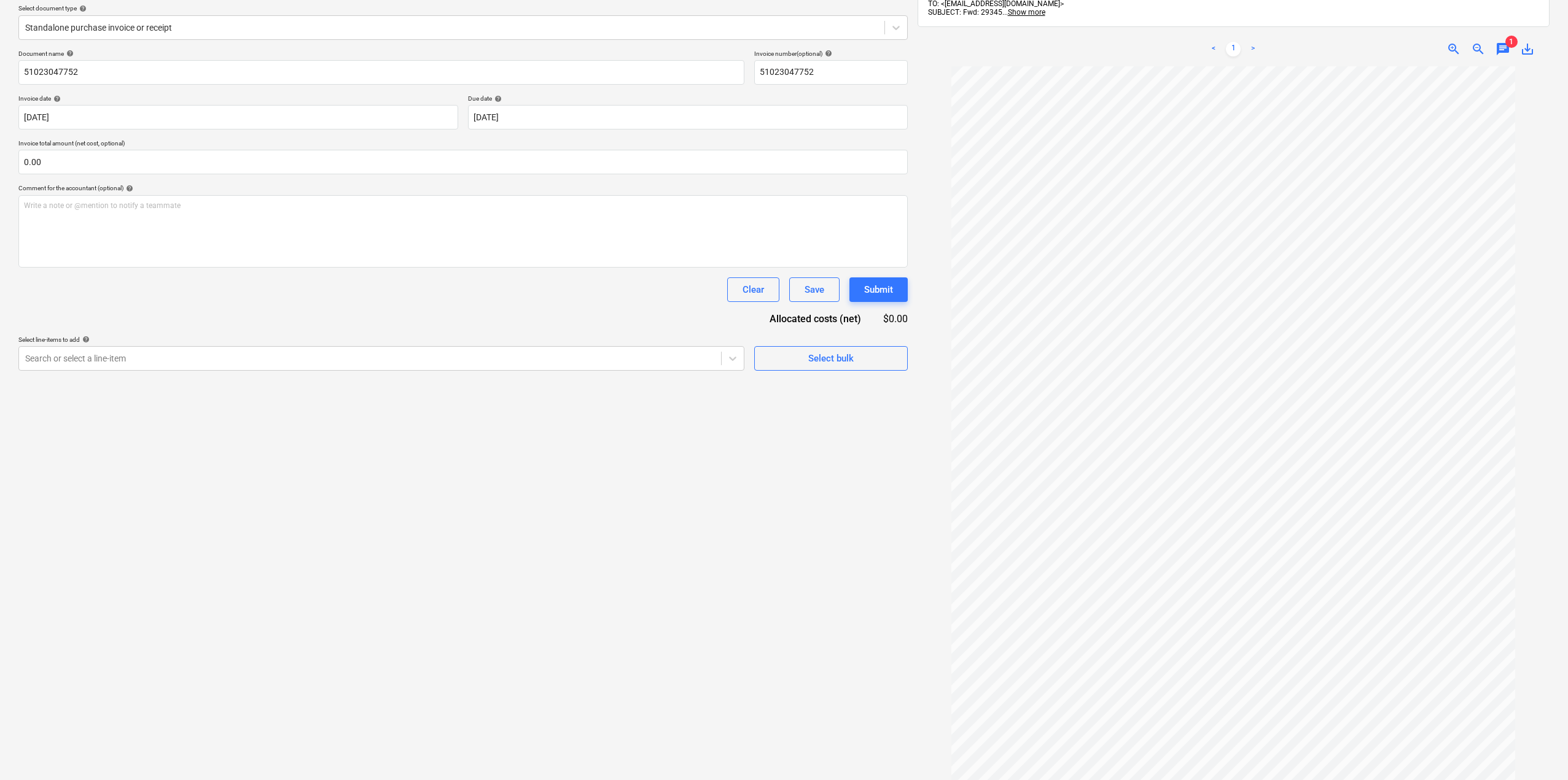
scroll to position [113, 0]
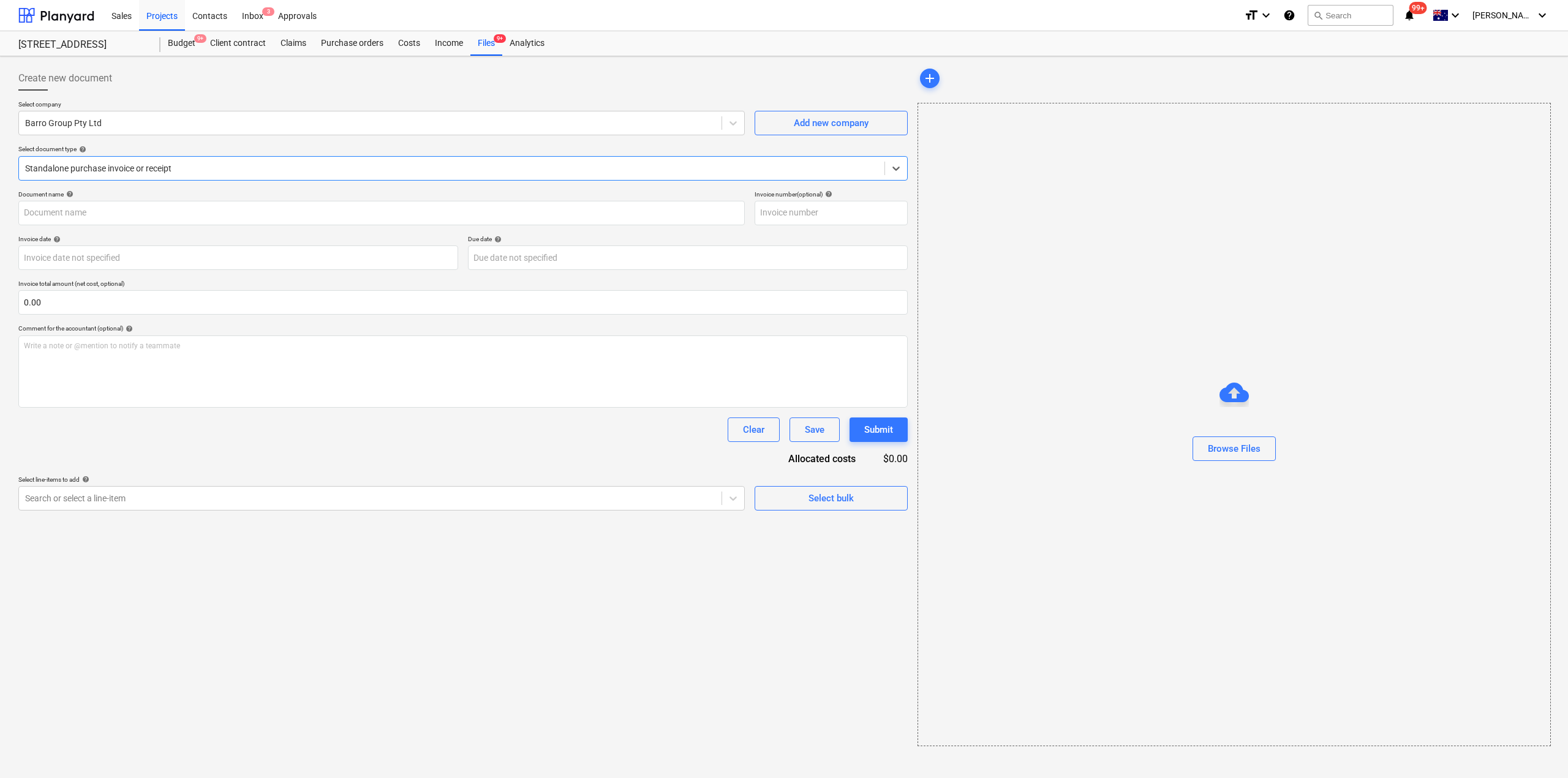
type input "51023047752"
type input "[DATE]"
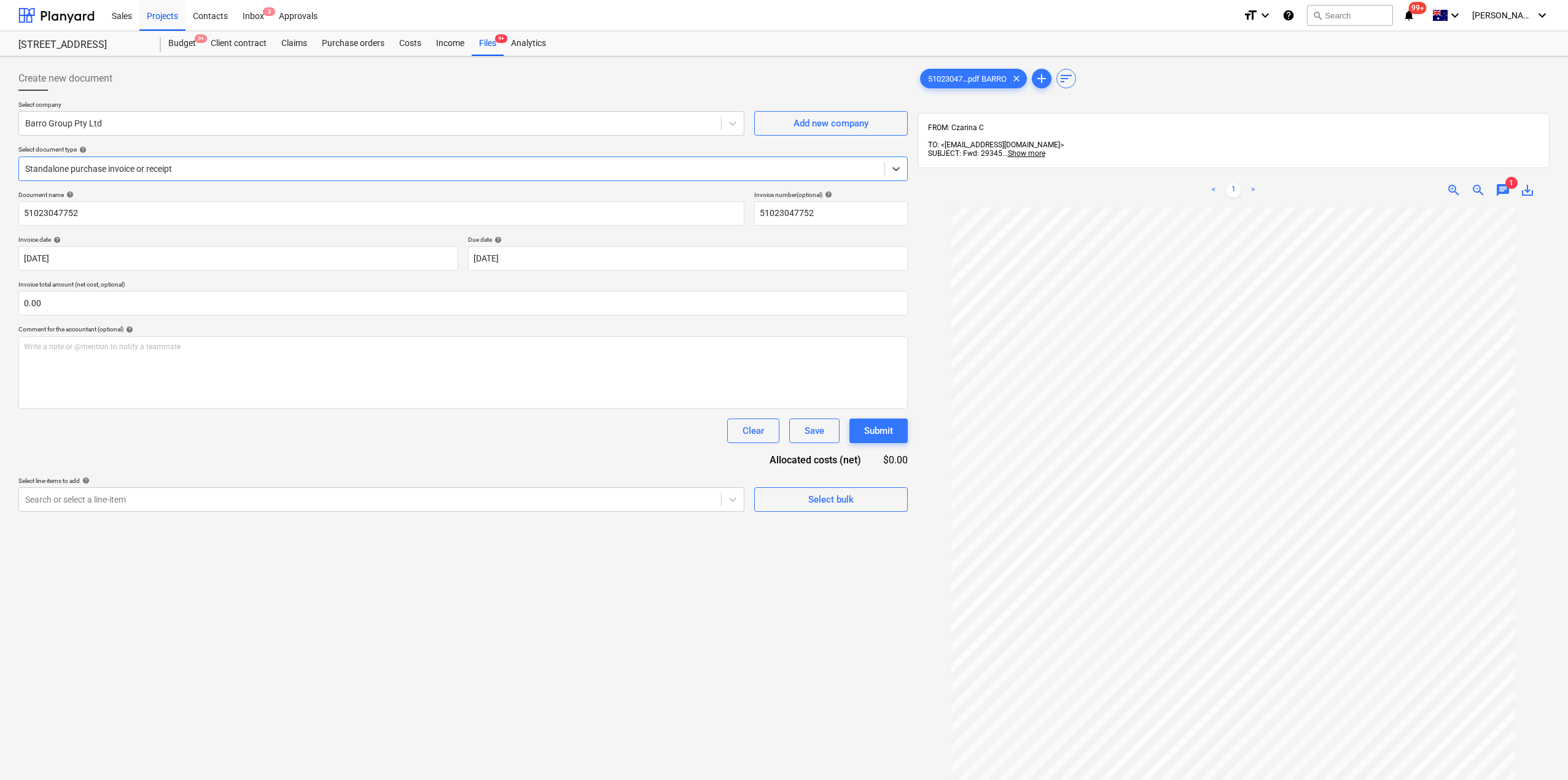
click at [194, 170] on div at bounding box center [452, 169] width 853 height 12
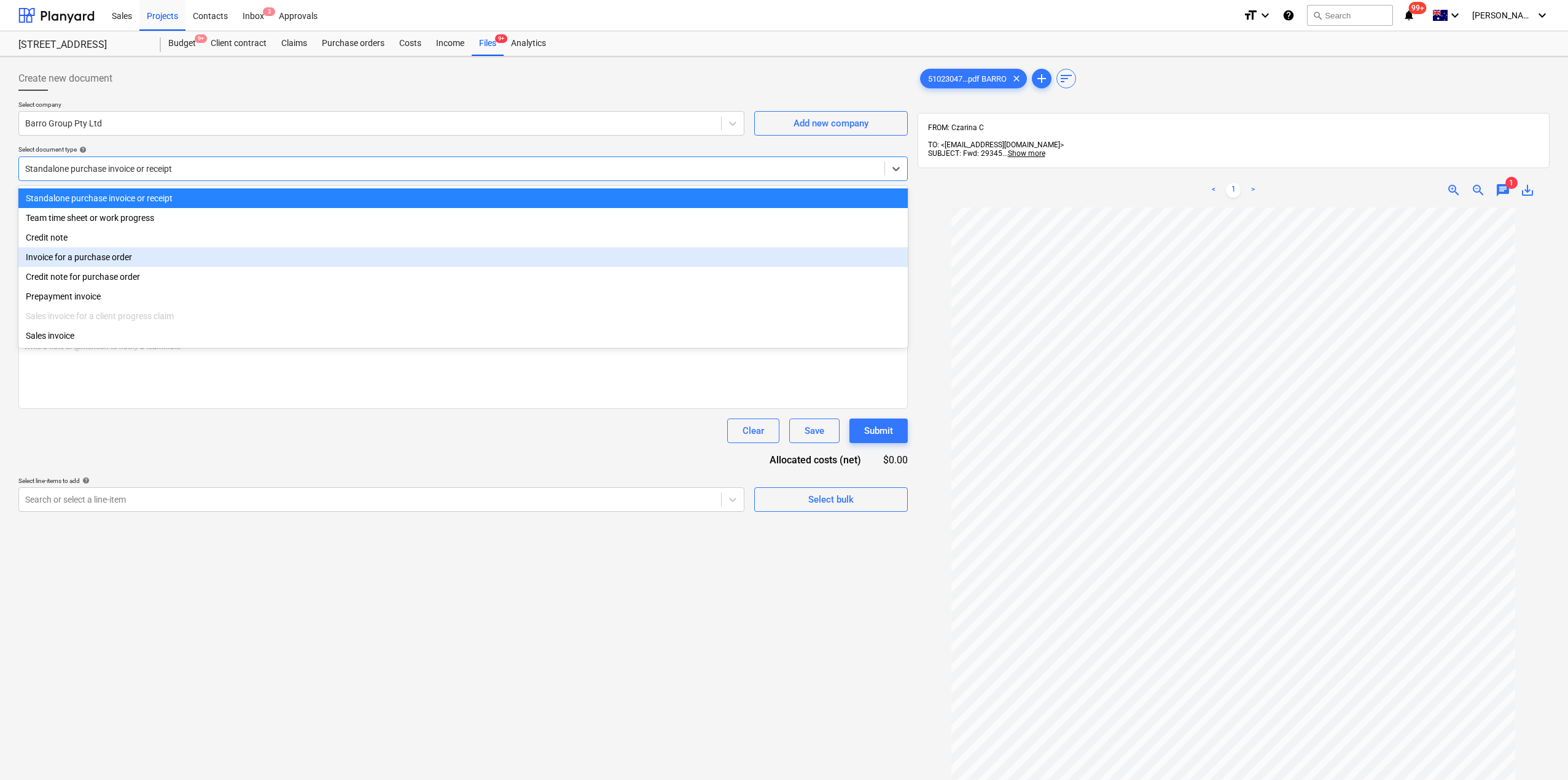
click at [139, 251] on div "Invoice for a purchase order" at bounding box center [463, 257] width 889 height 20
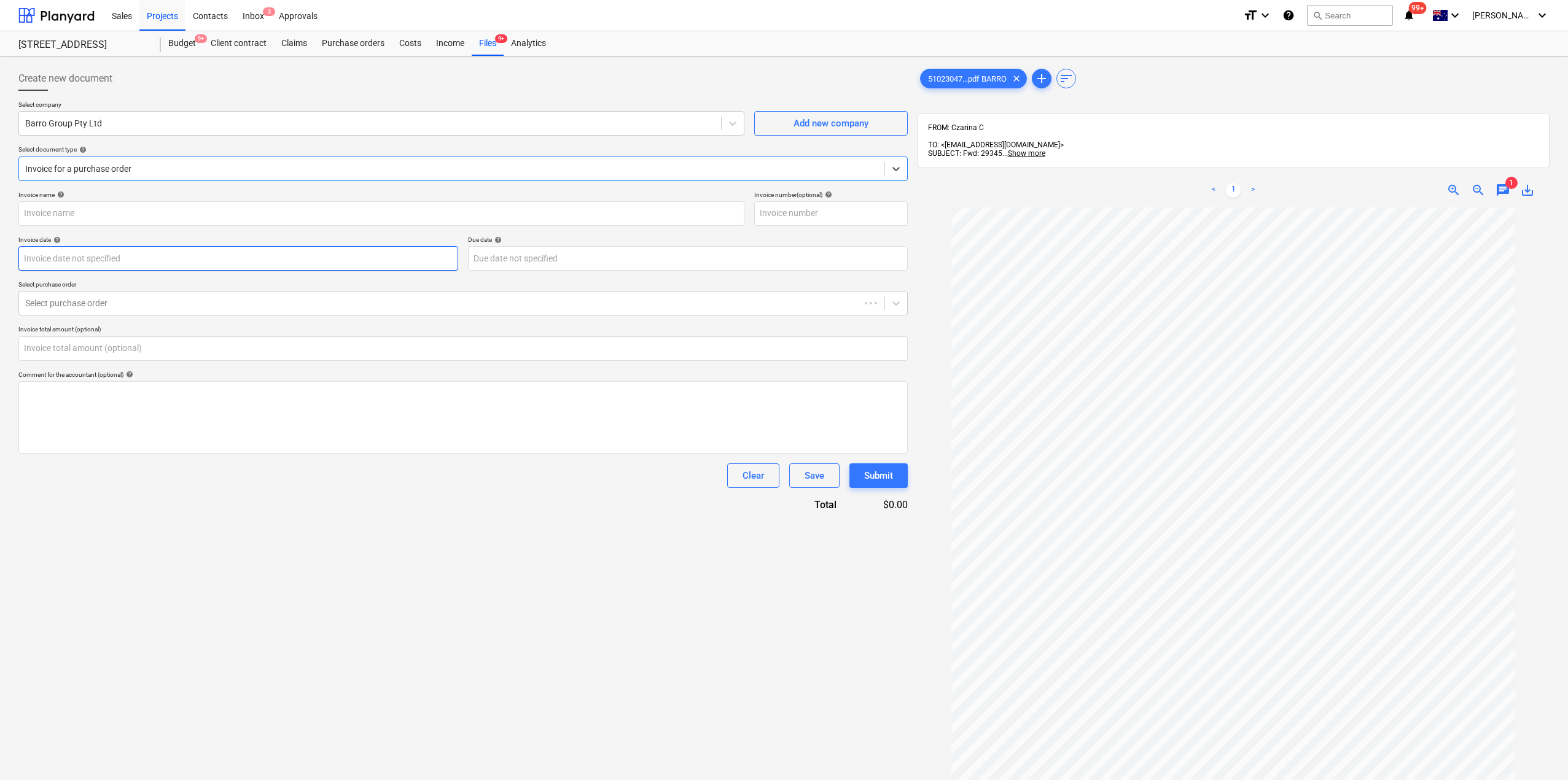
type input "51023047752"
type input "[DATE]"
type input "0.00"
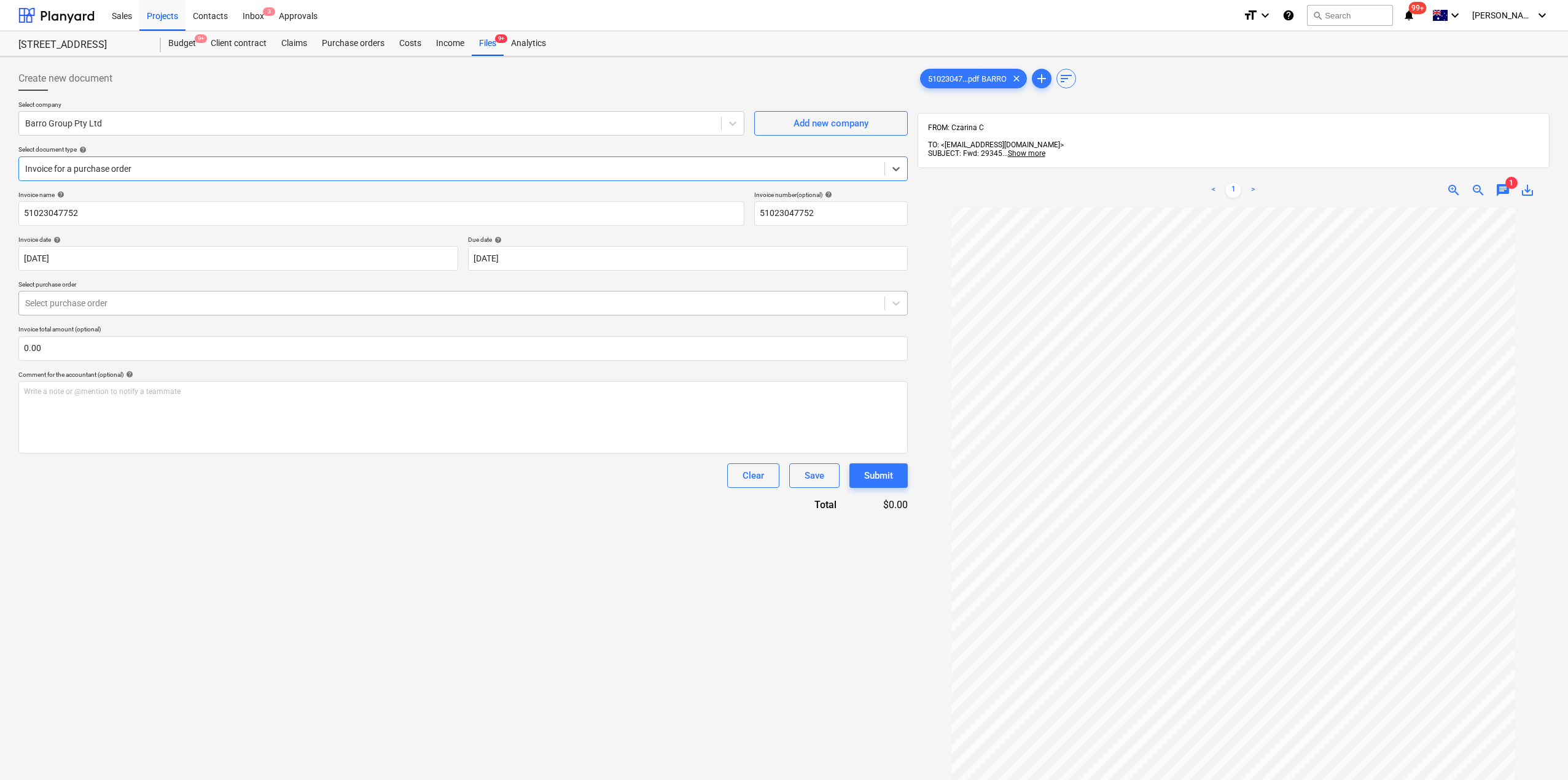
click at [135, 304] on div at bounding box center [452, 303] width 853 height 12
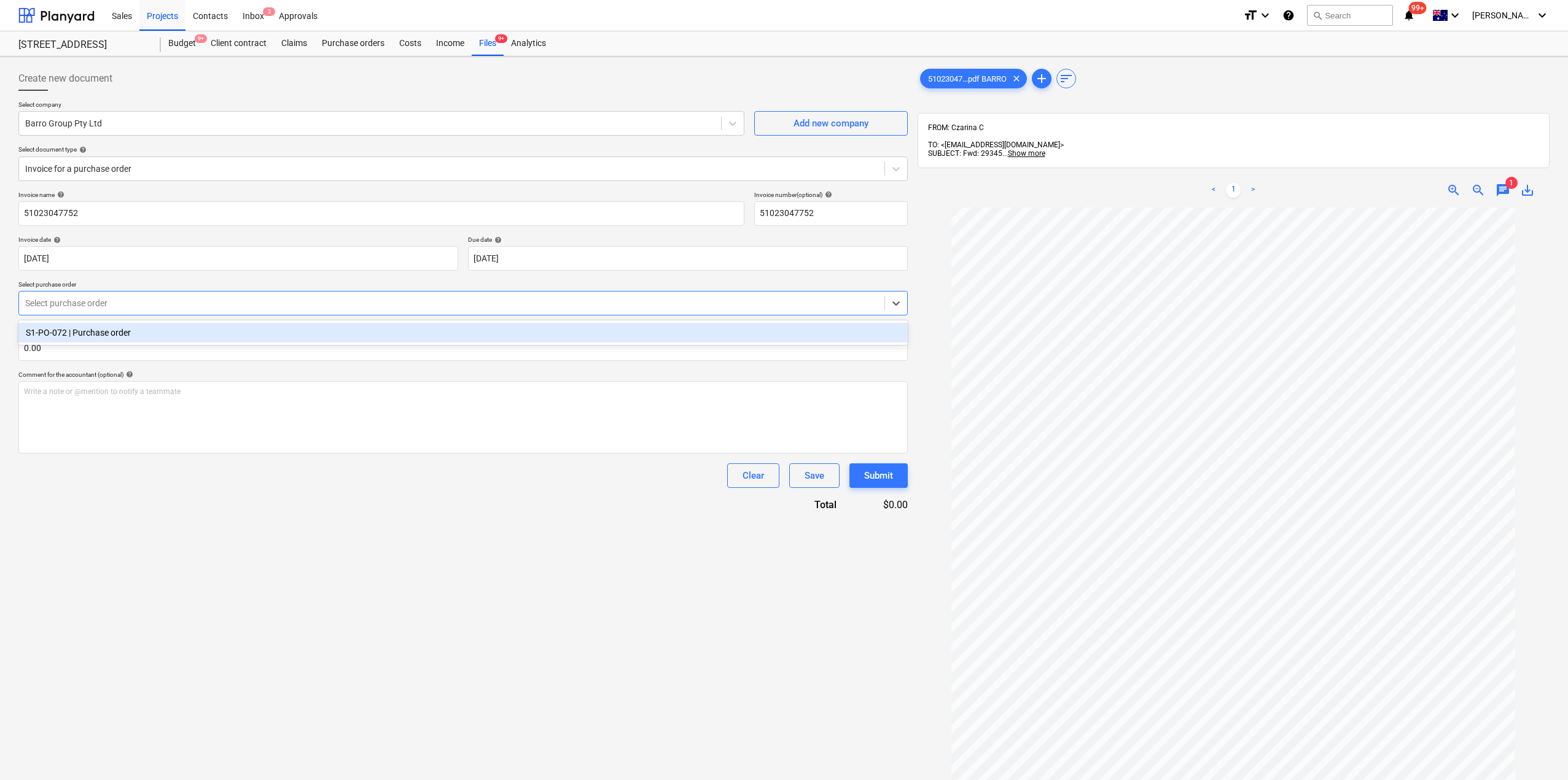
click at [110, 338] on div "S1-PO-072 | Purchase order" at bounding box center [463, 333] width 889 height 20
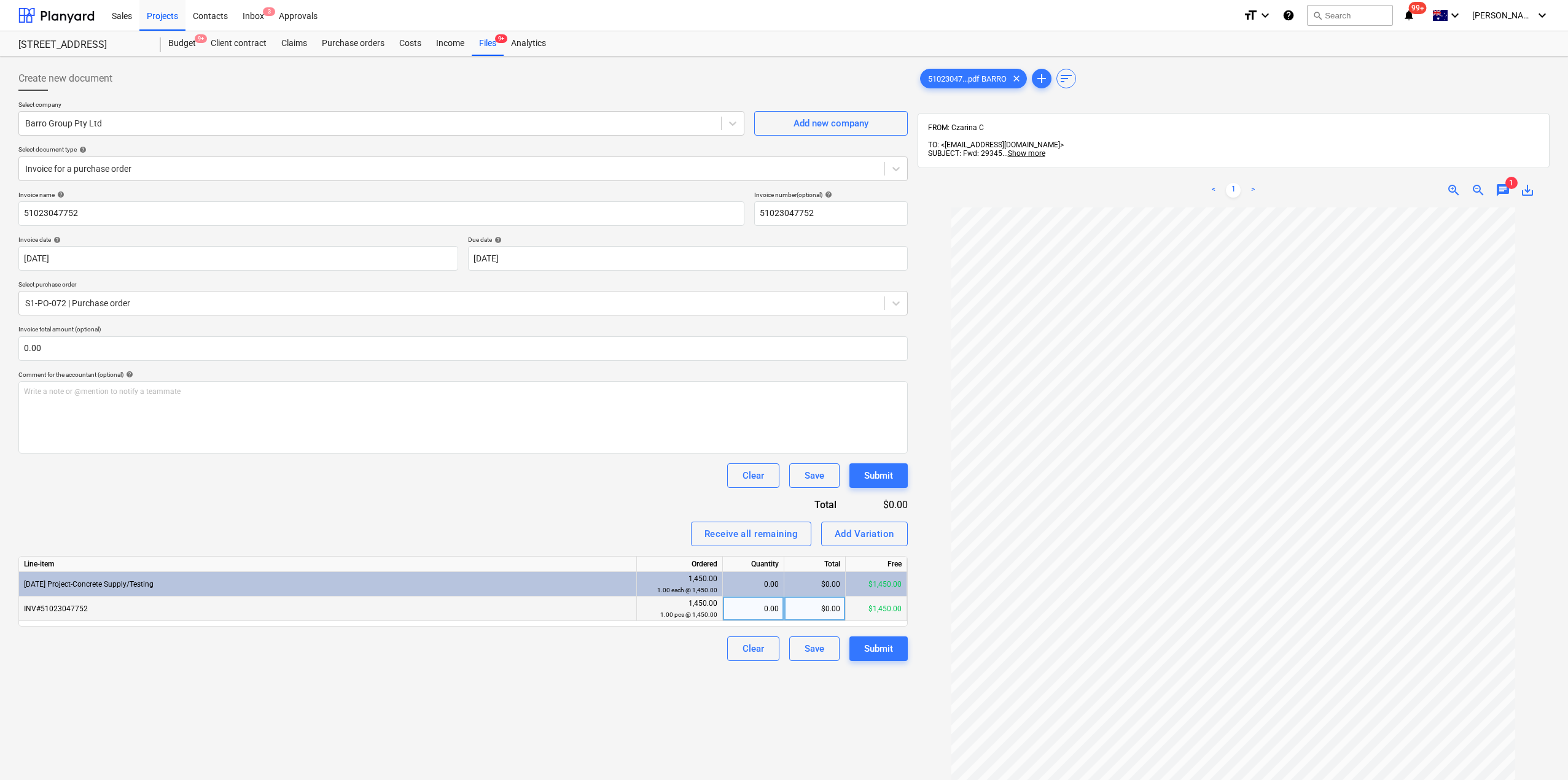
click at [765, 611] on div "0.00" at bounding box center [753, 609] width 51 height 24
click at [630, 679] on div "Create new document Select company Barro Group Pty Ltd Add new company Select d…" at bounding box center [463, 509] width 899 height 897
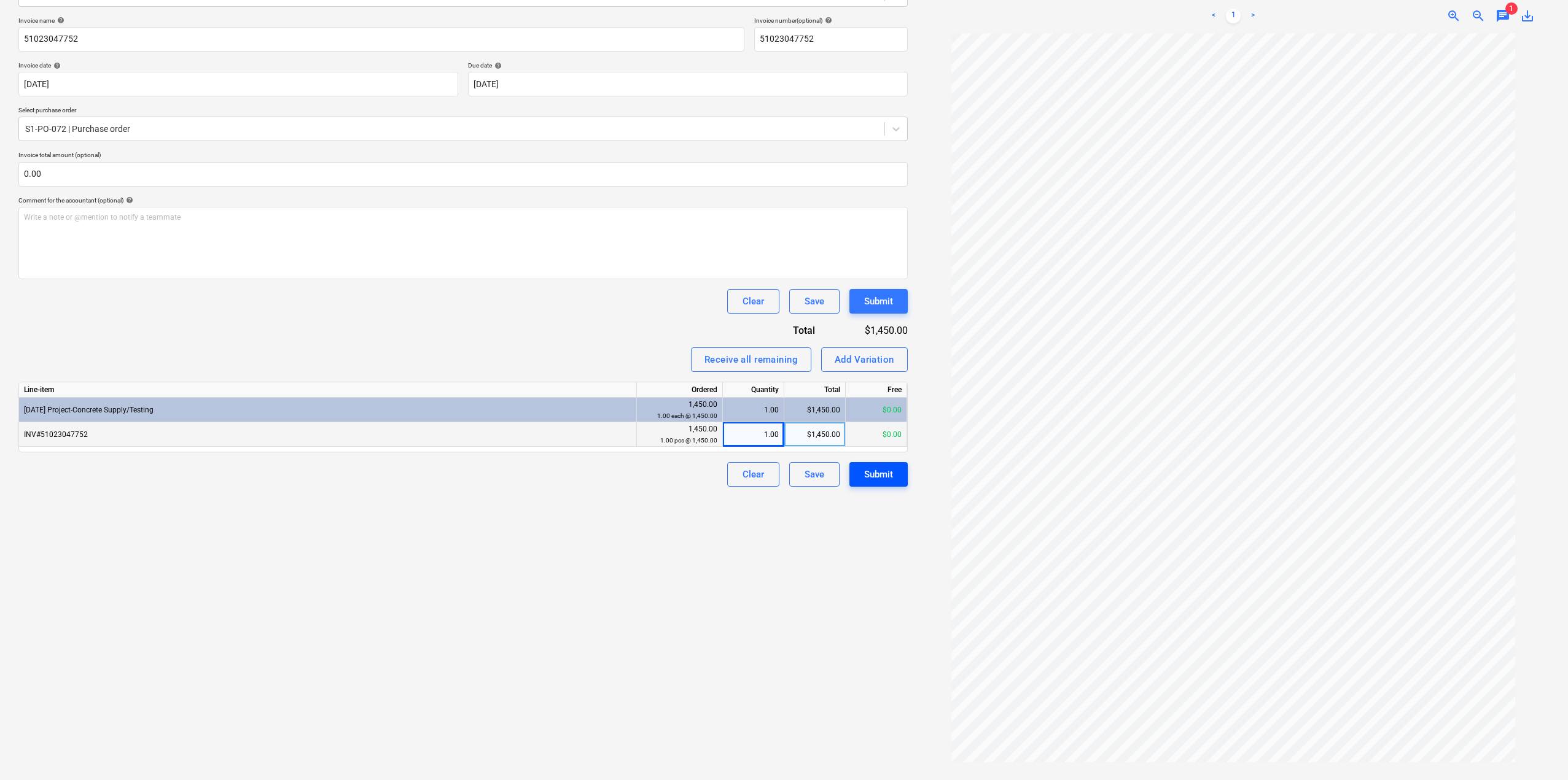
click at [902, 479] on button "Submit" at bounding box center [878, 474] width 58 height 24
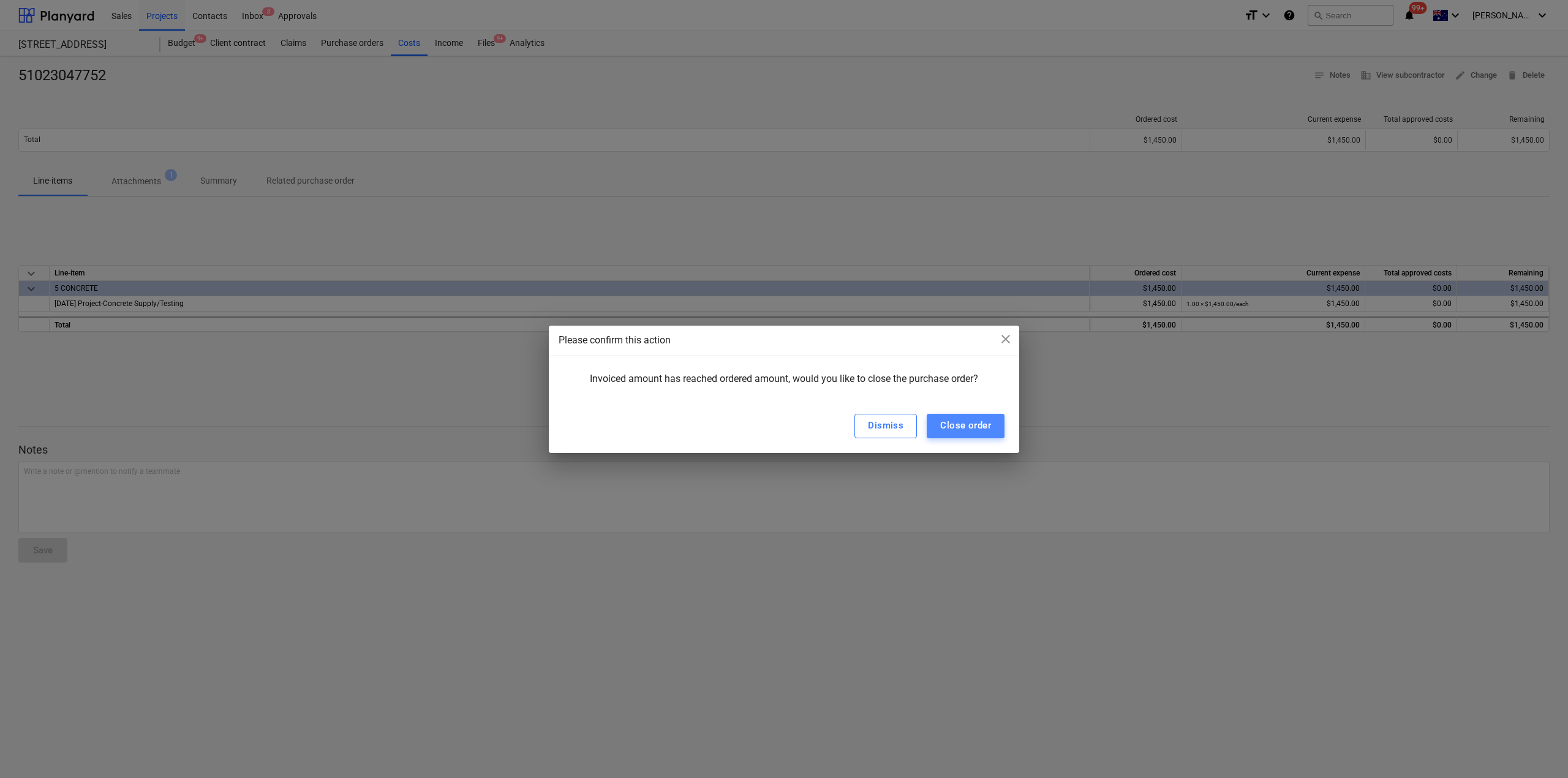
click at [983, 434] on div "Close order" at bounding box center [966, 425] width 51 height 16
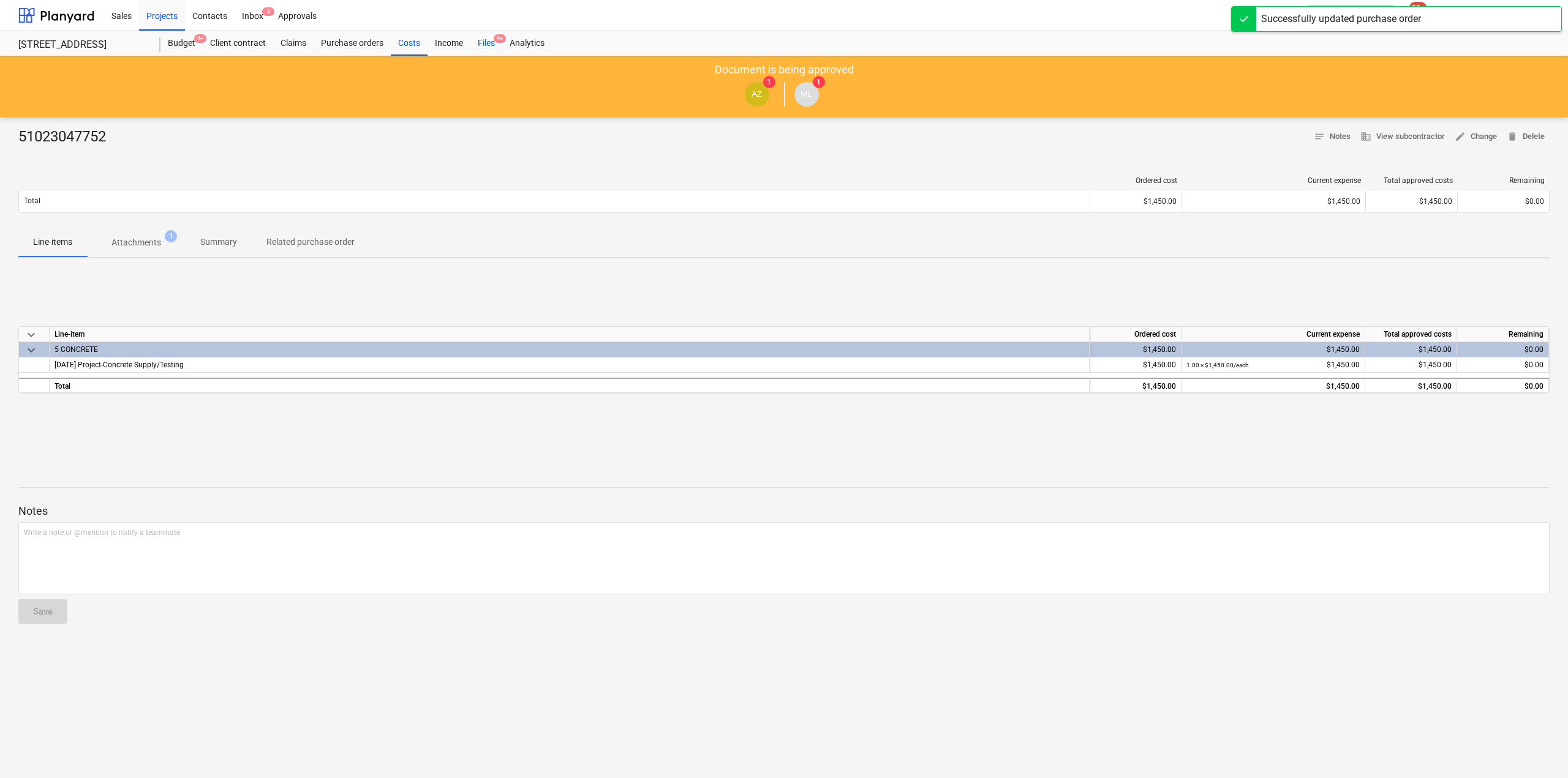
click at [483, 35] on div "Files 9+" at bounding box center [486, 43] width 32 height 24
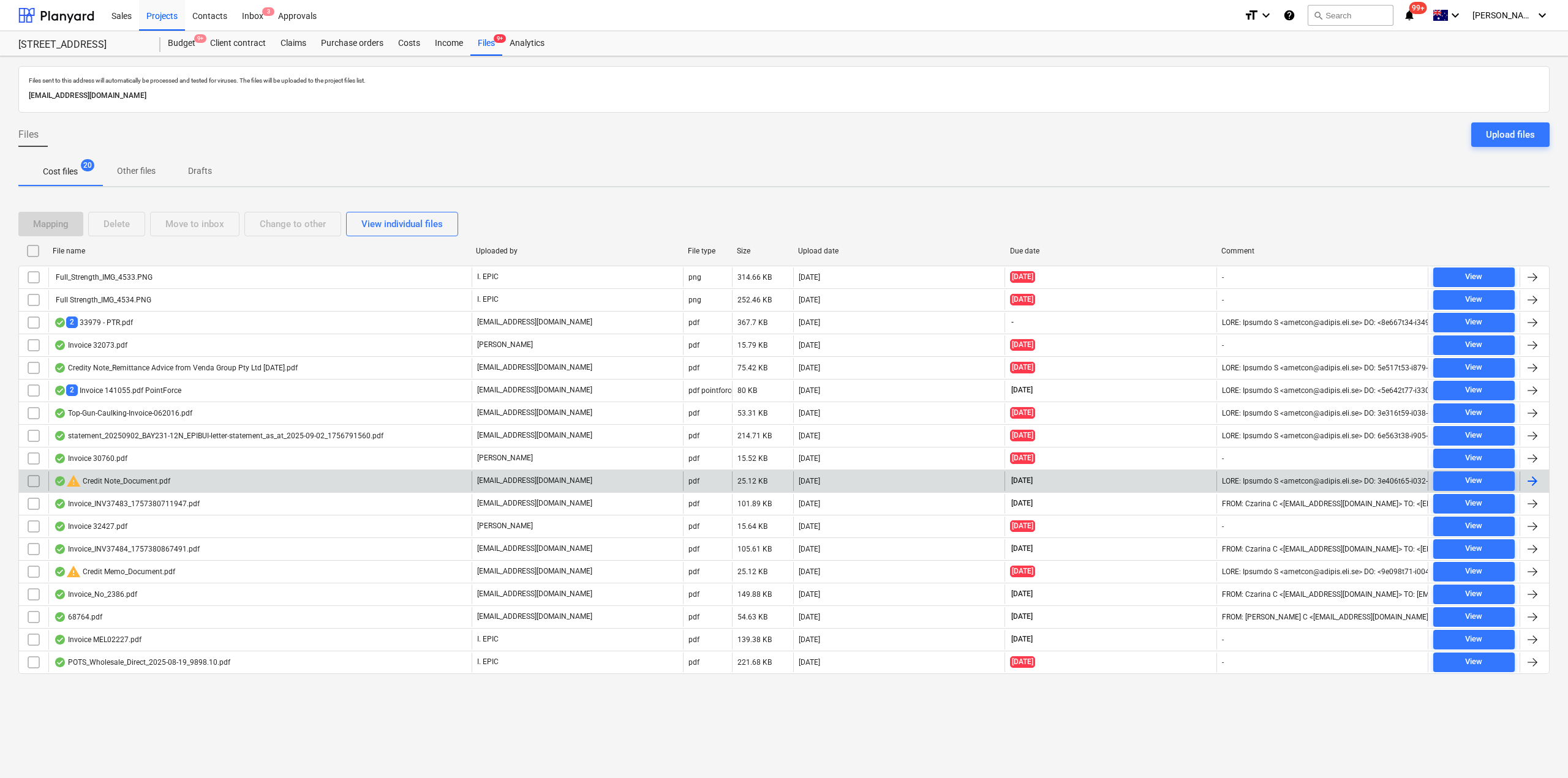
click at [229, 477] on div "warning Credit Note_Document.pdf" at bounding box center [260, 481] width 423 height 20
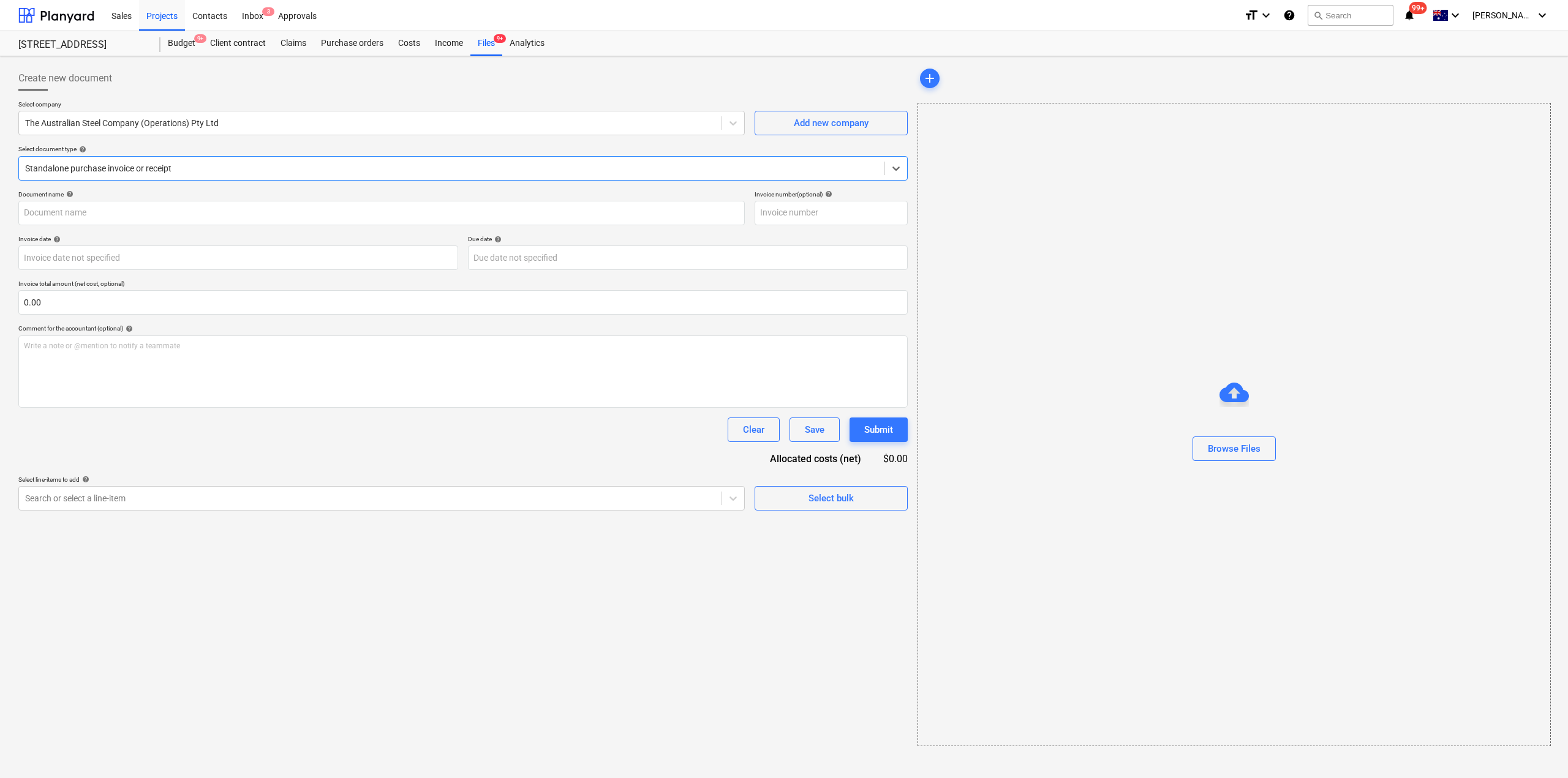
type input "4941286-0"
type input "[DATE]"
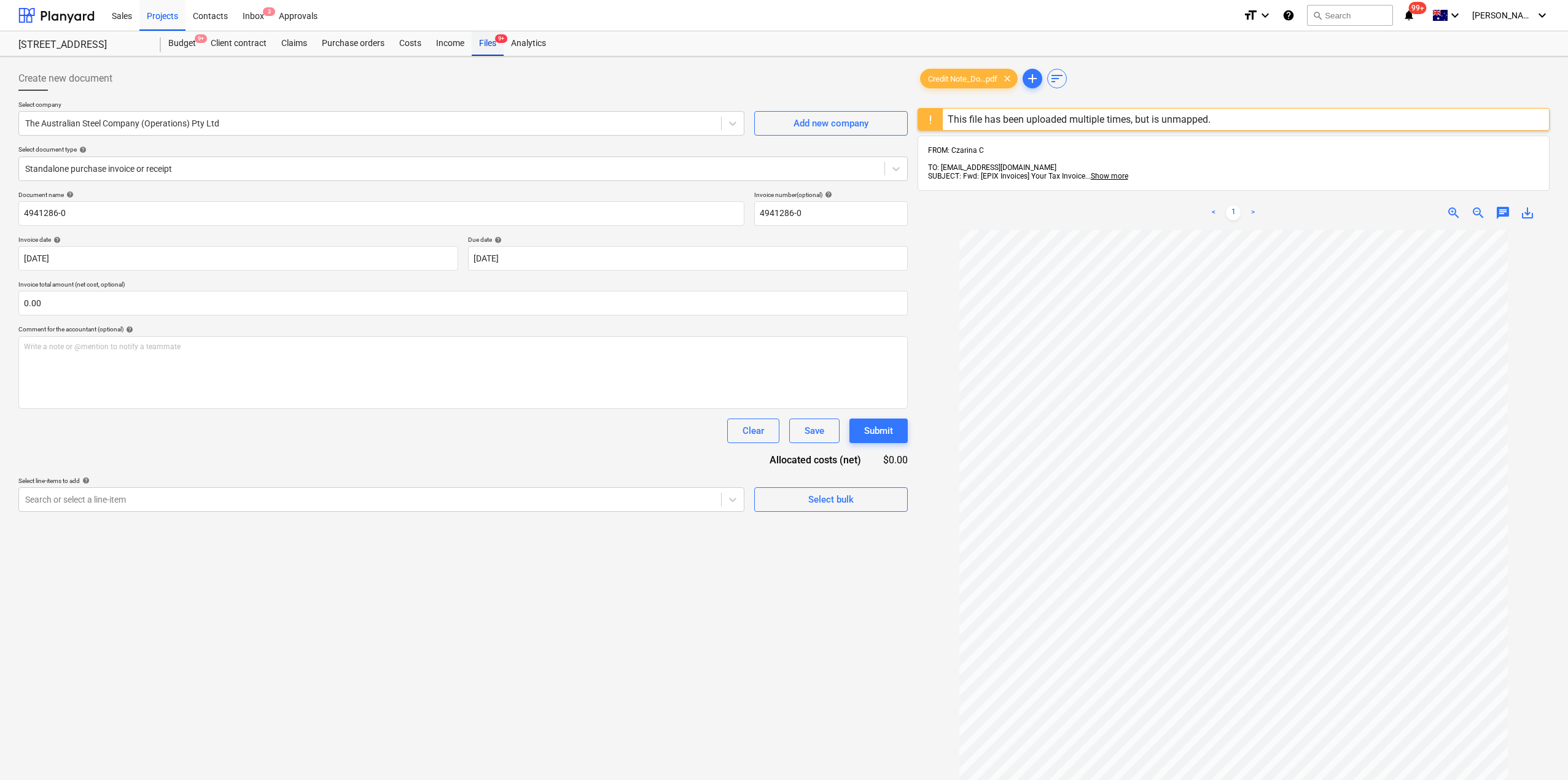
click at [471, 45] on div "Files 9+" at bounding box center [487, 43] width 32 height 24
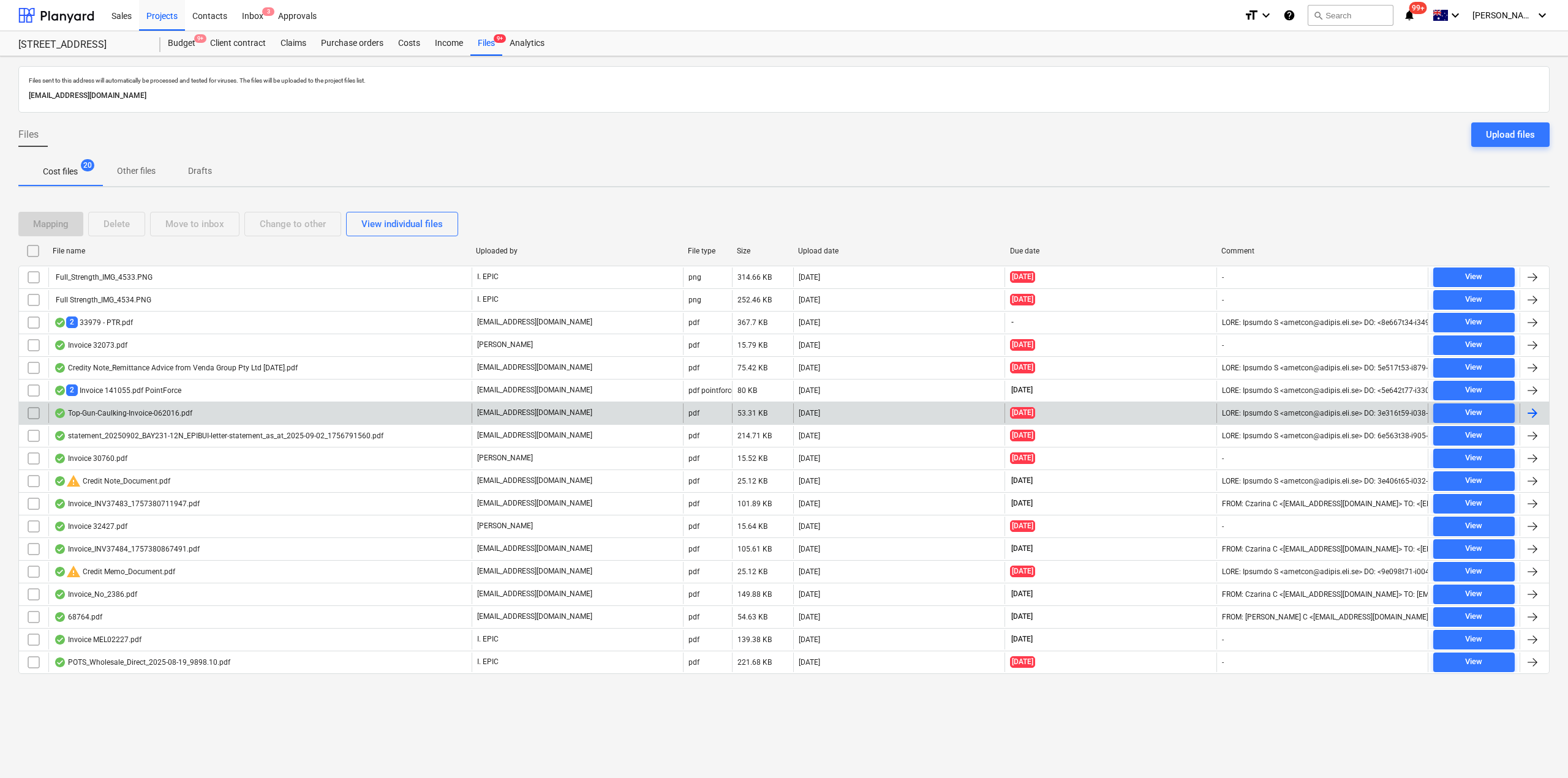
click at [120, 505] on div "Invoice_INV37483_1757380711947.pdf" at bounding box center [127, 504] width 146 height 10
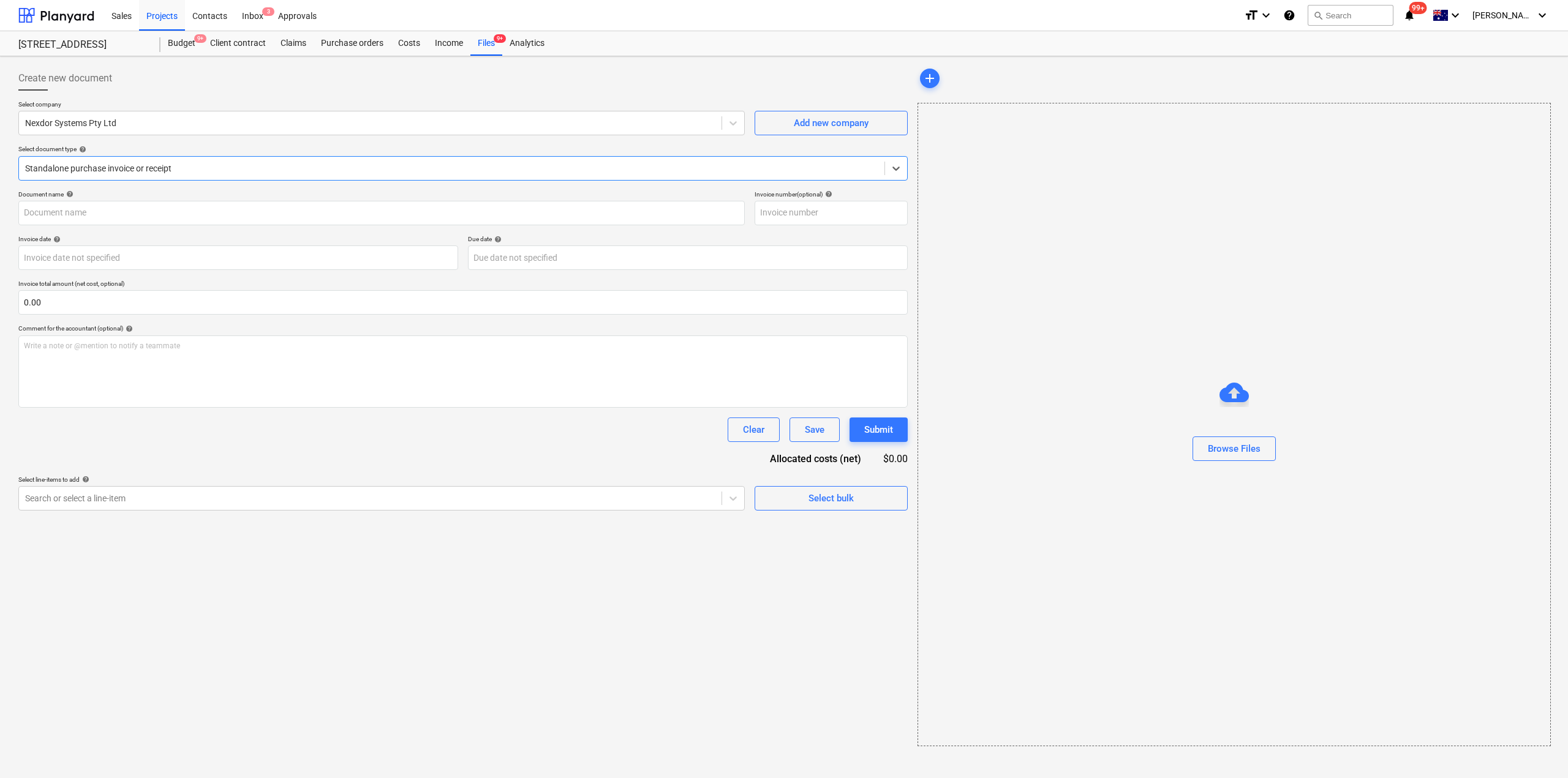
type input "INV37483"
type input "[DATE]"
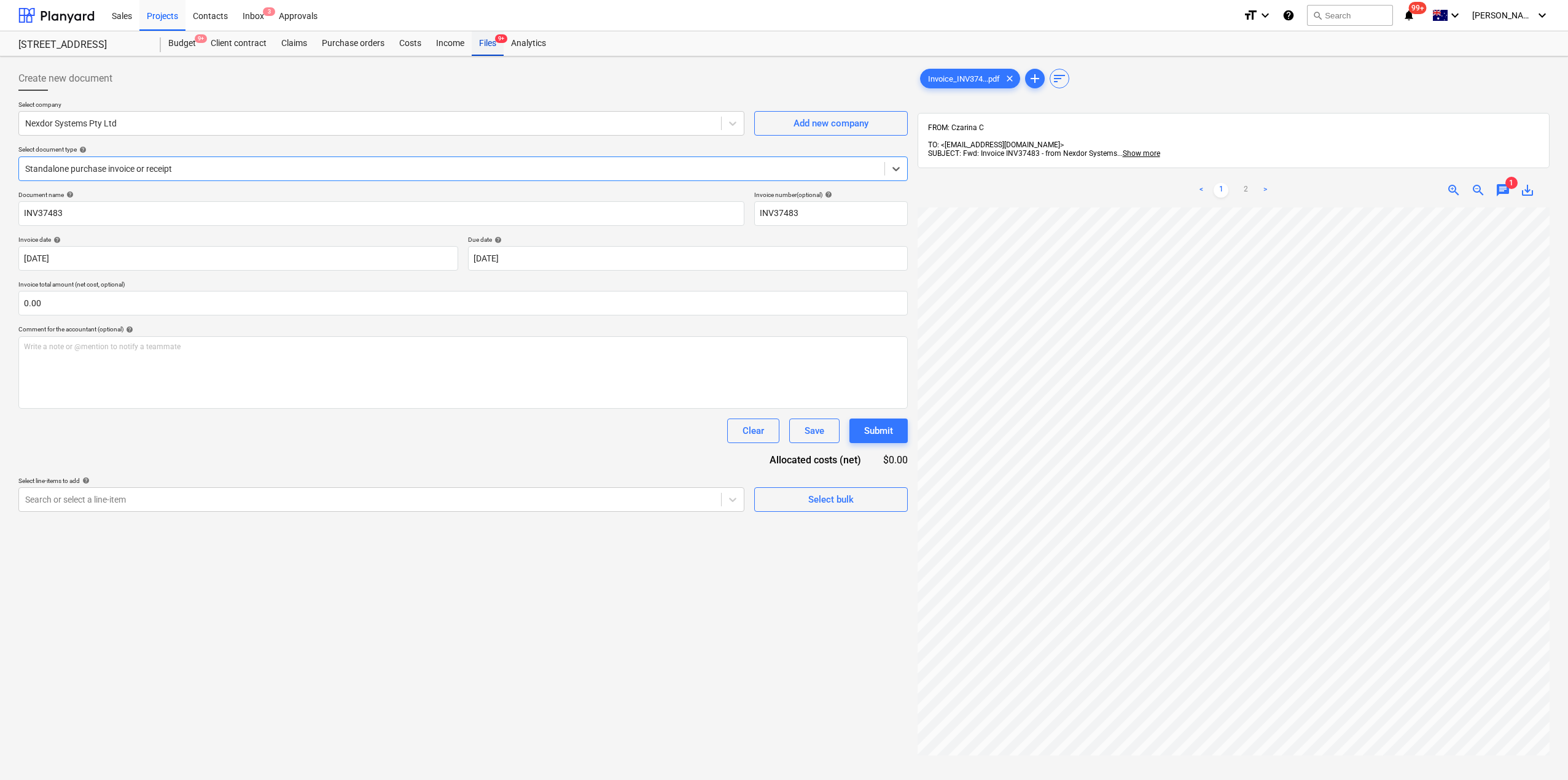
click at [485, 43] on div "Files 9+" at bounding box center [487, 43] width 32 height 24
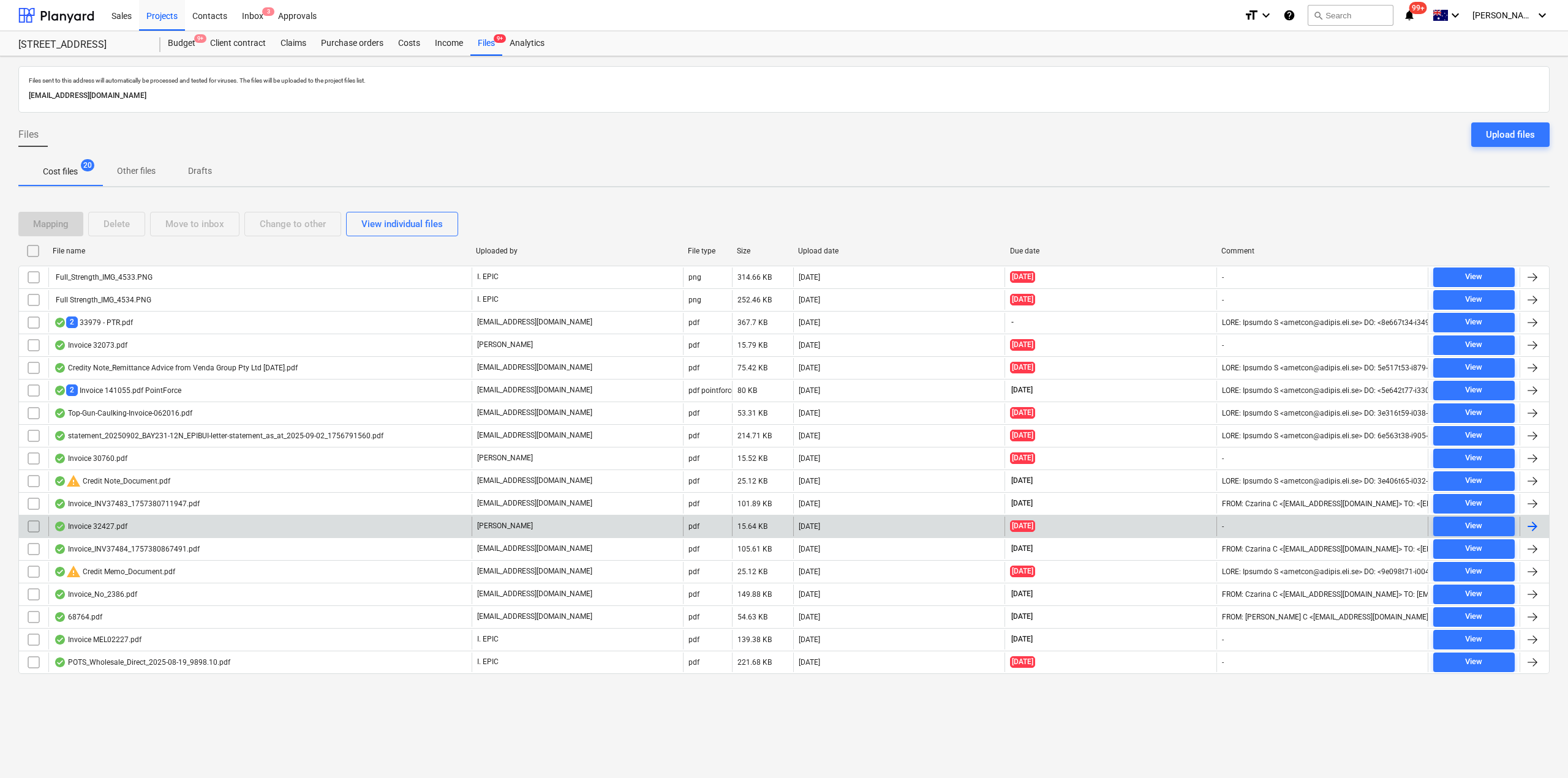
click at [141, 529] on div "Invoice 32427.pdf" at bounding box center [260, 527] width 423 height 20
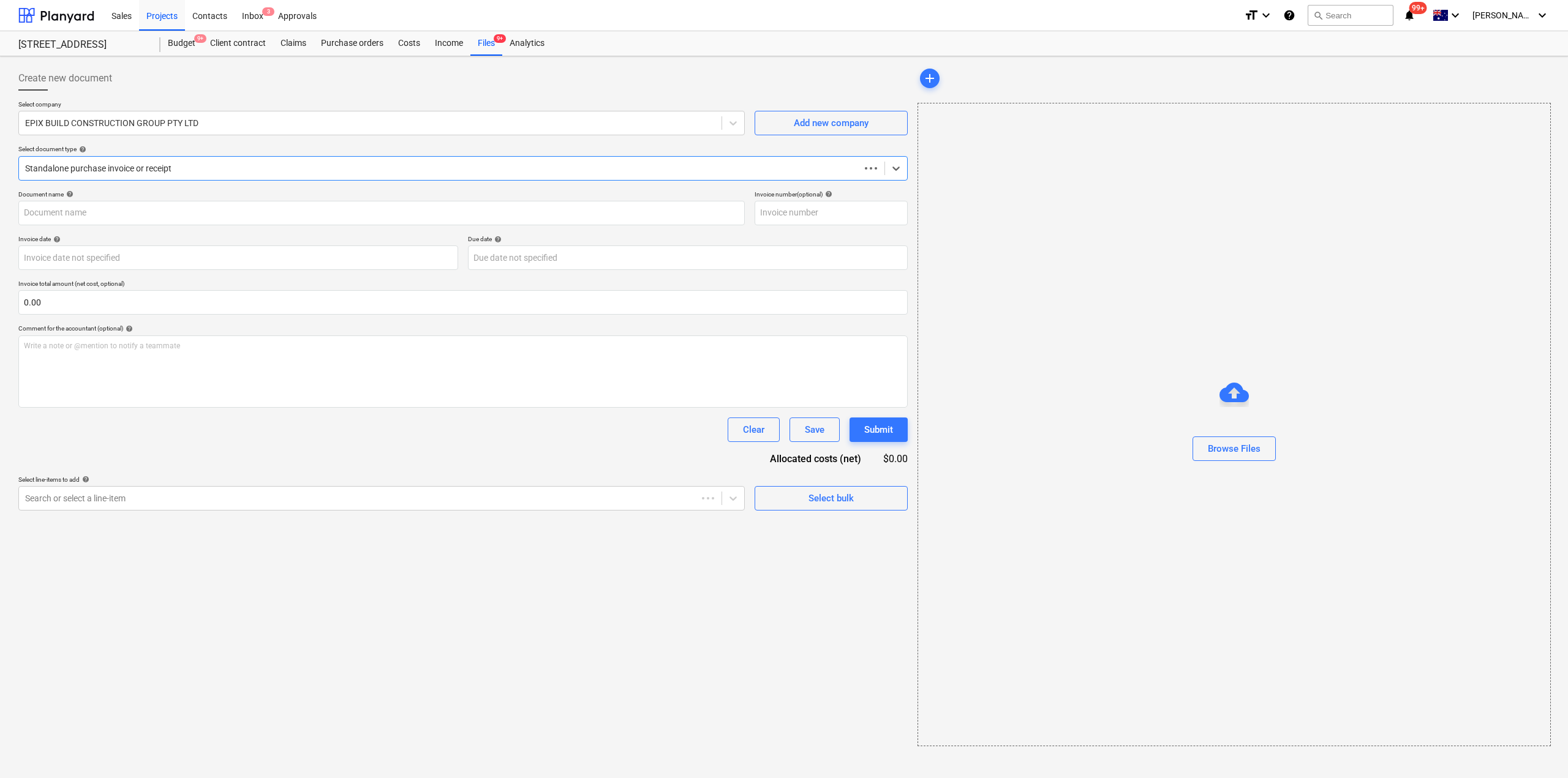
type input "32427"
type input "[DATE]"
click at [1497, 124] on span "chat" at bounding box center [1498, 129] width 15 height 15
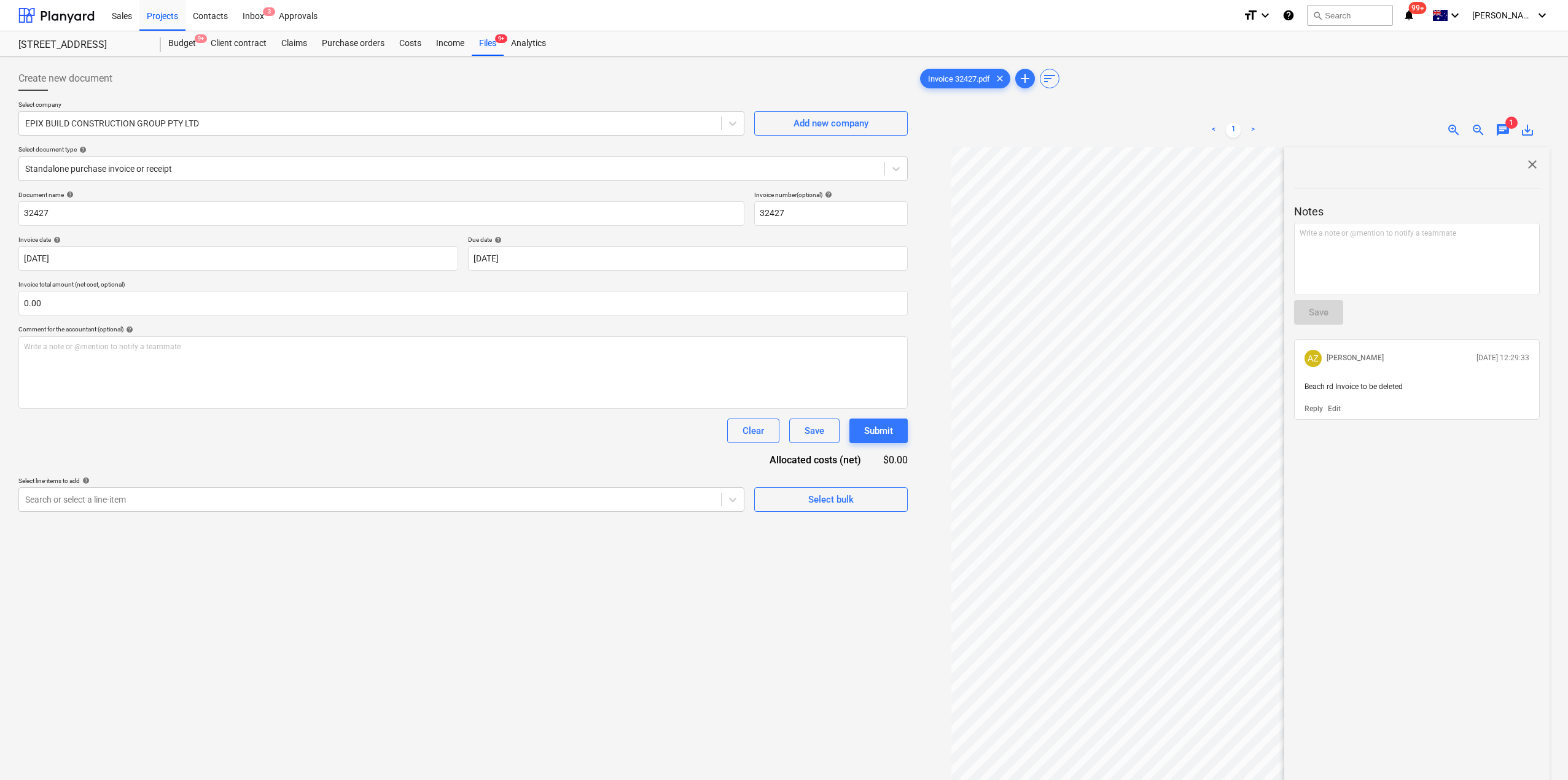
click at [718, 602] on div "Create new document Select company EPIX BUILD CONSTRUCTION GROUP PTY LTD Add ne…" at bounding box center [463, 479] width 899 height 837
click at [1525, 161] on span "close" at bounding box center [1532, 164] width 15 height 15
click at [489, 42] on div "Files 9+" at bounding box center [487, 43] width 32 height 24
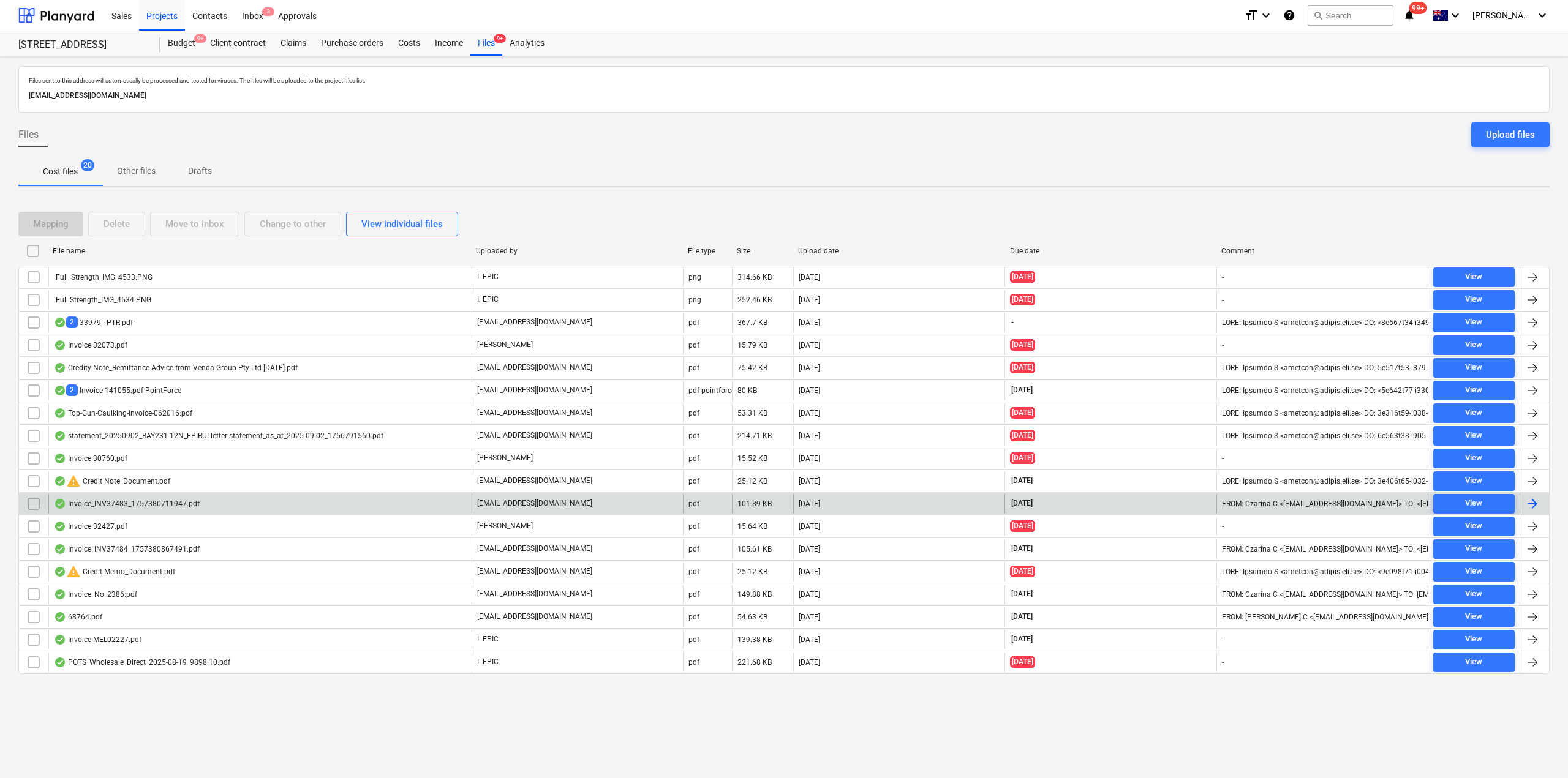
click at [164, 509] on div "Invoice_INV37483_1757380711947.pdf" at bounding box center [260, 504] width 423 height 20
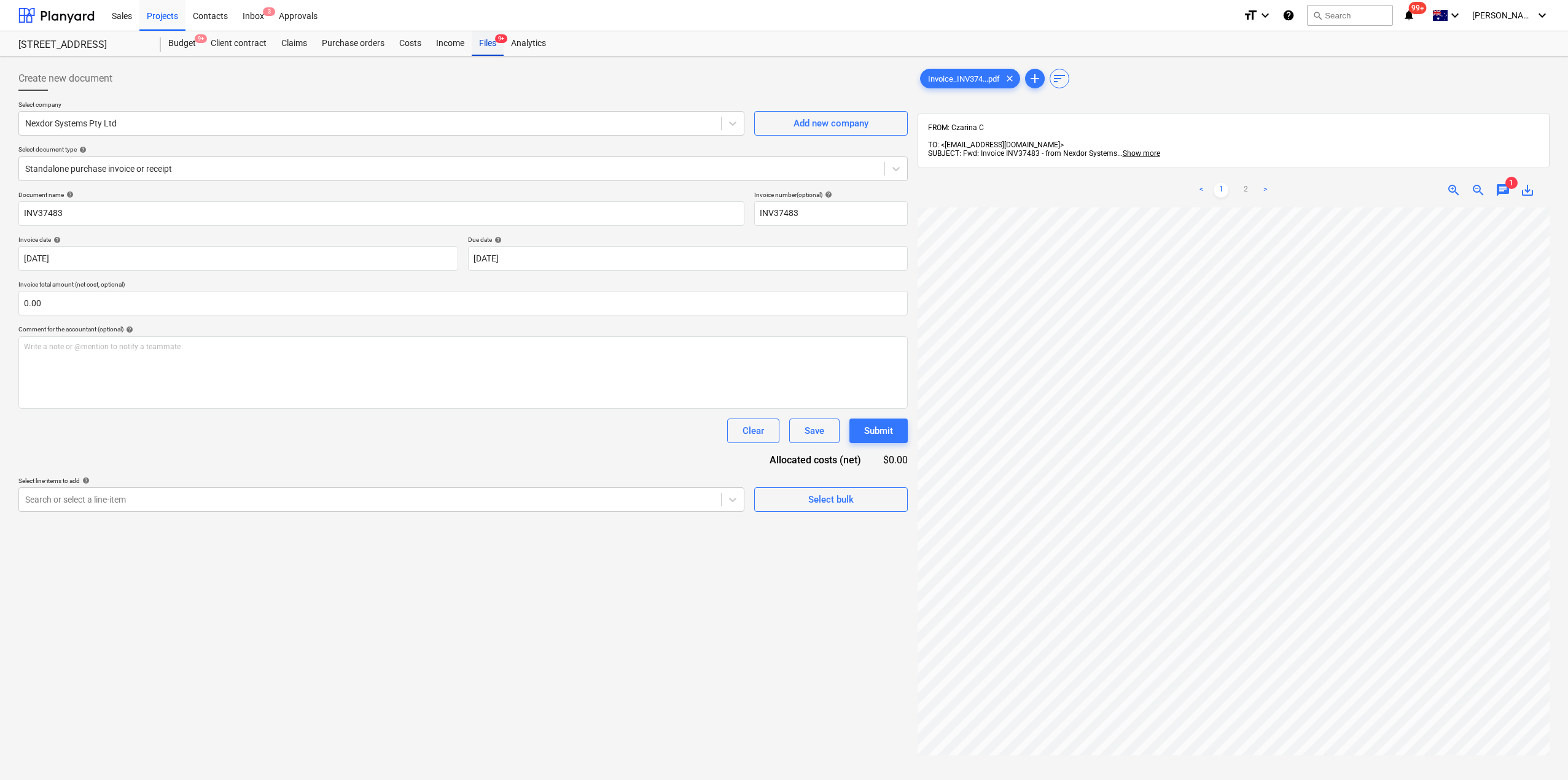
click at [491, 49] on div "Files 9+" at bounding box center [487, 43] width 32 height 24
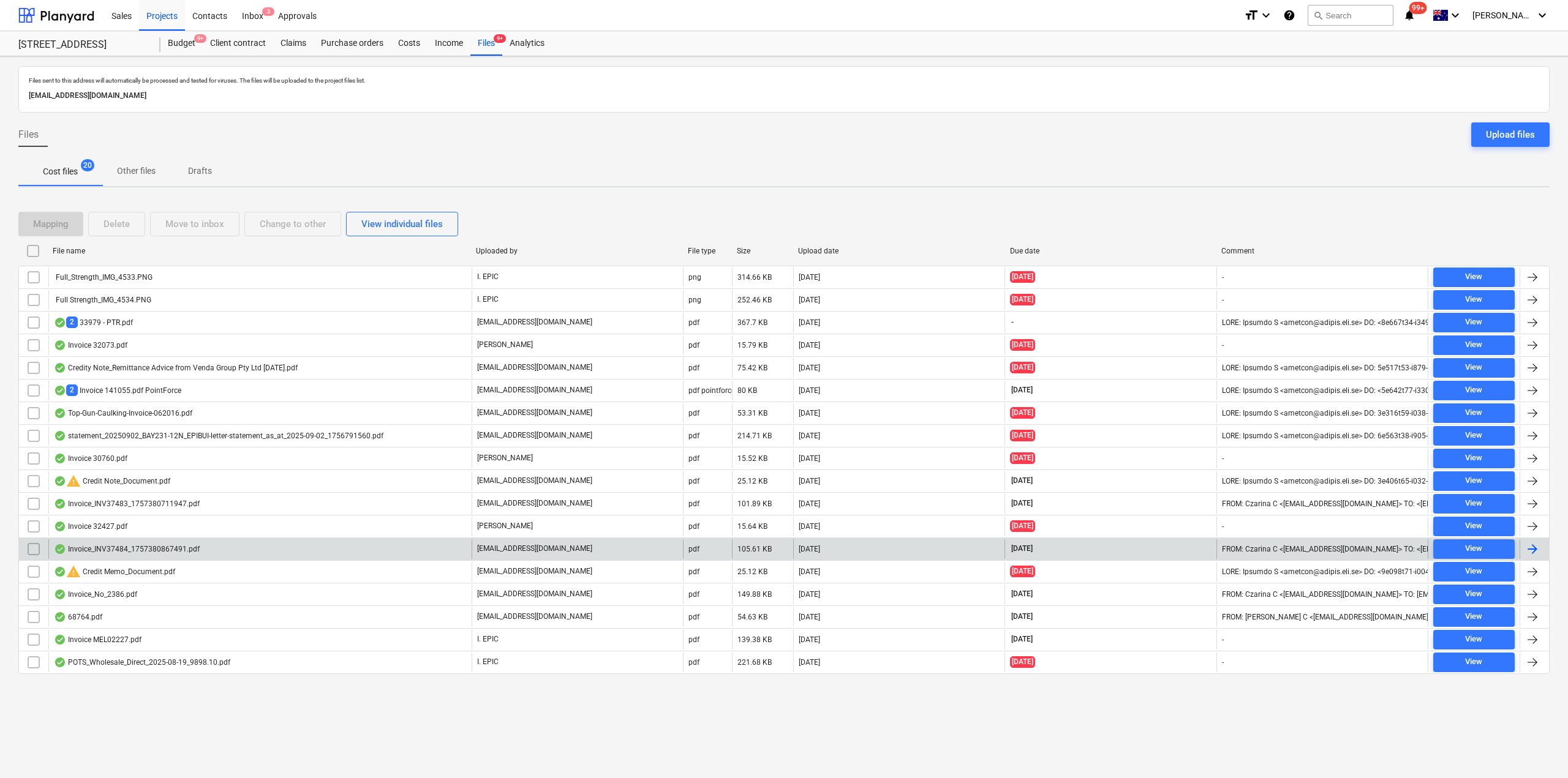
click at [183, 552] on div "Invoice_INV37484_1757380867491.pdf" at bounding box center [127, 549] width 146 height 10
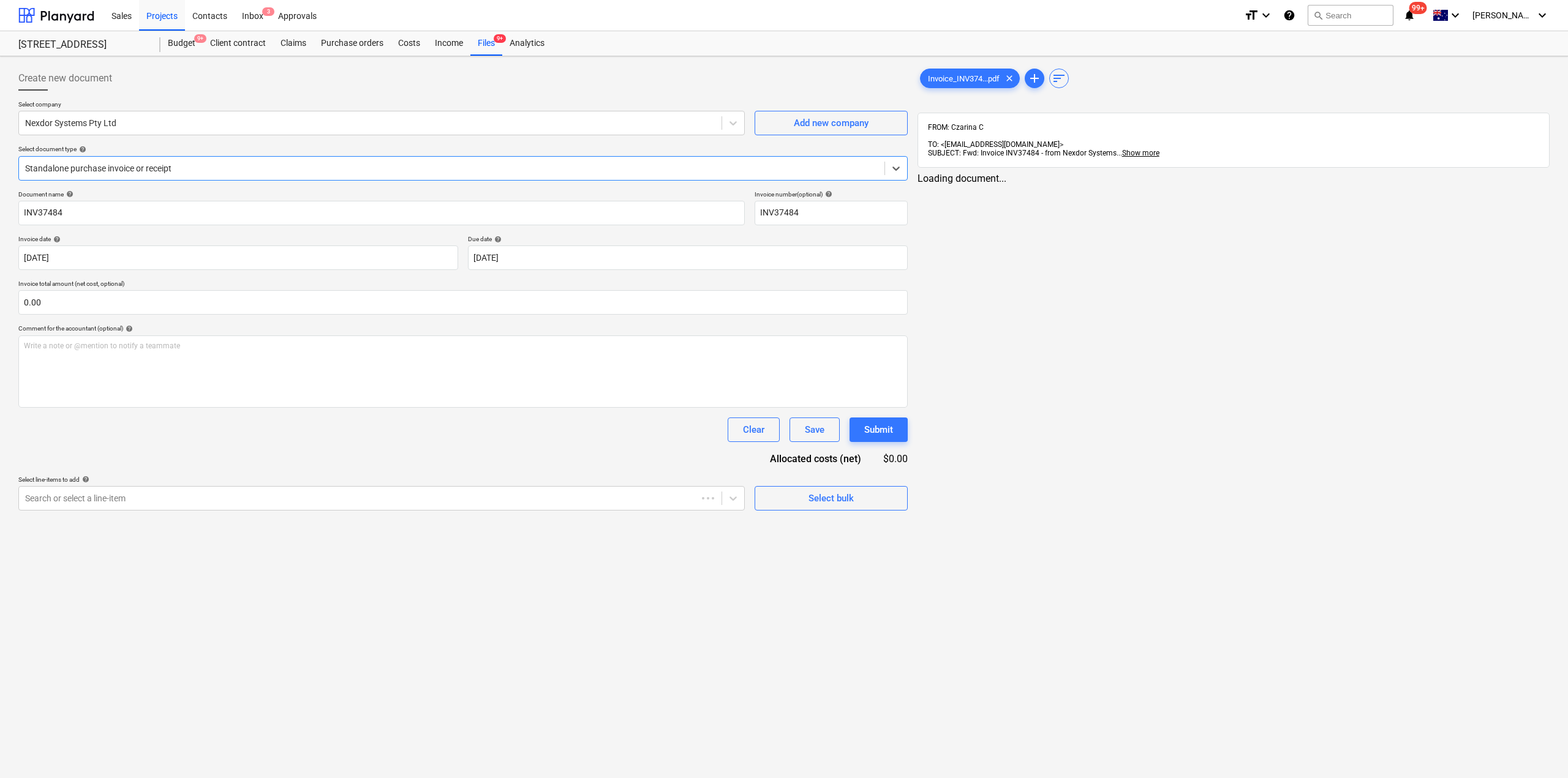
type input "INV37484"
type input "[DATE]"
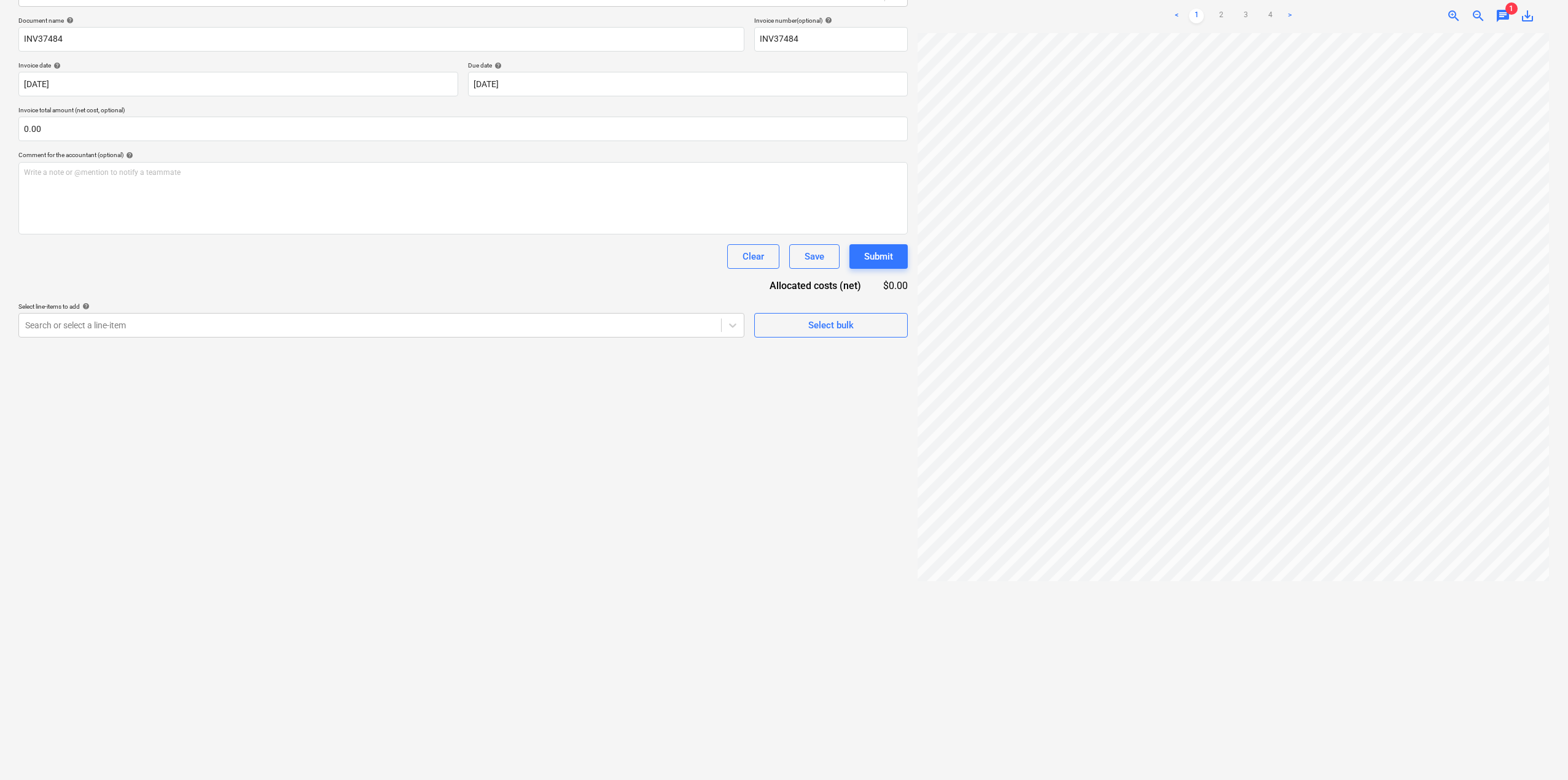
scroll to position [0, 149]
click at [1215, 9] on link "2" at bounding box center [1221, 15] width 15 height 15
click at [1239, 8] on link "3" at bounding box center [1245, 15] width 15 height 15
click at [1268, 8] on link "4" at bounding box center [1270, 15] width 15 height 15
click at [1203, 10] on link "1" at bounding box center [1196, 15] width 15 height 15
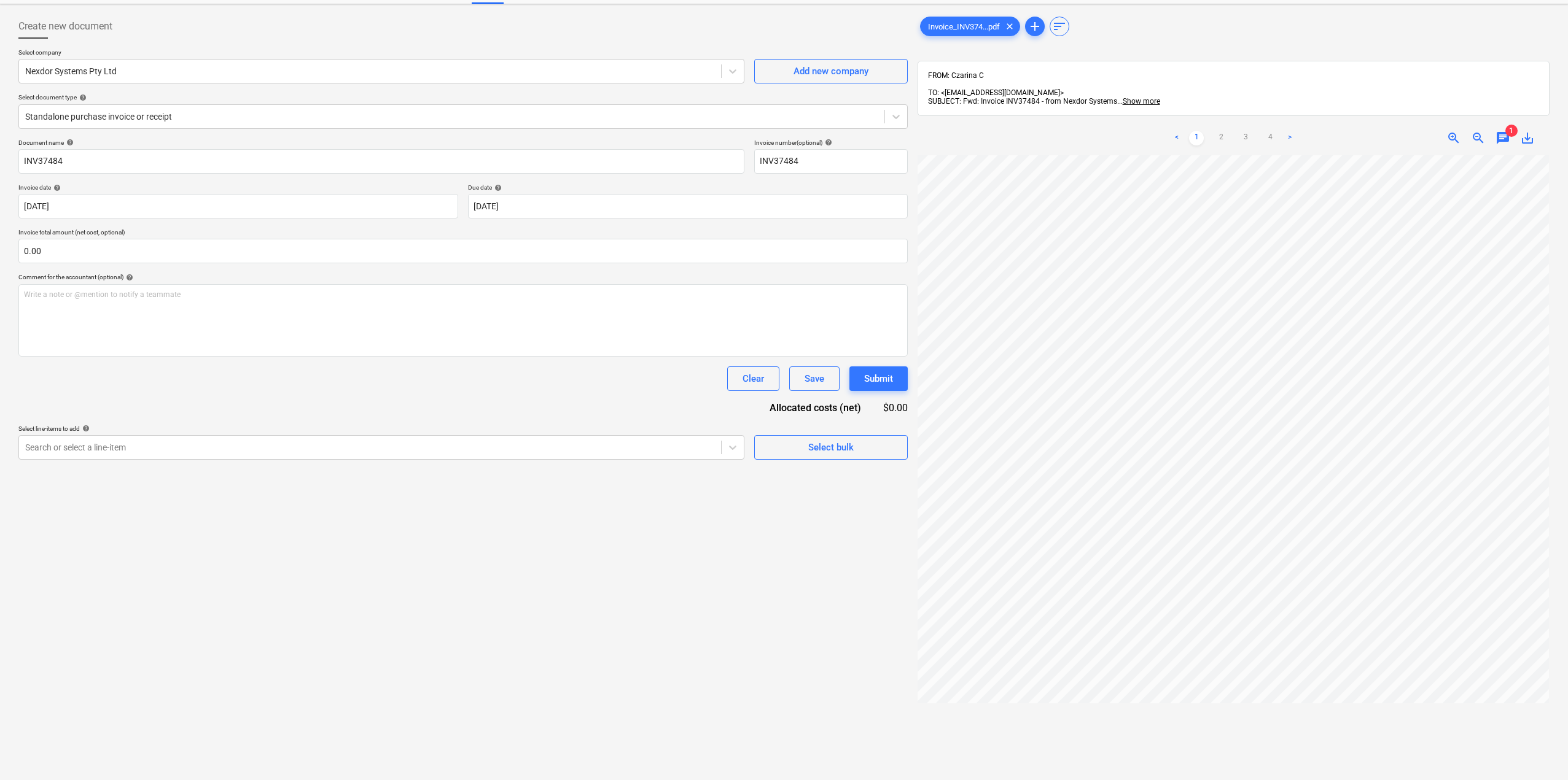
scroll to position [52, 0]
click at [1526, 133] on span "save_alt" at bounding box center [1527, 139] width 15 height 15
click at [92, 262] on input "text" at bounding box center [463, 251] width 889 height 24
type input "0.00"
click at [183, 116] on div at bounding box center [452, 117] width 853 height 12
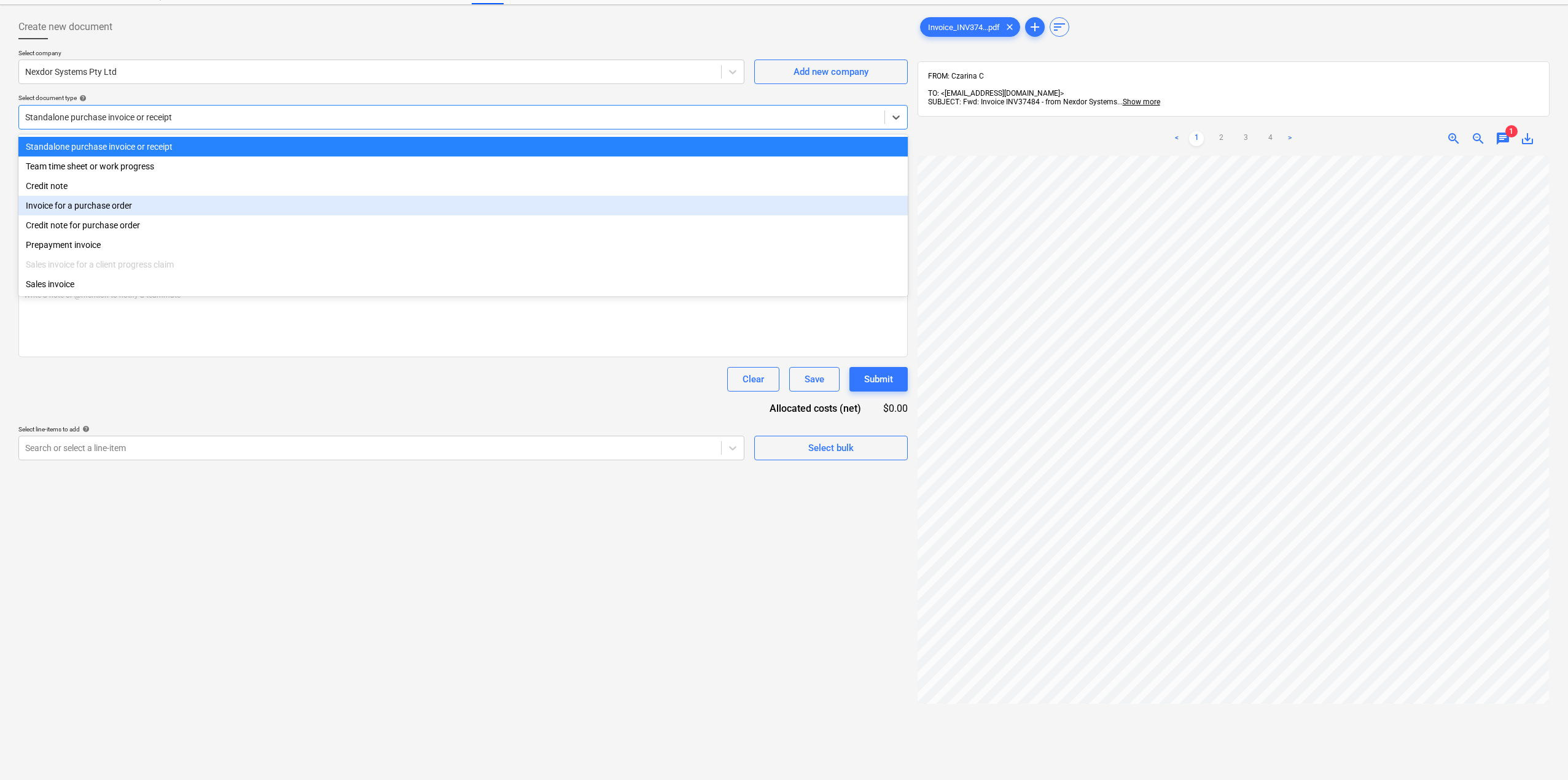
click at [102, 210] on div "Invoice for a purchase order" at bounding box center [463, 206] width 889 height 20
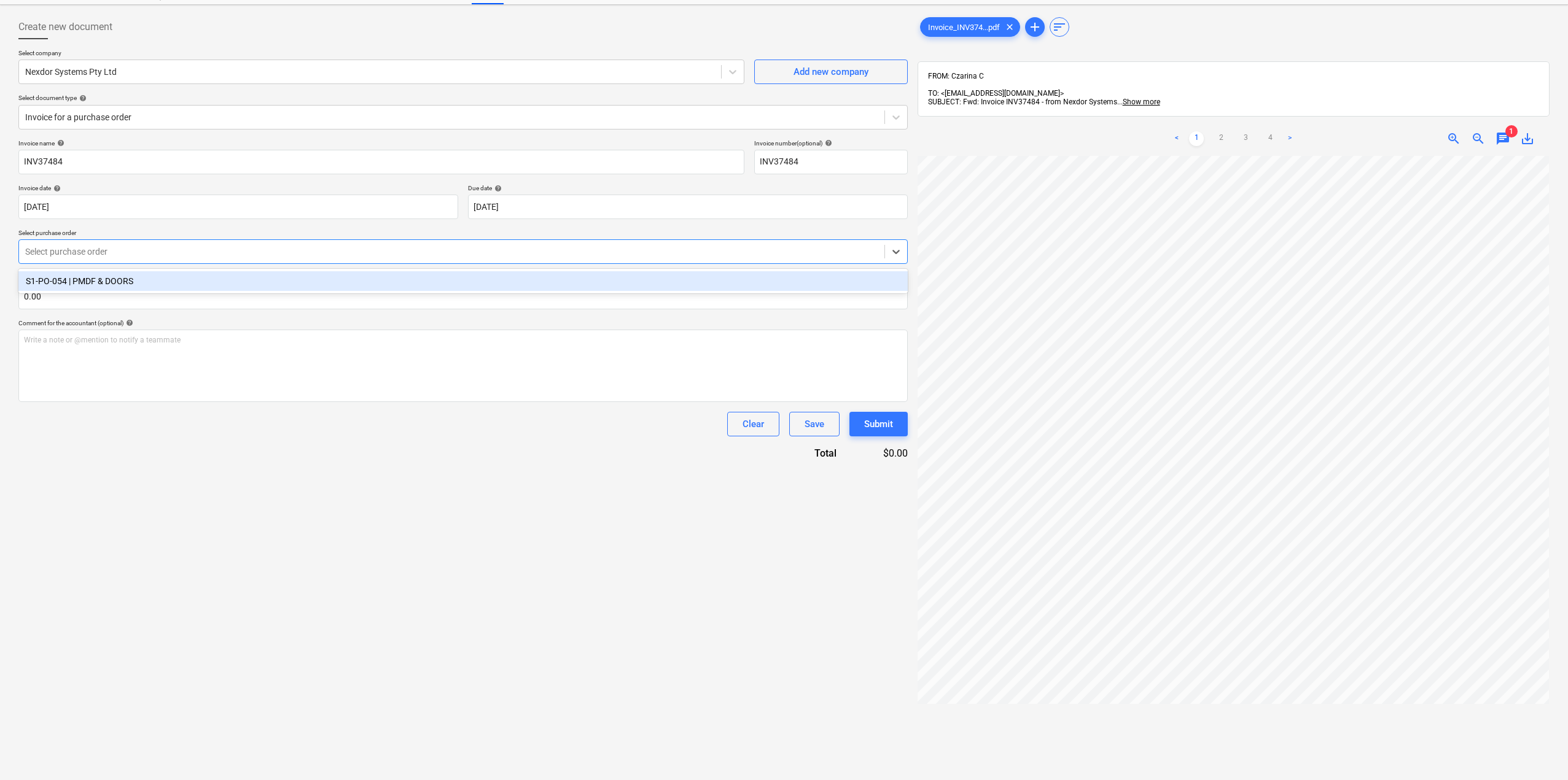
click at [127, 244] on div "Select purchase order" at bounding box center [452, 251] width 865 height 17
click at [137, 288] on div "S1-PO-054 | PMDF & DOORS" at bounding box center [463, 281] width 889 height 20
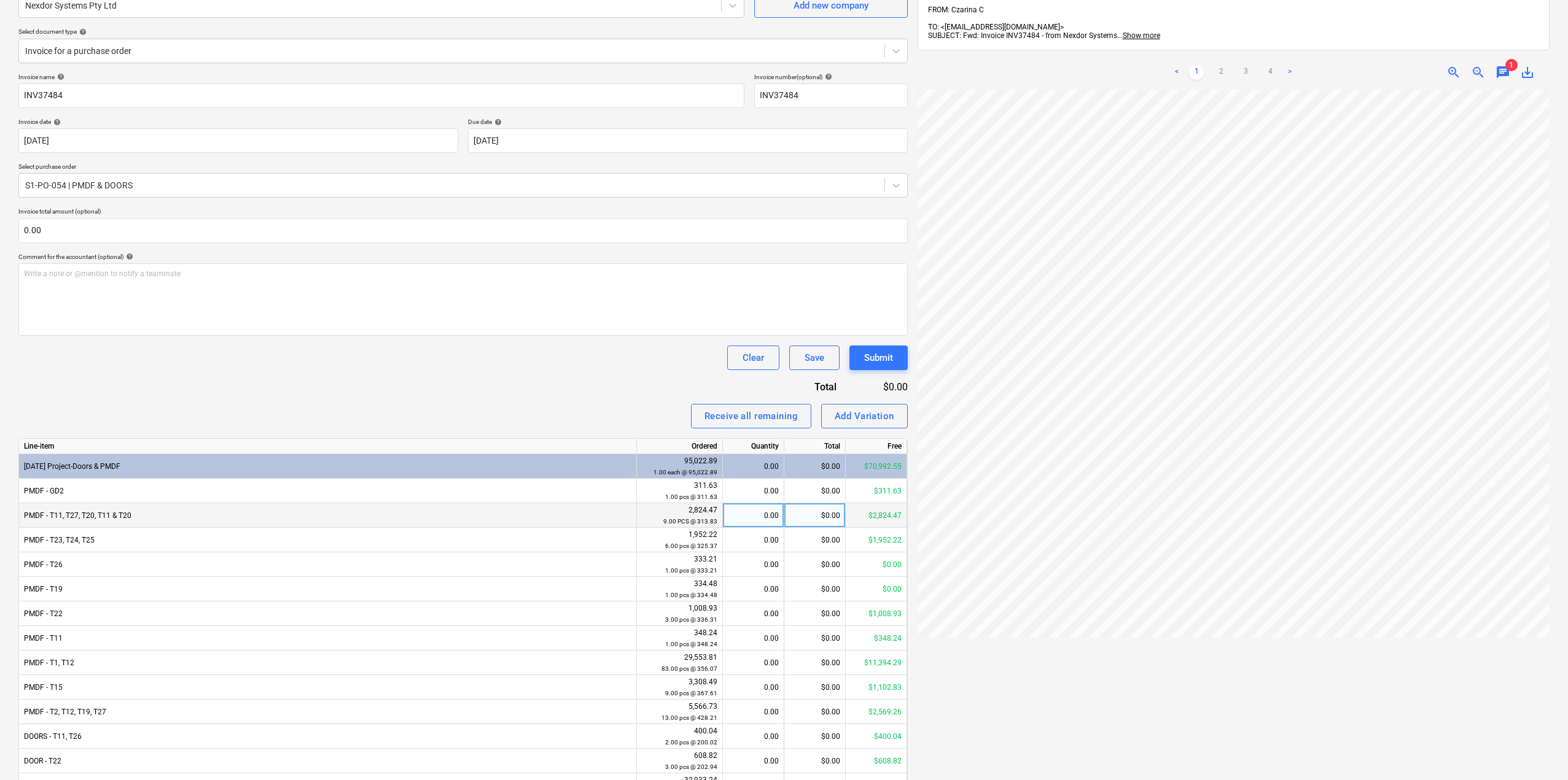
scroll to position [174, 0]
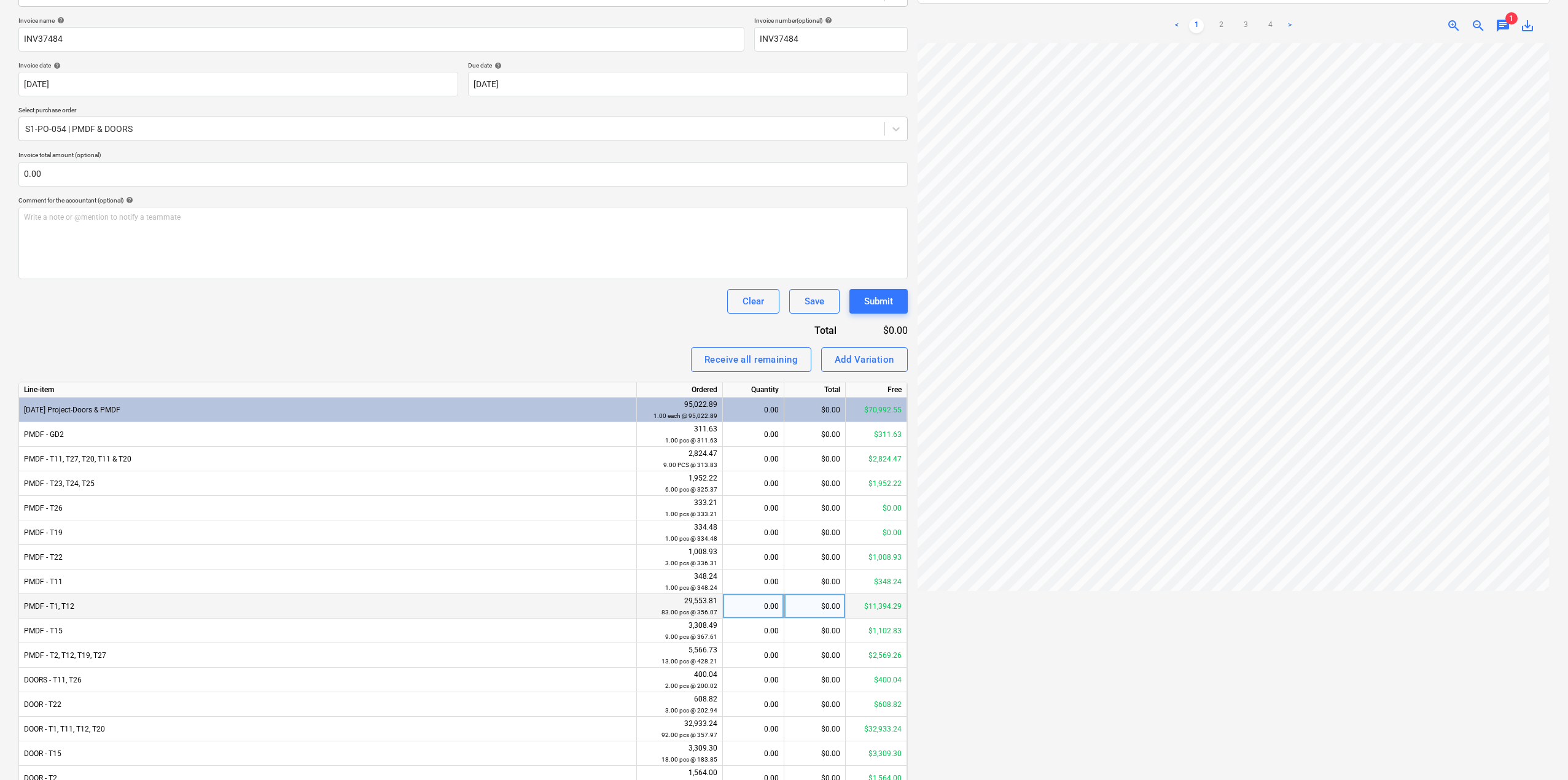
click at [754, 607] on div "0.00" at bounding box center [753, 606] width 51 height 24
type input "16"
click at [508, 341] on div "Invoice name help INV37484 Invoice number (optional) help INV37484 Invoice date…" at bounding box center [463, 497] width 889 height 961
click at [755, 636] on div "0.00" at bounding box center [753, 631] width 51 height 24
type input "1"
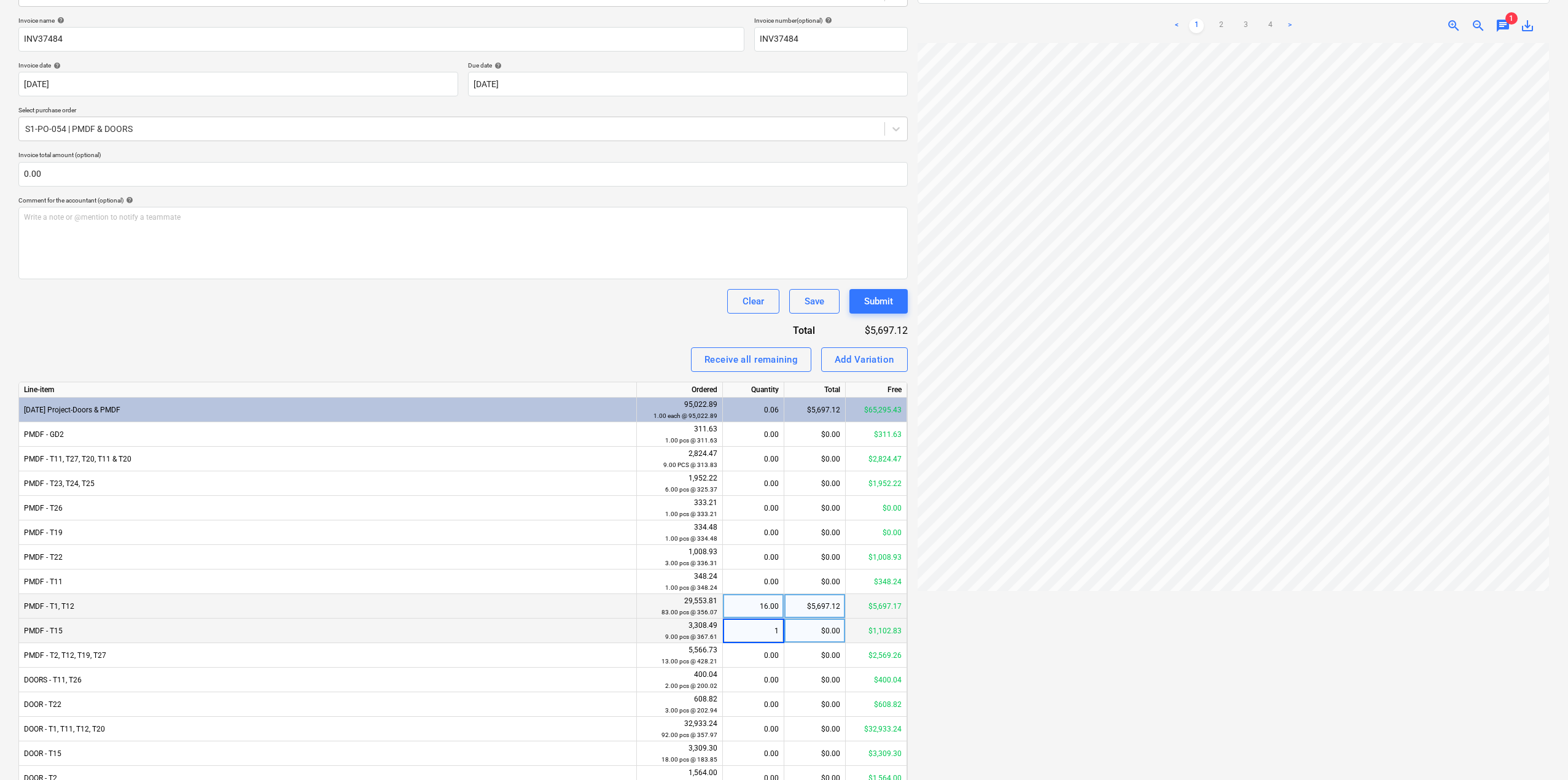
click at [533, 287] on div "Invoice name help INV37484 Invoice number (optional) help INV37484 Invoice date…" at bounding box center [463, 497] width 889 height 961
click at [744, 660] on div "0.00" at bounding box center [753, 656] width 51 height 24
type input "2"
click at [443, 303] on div "Clear Save Submit" at bounding box center [463, 301] width 889 height 24
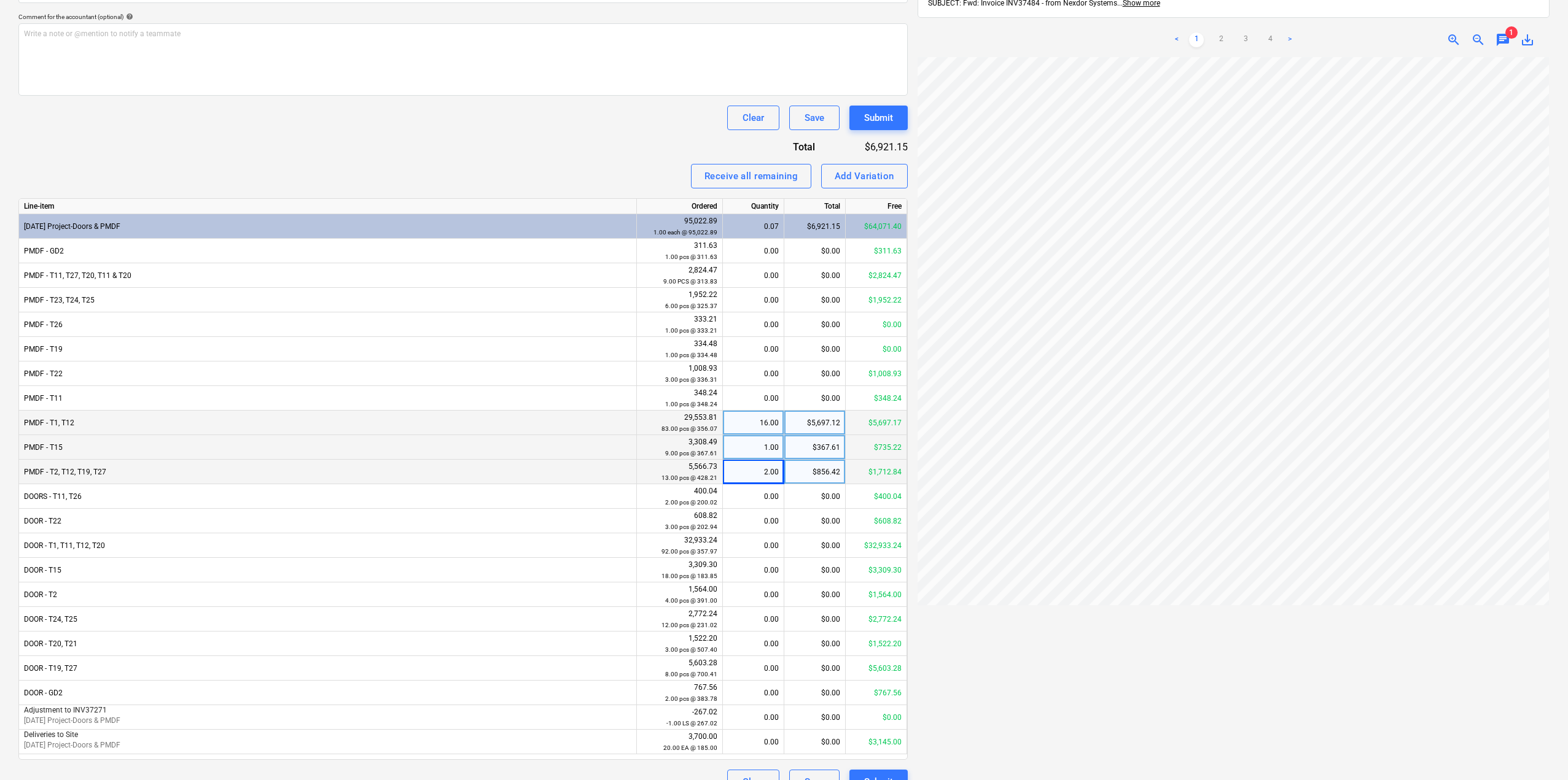
scroll to position [382, 0]
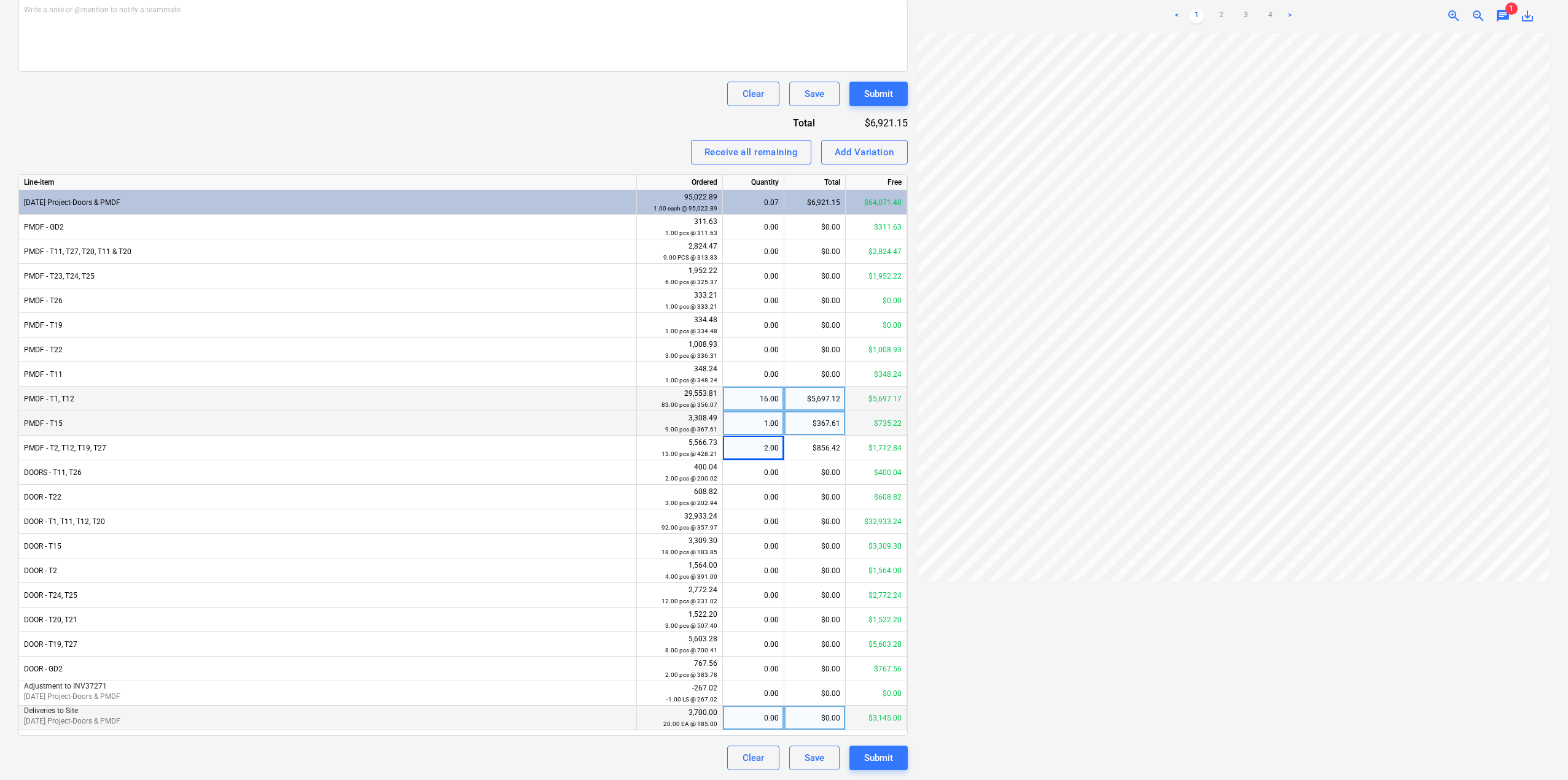
click at [761, 724] on div "0.00" at bounding box center [753, 718] width 51 height 24
type input "1"
click at [471, 127] on div "Invoice name help INV37484 Invoice number (optional) help INV37484 Invoice date…" at bounding box center [463, 290] width 889 height 961
click at [1271, 8] on link "4" at bounding box center [1270, 15] width 15 height 15
click at [870, 154] on div "Add Variation" at bounding box center [864, 152] width 59 height 16
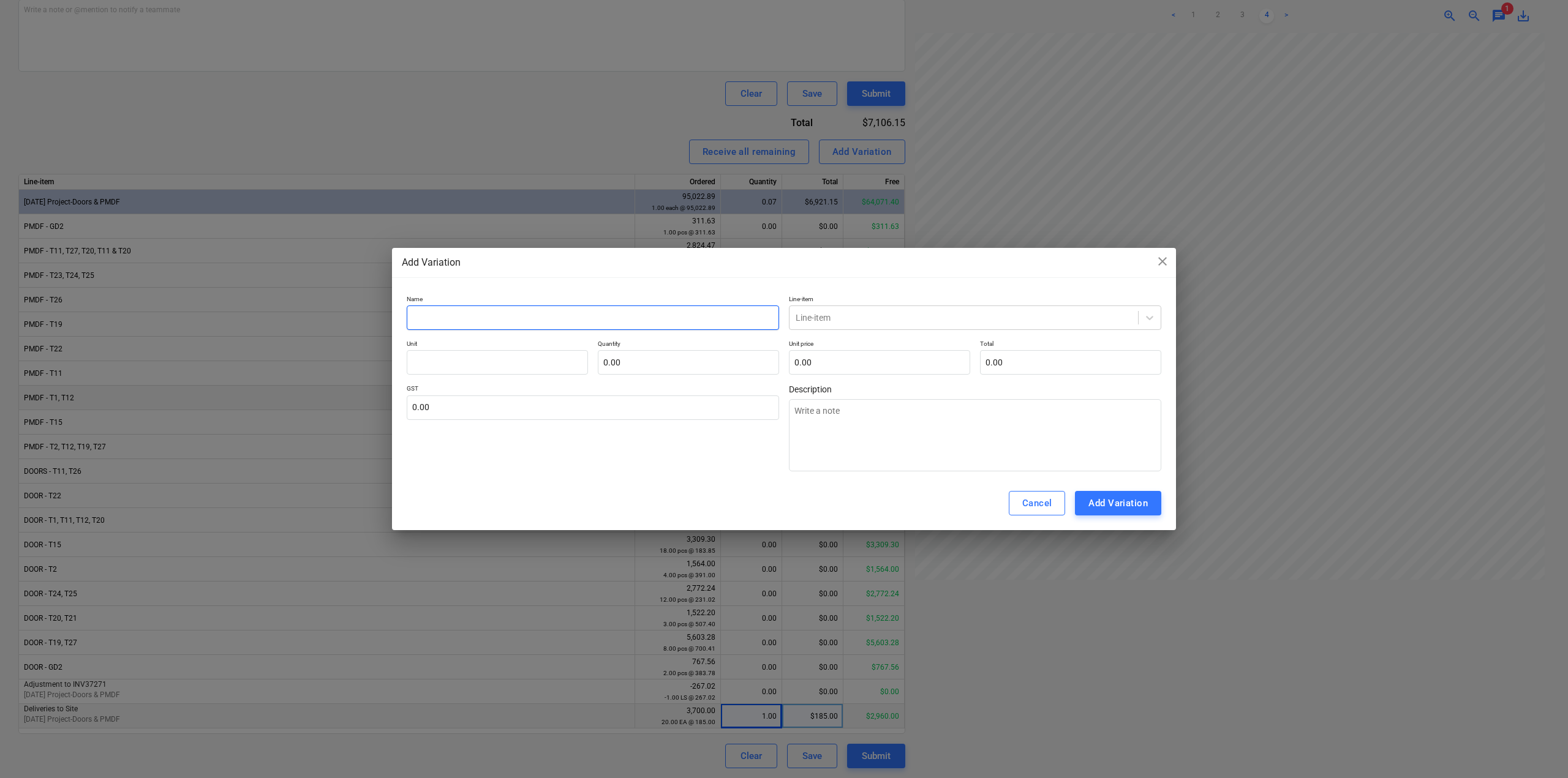
click at [454, 320] on input "text" at bounding box center [592, 318] width 373 height 24
type input "a"
type textarea "x"
type input "aD"
type textarea "x"
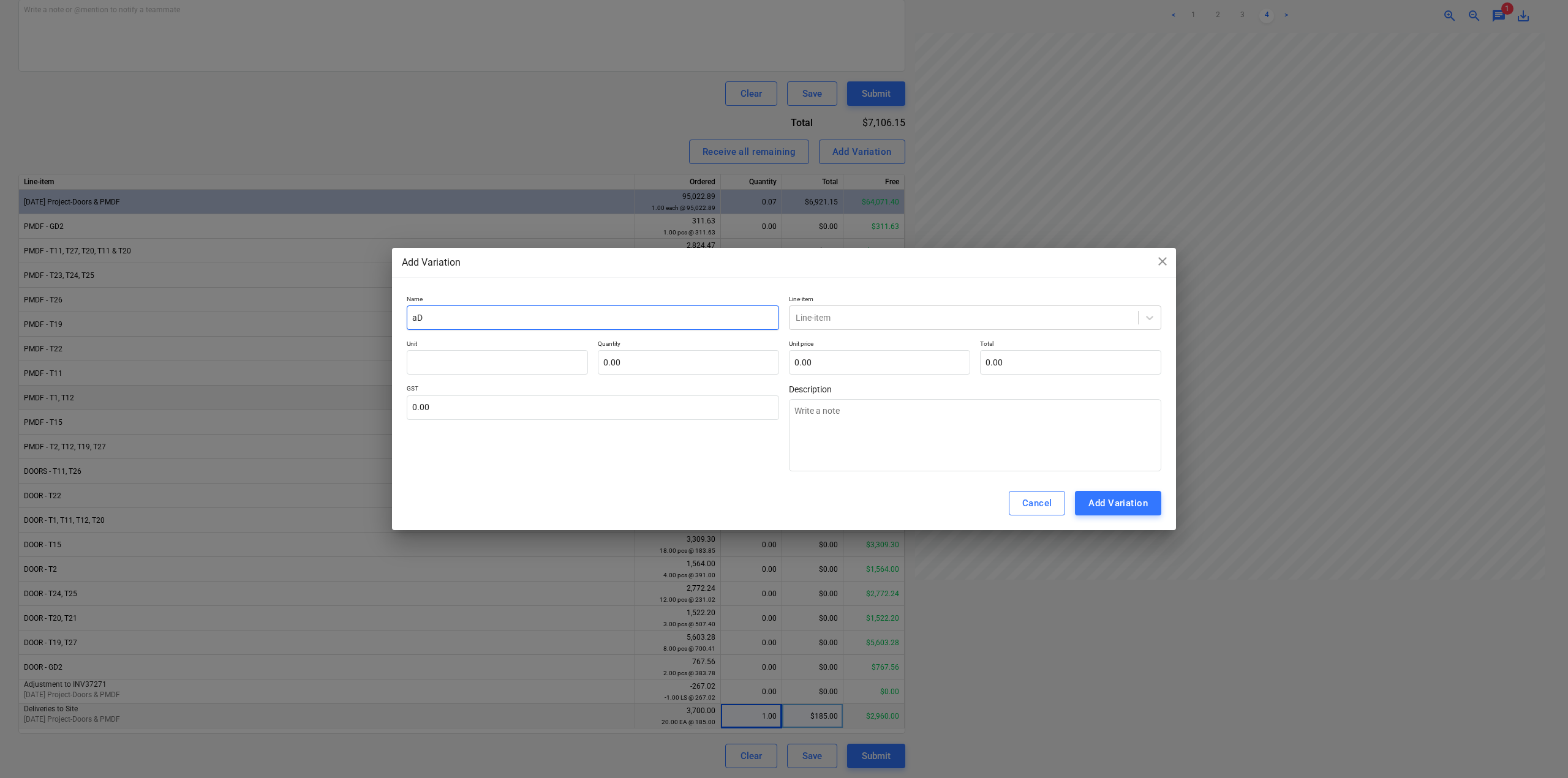
type input "aDJ"
type textarea "x"
type input "aDJU"
type textarea "x"
type input "aDJUS"
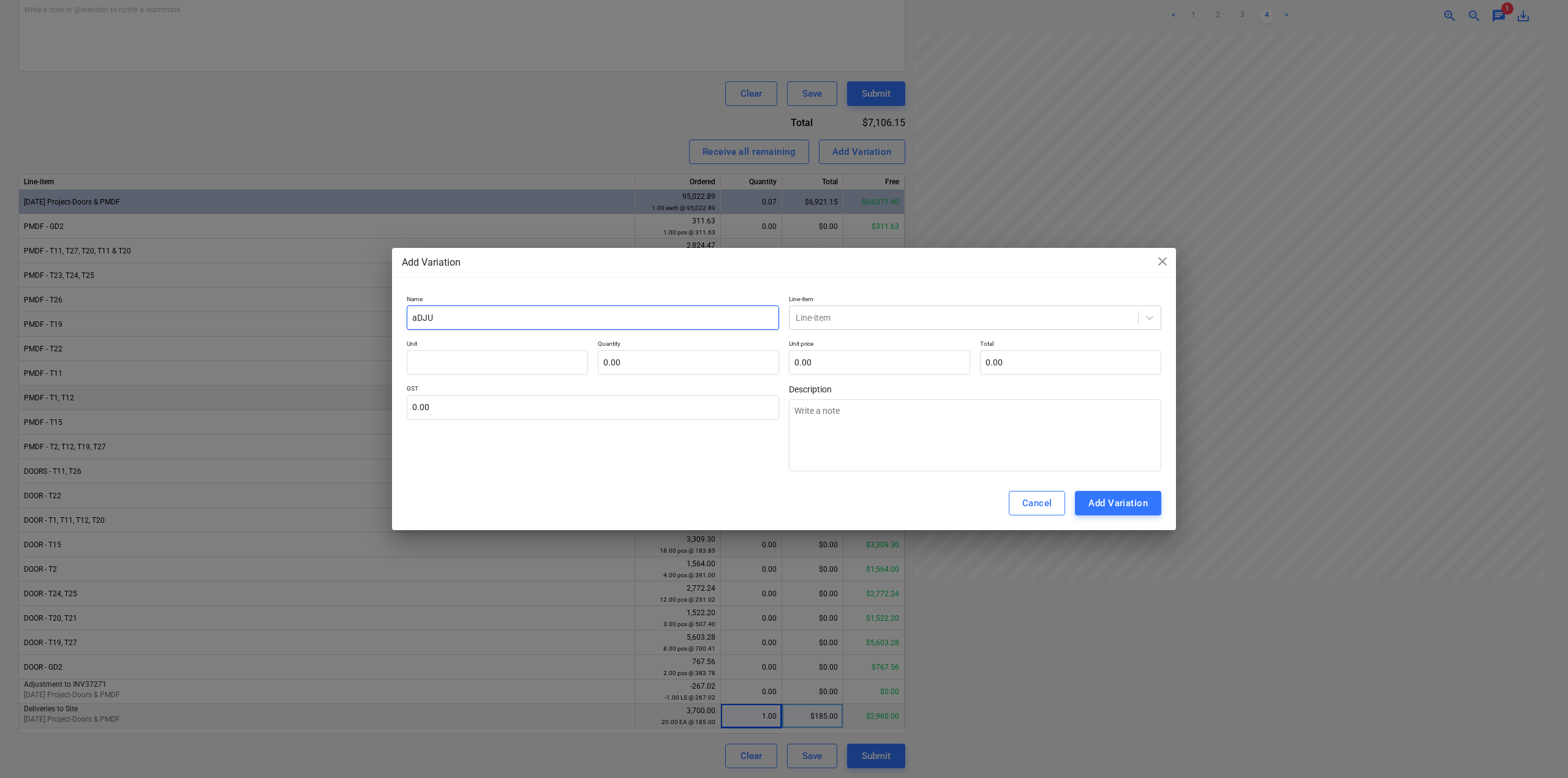
type textarea "x"
type input "aDJUST"
type textarea "x"
type input "aDJUSTM"
type textarea "x"
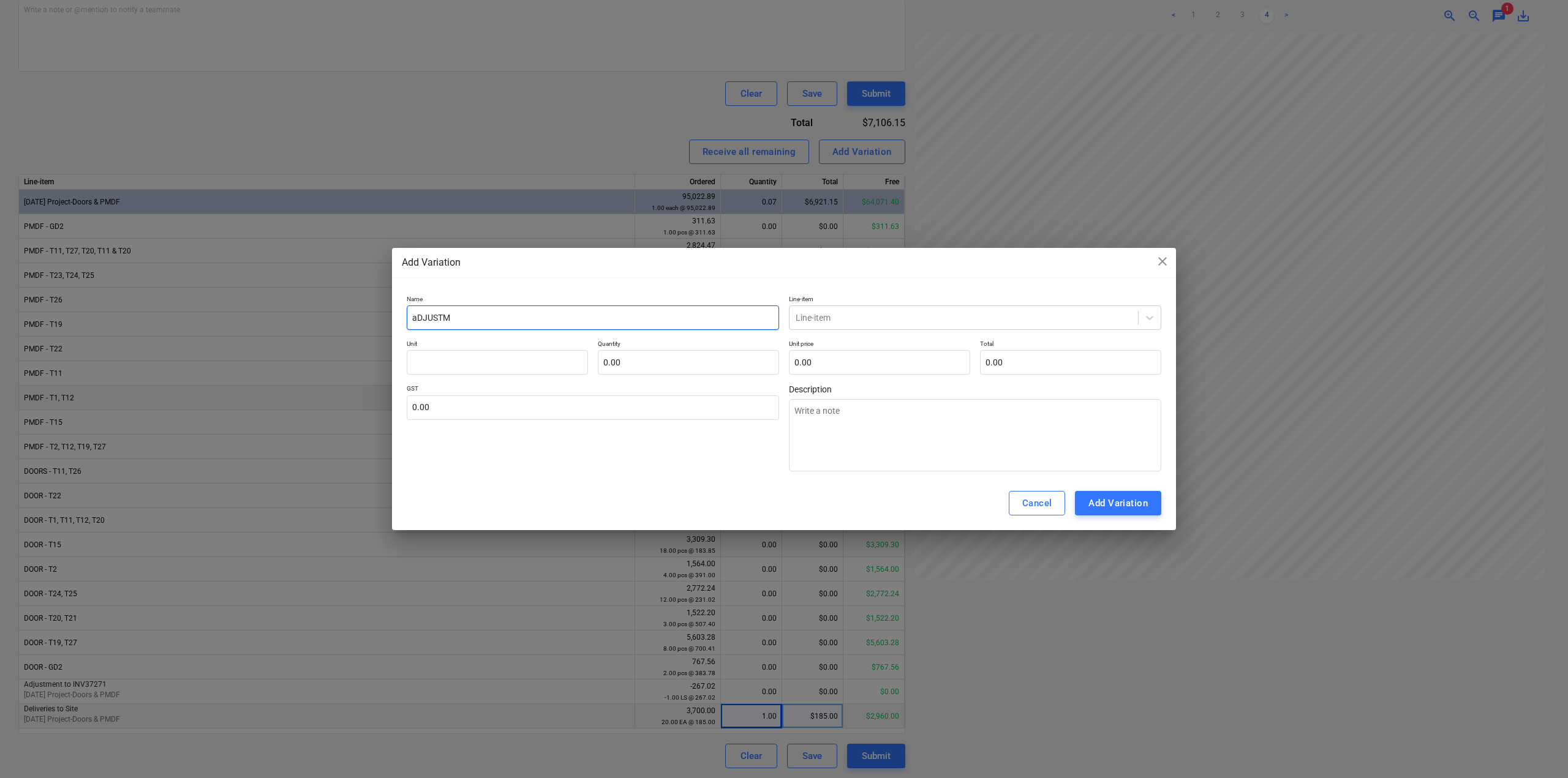
type input "aDJUSTME"
type textarea "x"
type input "aDJUSTMEN"
type textarea "x"
type input "aDJUSTMENT"
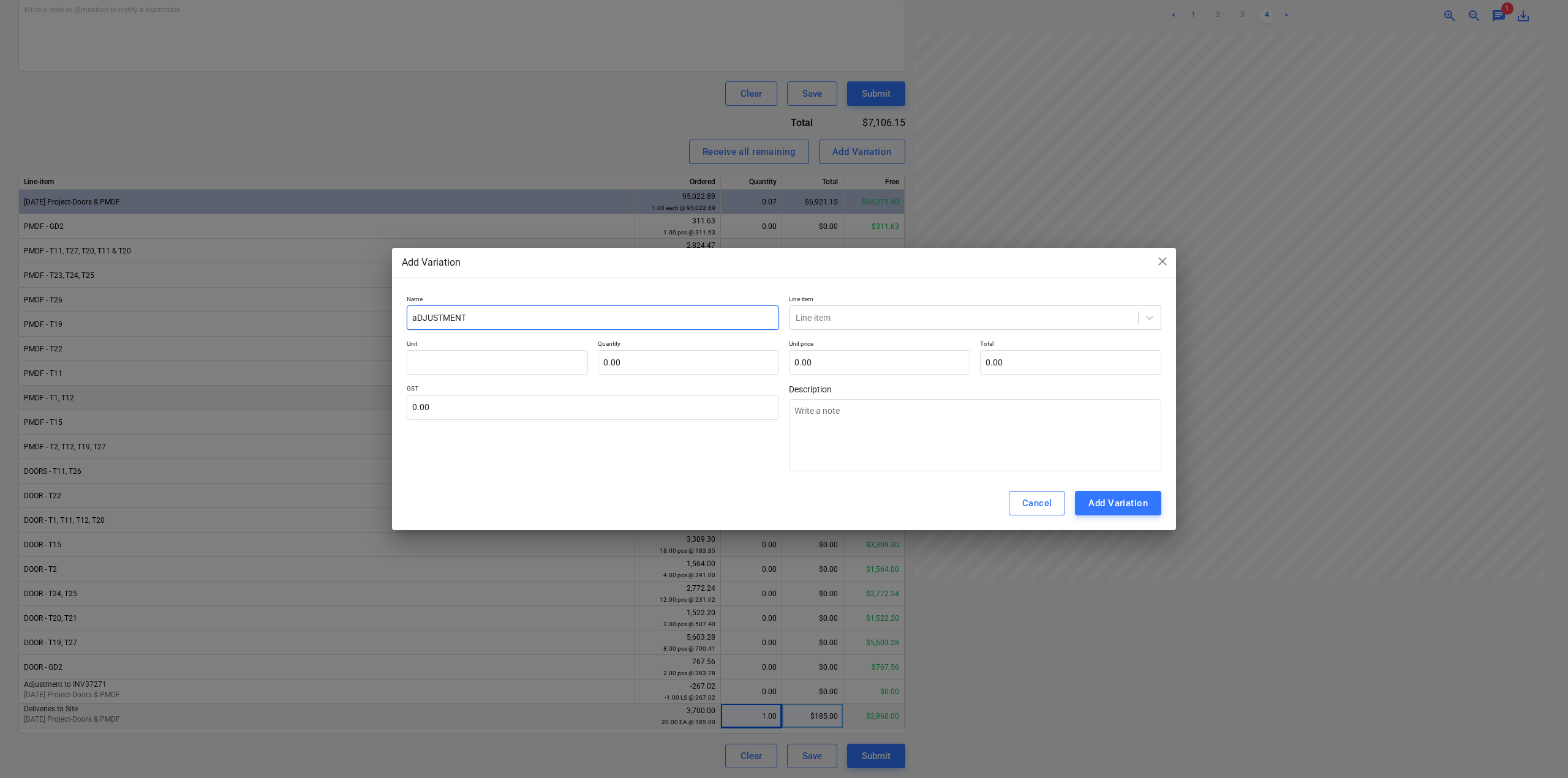
type textarea "x"
type input "aDJUSTMENT"
type textarea "x"
type input "aDJUSTMENT"
type textarea "x"
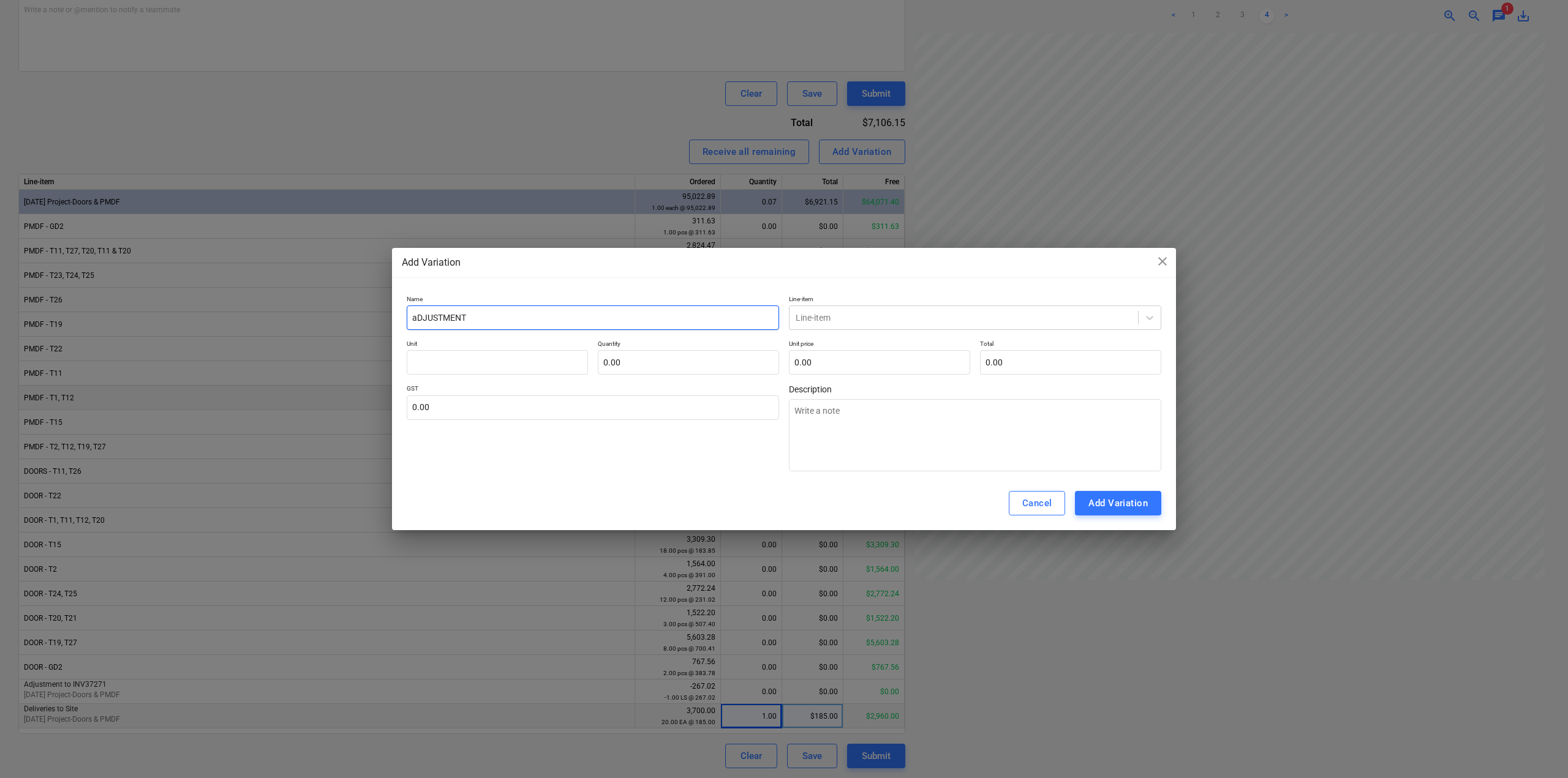
type input "aDJUSTMEN"
type textarea "x"
type input "aDJUSTME"
type textarea "x"
type input "aDJUSTM"
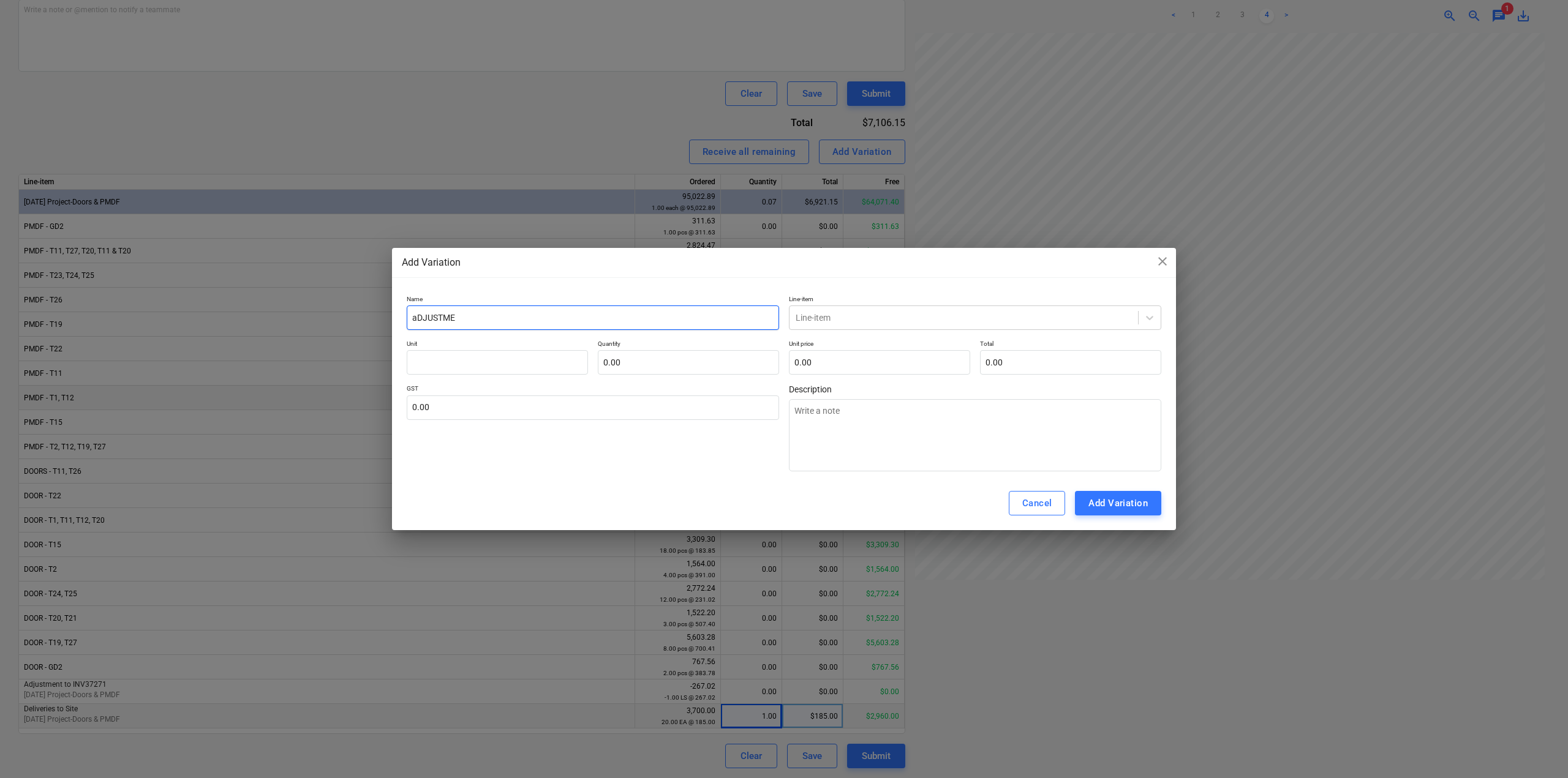
type textarea "x"
type input "aDJUST"
type textarea "x"
type input "aDJUS"
type textarea "x"
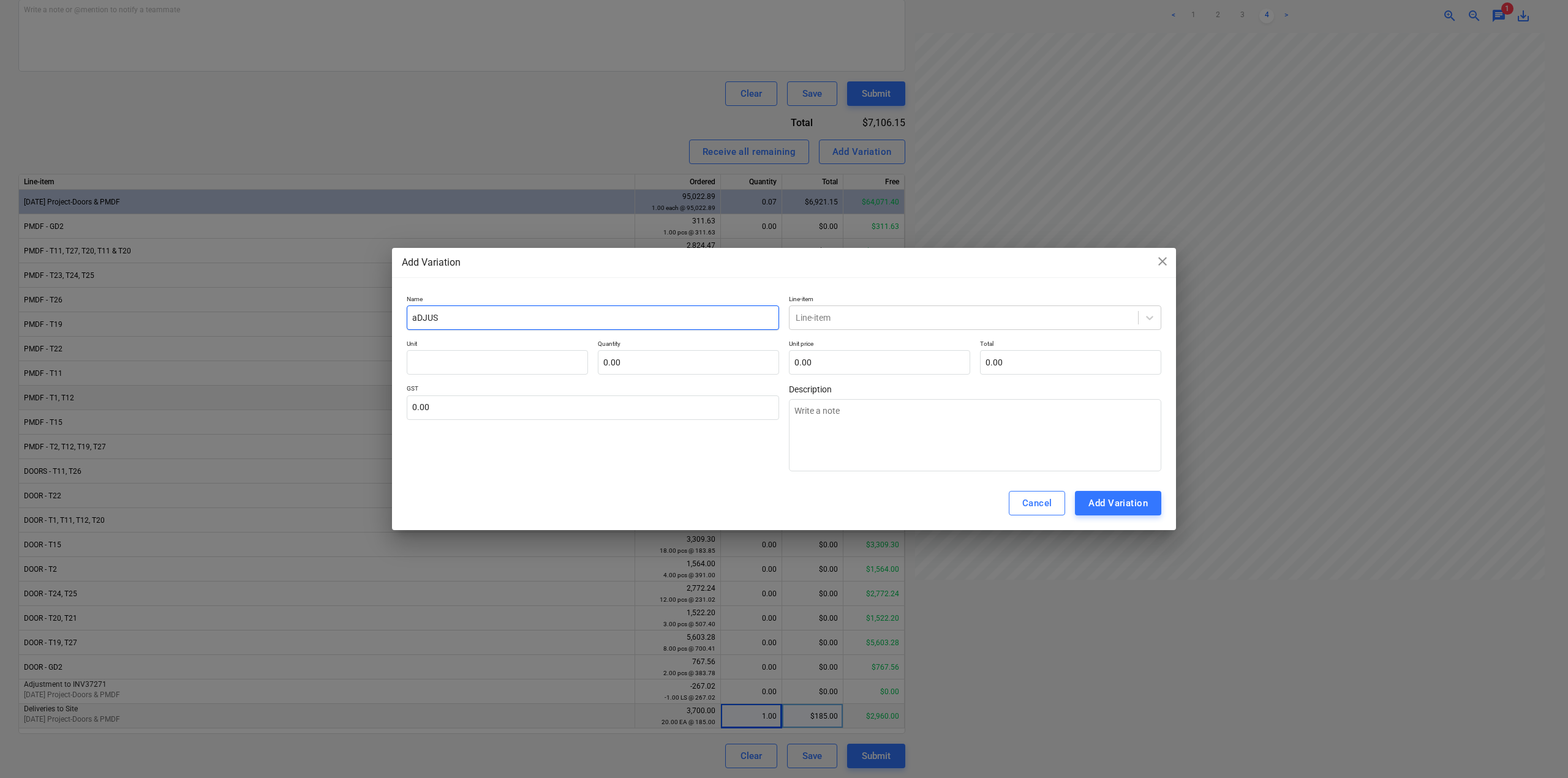
type input "aDJU"
type textarea "x"
type input "aDJ"
type textarea "x"
type input "aD"
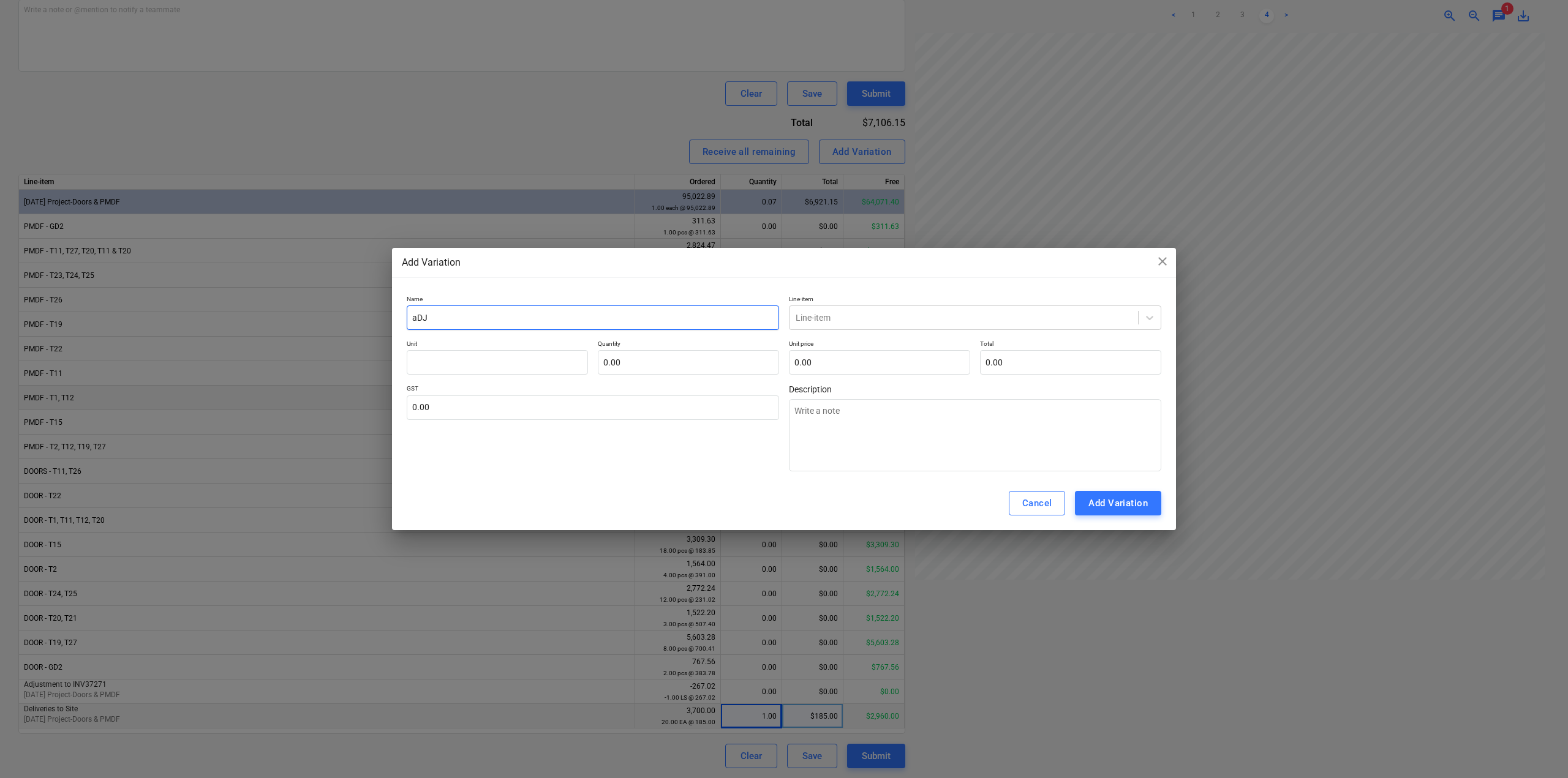
type textarea "x"
type input "a"
type textarea "x"
type input "I"
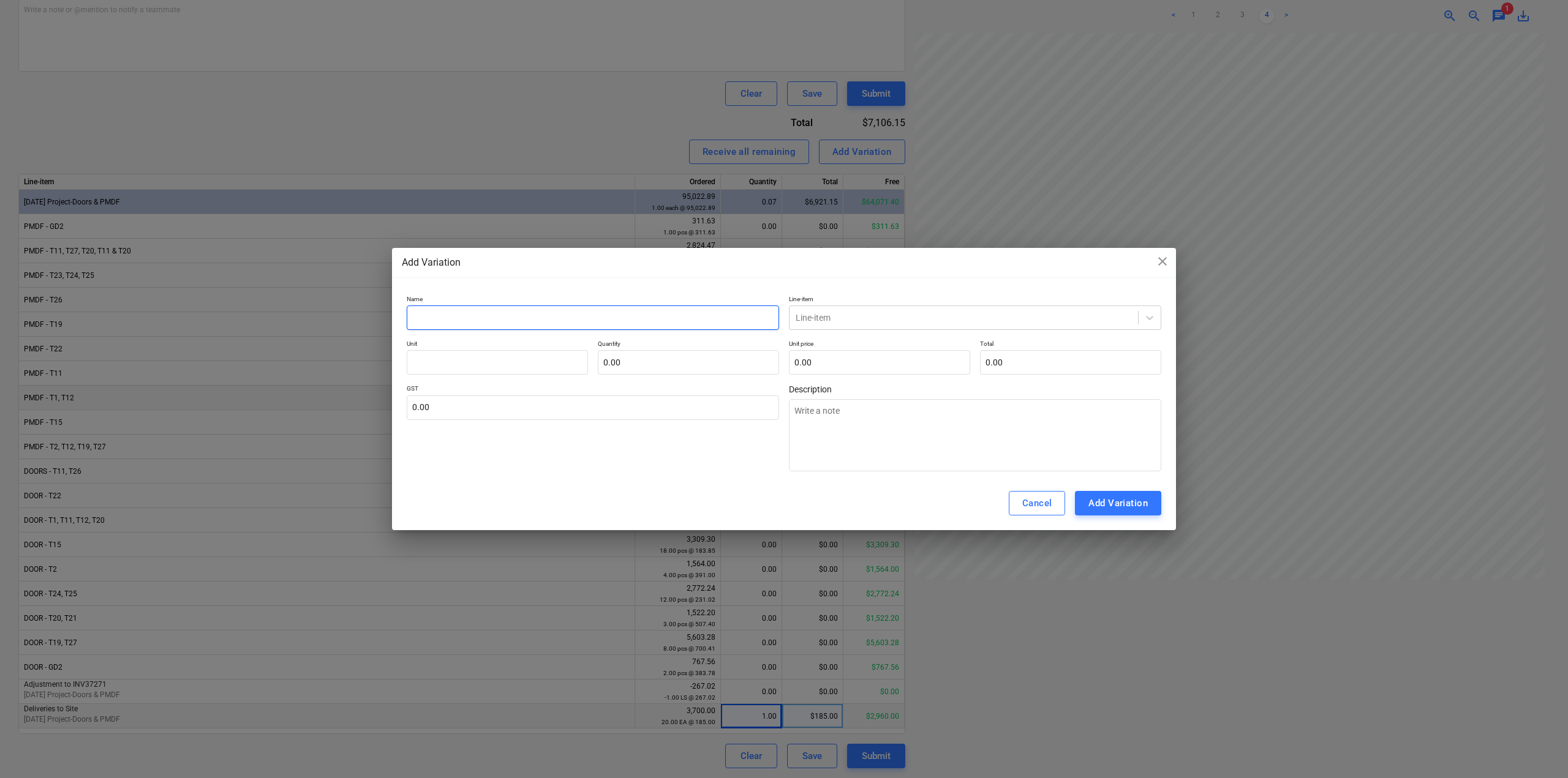
type textarea "x"
type input "IN"
type textarea "x"
type input "INV"
type textarea "x"
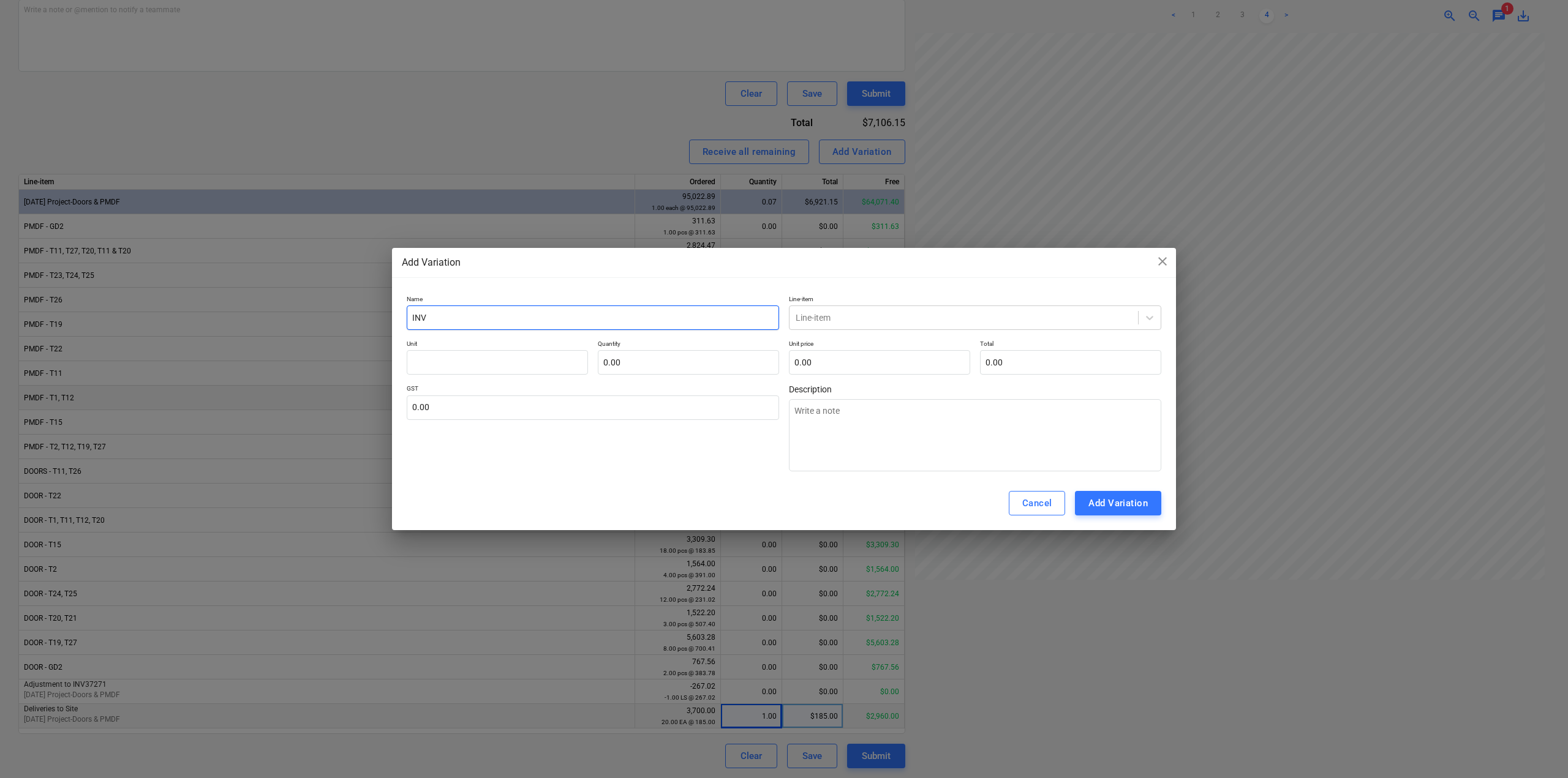
type input "INV#"
type textarea "x"
type input "INV#3"
type textarea "x"
type input "INV#37"
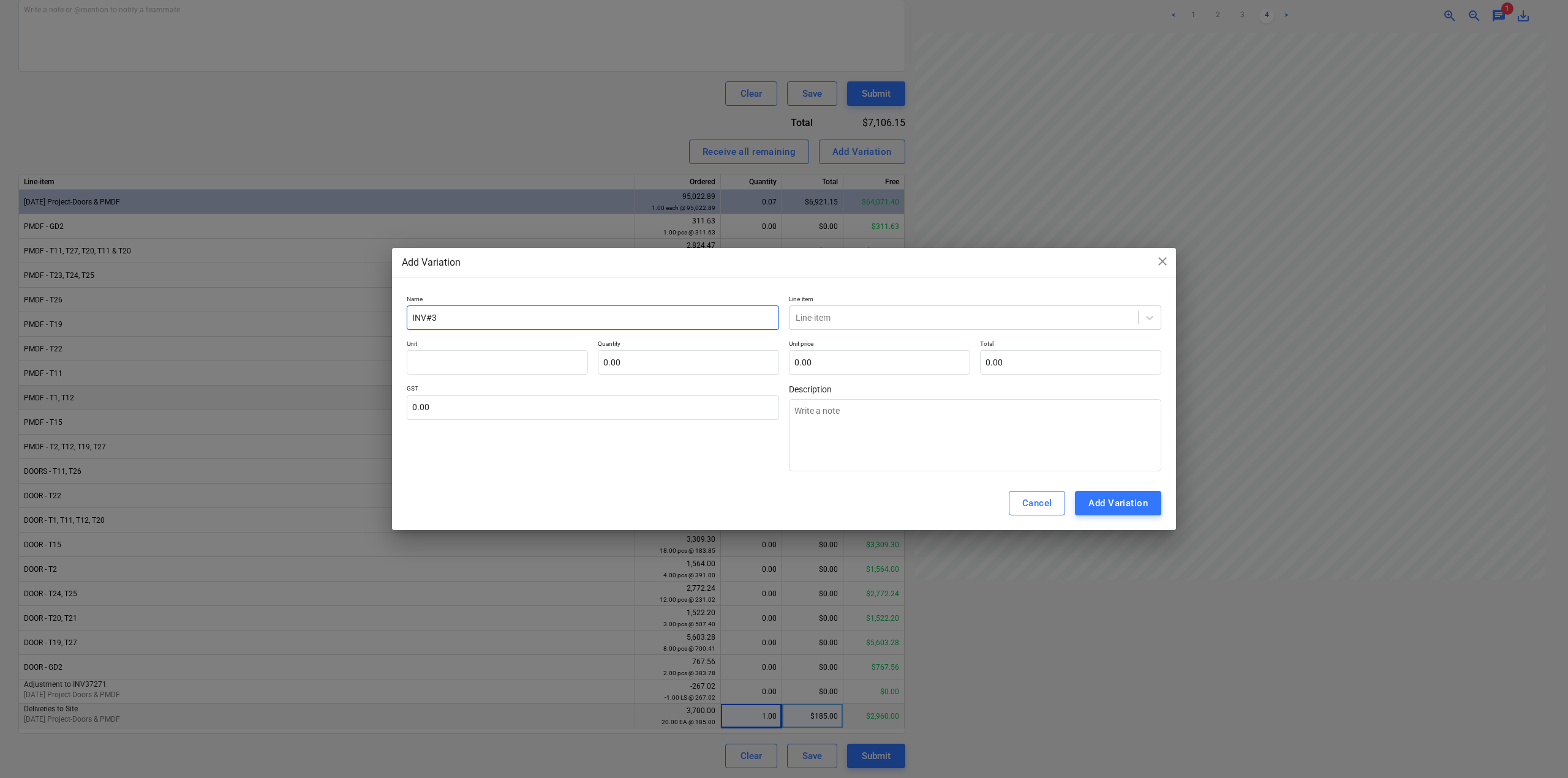
type textarea "x"
type input "INV#374"
type textarea "x"
type input "INV#3748"
type textarea "x"
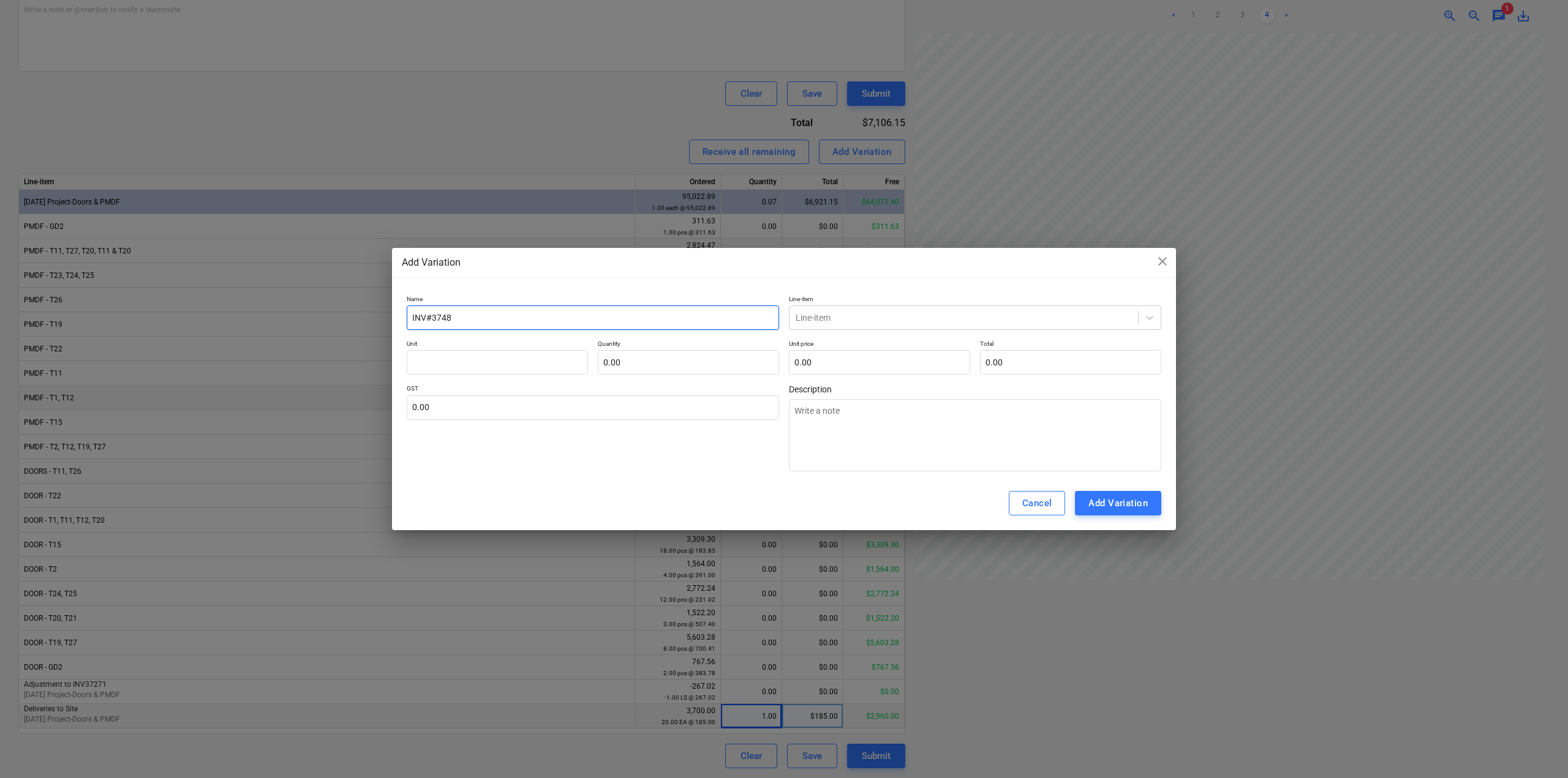
type input "INV#37484"
type textarea "x"
type input "INV#37484"
type textarea "x"
type input "INV#37484 a"
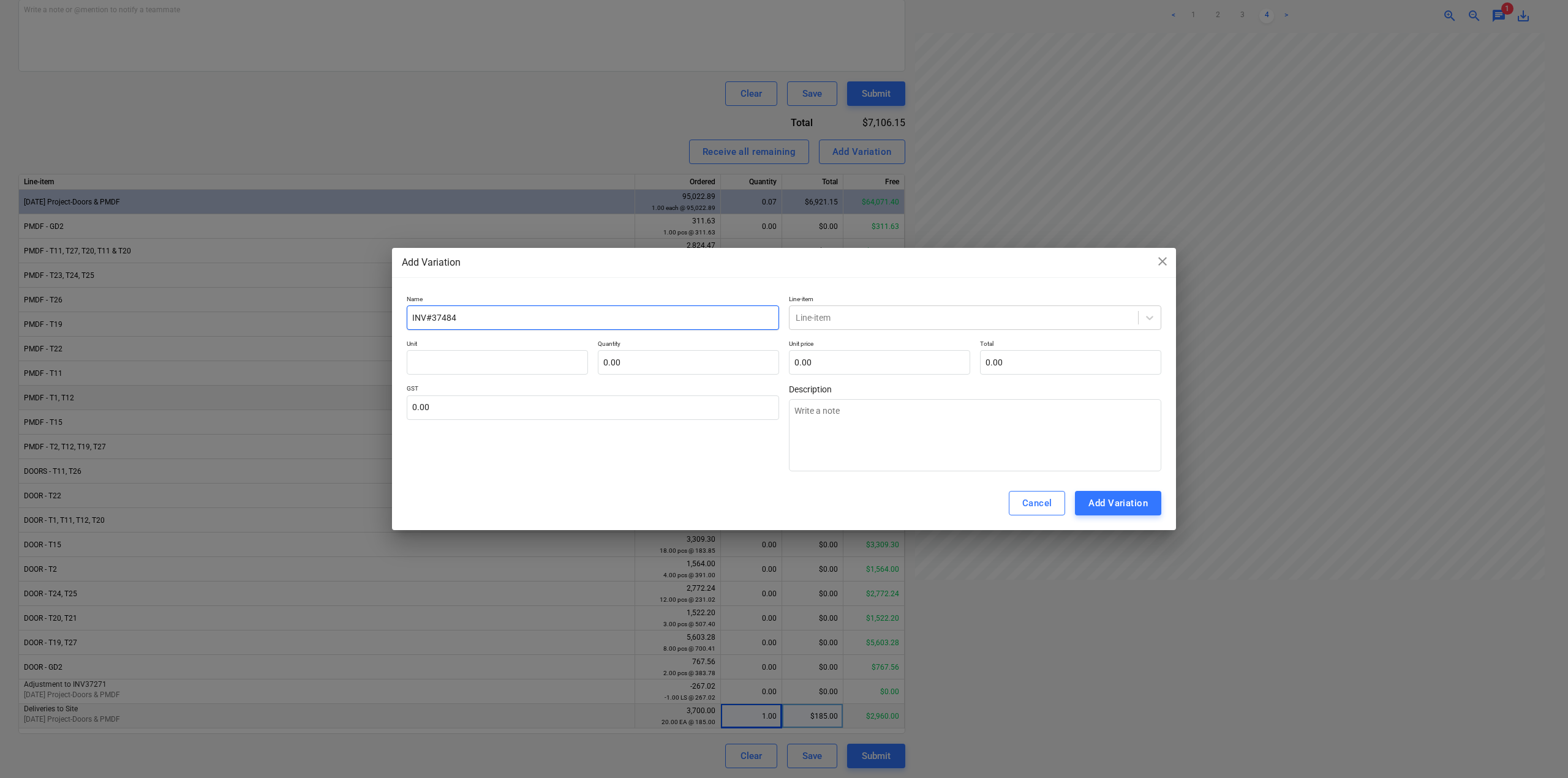
type textarea "x"
type input "INV#37484 ad"
type textarea "x"
type input "INV#37484 adj"
type textarea "x"
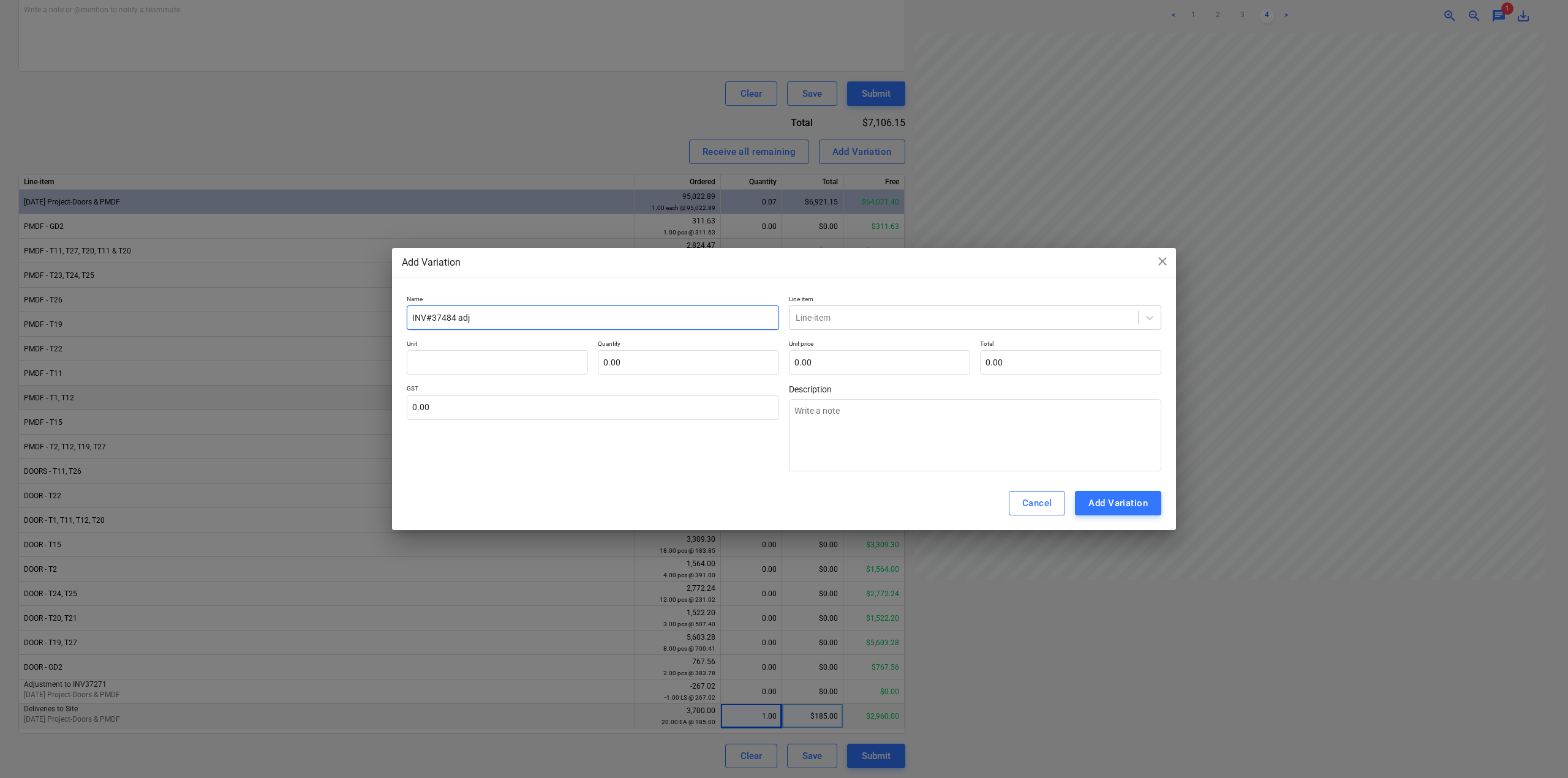
type input "INV#37484 adju"
type textarea "x"
type input "INV#37484 adjus"
type textarea "x"
type input "INV#37484 adjust"
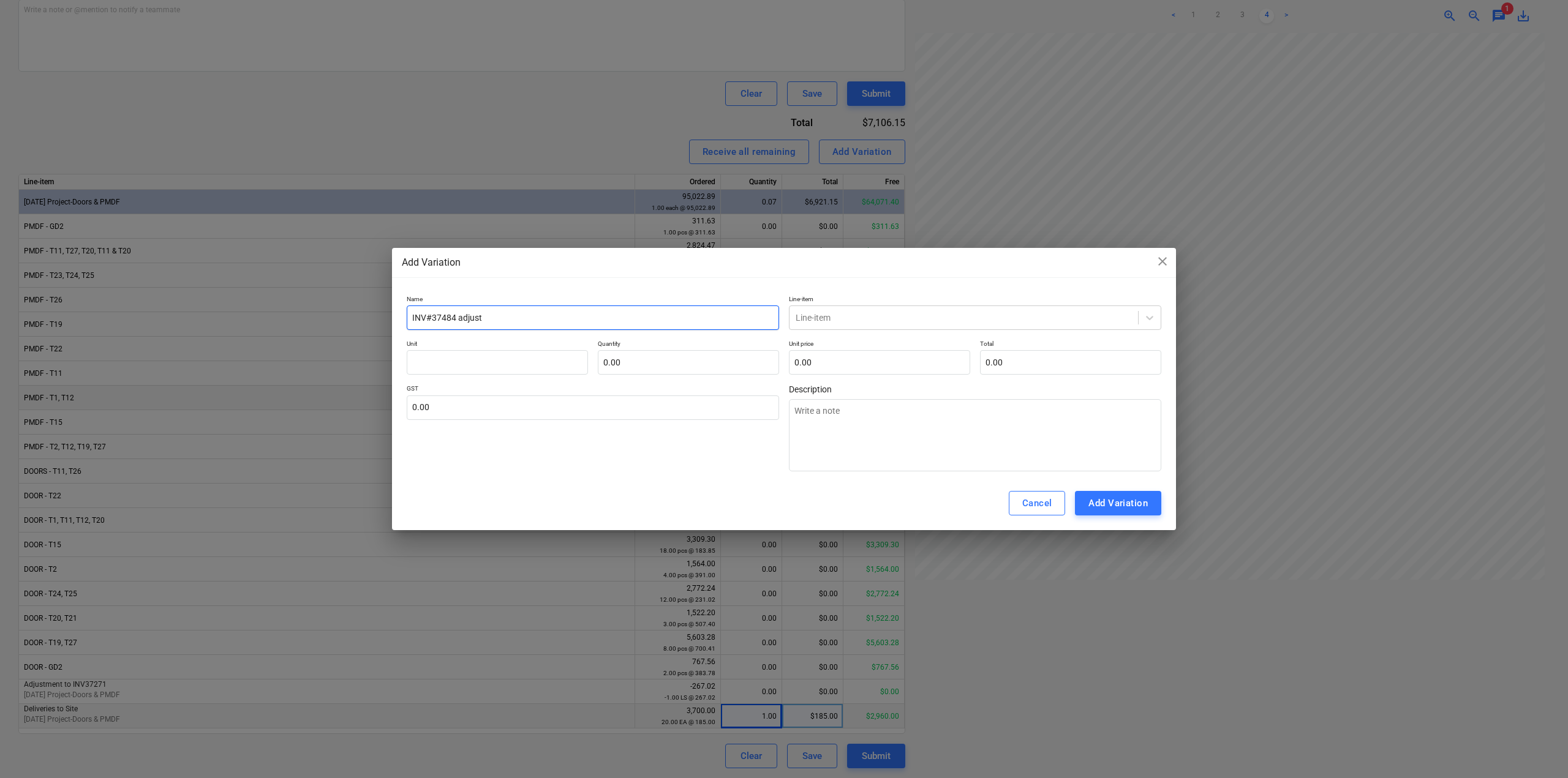
type textarea "x"
type input "INV#37484 adjustm"
type textarea "x"
type input "INV#37484 adjustme"
type textarea "x"
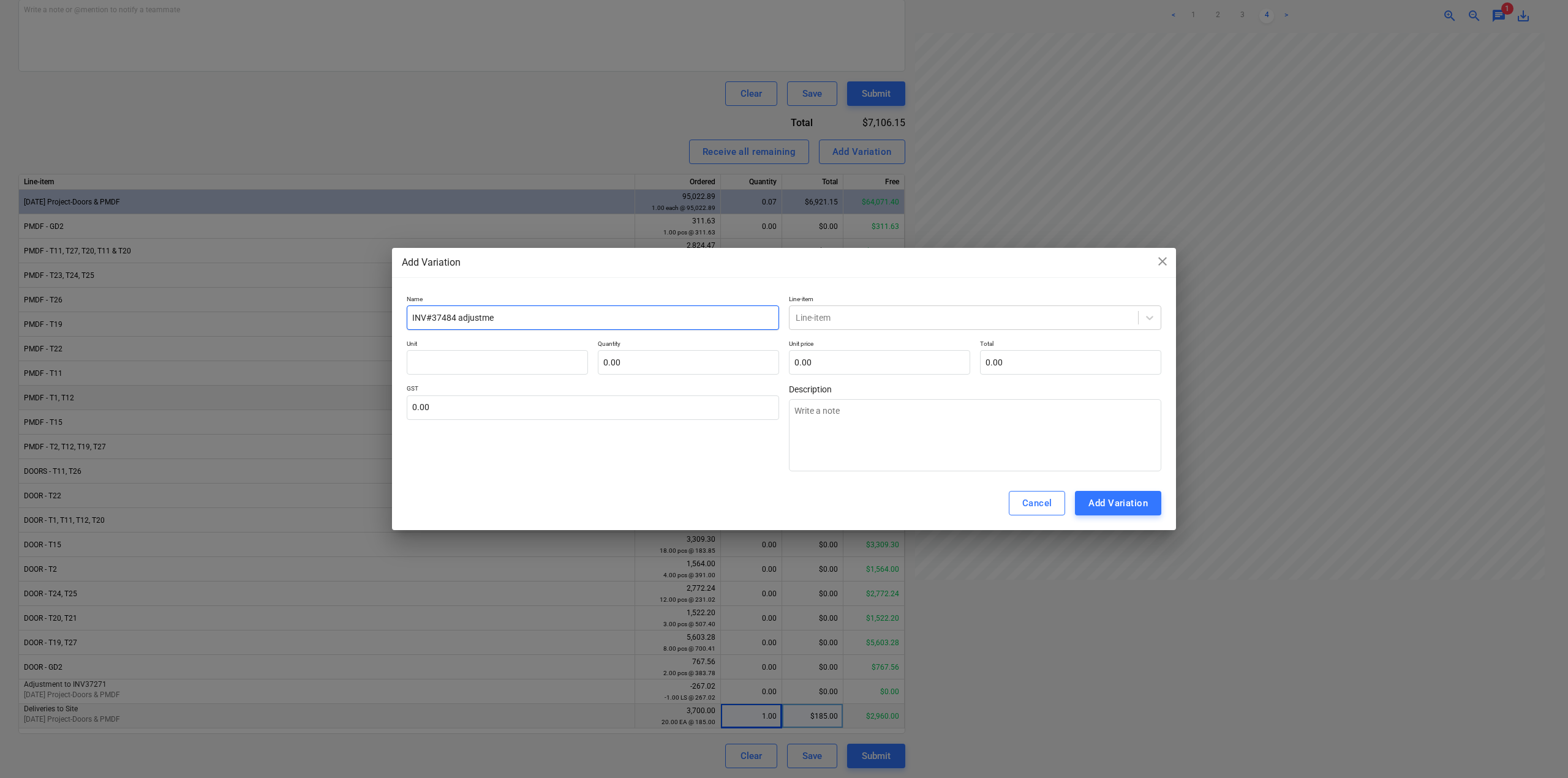
type input "INV#37484 adjustmen"
type textarea "x"
type input "INV#37484 adjustment"
type textarea "x"
type input "INV#37484 adjustment"
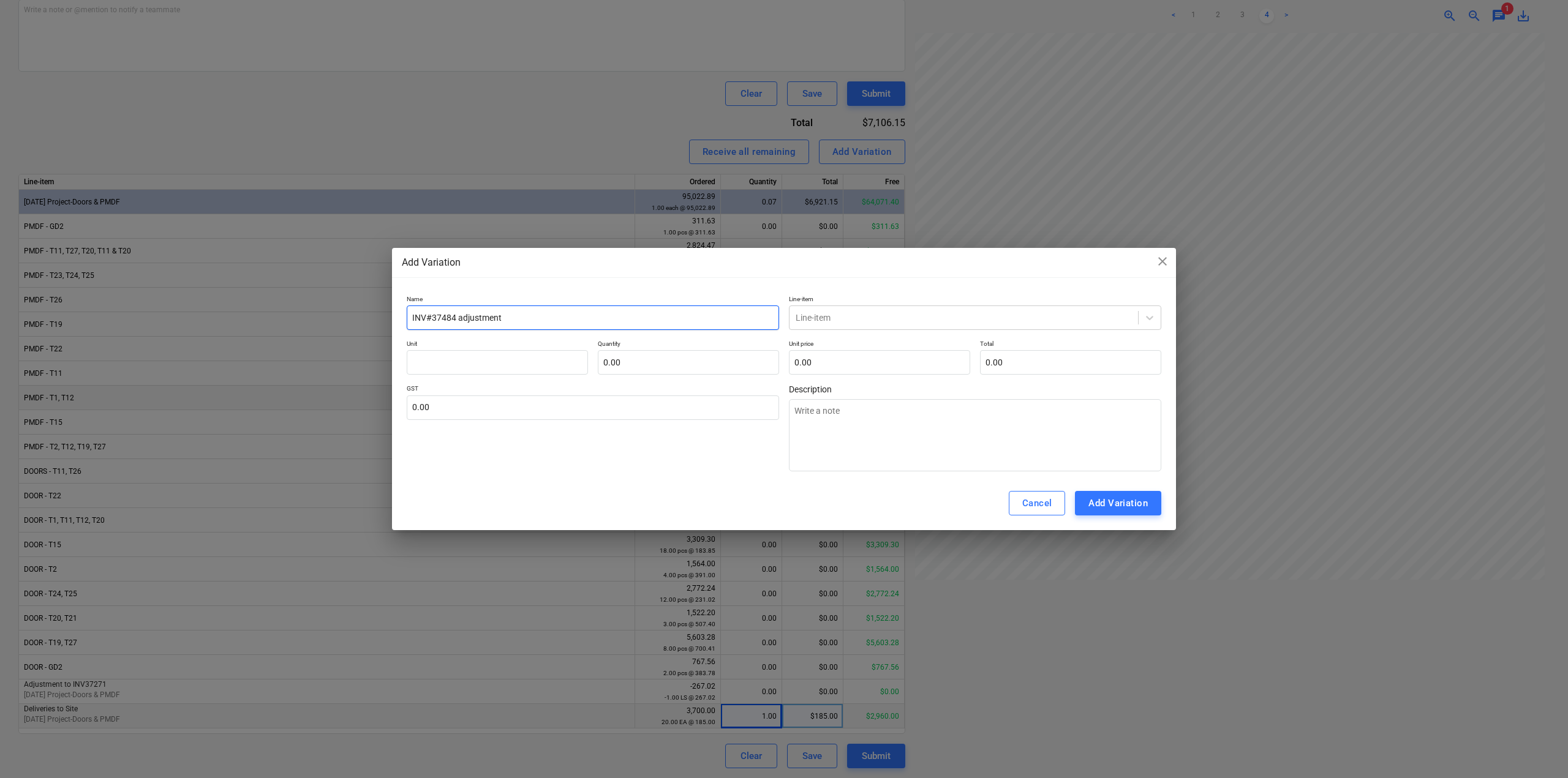
type textarea "x"
type input "INV#37484 adjustment"
click at [942, 320] on div at bounding box center [964, 317] width 336 height 12
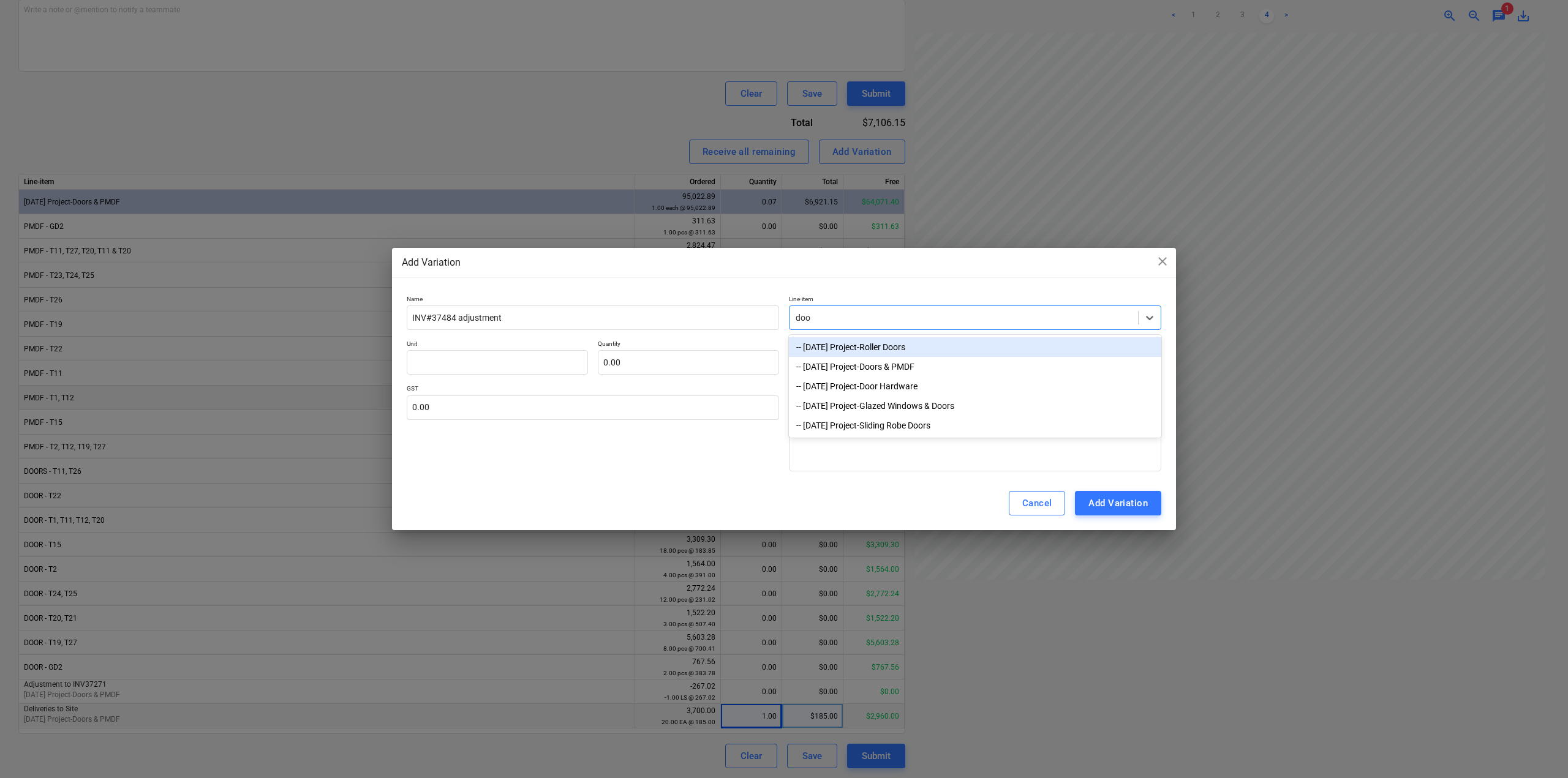
type input "door"
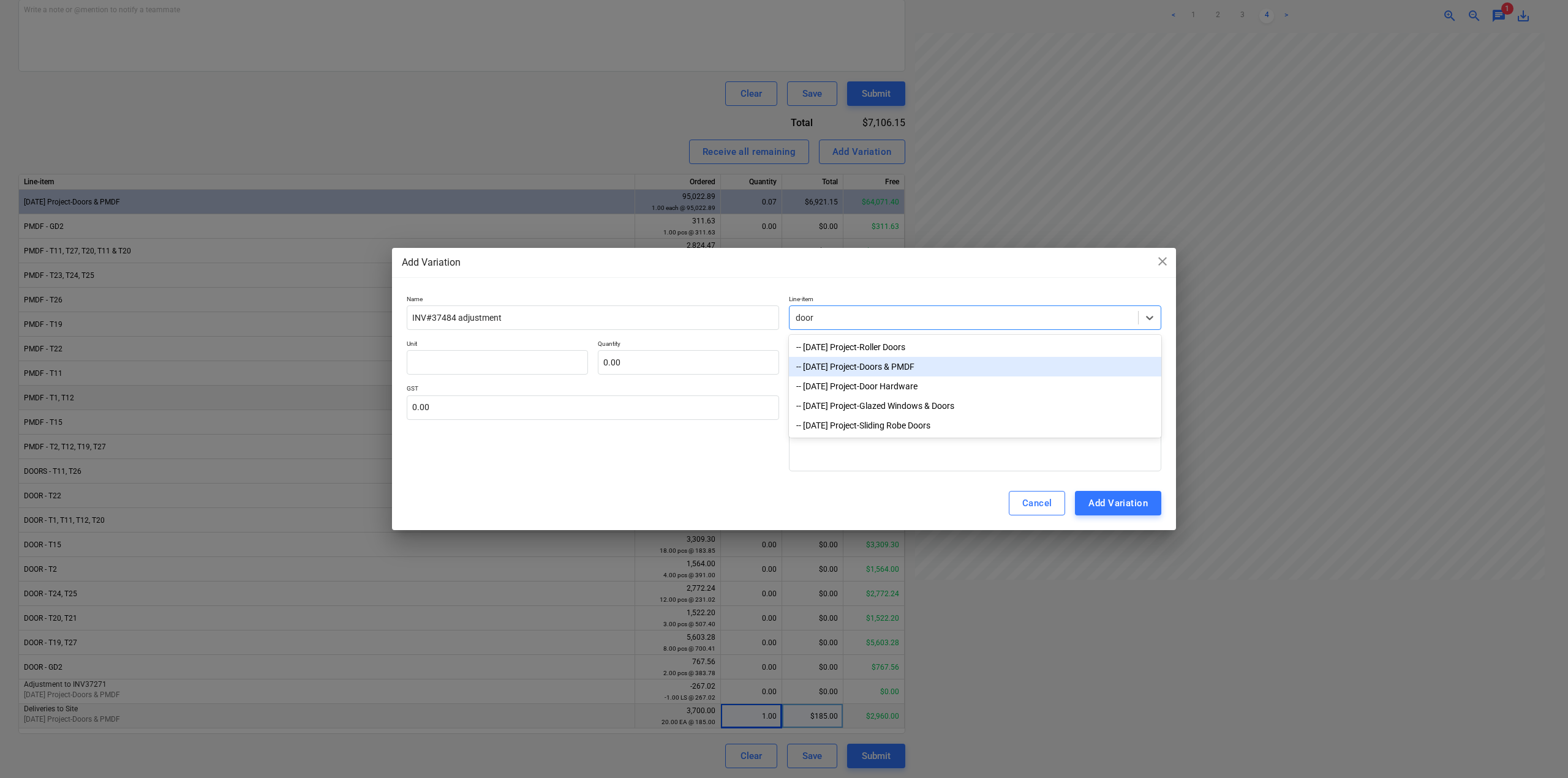
click at [932, 369] on div "-- [DATE] Project-Doors & PMDF" at bounding box center [974, 367] width 373 height 20
type textarea "x"
click at [864, 371] on input "text" at bounding box center [879, 362] width 182 height 24
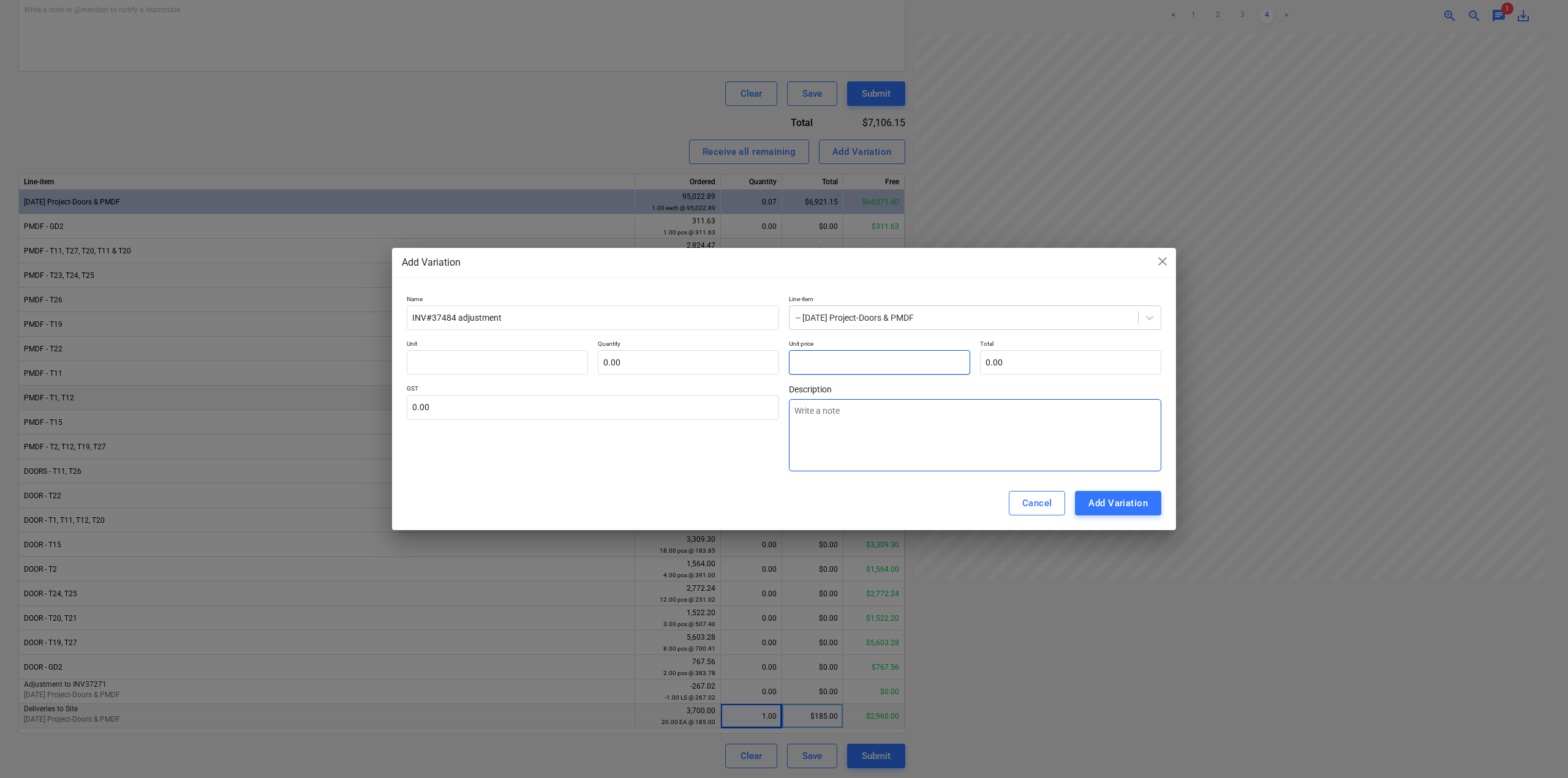
type input "-"
type textarea "x"
type input "-4"
type textarea "x"
type input "-45"
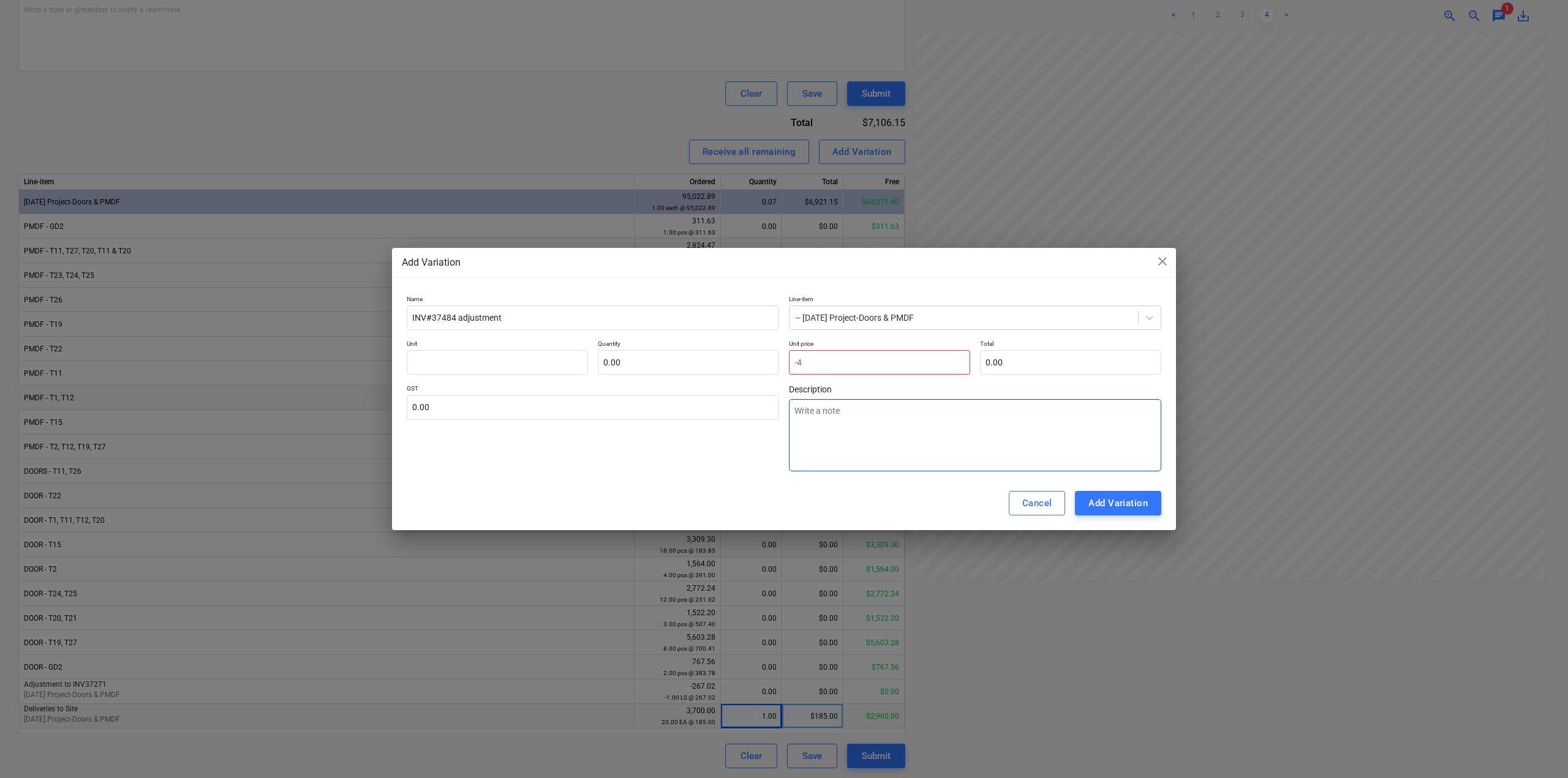
type textarea "x"
type input "-45."
type textarea "x"
type input "-45.7"
type textarea "x"
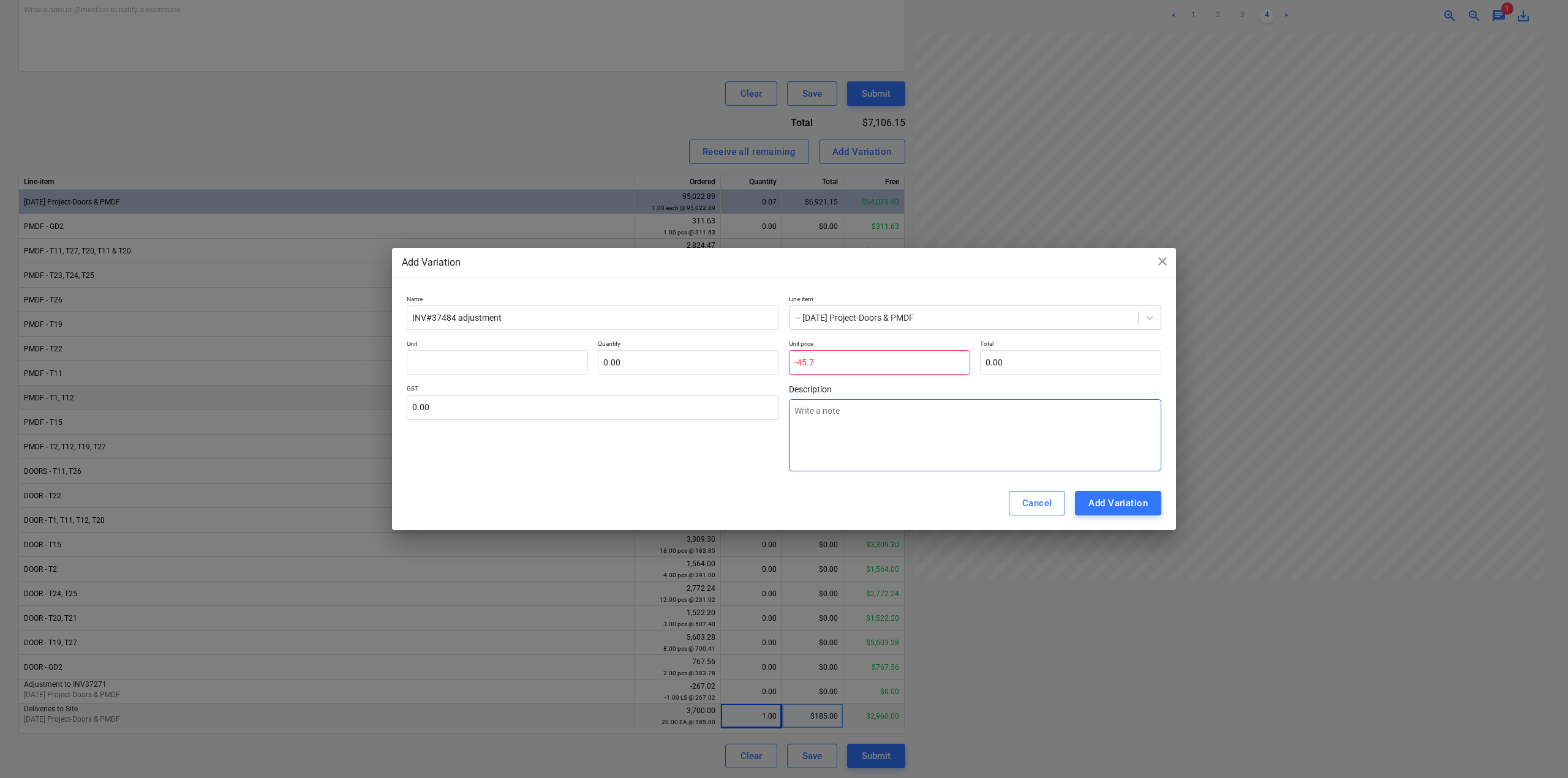
type input "-45."
type textarea "x"
type input "-45"
type textarea "x"
type input "-4"
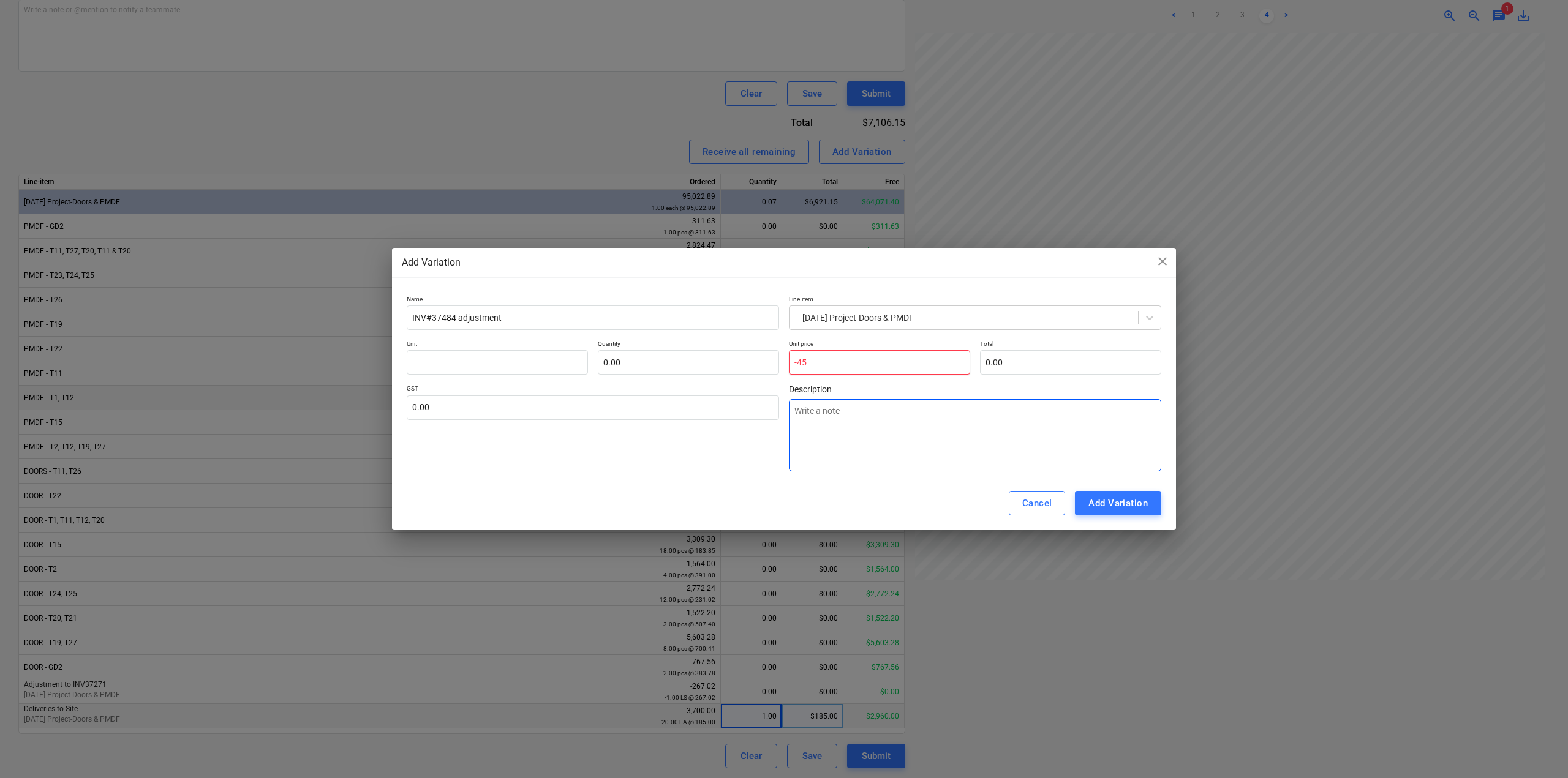
type textarea "x"
type input "-"
type textarea "x"
type input "pcs"
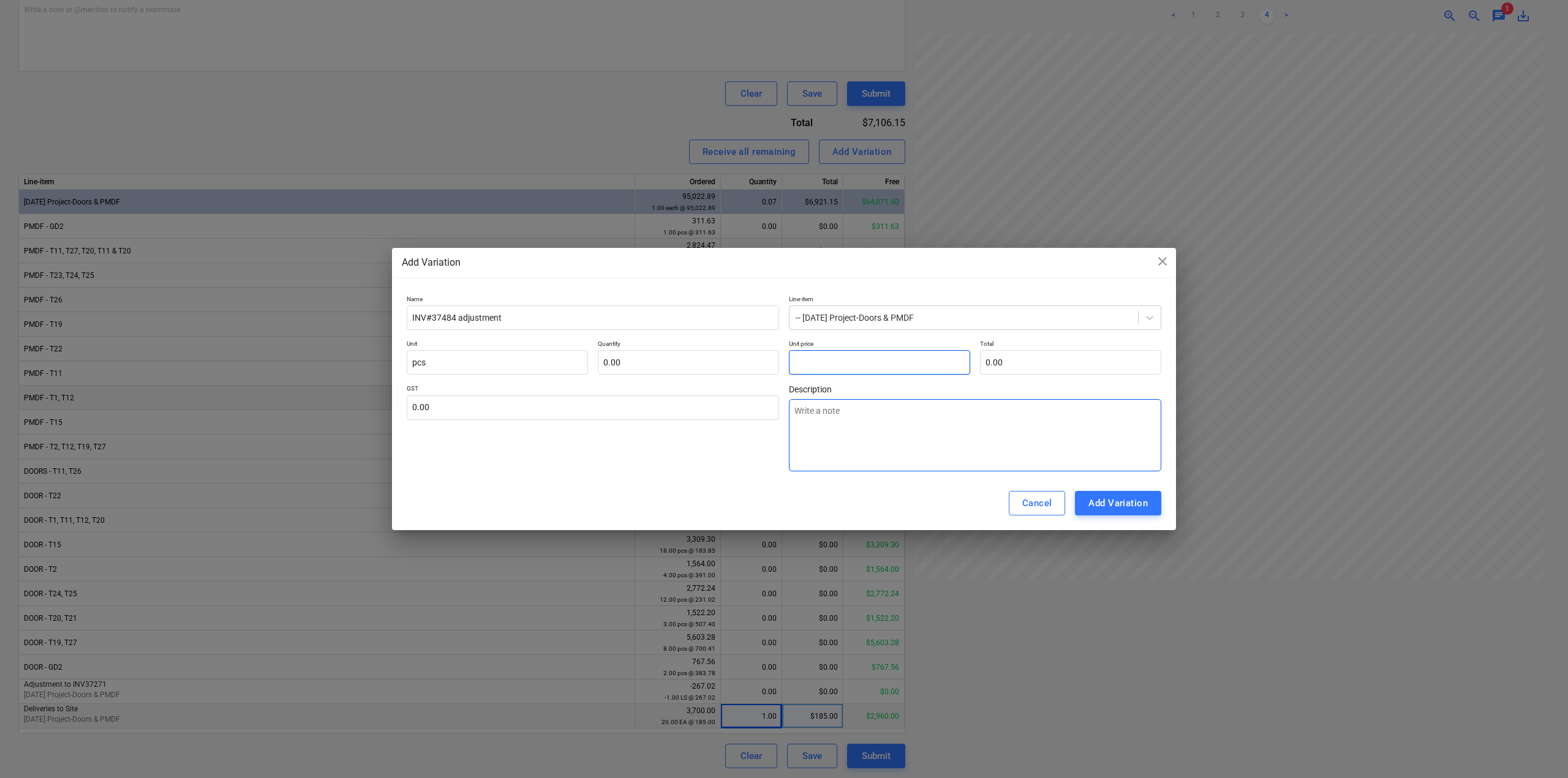
type input "4"
type textarea "x"
type input "1.00"
type input "4.00"
type input "45"
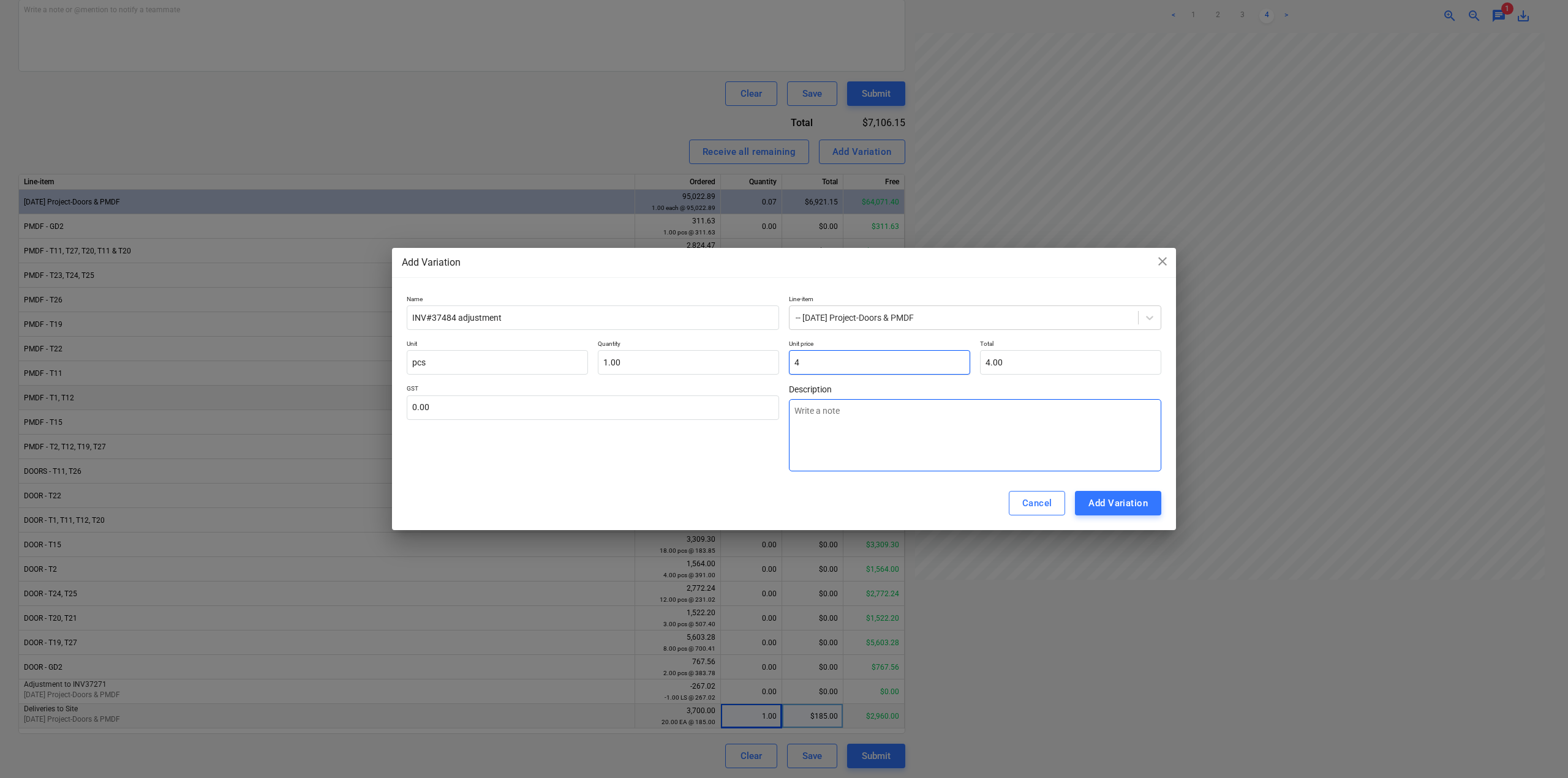
type textarea "x"
type input "45.00"
type input "45."
type textarea "x"
type input "45.7"
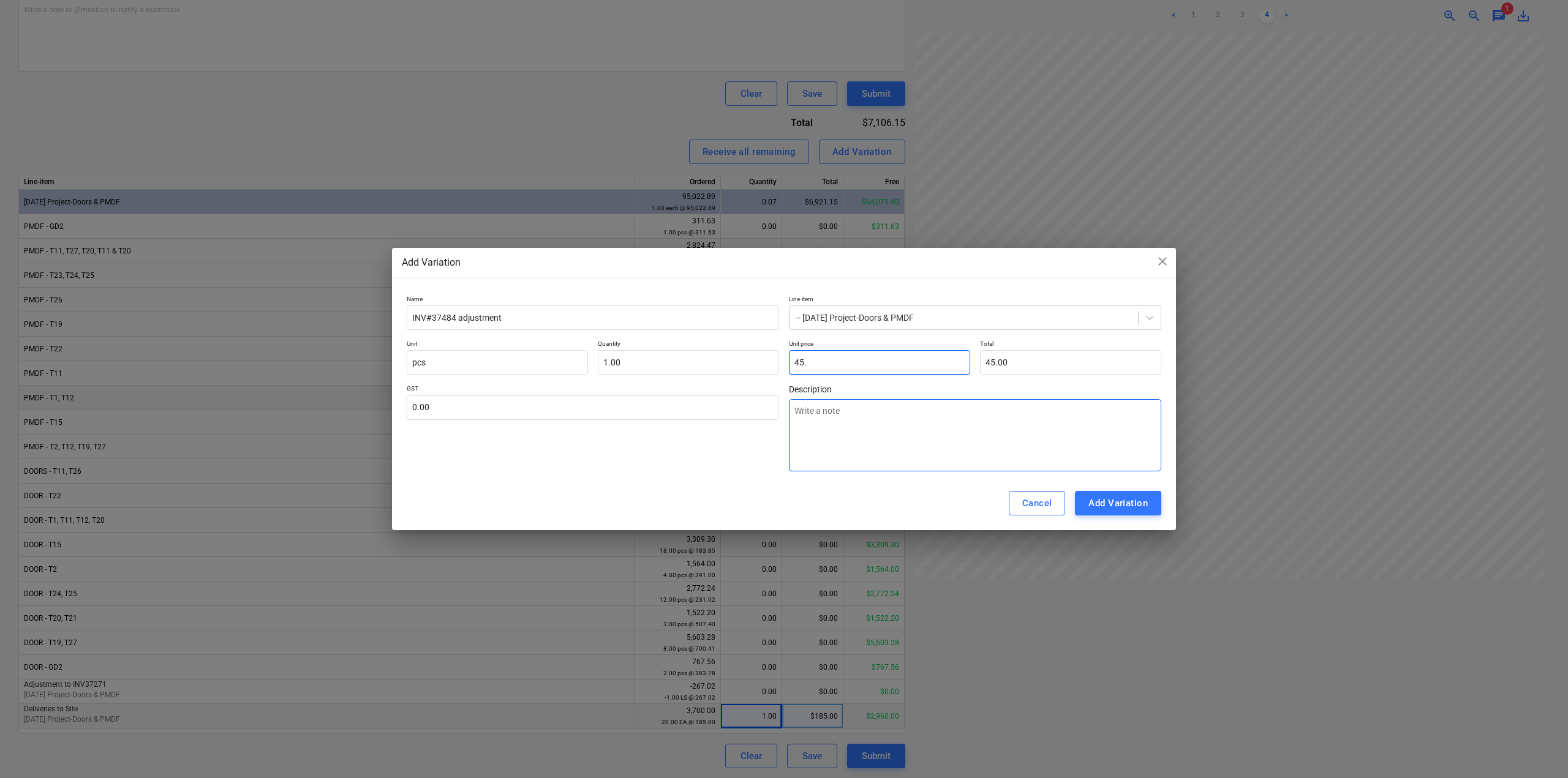
type textarea "x"
type input "45.70"
type input "45.71"
type textarea "x"
type input "45.71"
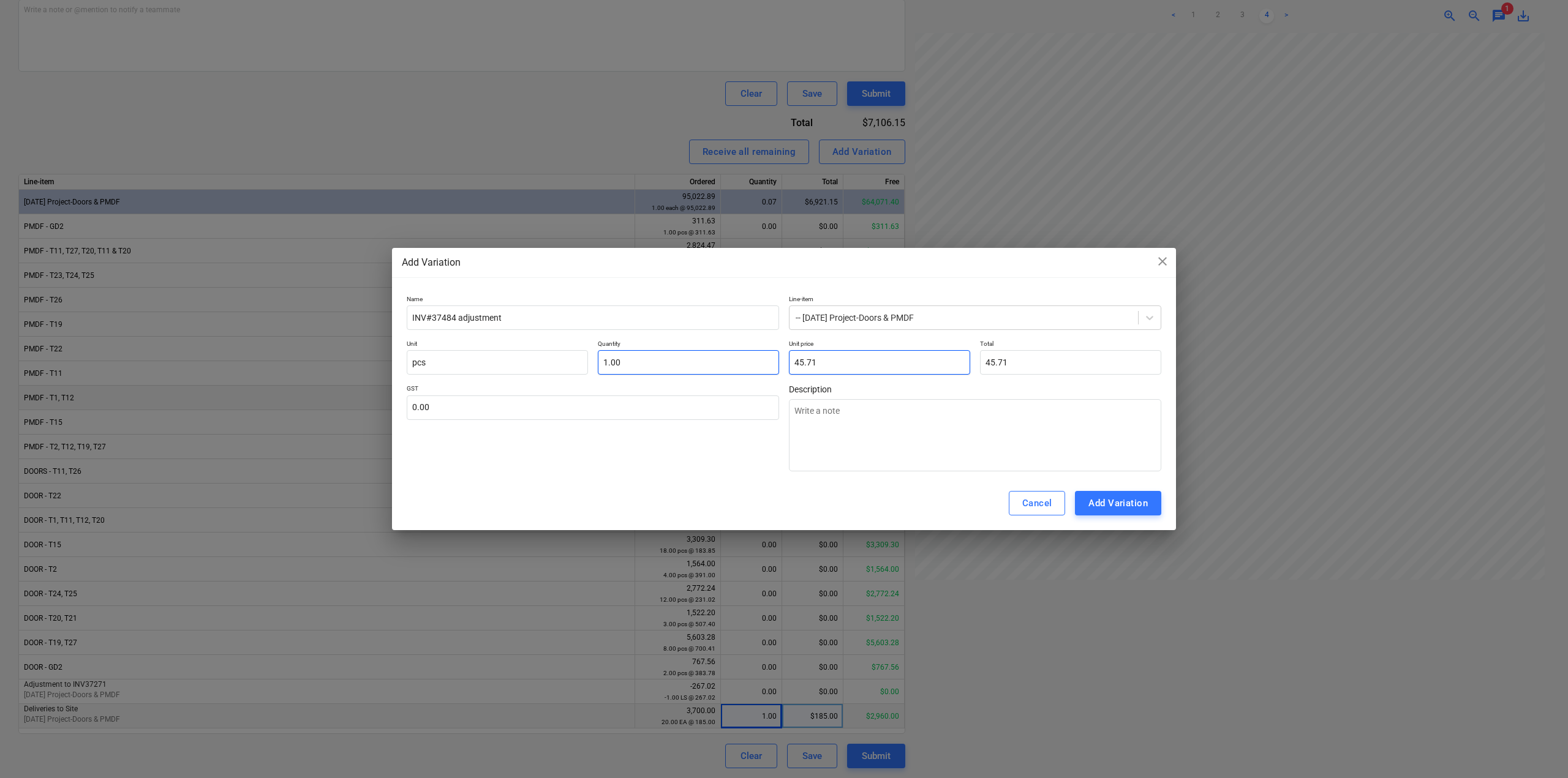
type input "45.71"
click at [611, 358] on input "1" at bounding box center [688, 362] width 182 height 24
drag, startPoint x: 603, startPoint y: 360, endPoint x: 676, endPoint y: 380, distance: 75.7
click at [605, 361] on input "1" at bounding box center [688, 362] width 182 height 24
type input "-1"
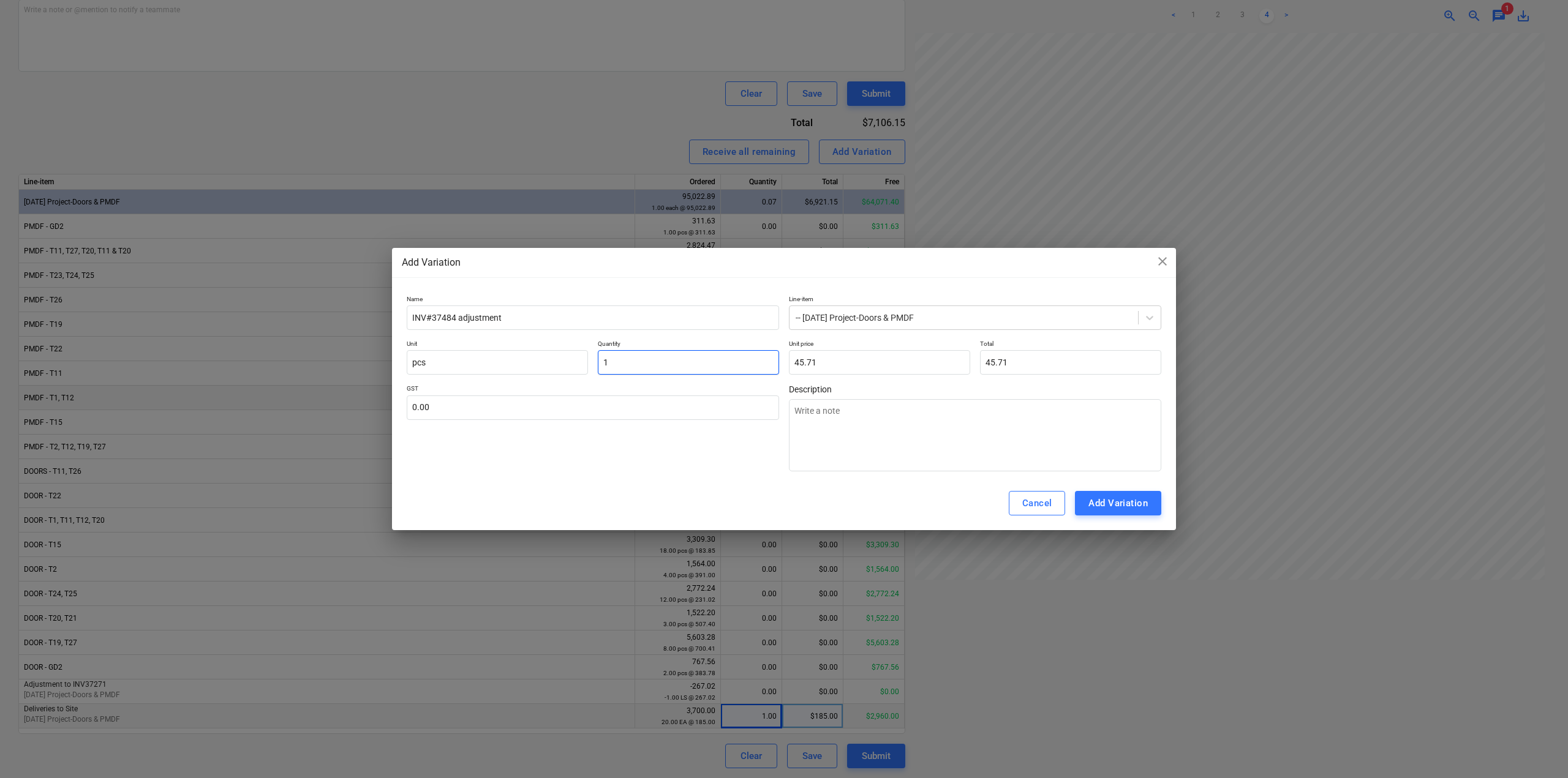
type textarea "x"
type input "-45.71"
type input "-1.00"
click at [716, 410] on input "text" at bounding box center [592, 407] width 373 height 24
type input "0.00"
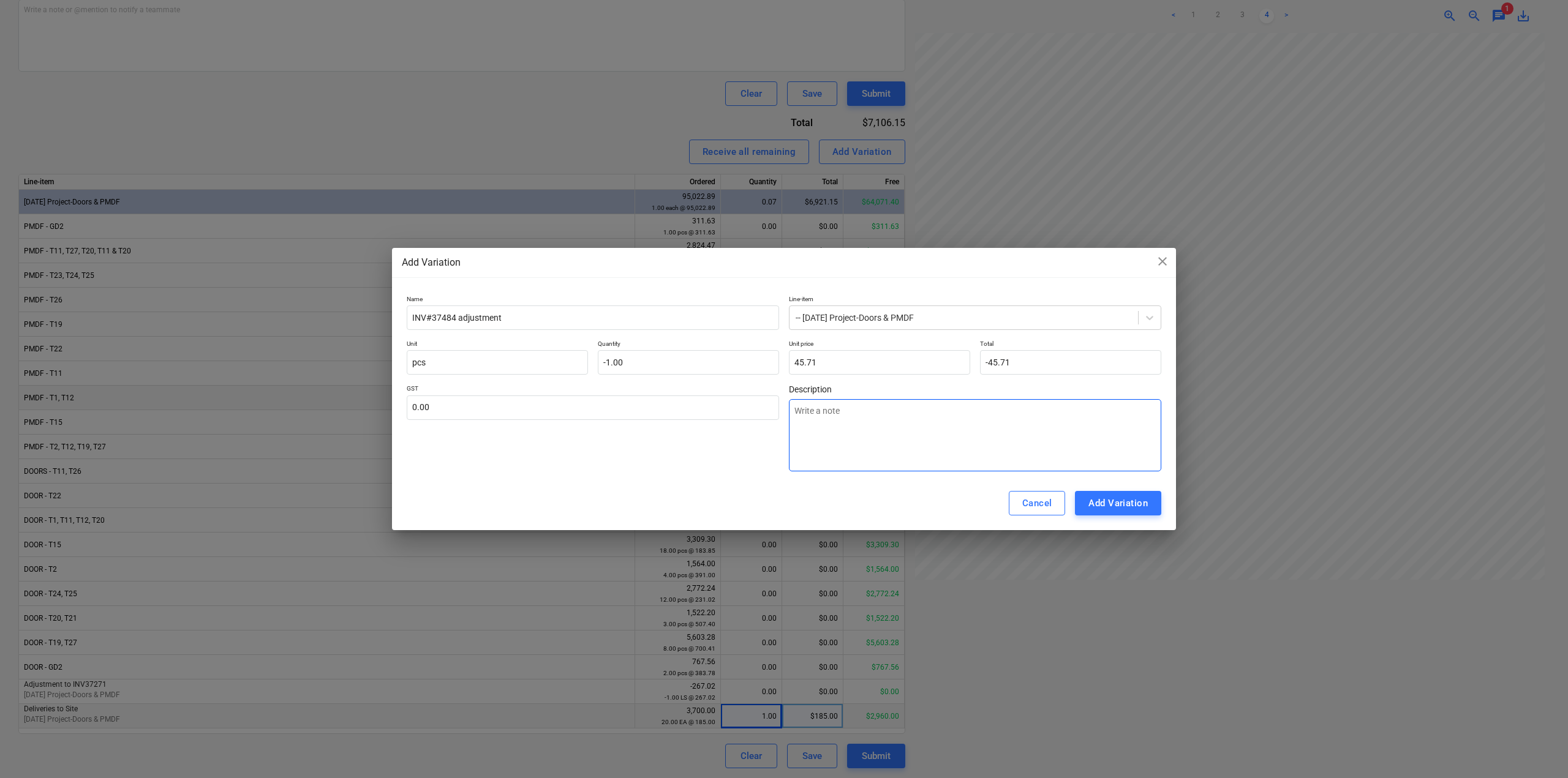
click at [878, 440] on textarea at bounding box center [974, 435] width 373 height 72
click at [1153, 502] on button "Add Variation" at bounding box center [1118, 503] width 87 height 24
type textarea "x"
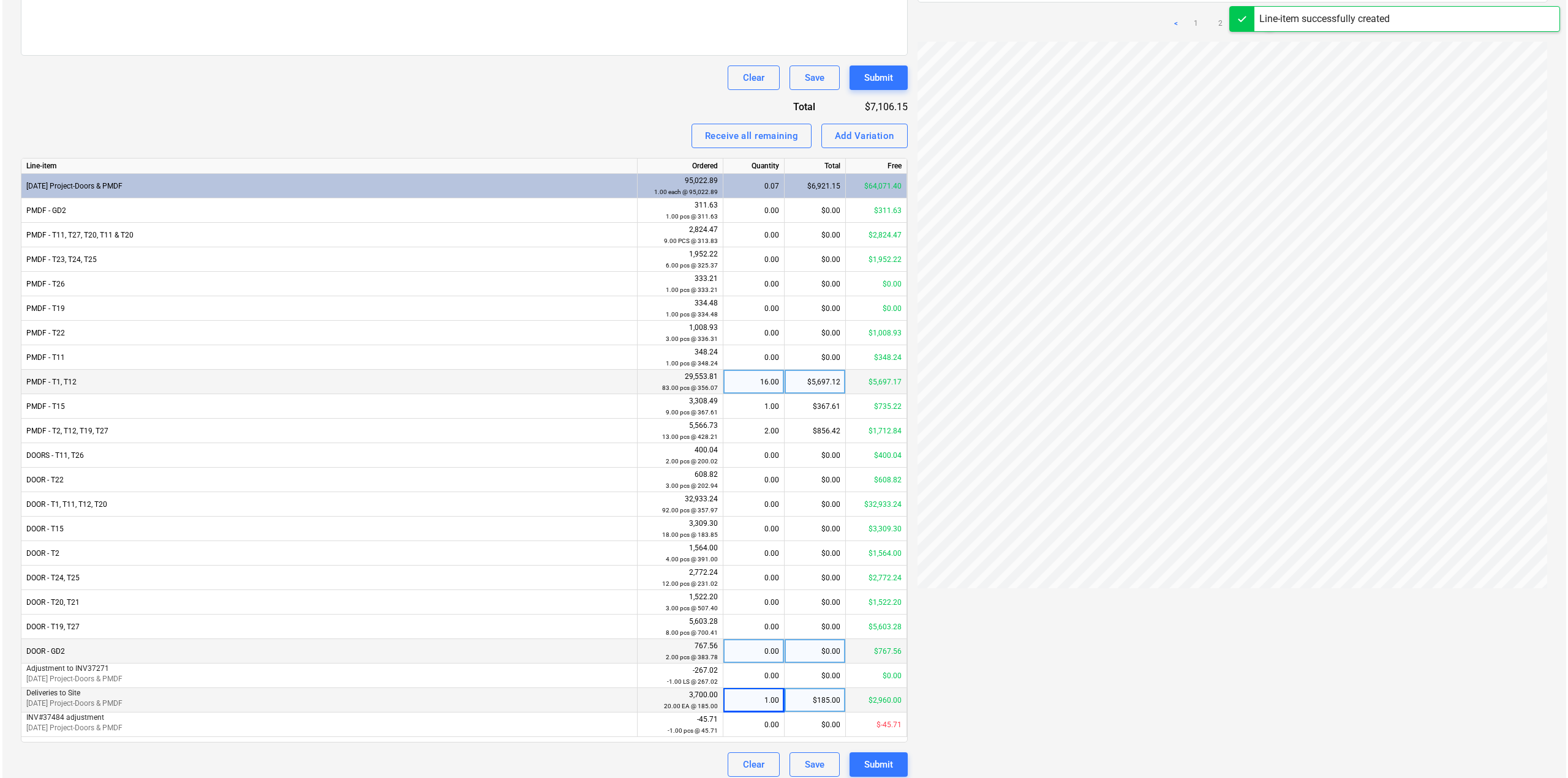
scroll to position [406, 0]
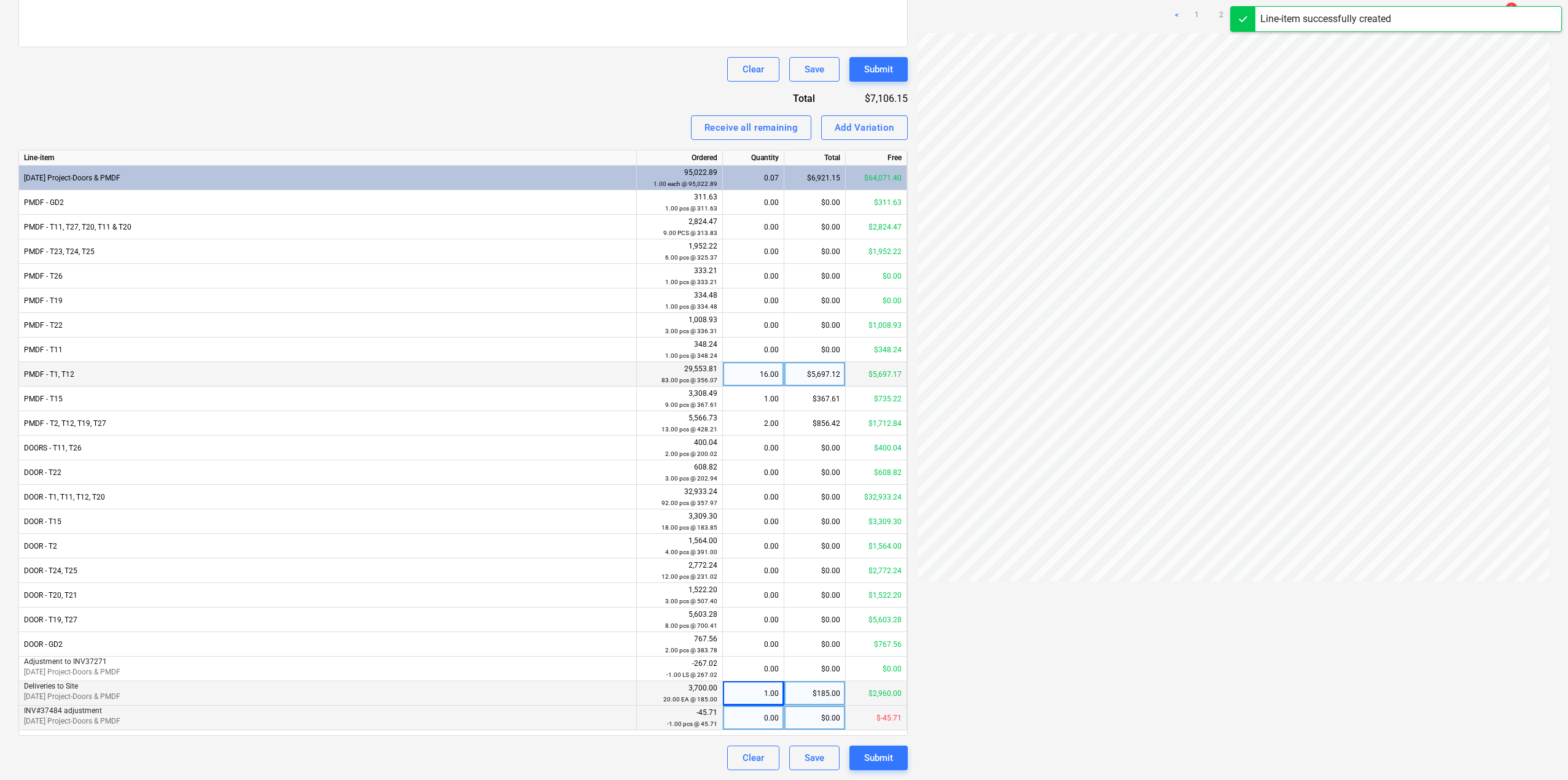
click at [764, 718] on div "0.00" at bounding box center [753, 718] width 51 height 24
type input "-1"
click at [993, 677] on div at bounding box center [1233, 406] width 632 height 746
click at [876, 761] on div "Submit" at bounding box center [878, 758] width 29 height 16
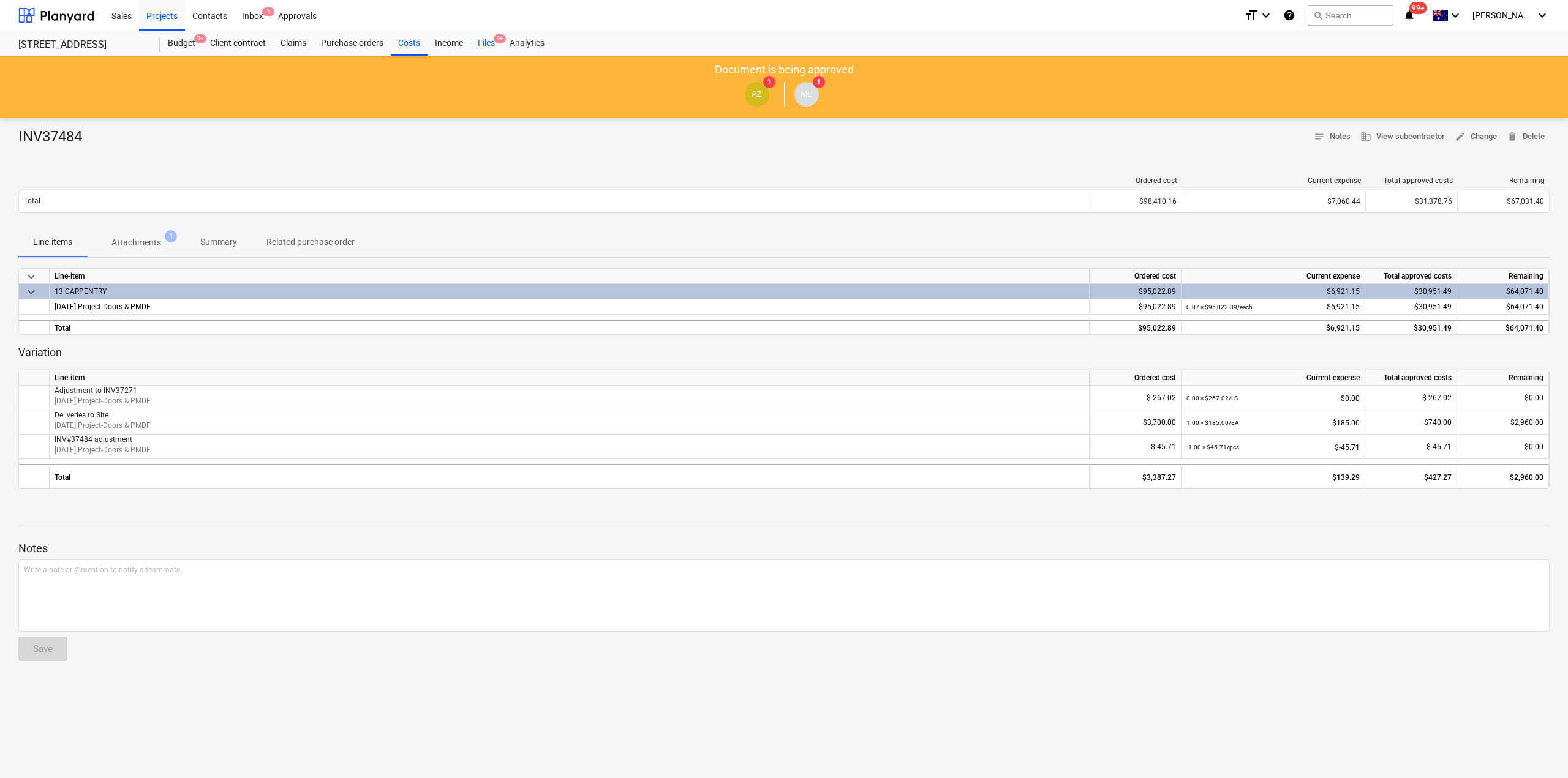
click at [494, 43] on div "Files 9+" at bounding box center [486, 43] width 32 height 24
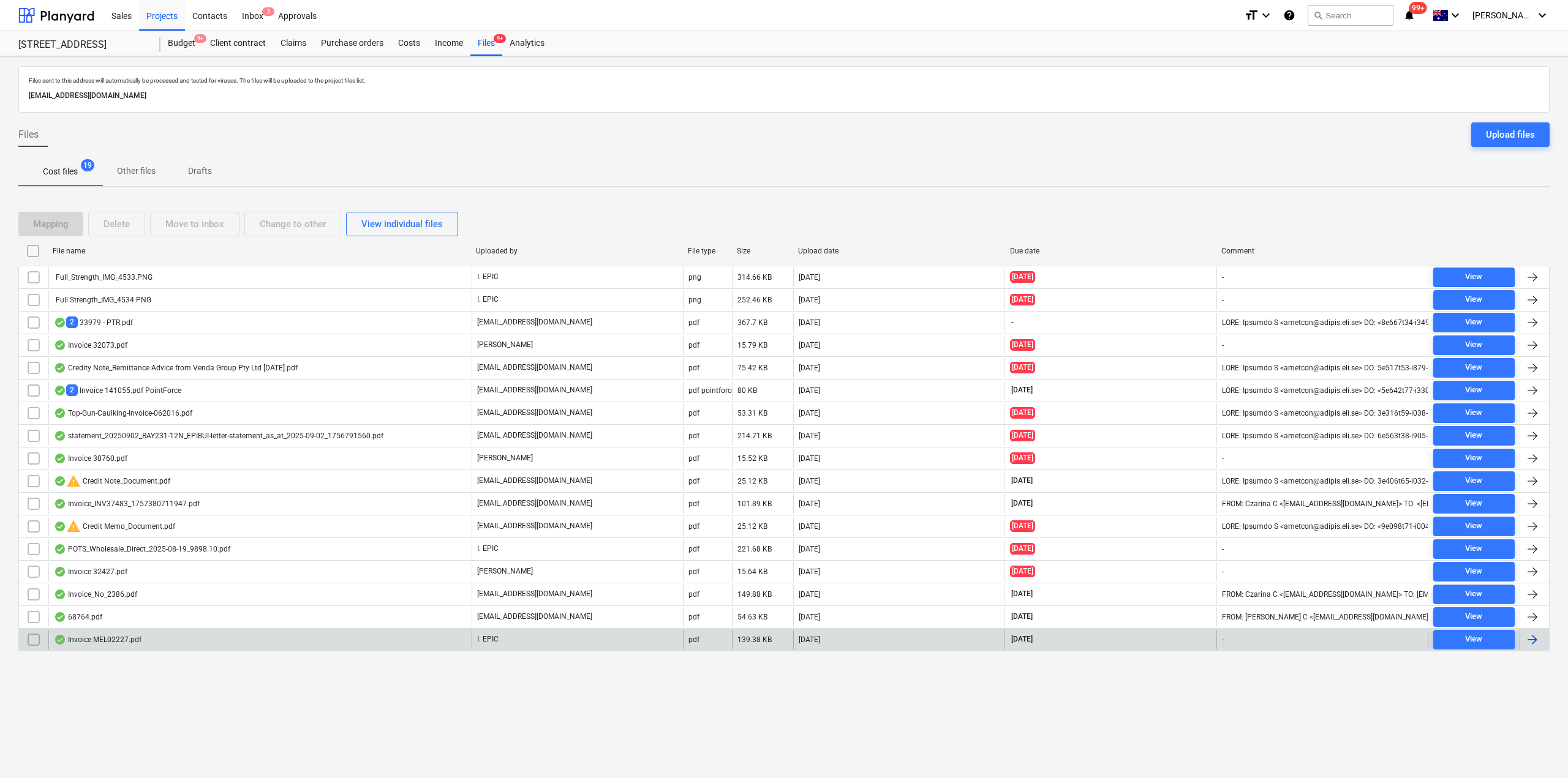
click at [221, 637] on div "Invoice MEL02227.pdf" at bounding box center [260, 639] width 423 height 20
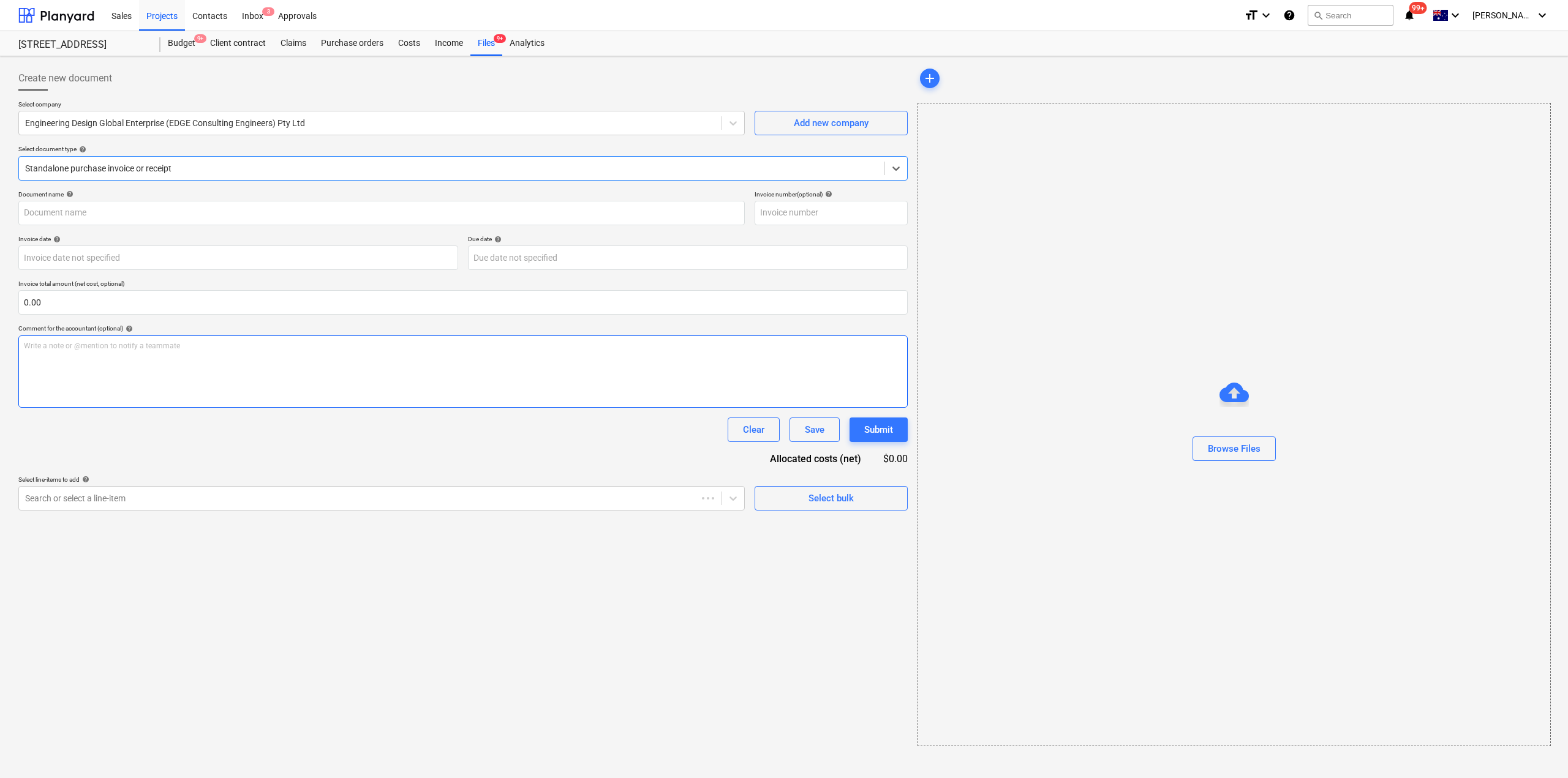
type input "MELO2227"
type input "[DATE]"
